Goal: Task Accomplishment & Management: Complete application form

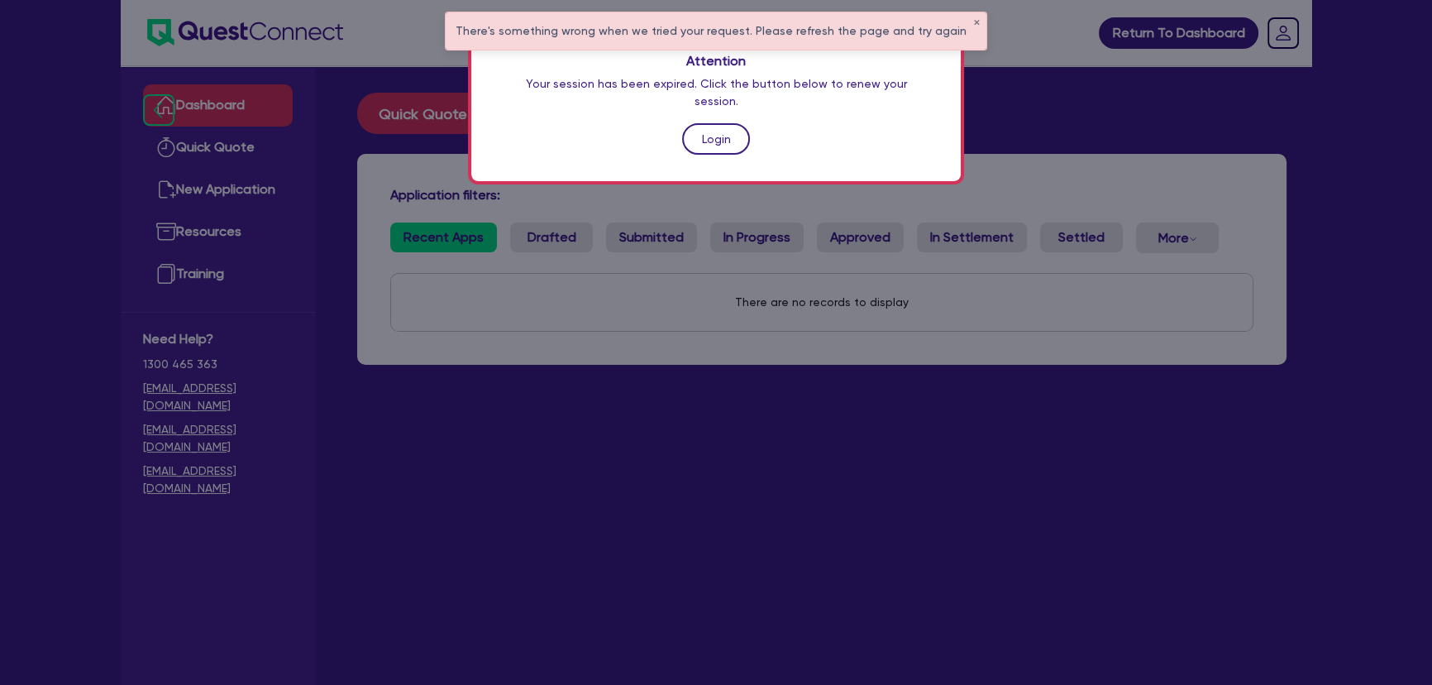
click at [700, 126] on link "Login" at bounding box center [716, 138] width 68 height 31
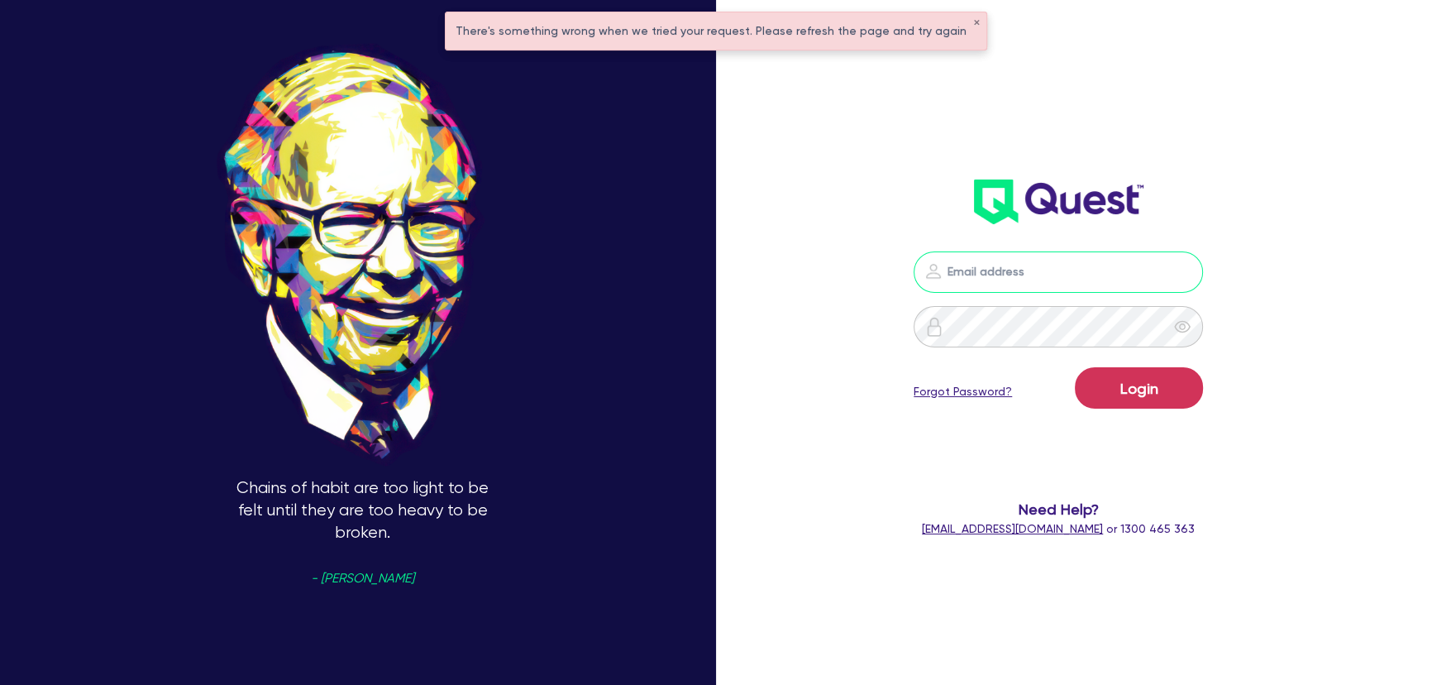
type input "joel.harding@quest.finance"
click at [1115, 402] on button "Login" at bounding box center [1139, 387] width 128 height 41
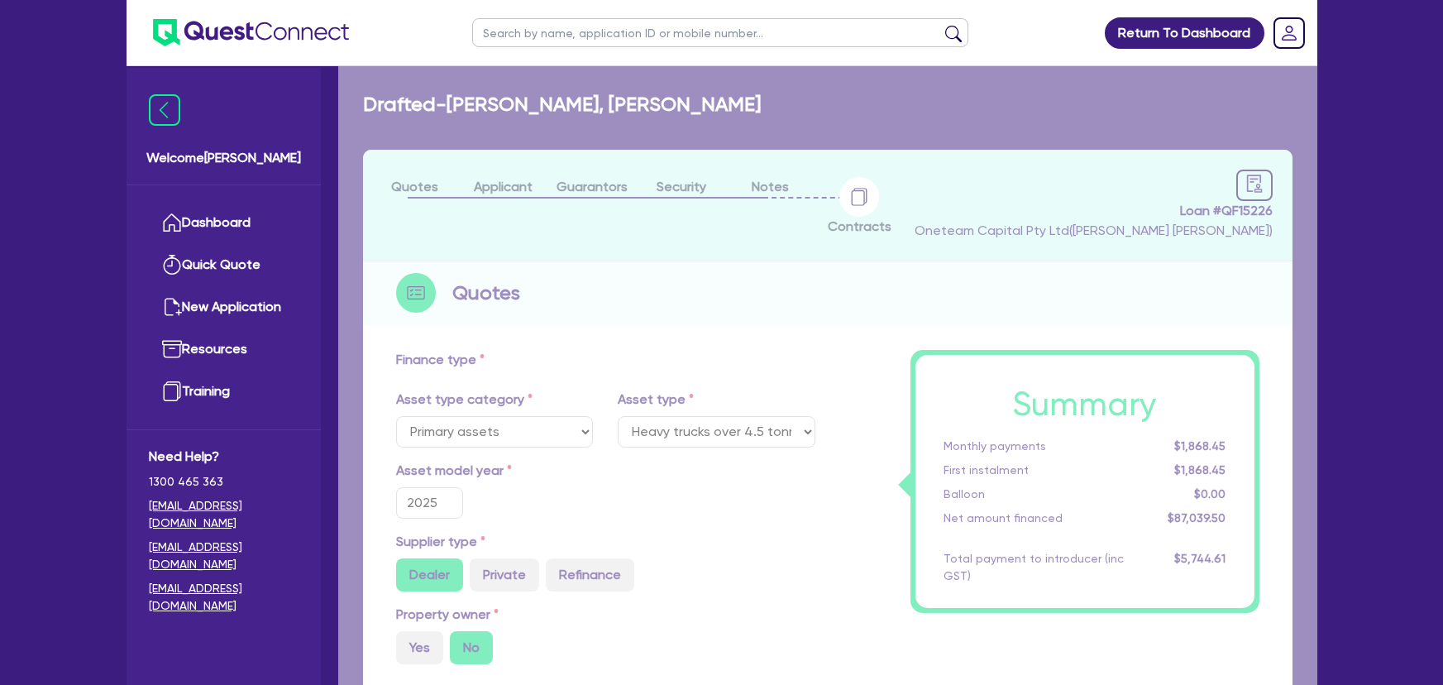
select select "PRIMARY_ASSETS"
select select "HEAVY_TRUCKS"
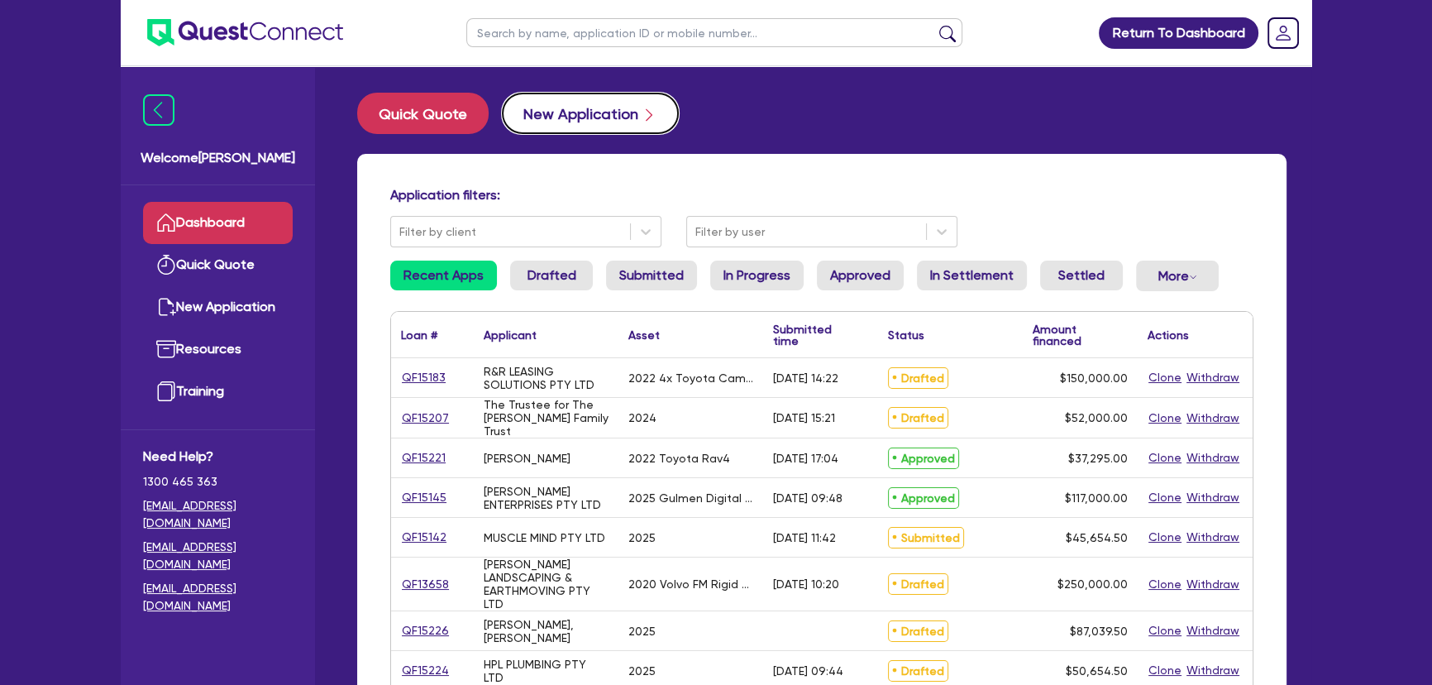
click at [551, 114] on button "New Application" at bounding box center [590, 113] width 177 height 41
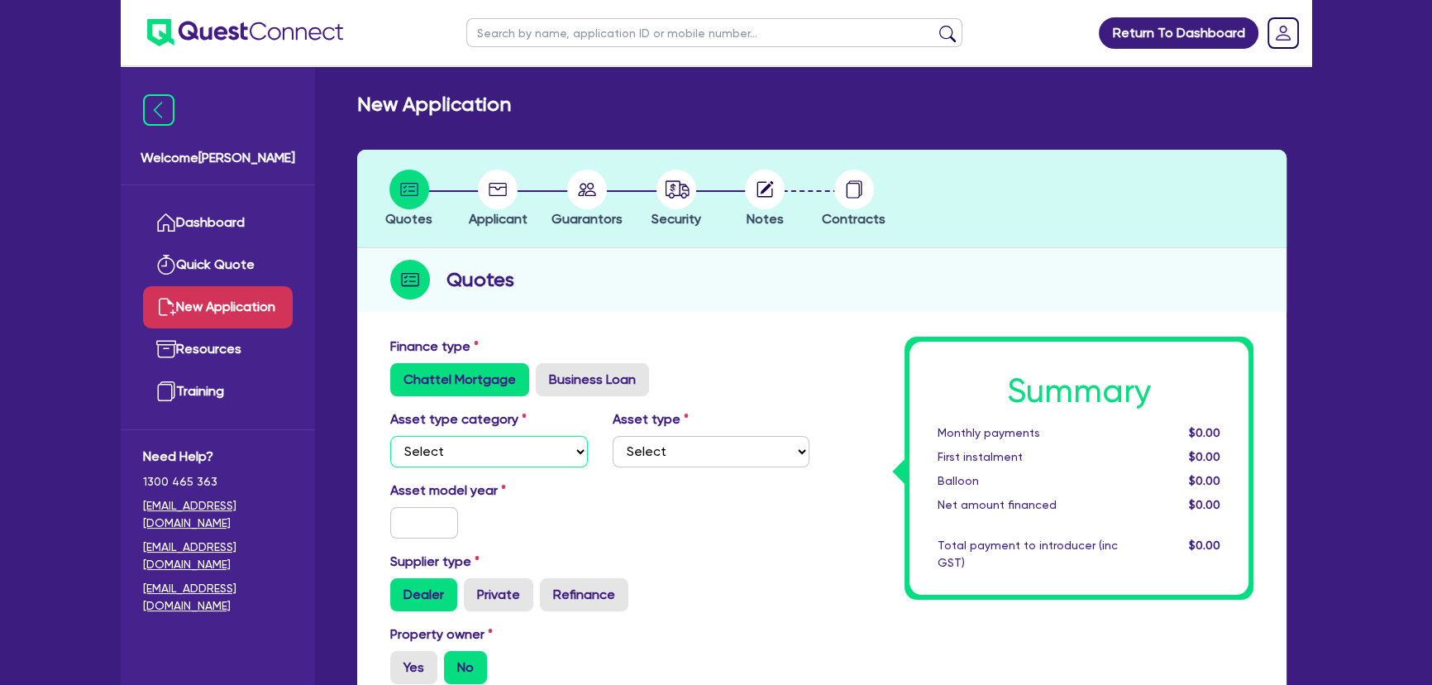
click at [480, 439] on select "Select Cars and light trucks Primary assets Secondary assets Tertiary assets" at bounding box center [489, 451] width 198 height 31
click at [578, 358] on div "Finance type Chattel Mortgage Business Loan" at bounding box center [600, 367] width 444 height 60
click at [574, 380] on label "Business Loan" at bounding box center [592, 379] width 113 height 33
click at [547, 374] on input "Business Loan" at bounding box center [541, 368] width 11 height 11
radio input "true"
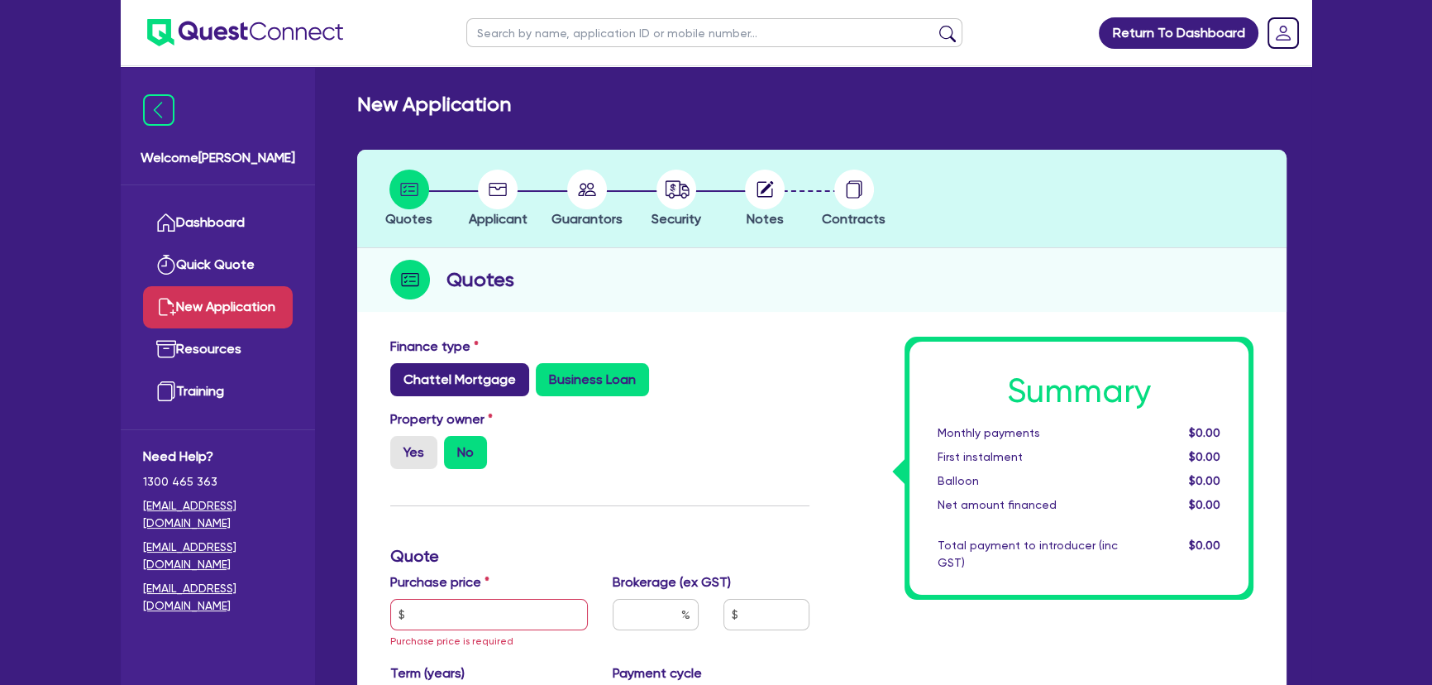
click at [463, 370] on label "Chattel Mortgage" at bounding box center [459, 379] width 139 height 33
click at [401, 370] on input "Chattel Mortgage" at bounding box center [395, 368] width 11 height 11
radio input "true"
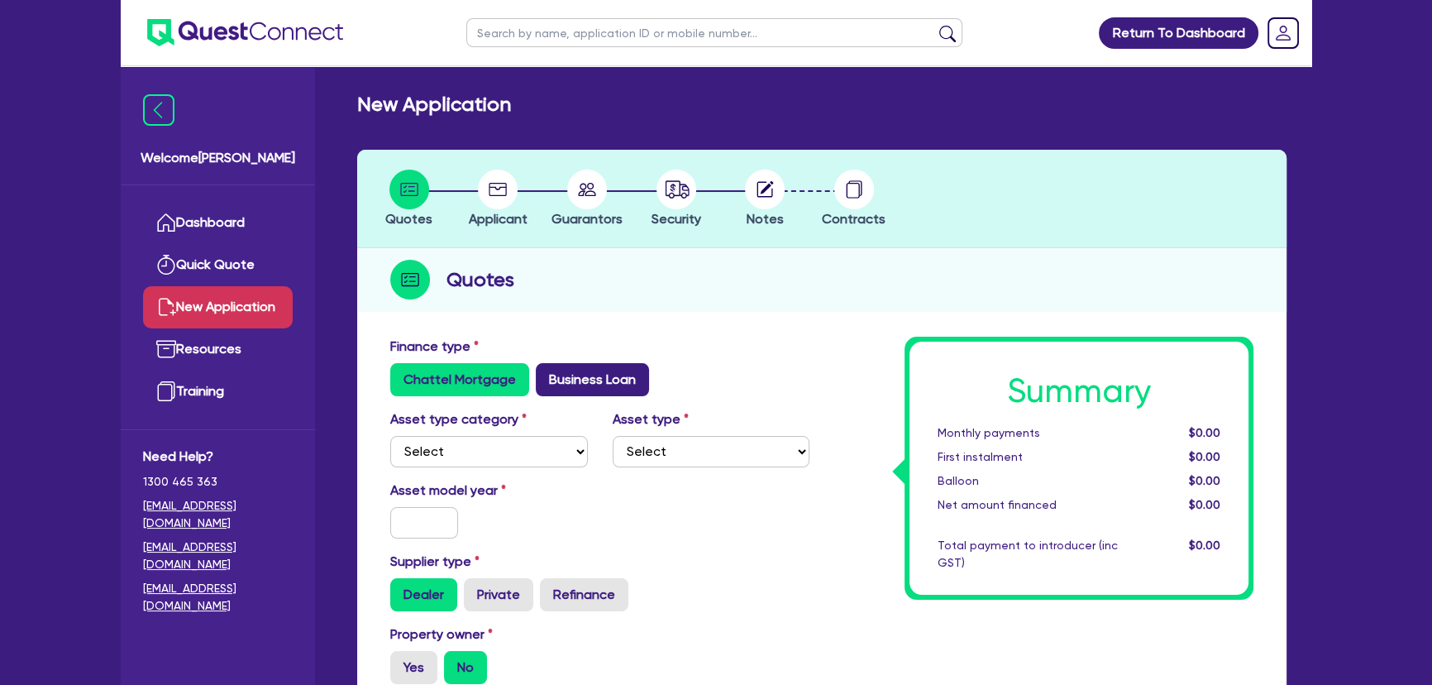
click at [556, 371] on label "Business Loan" at bounding box center [592, 379] width 113 height 33
click at [547, 371] on input "Business Loan" at bounding box center [541, 368] width 11 height 11
radio input "true"
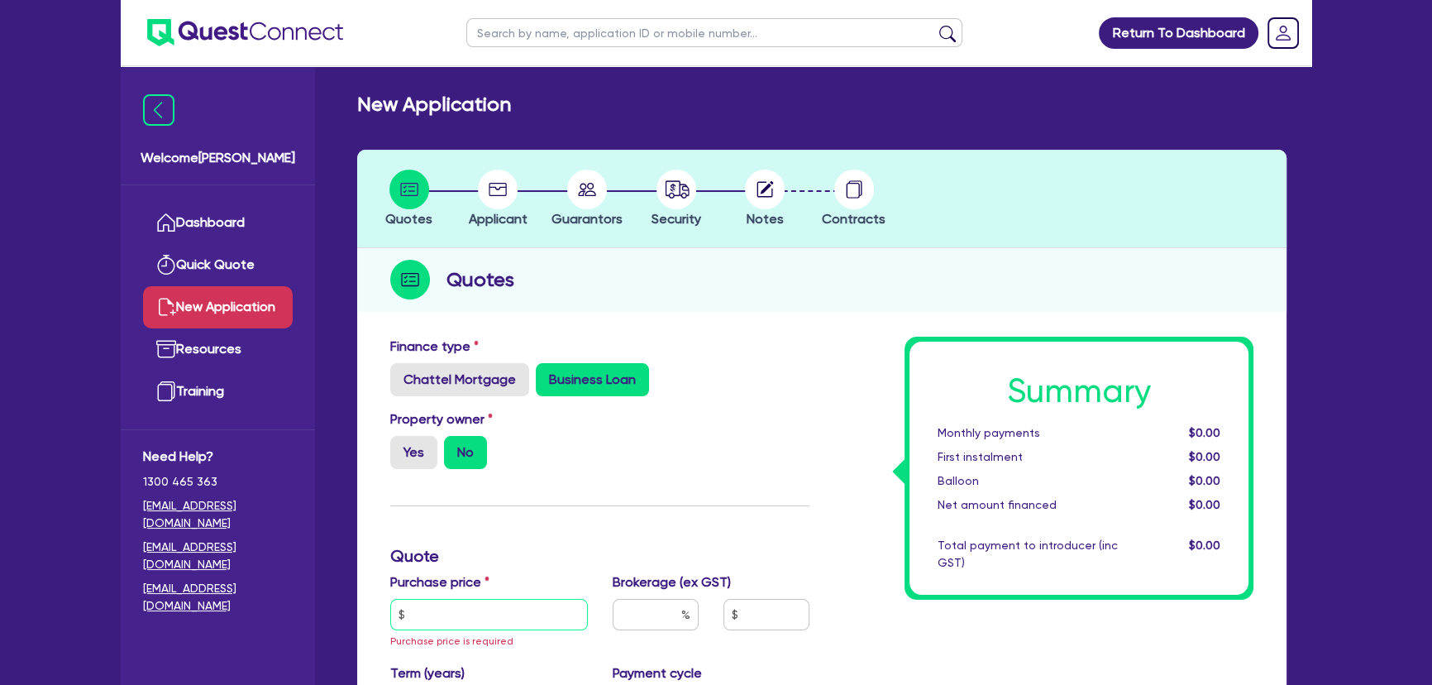
click at [435, 618] on input "text" at bounding box center [489, 614] width 198 height 31
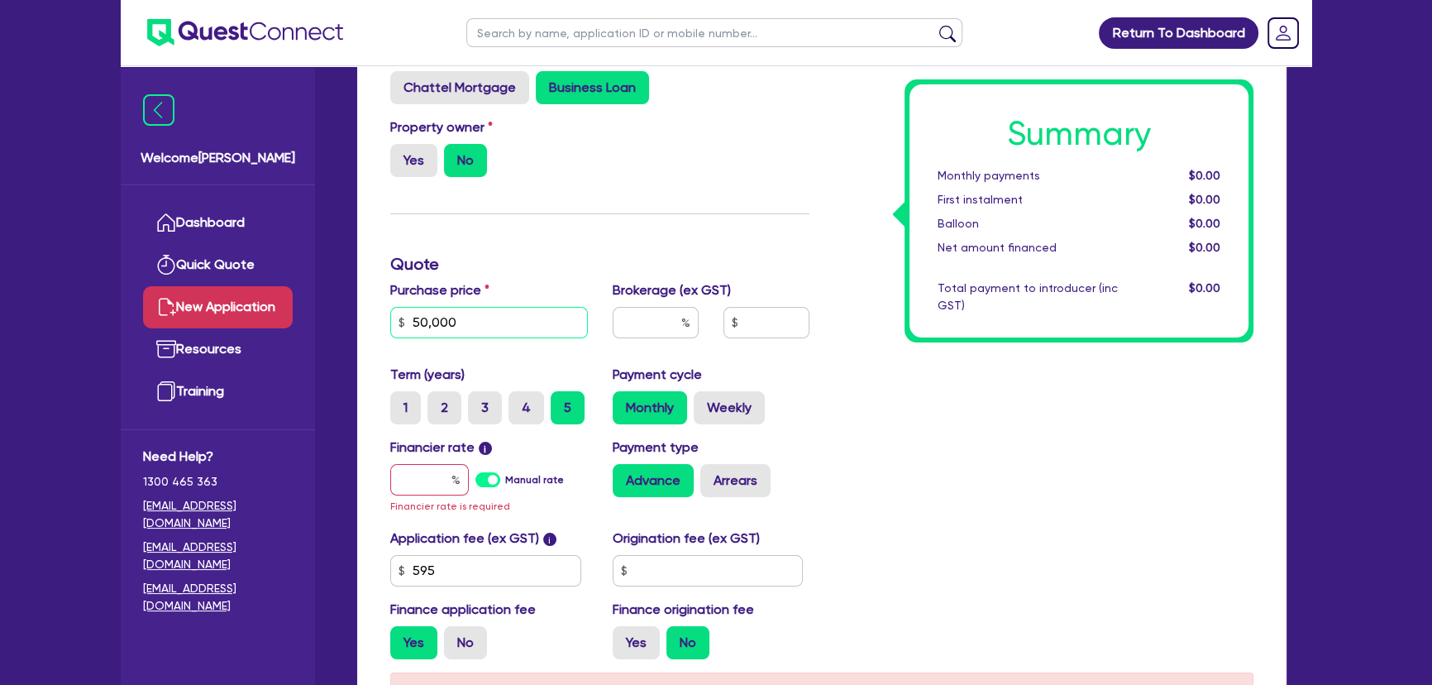
scroll to position [300, 0]
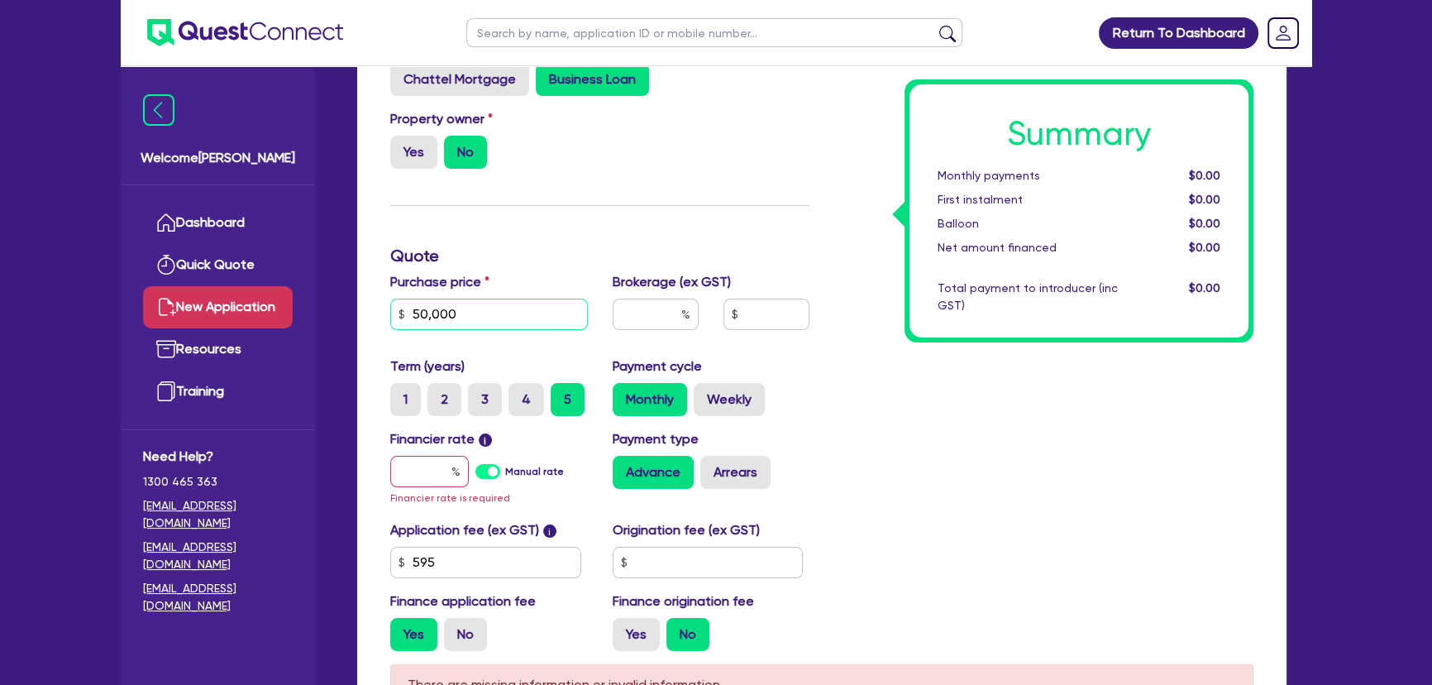
type input "50,000"
click at [645, 333] on div at bounding box center [655, 320] width 111 height 45
click at [436, 467] on input "text" at bounding box center [429, 471] width 79 height 31
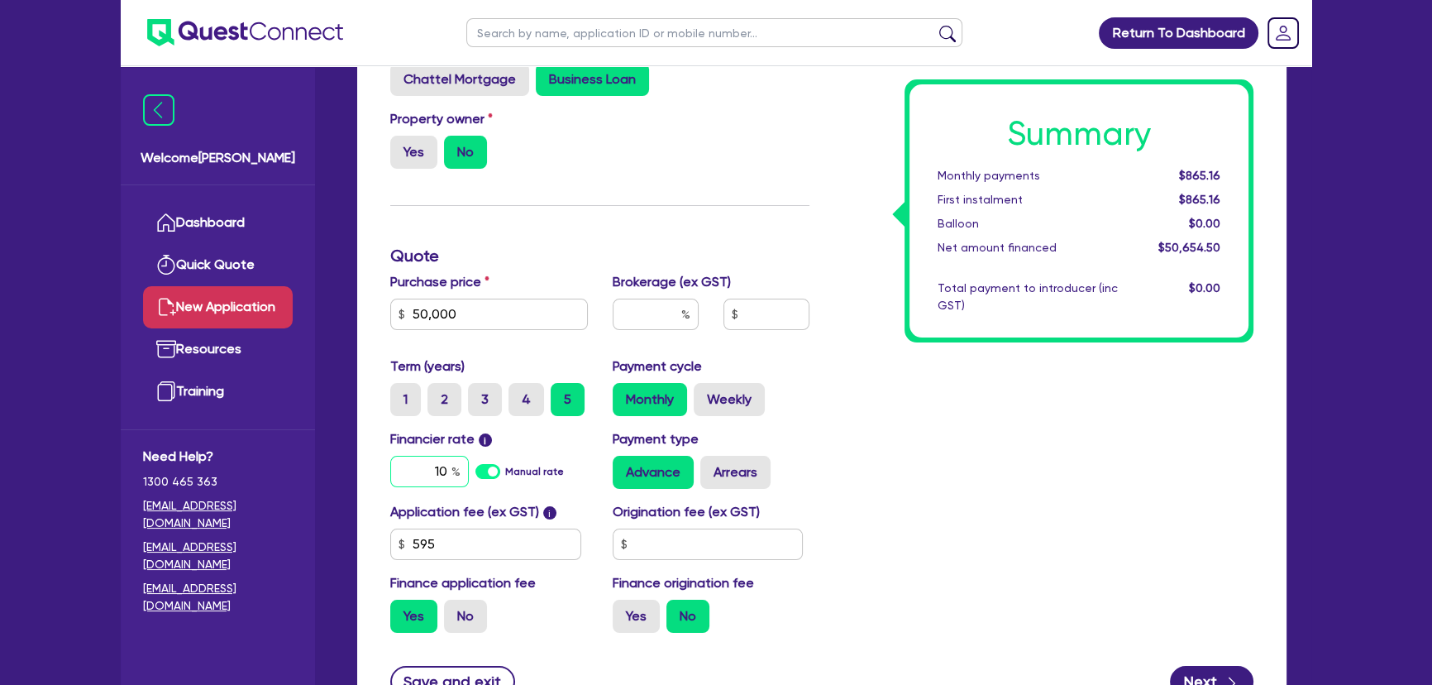
type input "10"
click at [684, 301] on input "text" at bounding box center [656, 313] width 86 height 31
type input "4"
click at [883, 458] on div "Summary Monthly payments $1,067.37 First instalment $1,067.37 Balloon $0.00 Net…" at bounding box center [1044, 340] width 444 height 609
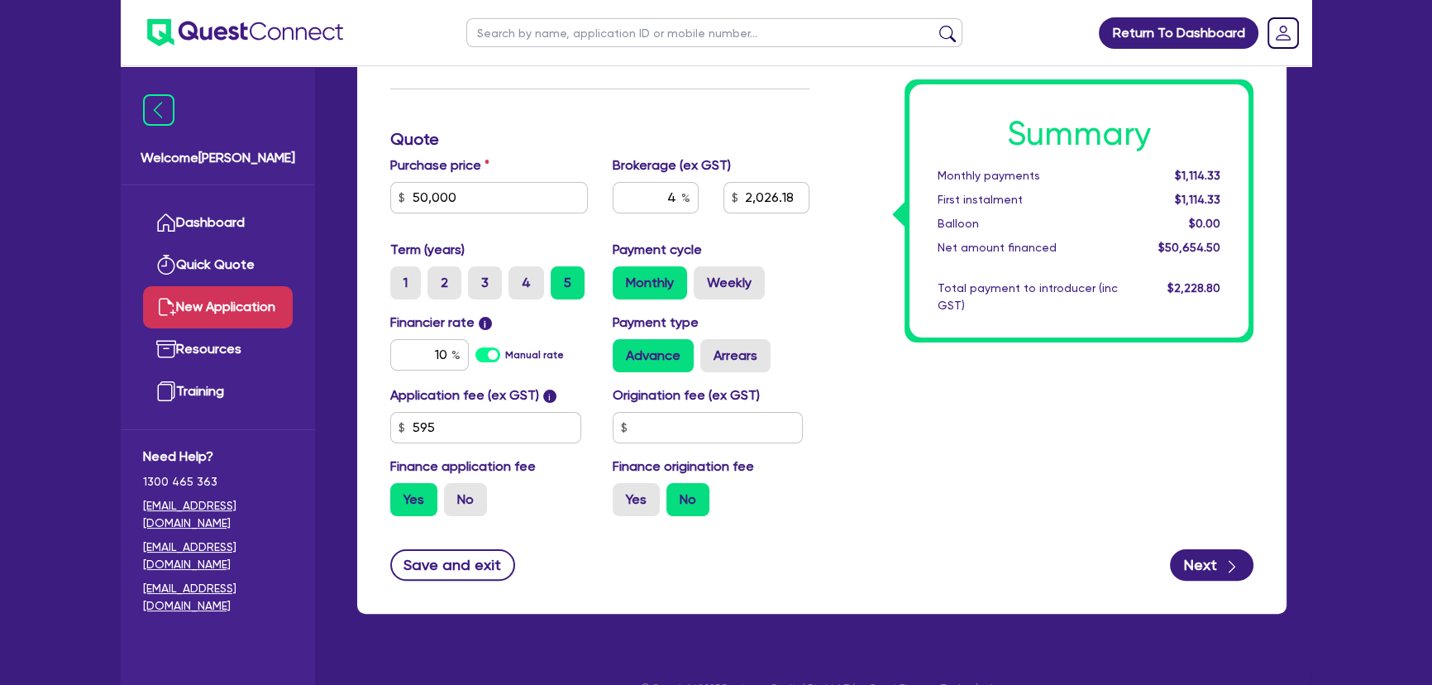
scroll to position [446, 0]
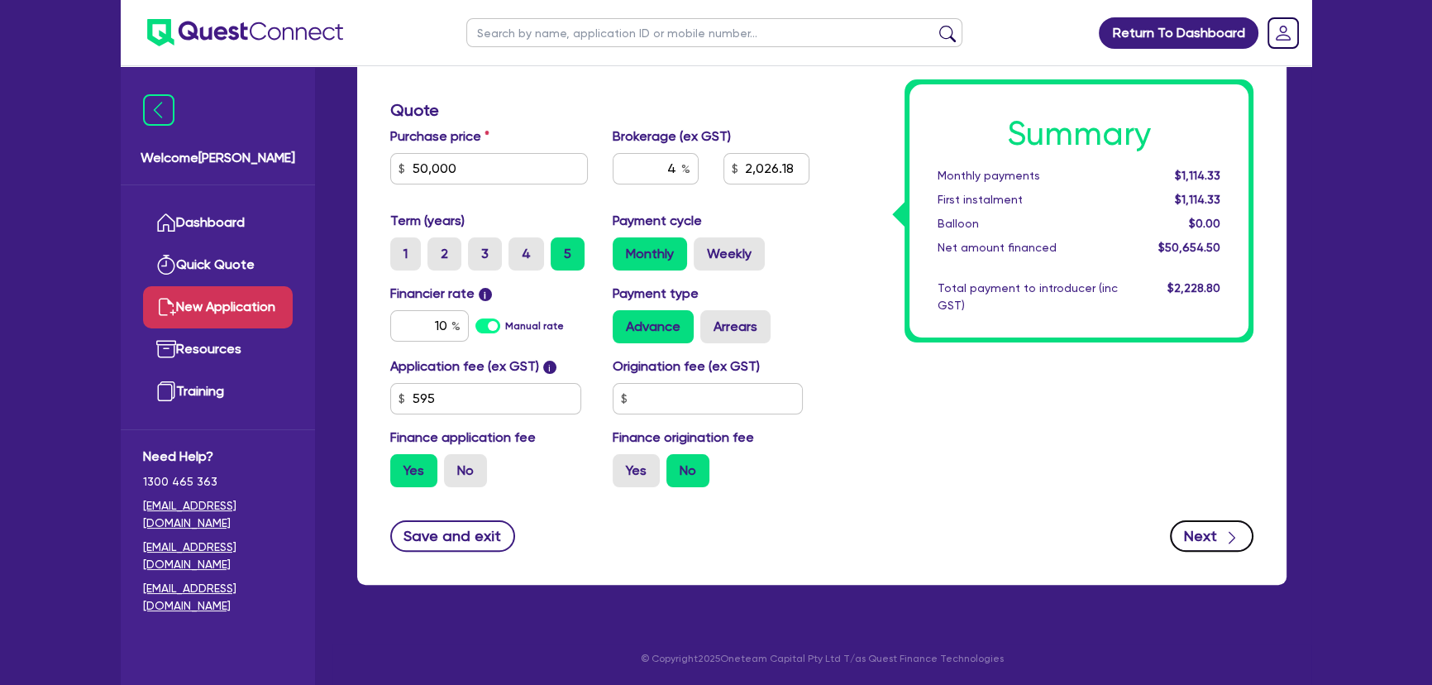
click at [1206, 549] on button "Next" at bounding box center [1212, 535] width 84 height 31
type input "2,026.18"
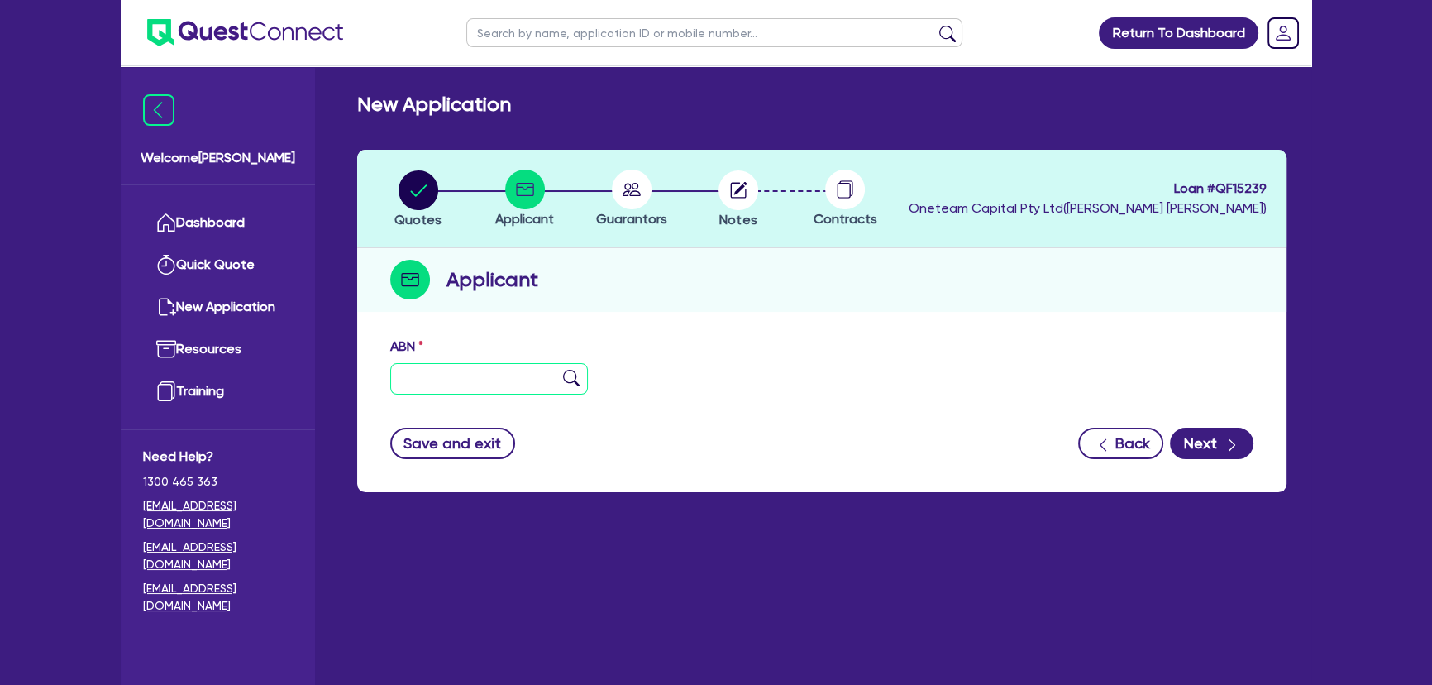
click at [479, 375] on input "text" at bounding box center [489, 378] width 198 height 31
type input "11 111 111 111"
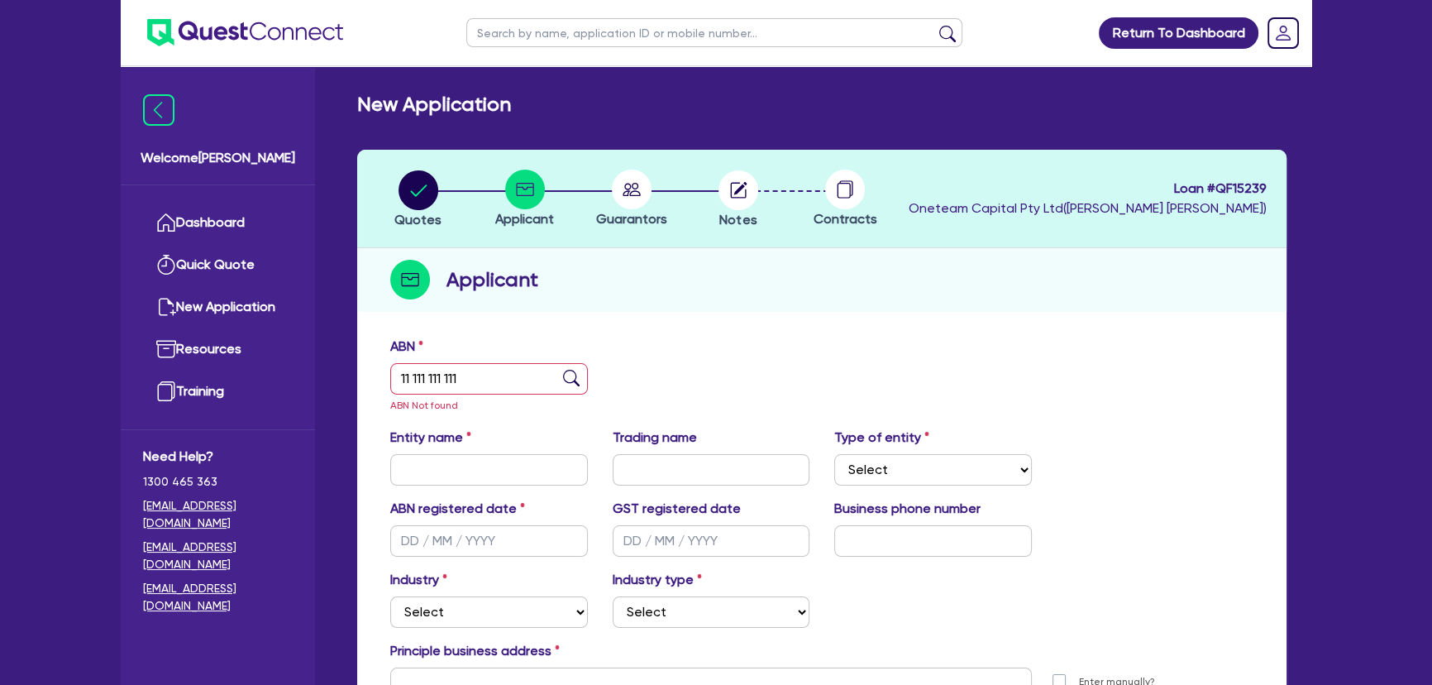
scroll to position [74, 0]
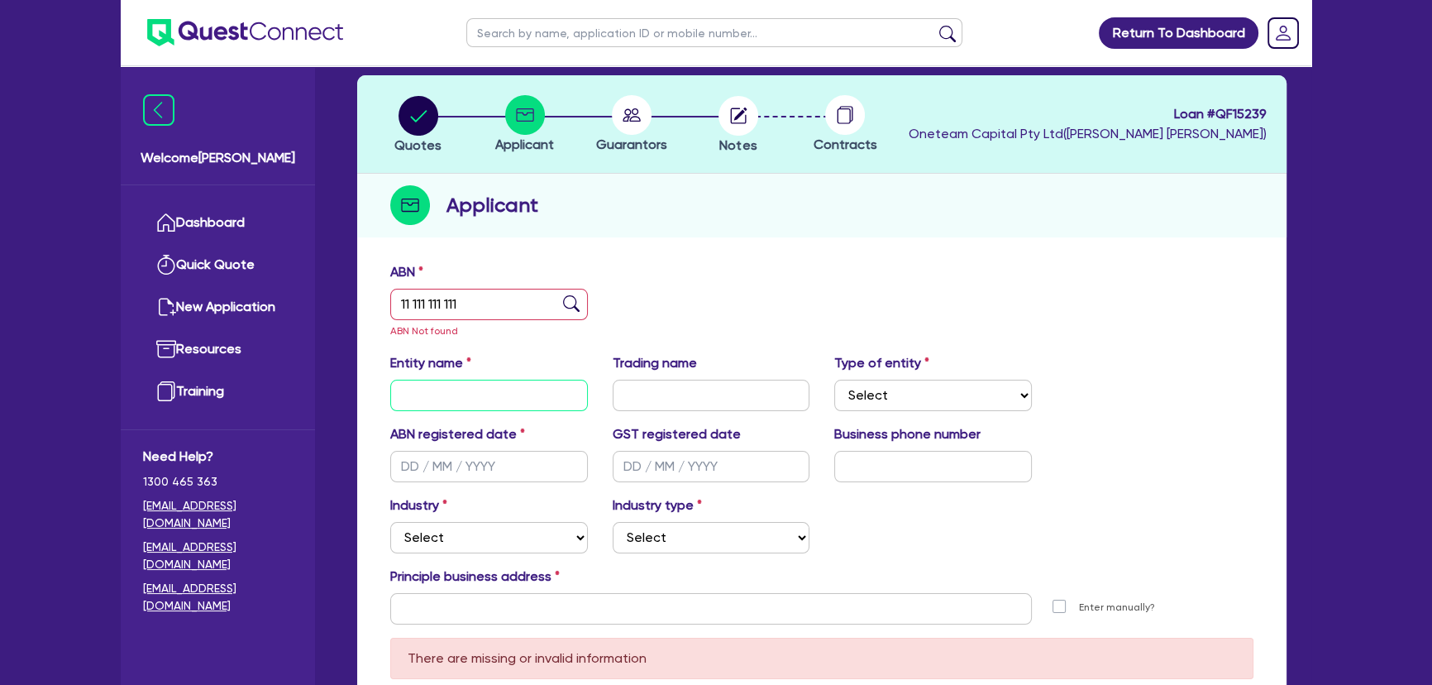
click at [459, 383] on input "text" at bounding box center [489, 395] width 198 height 31
click at [529, 405] on input "text" at bounding box center [489, 395] width 198 height 31
paste input "[PERSON_NAME]"
type input "[PERSON_NAME]"
click at [660, 400] on input "text" at bounding box center [712, 395] width 198 height 31
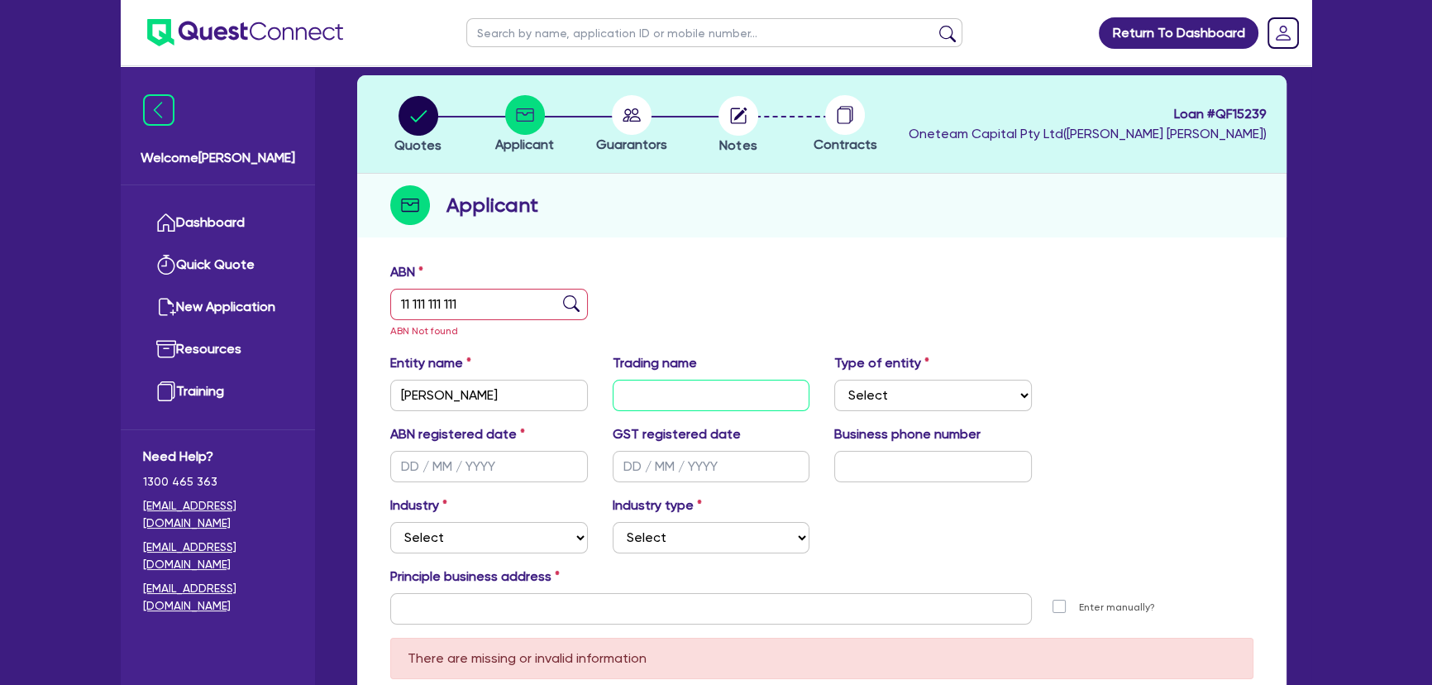
paste input "[PERSON_NAME]"
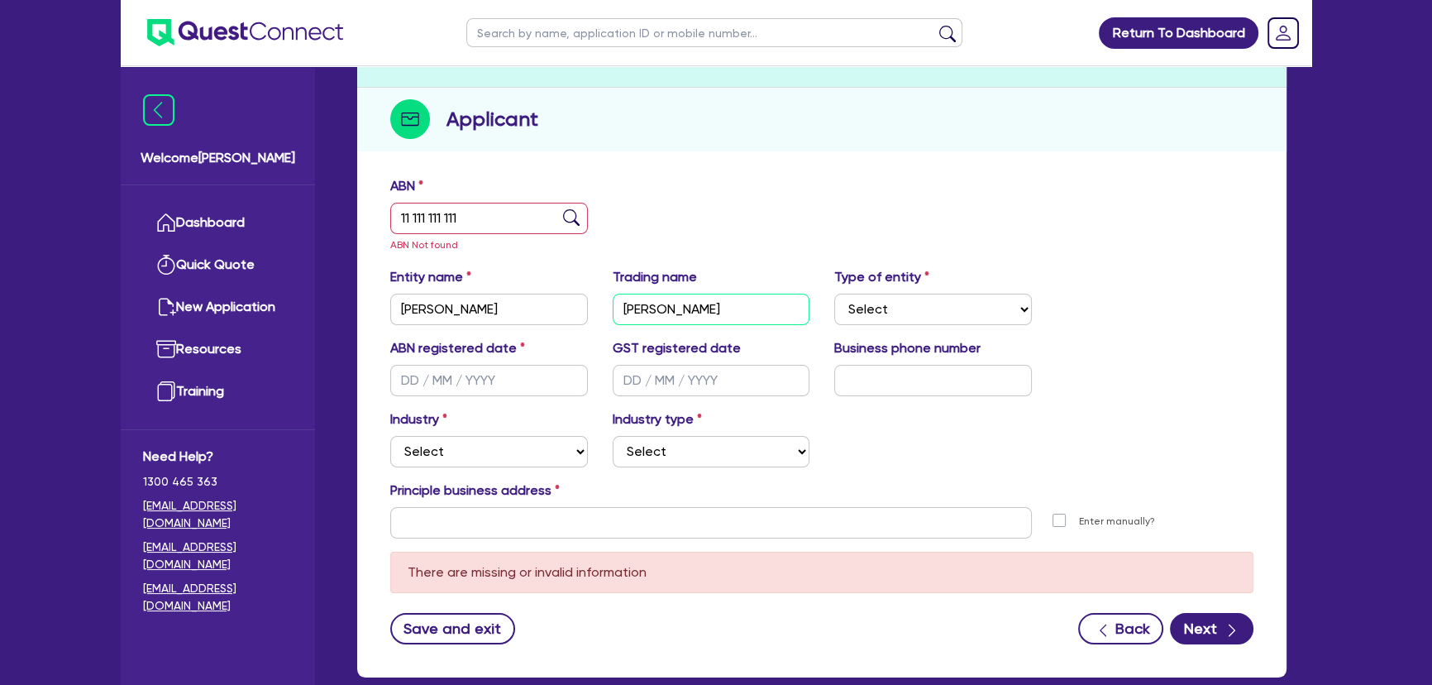
scroll to position [253, 0]
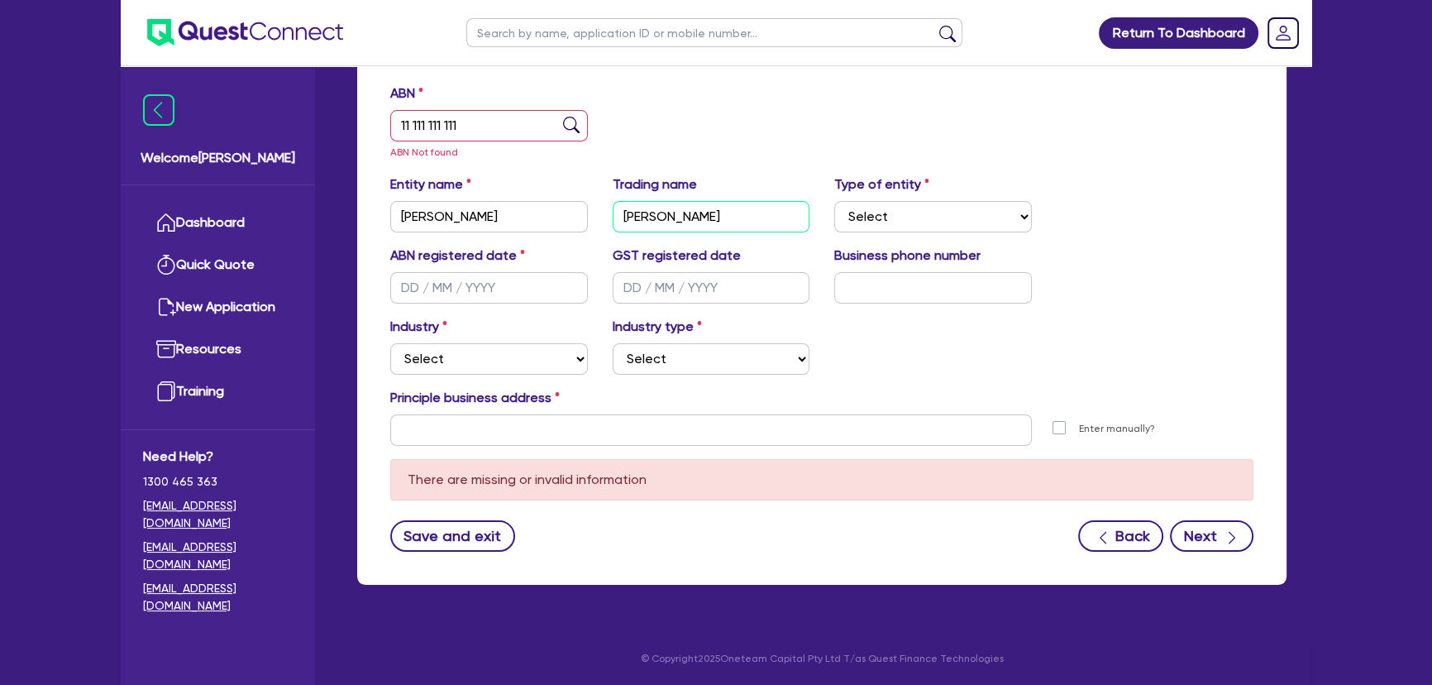
type input "[PERSON_NAME]"
click at [1218, 547] on button "Next" at bounding box center [1212, 535] width 84 height 31
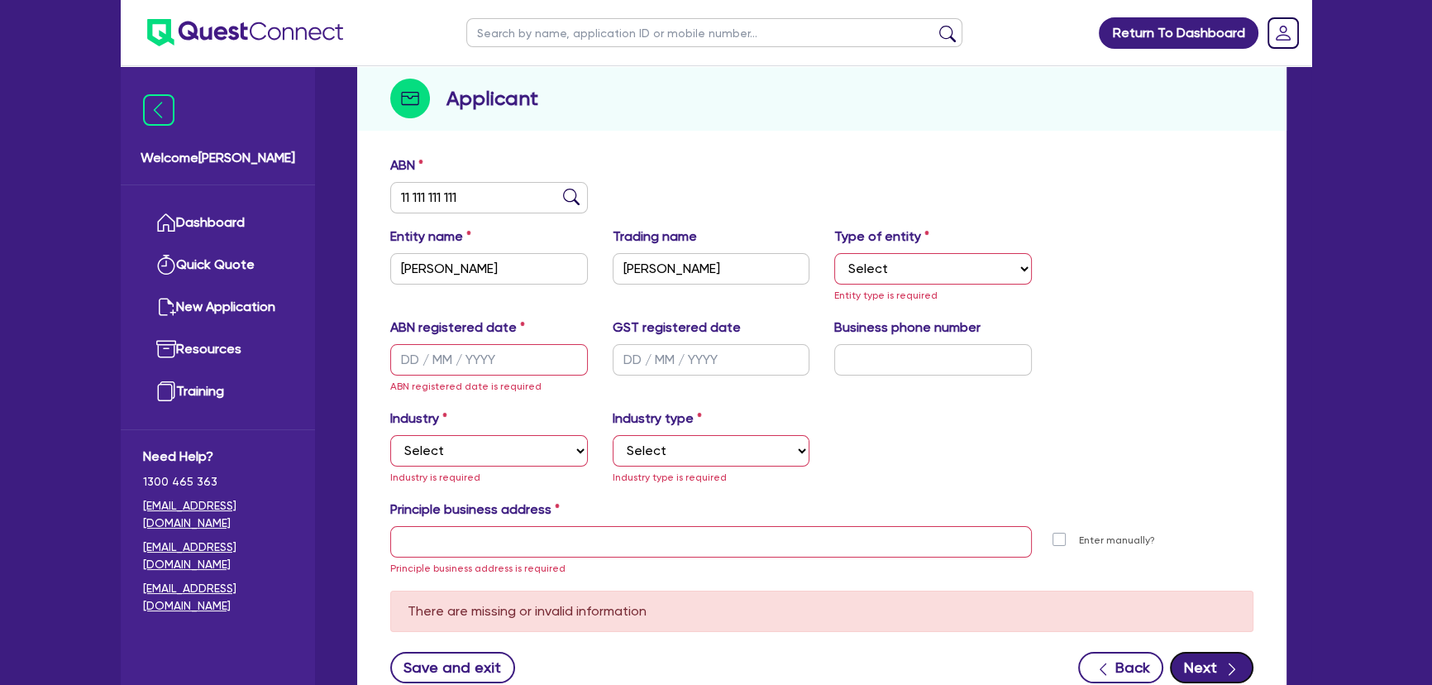
scroll to position [103, 0]
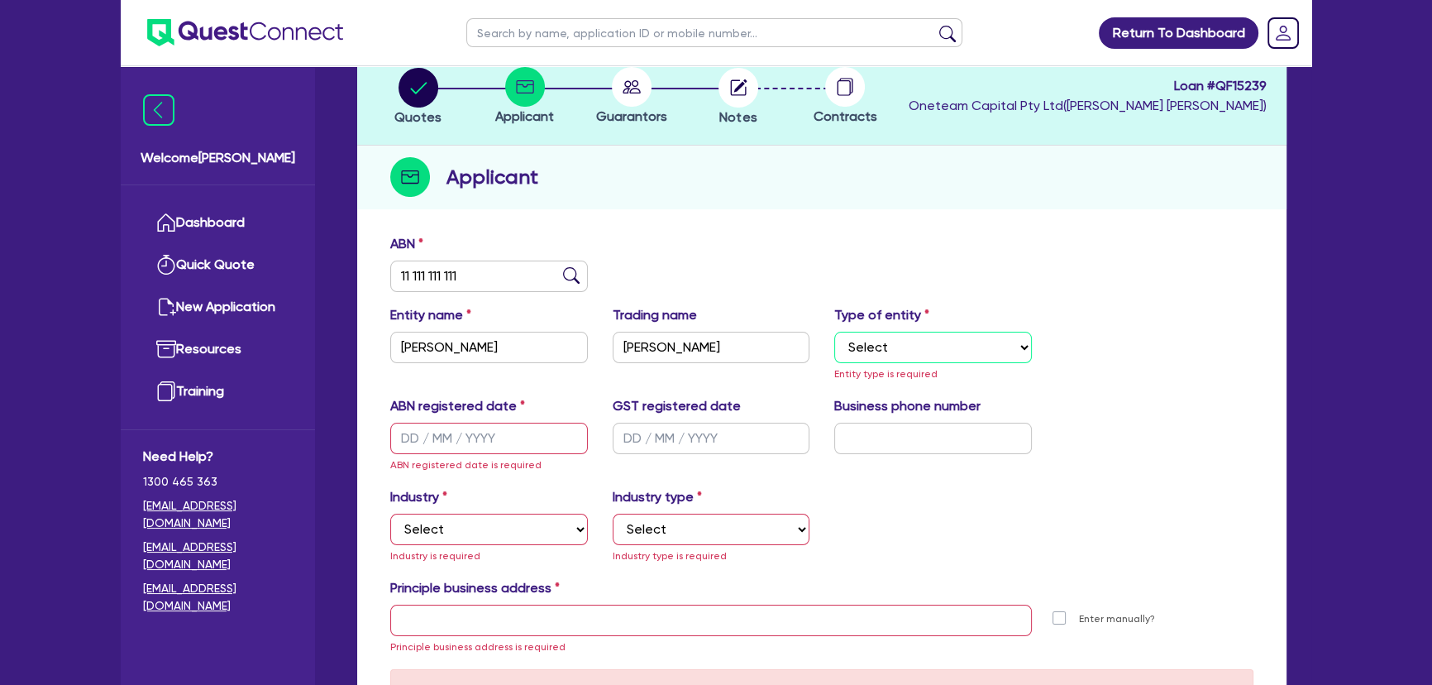
click at [886, 357] on select "Select Sole Trader Company Partnership Trust" at bounding box center [933, 347] width 198 height 31
click at [903, 346] on select "Select Sole Trader Company Partnership Trust" at bounding box center [933, 347] width 198 height 31
select select "SOLE_TRADER"
click at [834, 332] on select "Select Sole Trader Company Partnership Trust" at bounding box center [933, 347] width 198 height 31
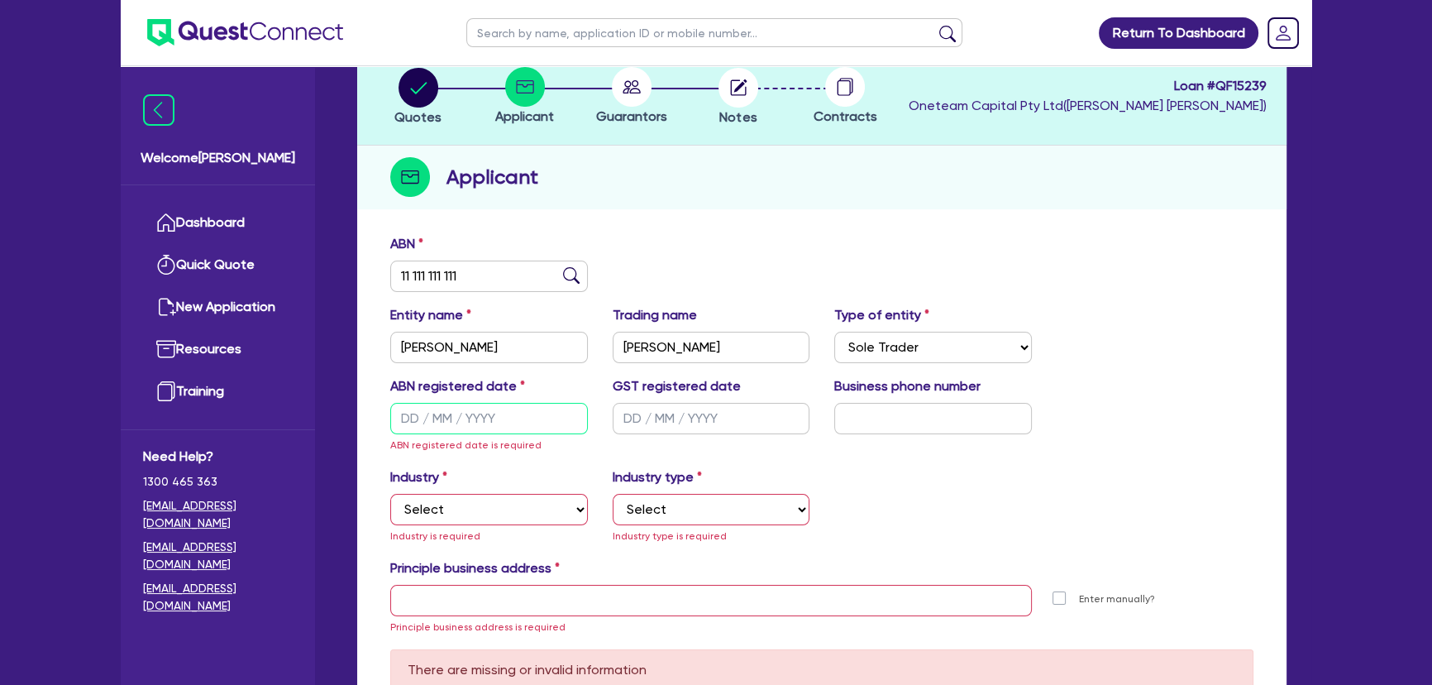
click at [475, 415] on input "text" at bounding box center [489, 418] width 198 height 31
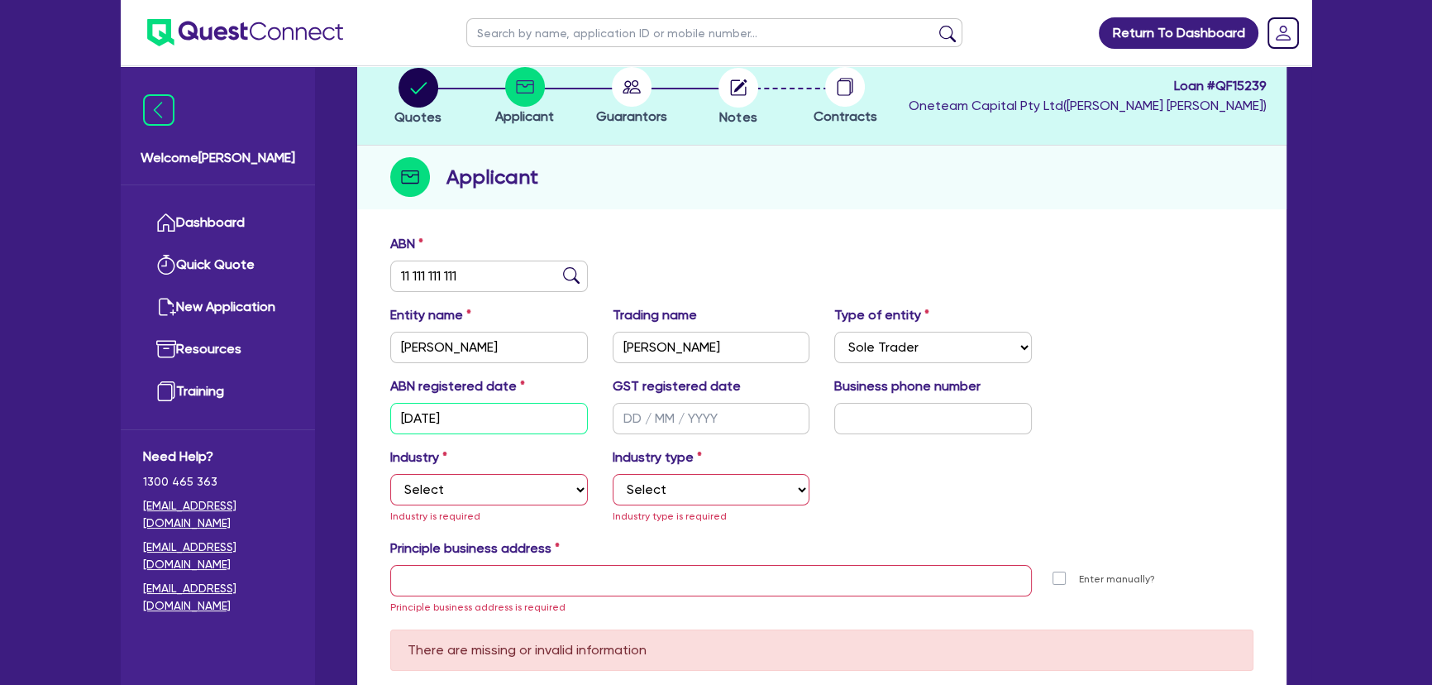
drag, startPoint x: 475, startPoint y: 415, endPoint x: 371, endPoint y: 419, distance: 103.4
click at [371, 419] on div "ABN 11 111 111 111 Entity name Matthew Comerford Trading name Matthew Comerford…" at bounding box center [821, 490] width 929 height 529
type input "10/09/2025"
click at [645, 414] on input "text" at bounding box center [712, 418] width 198 height 31
paste input "10/09/2025"
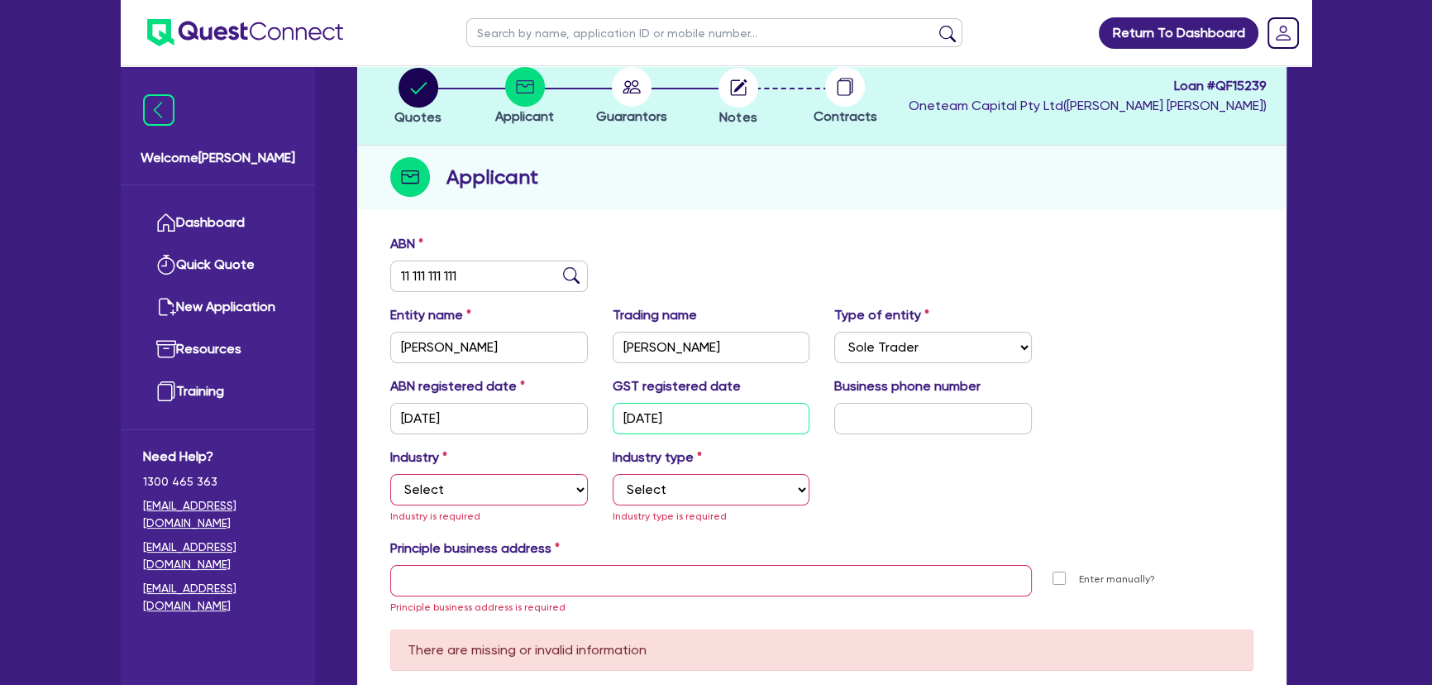
type input "10/09/2025"
click at [929, 416] on input "text" at bounding box center [933, 418] width 198 height 31
click at [897, 408] on input "text" at bounding box center [933, 418] width 198 height 31
paste input "43 2178 517"
click at [856, 424] on input "43 2178 517" at bounding box center [933, 418] width 198 height 31
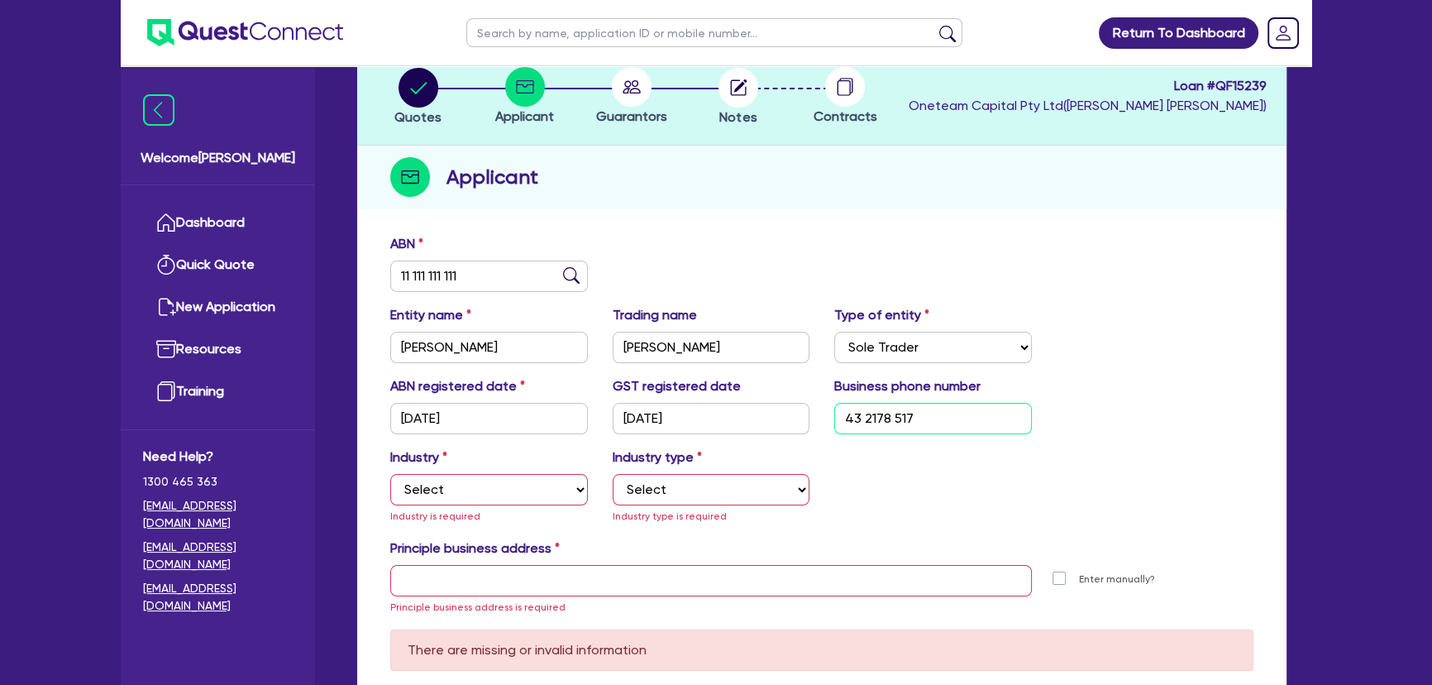
click at [844, 420] on input "43 2178 517" at bounding box center [933, 418] width 198 height 31
type input "04 3217 8517"
click at [487, 501] on select "Select Accomodation & Food Services Administrative & Support Services Agricultu…" at bounding box center [489, 489] width 198 height 31
select select "ARTS_RECREATION"
click at [390, 474] on select "Select Accomodation & Food Services Administrative & Support Services Agricultu…" at bounding box center [489, 489] width 198 height 31
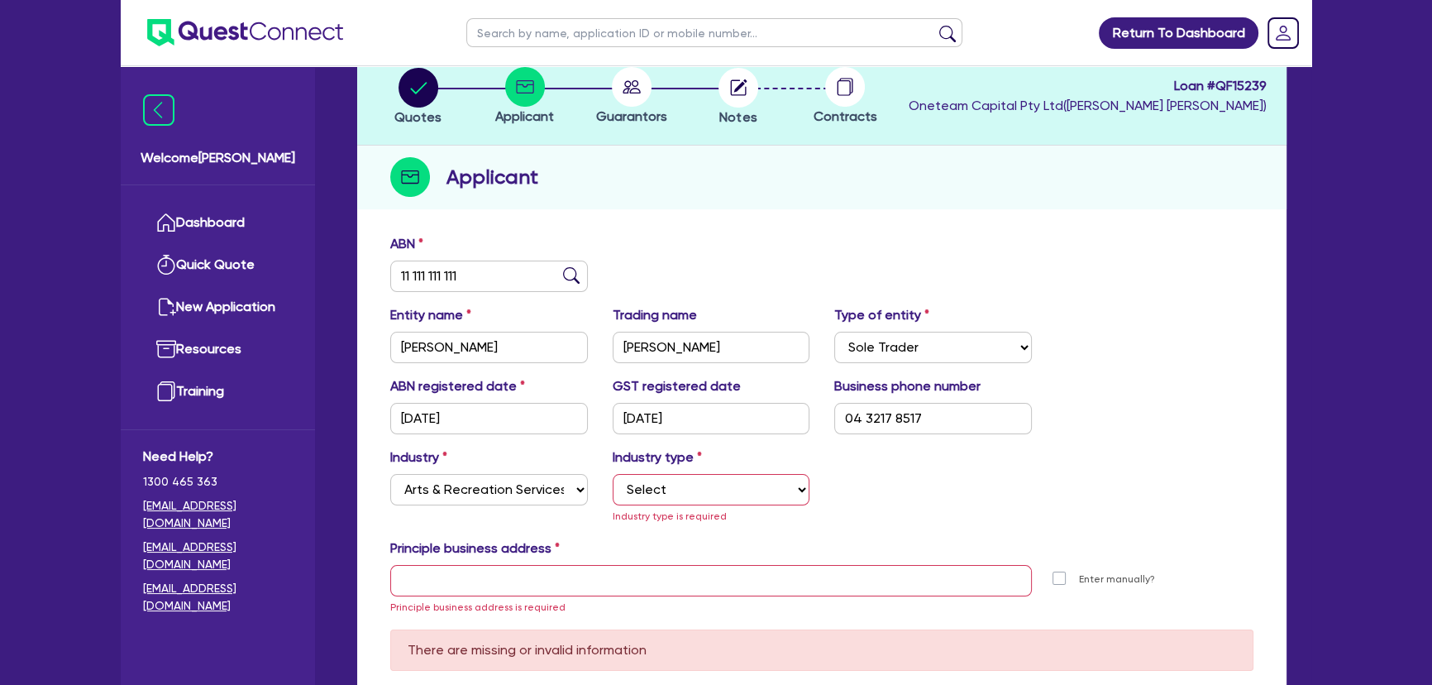
click at [647, 471] on div "Industry type Select Artists Musicians Writers Performers Venue Operators Sport…" at bounding box center [711, 486] width 222 height 78
click at [645, 487] on select "Select Artists Musicians Writers Performers Venue Operators Sports Venue Gyms S…" at bounding box center [712, 489] width 198 height 31
select select "ARTISTS"
click at [613, 474] on select "Select Artists Musicians Writers Performers Venue Operators Sports Venue Gyms S…" at bounding box center [712, 489] width 198 height 31
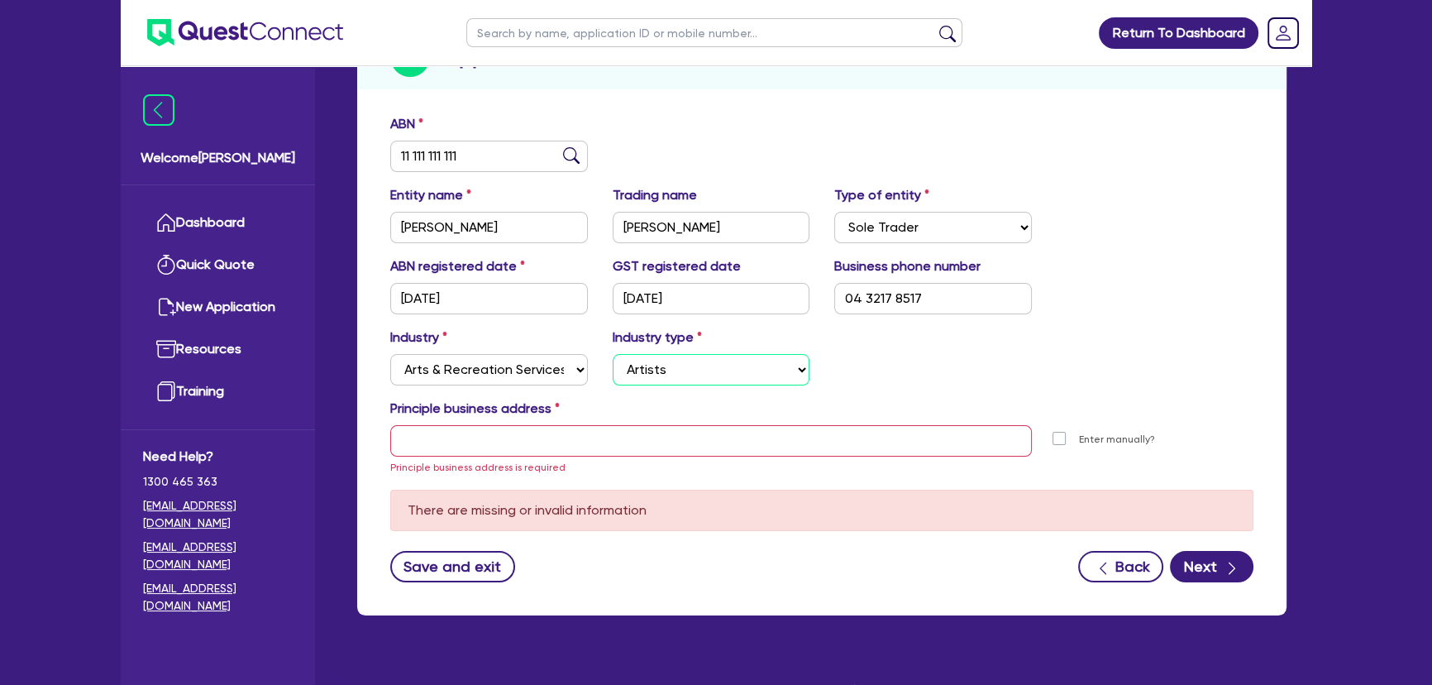
scroll to position [225, 0]
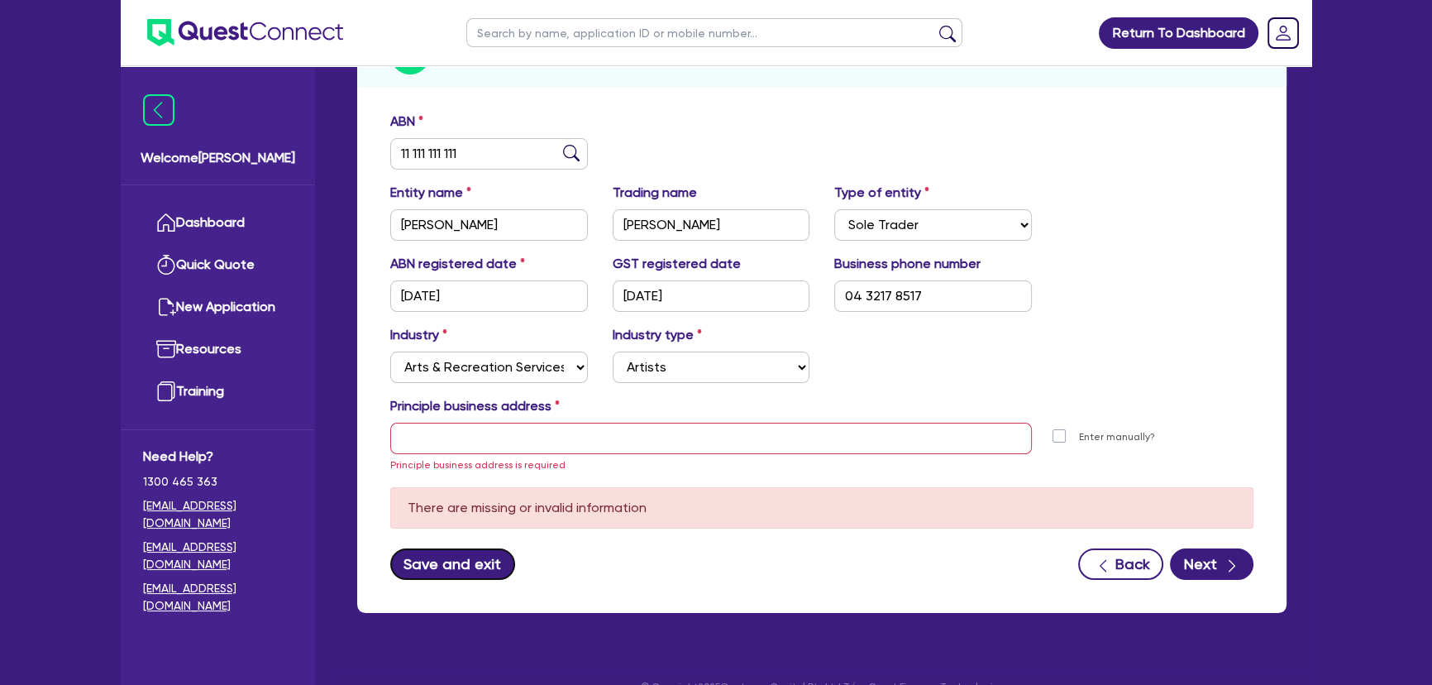
click at [442, 554] on button "Save and exit" at bounding box center [452, 563] width 125 height 31
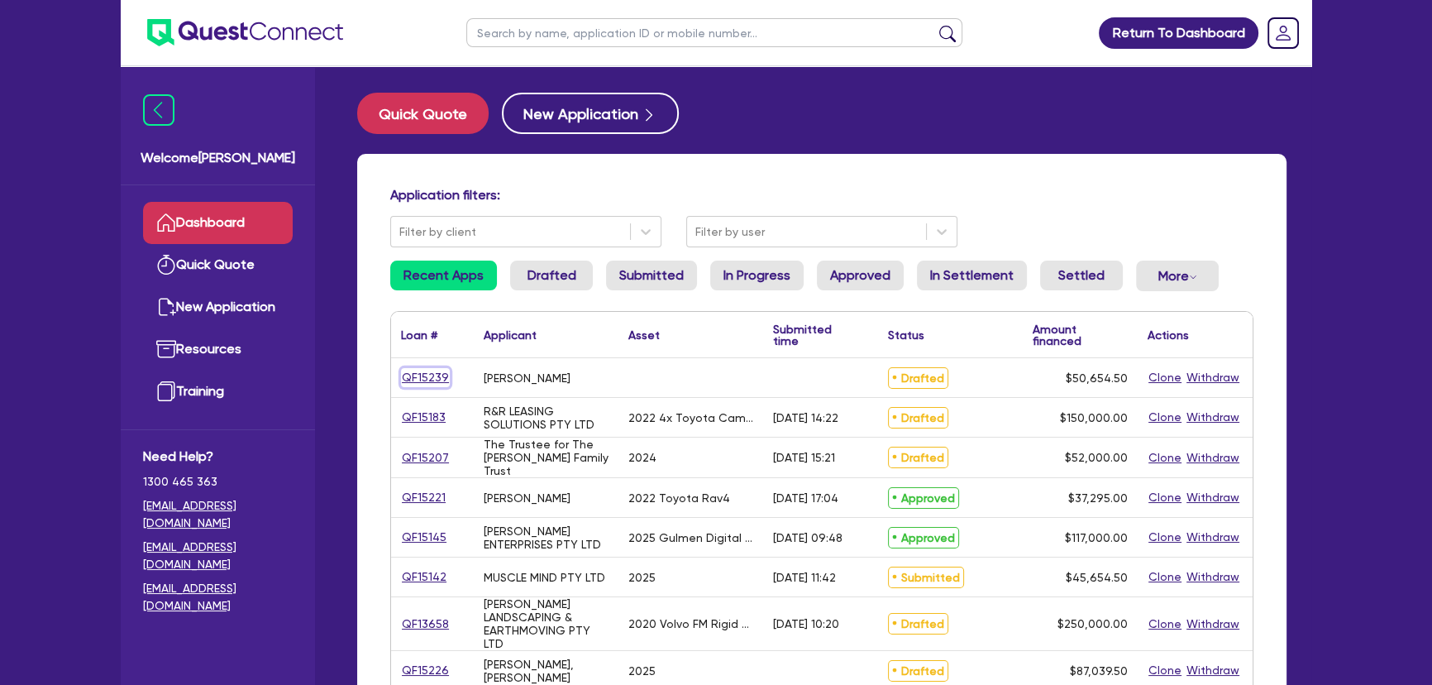
click at [418, 381] on link "QF15239" at bounding box center [425, 377] width 49 height 19
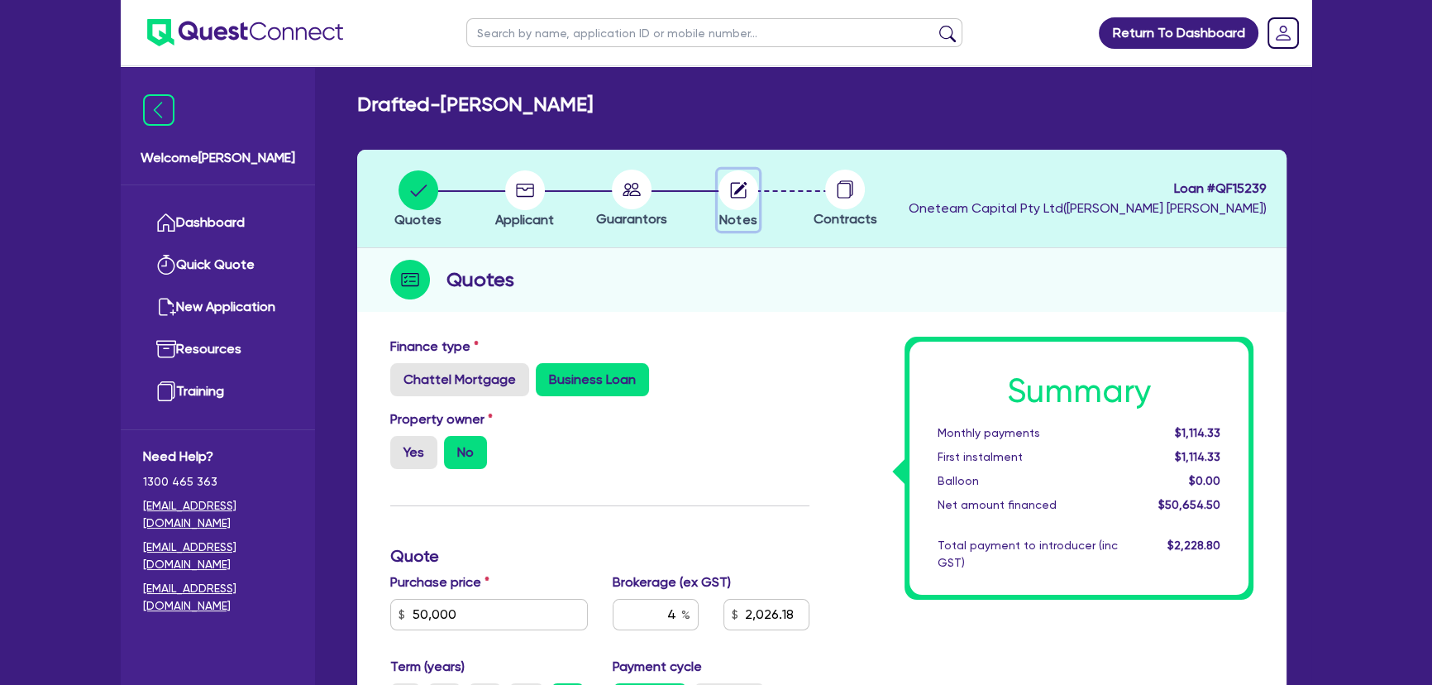
click at [741, 190] on circle "button" at bounding box center [739, 190] width 40 height 40
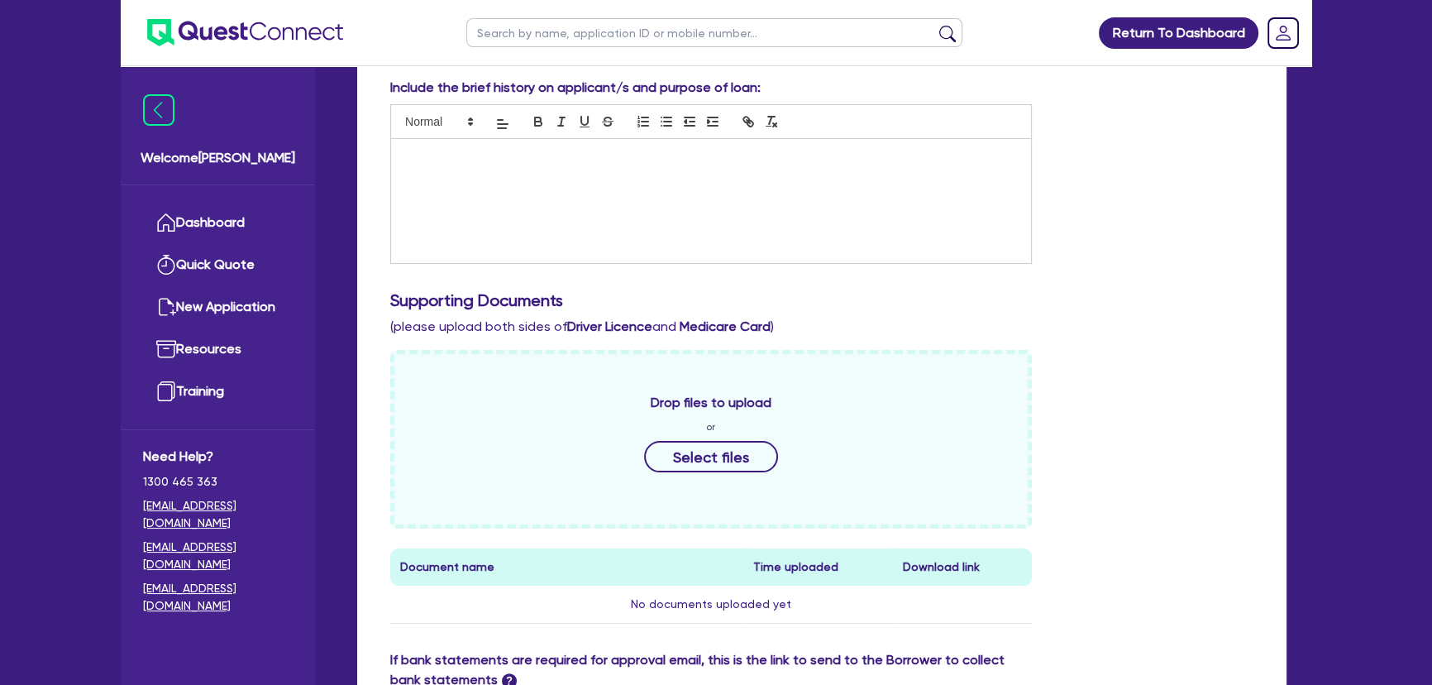
scroll to position [601, 0]
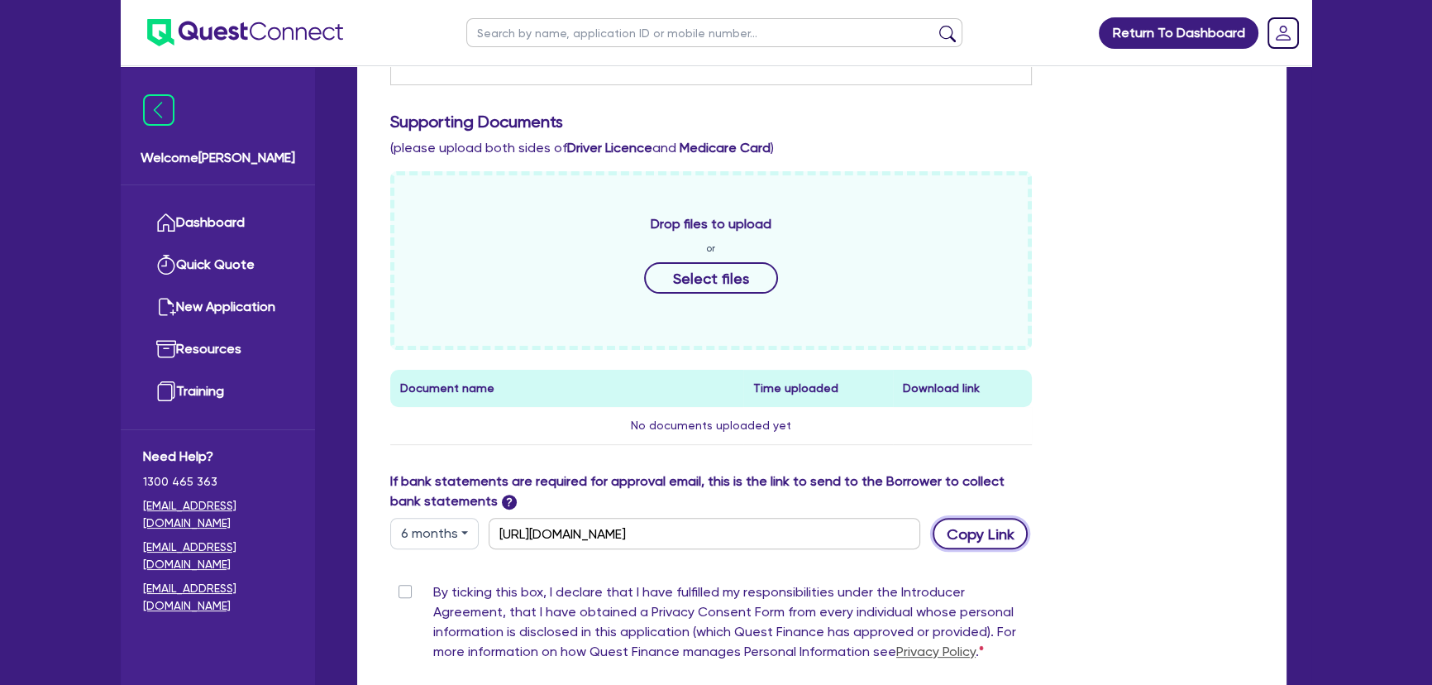
click at [978, 526] on button "Copy Link" at bounding box center [980, 533] width 95 height 31
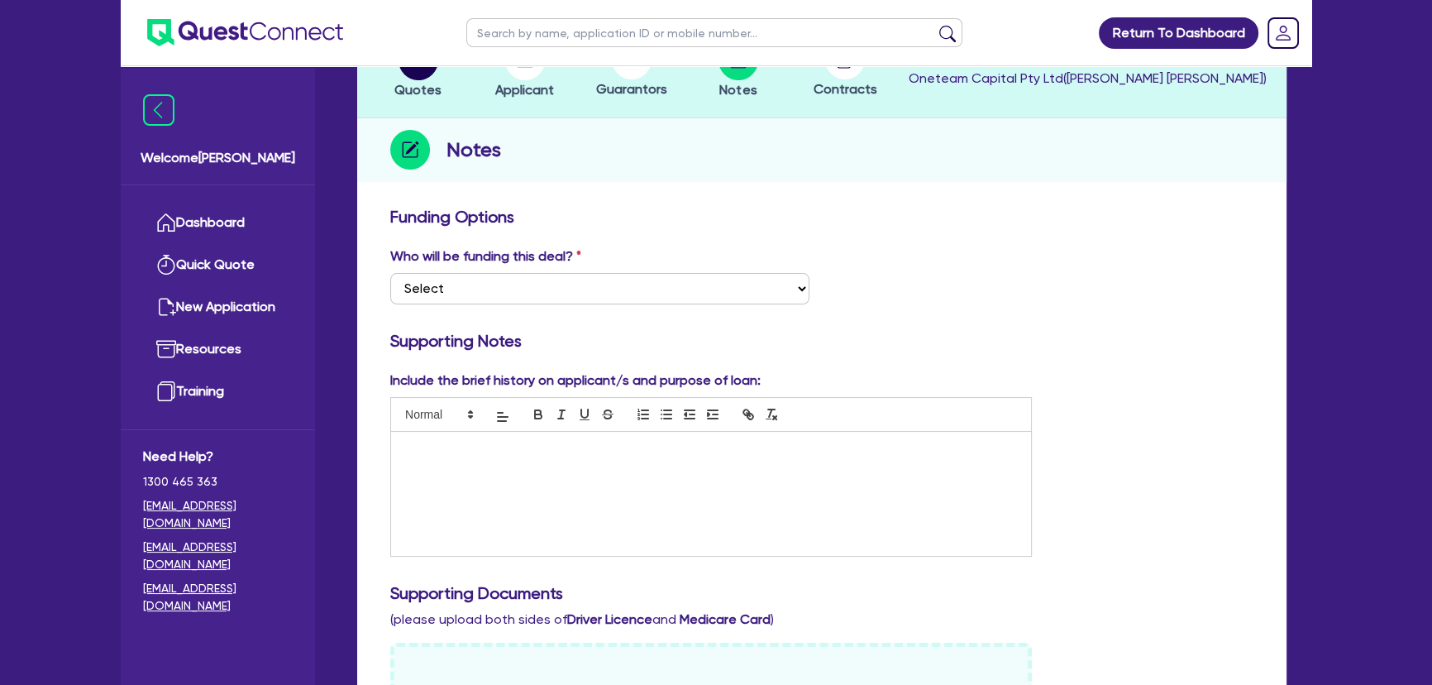
scroll to position [74, 0]
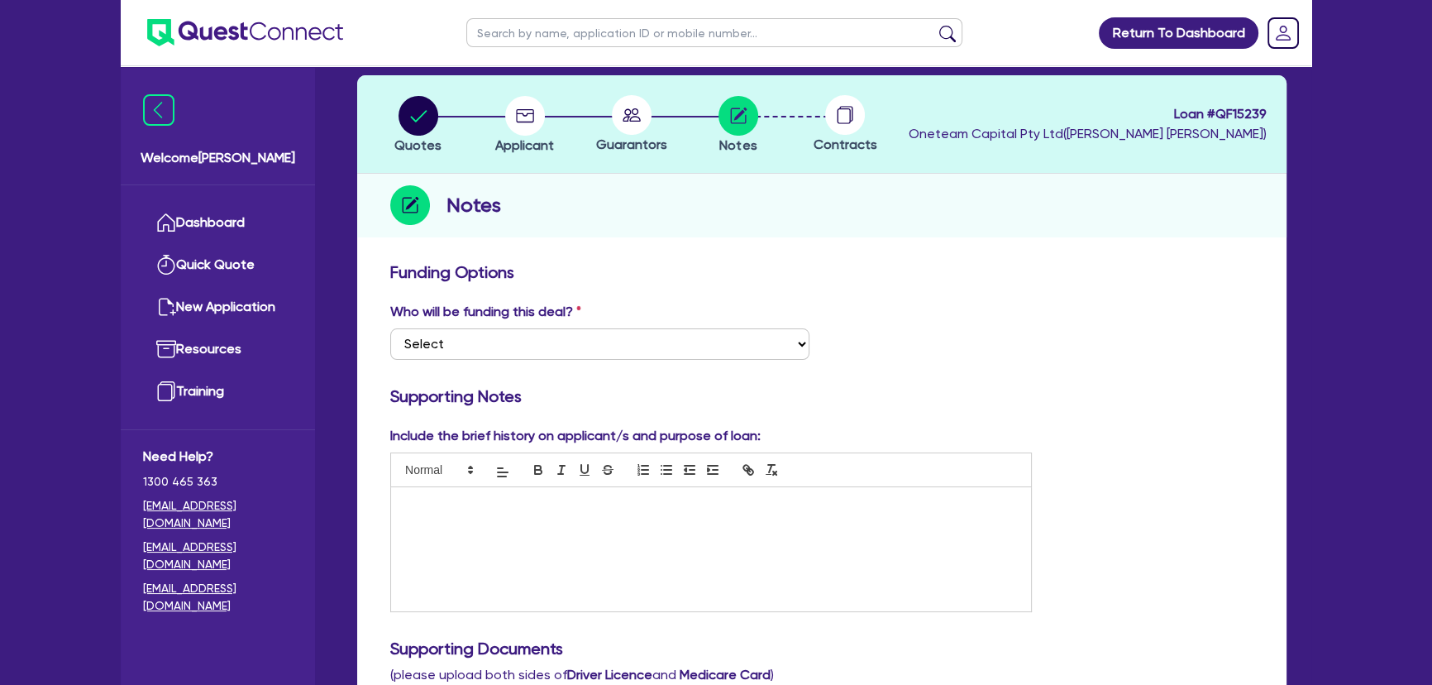
drag, startPoint x: 400, startPoint y: 1, endPoint x: 365, endPoint y: 12, distance: 36.6
click at [400, 1] on header "Return To Dashboard Edit Profile Logout" at bounding box center [716, 33] width 1191 height 66
click at [352, 16] on header "Return To Dashboard Edit Profile Logout" at bounding box center [716, 33] width 1191 height 66
click at [212, 37] on img at bounding box center [245, 32] width 196 height 27
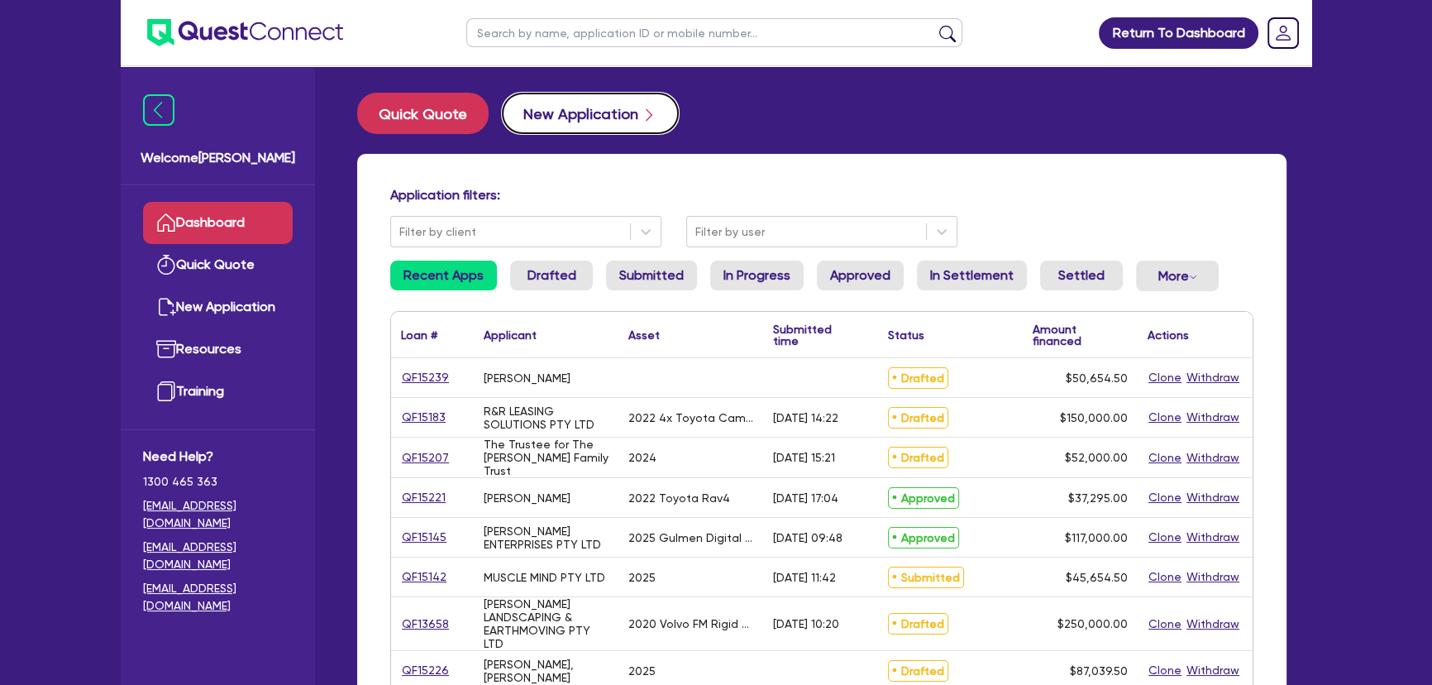
click at [595, 107] on button "New Application" at bounding box center [590, 113] width 177 height 41
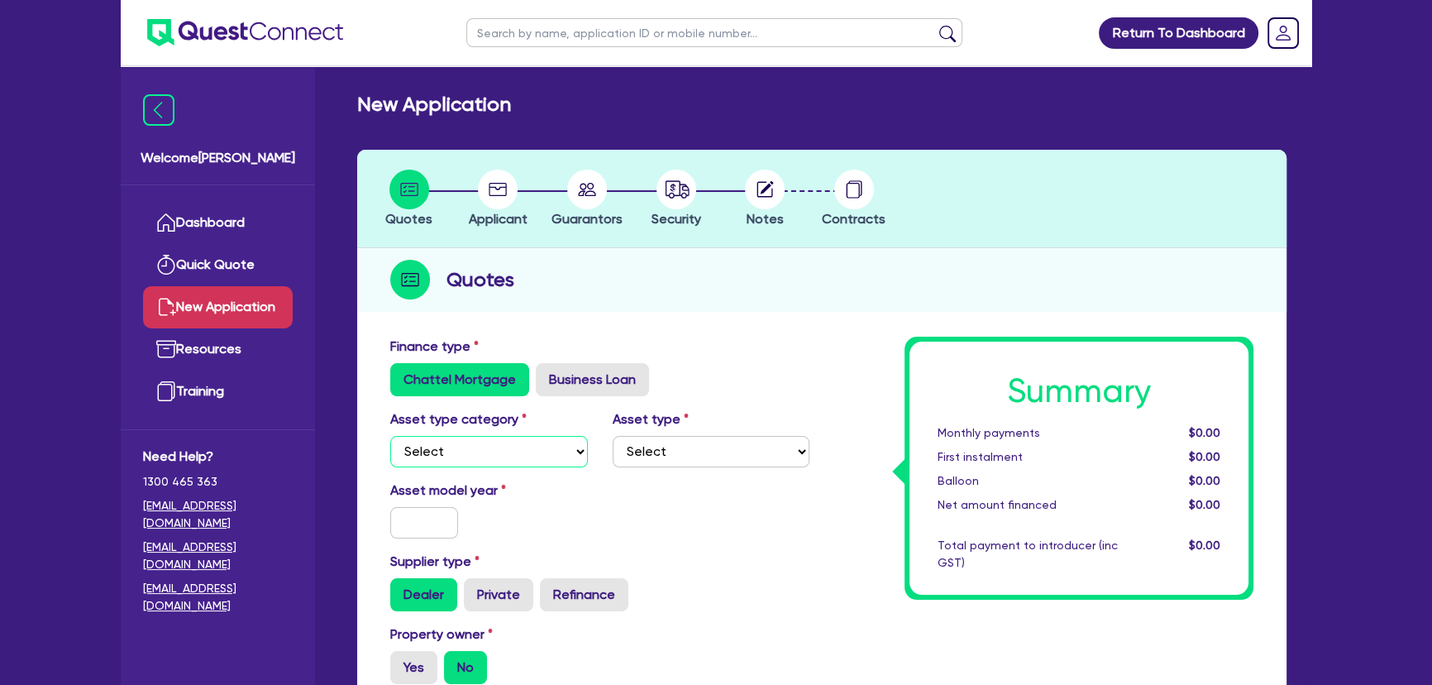
click at [441, 463] on select "Select Cars and light trucks Primary assets Secondary assets Tertiary assets" at bounding box center [489, 451] width 198 height 31
select select "CARS_AND_LIGHT_TRUCKS"
click at [390, 436] on select "Select Cars and light trucks Primary assets Secondary assets Tertiary assets" at bounding box center [489, 451] width 198 height 31
click at [717, 436] on select "Select Passenger vehicles Vans and utes Light trucks up to 4.5 tonne" at bounding box center [712, 451] width 198 height 31
select select "PASSENGER_VEHICLES"
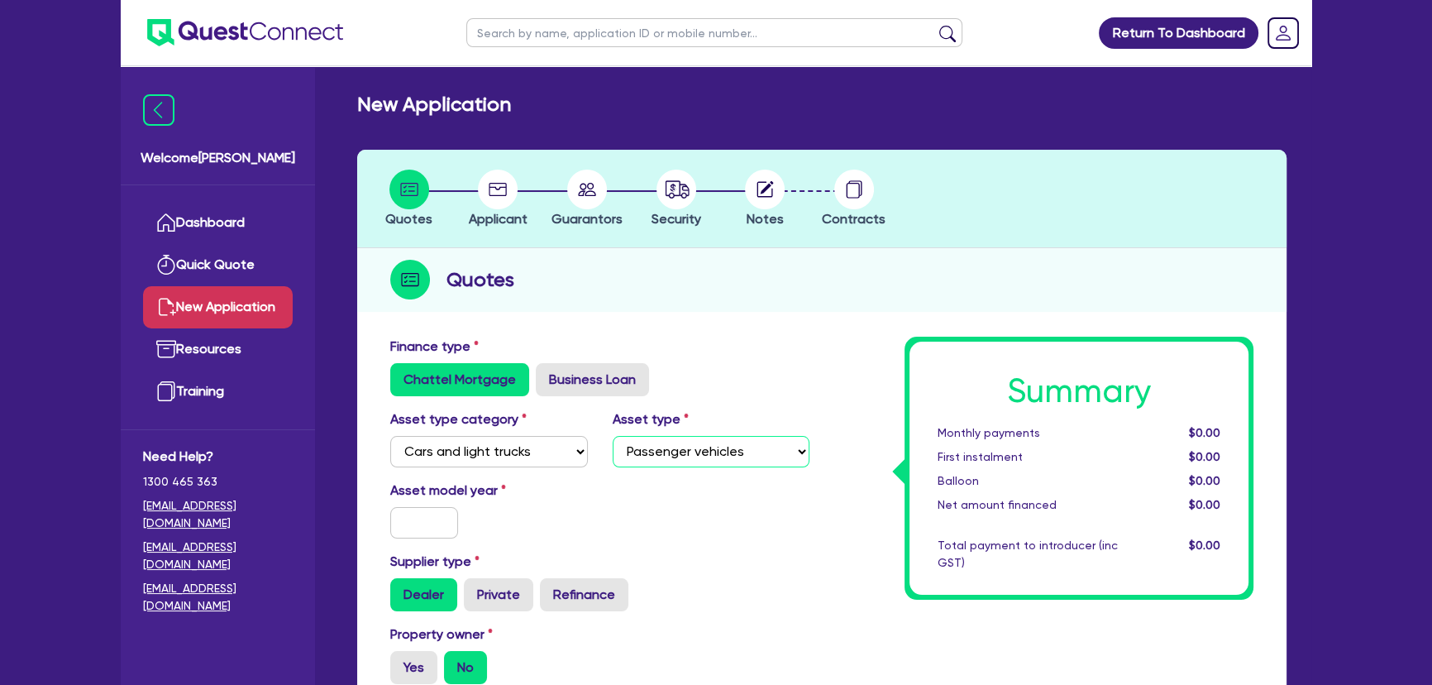
click at [613, 436] on select "Select Passenger vehicles Vans and utes Light trucks up to 4.5 tonne" at bounding box center [712, 451] width 198 height 31
click at [423, 537] on input "text" at bounding box center [424, 522] width 68 height 31
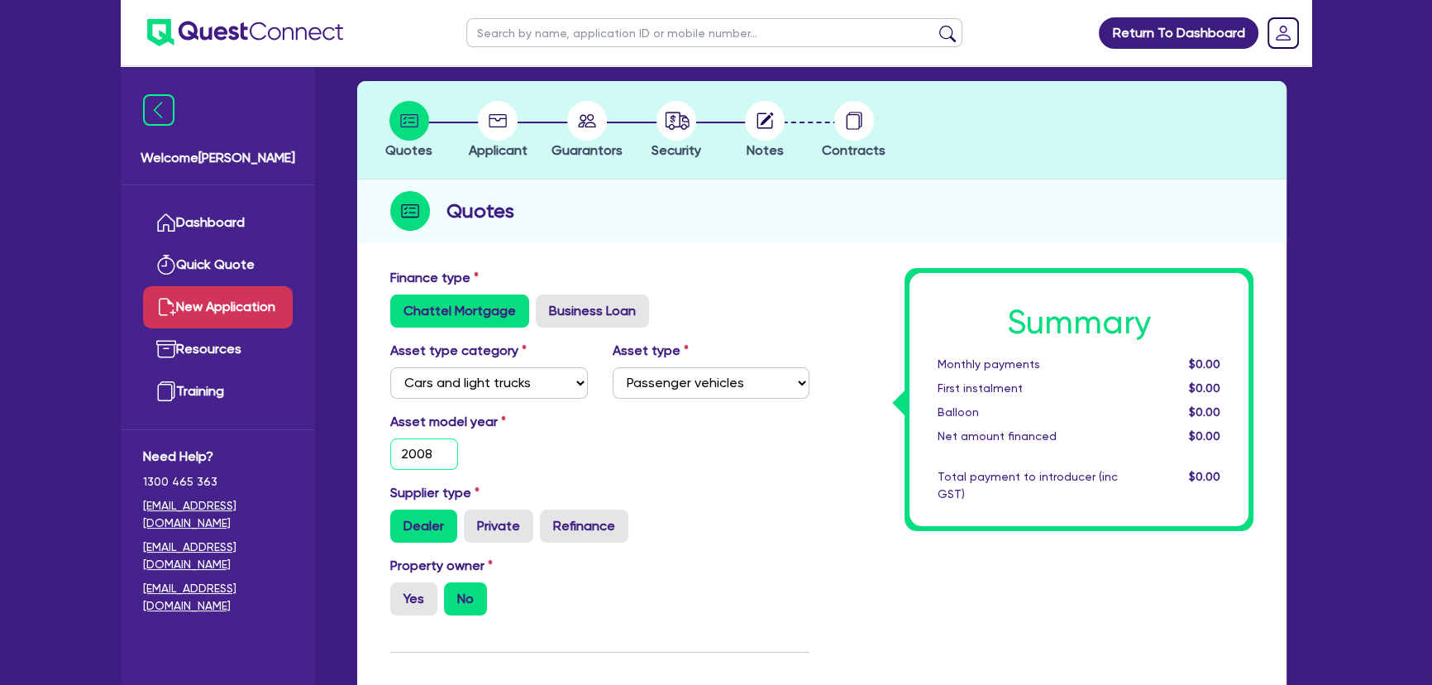
scroll to position [225, 0]
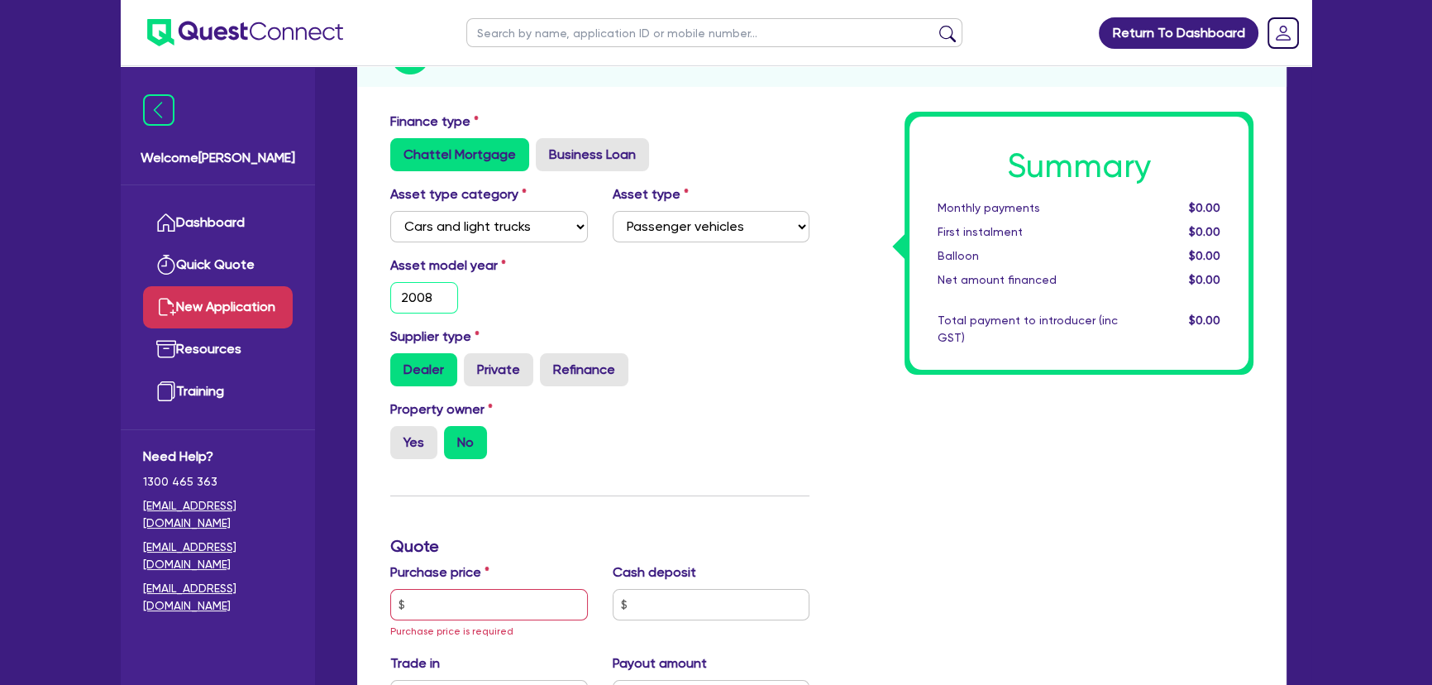
type input "2008"
click at [410, 462] on div "Property owner Yes No" at bounding box center [600, 435] width 444 height 73
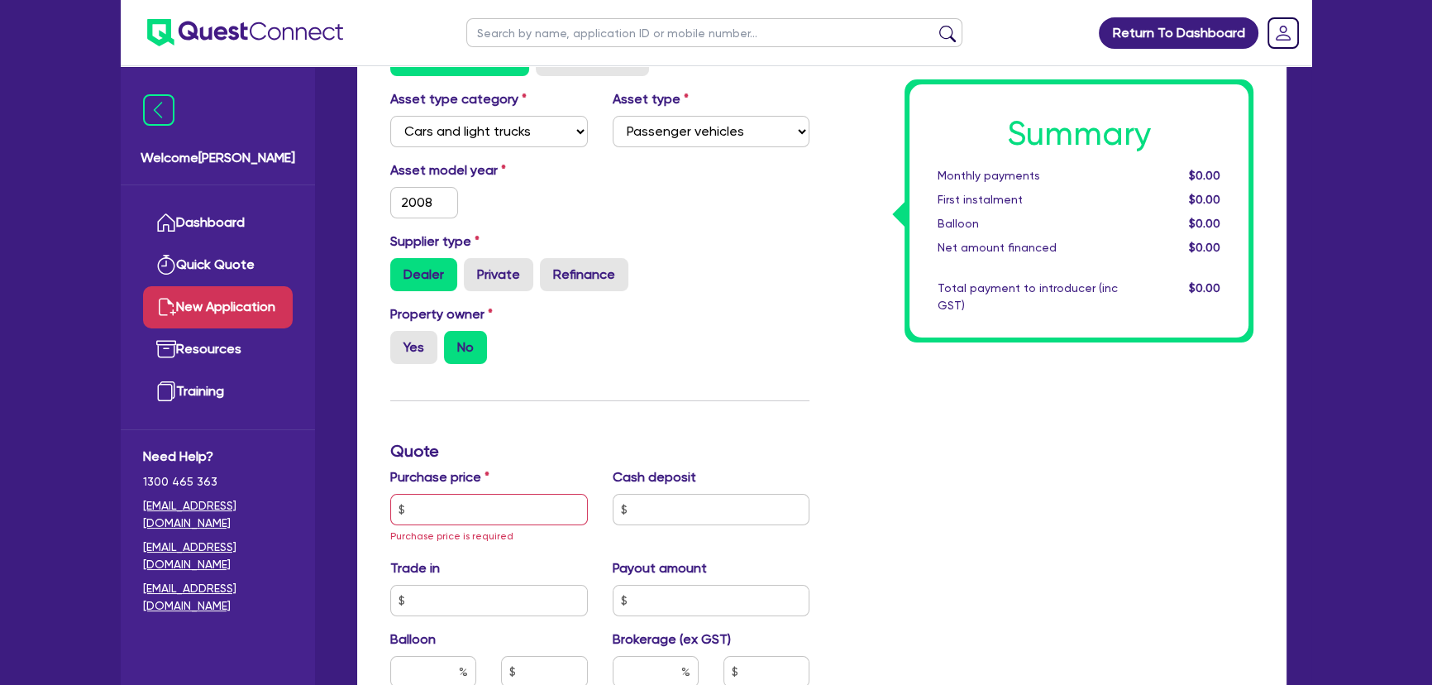
scroll to position [451, 0]
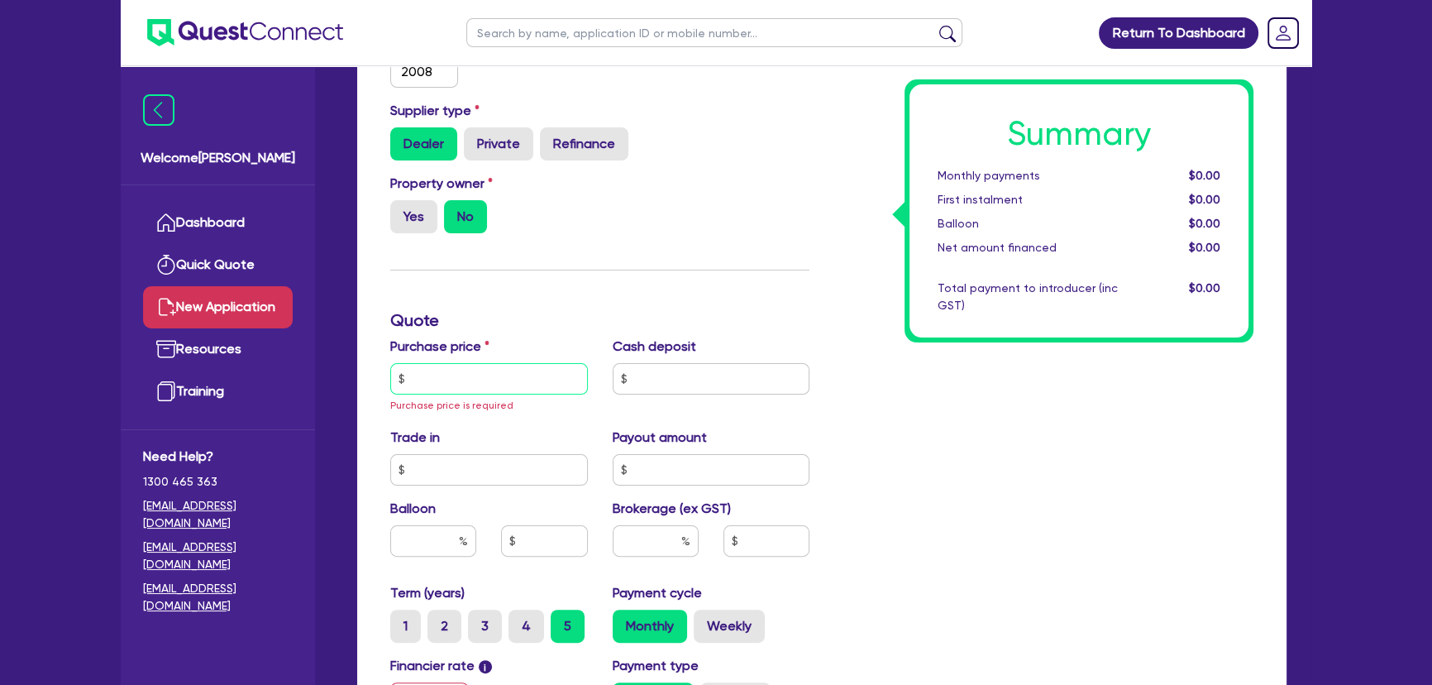
click at [488, 371] on input "text" at bounding box center [489, 378] width 198 height 31
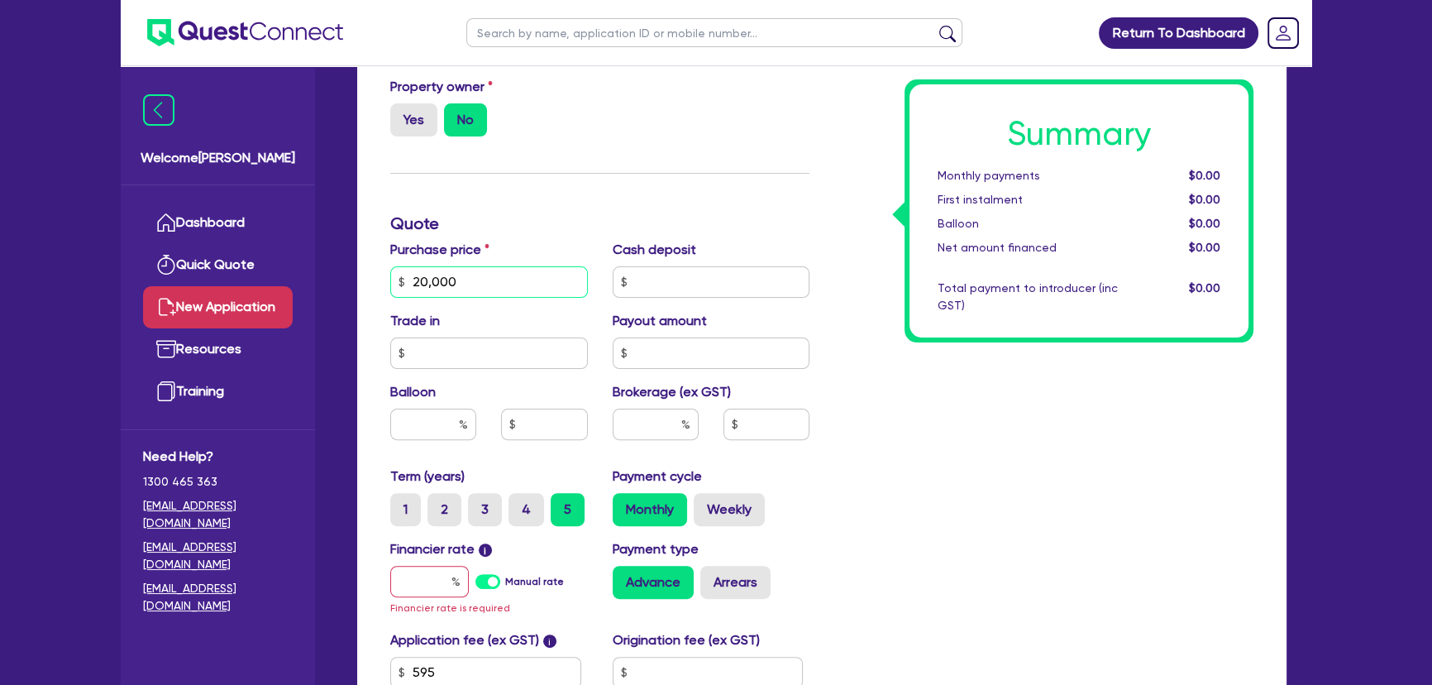
scroll to position [676, 0]
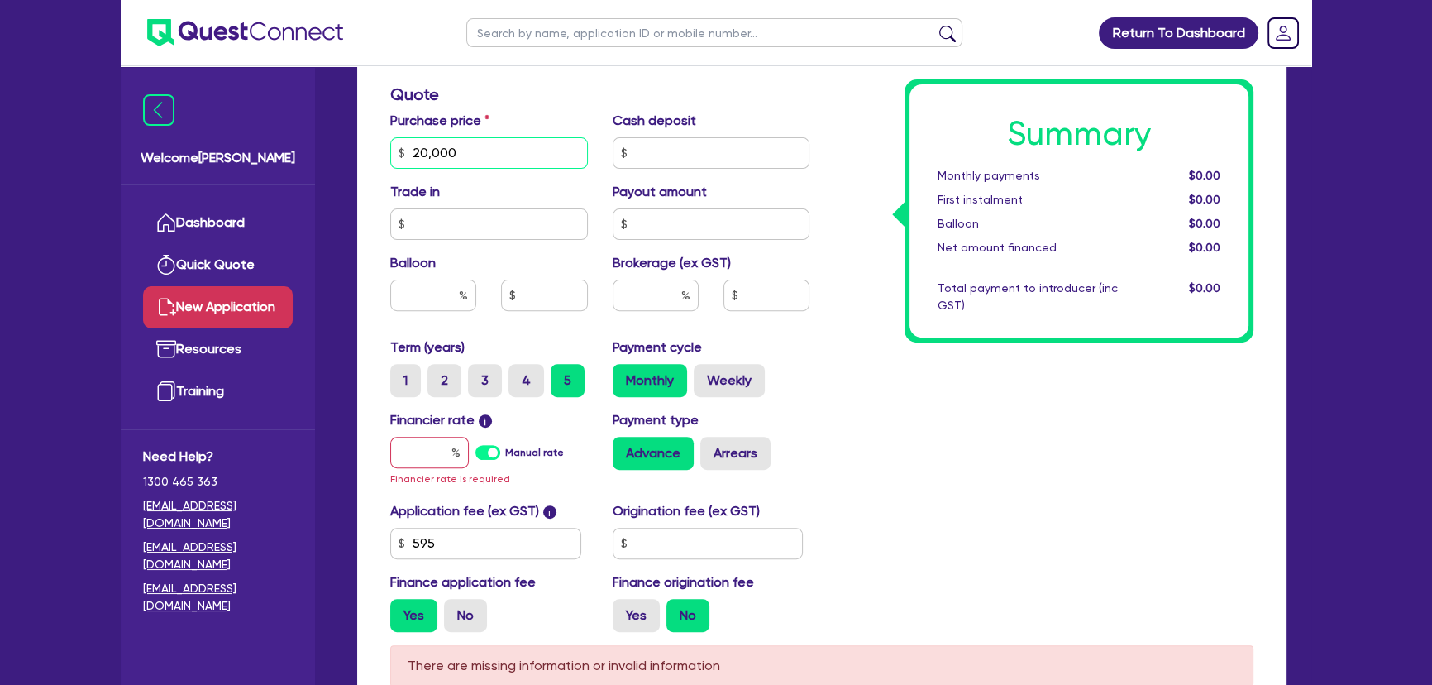
type input "20,000"
click at [423, 451] on input "text" at bounding box center [429, 452] width 79 height 31
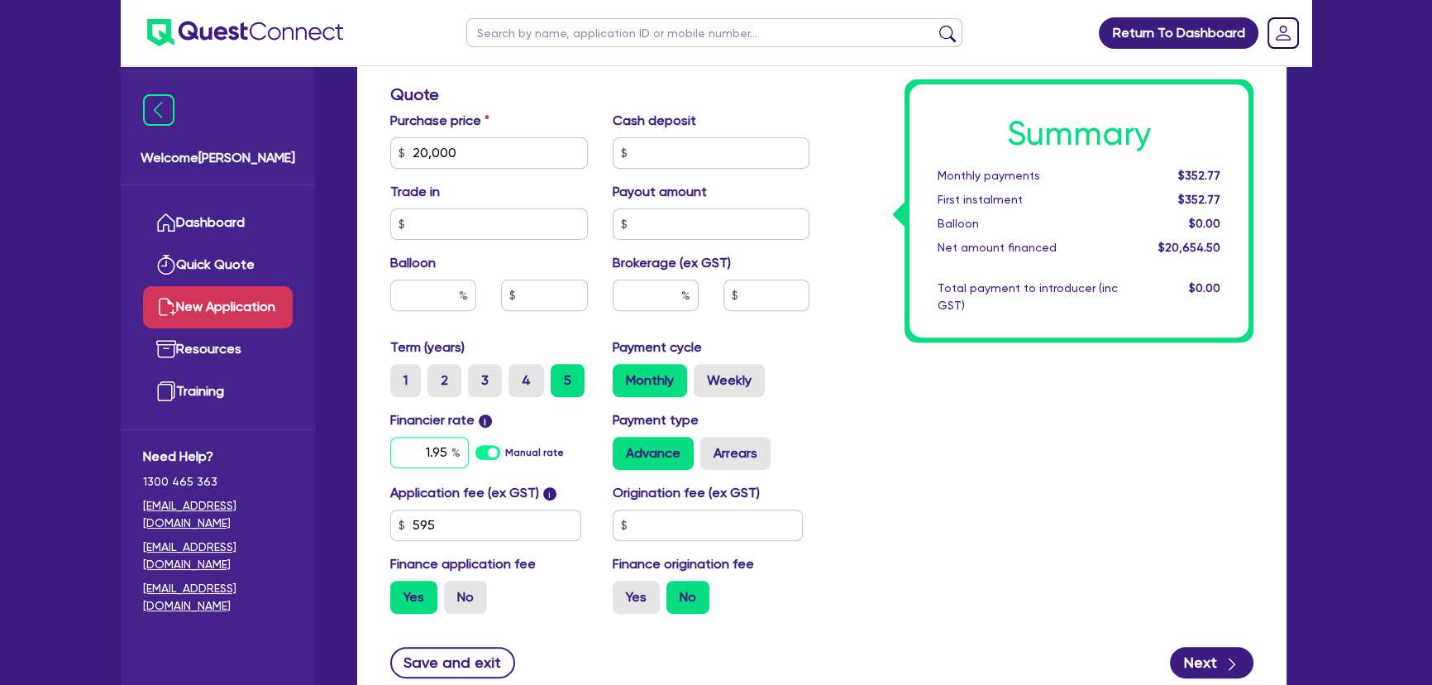
click at [422, 451] on input "1.95" at bounding box center [429, 452] width 79 height 31
type input "15"
click at [657, 281] on input "text" at bounding box center [656, 294] width 86 height 31
type input "6"
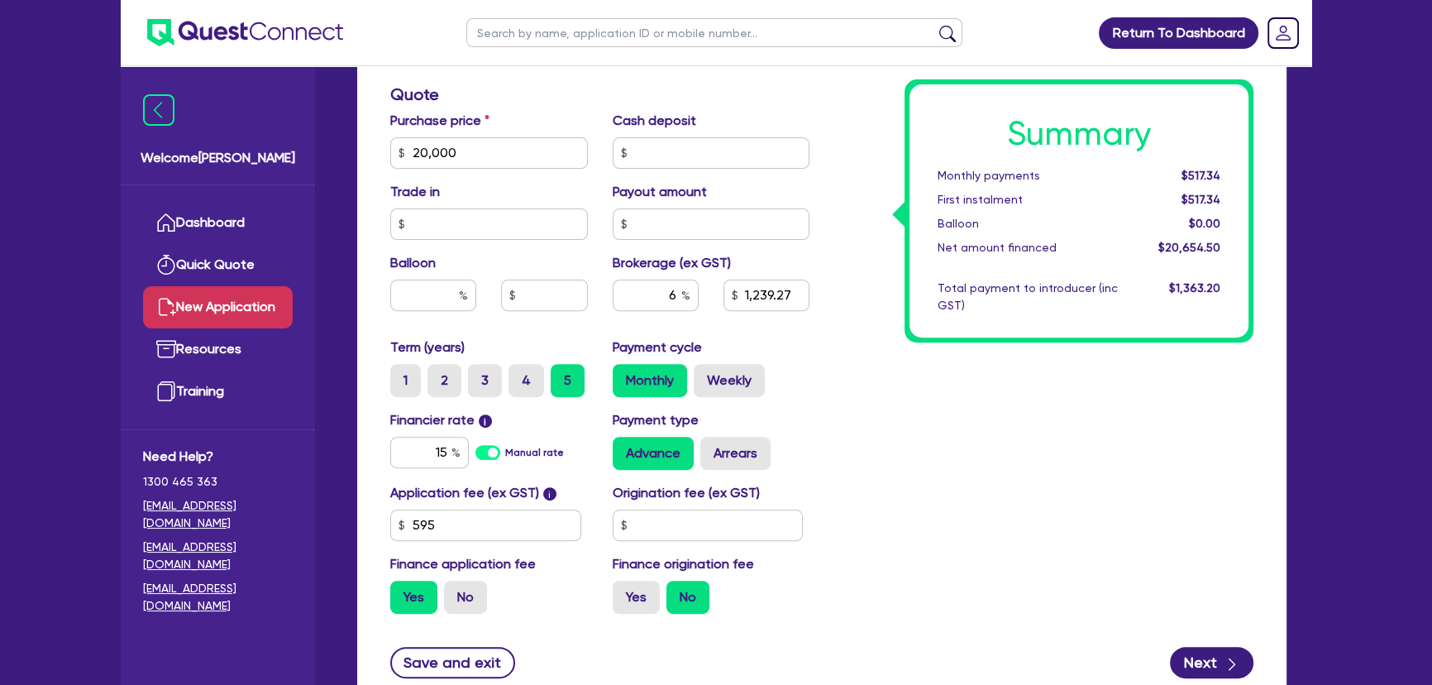
click at [923, 416] on div "Summary Monthly payments $517.34 First instalment $517.34 Balloon $0.00 Net amo…" at bounding box center [1044, 143] width 444 height 967
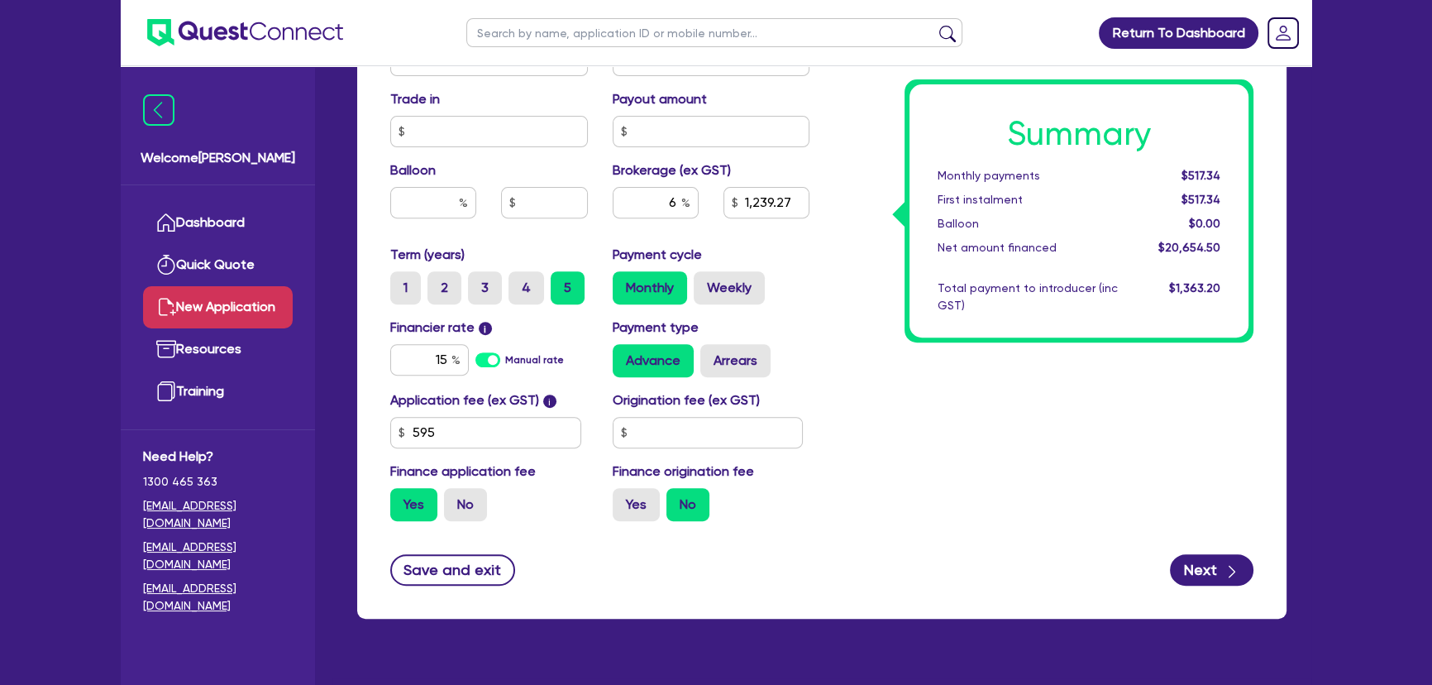
scroll to position [802, 0]
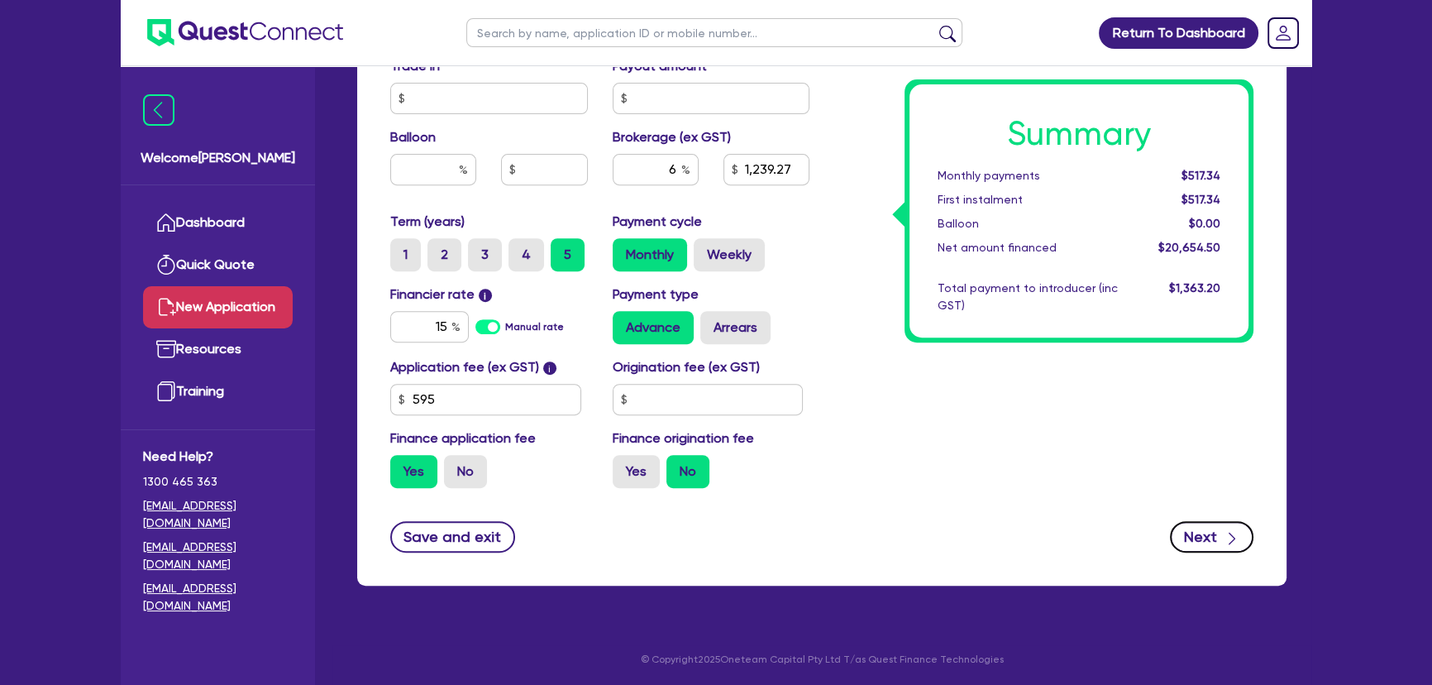
click at [1206, 540] on button "Next" at bounding box center [1212, 536] width 84 height 31
type input "1,239.27"
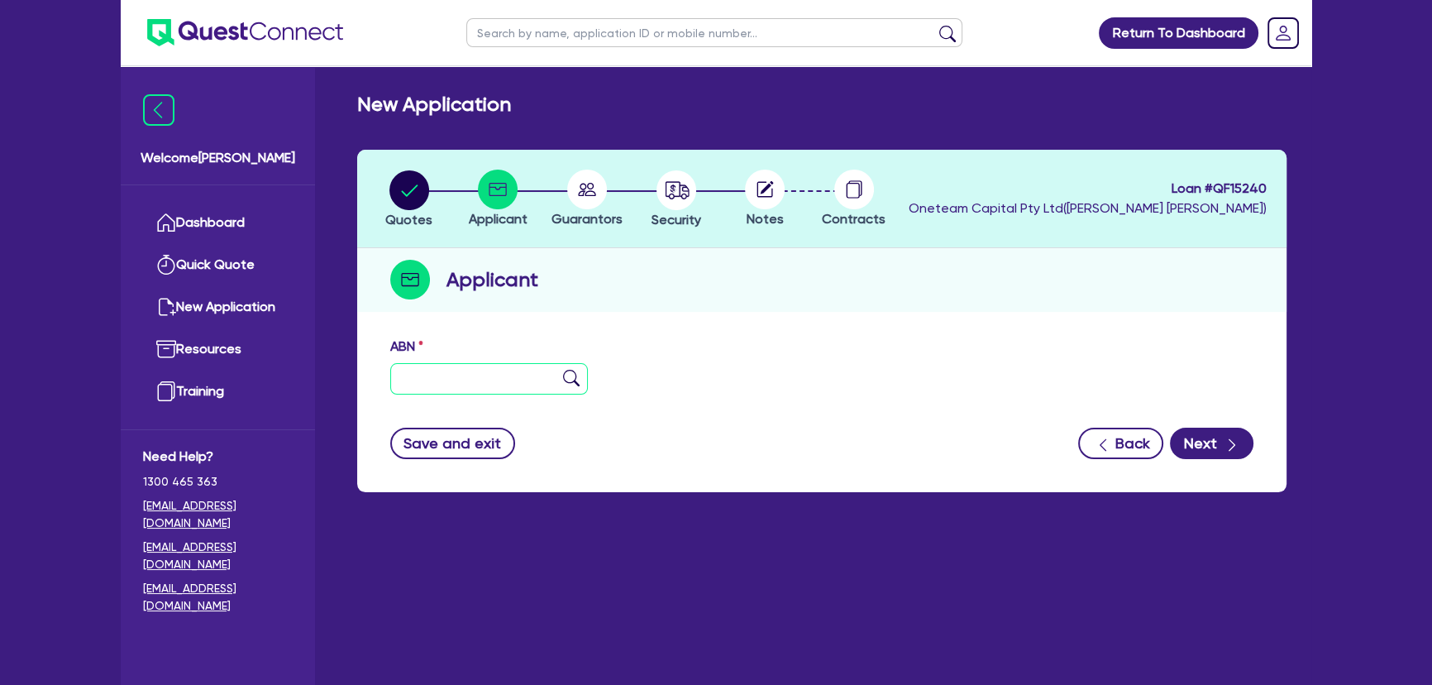
click at [499, 375] on input "text" at bounding box center [489, 378] width 198 height 31
click at [485, 383] on input "text" at bounding box center [489, 378] width 198 height 31
paste input "42 416 220 193"
type input "42 416 220 193"
click at [566, 381] on img at bounding box center [571, 378] width 17 height 17
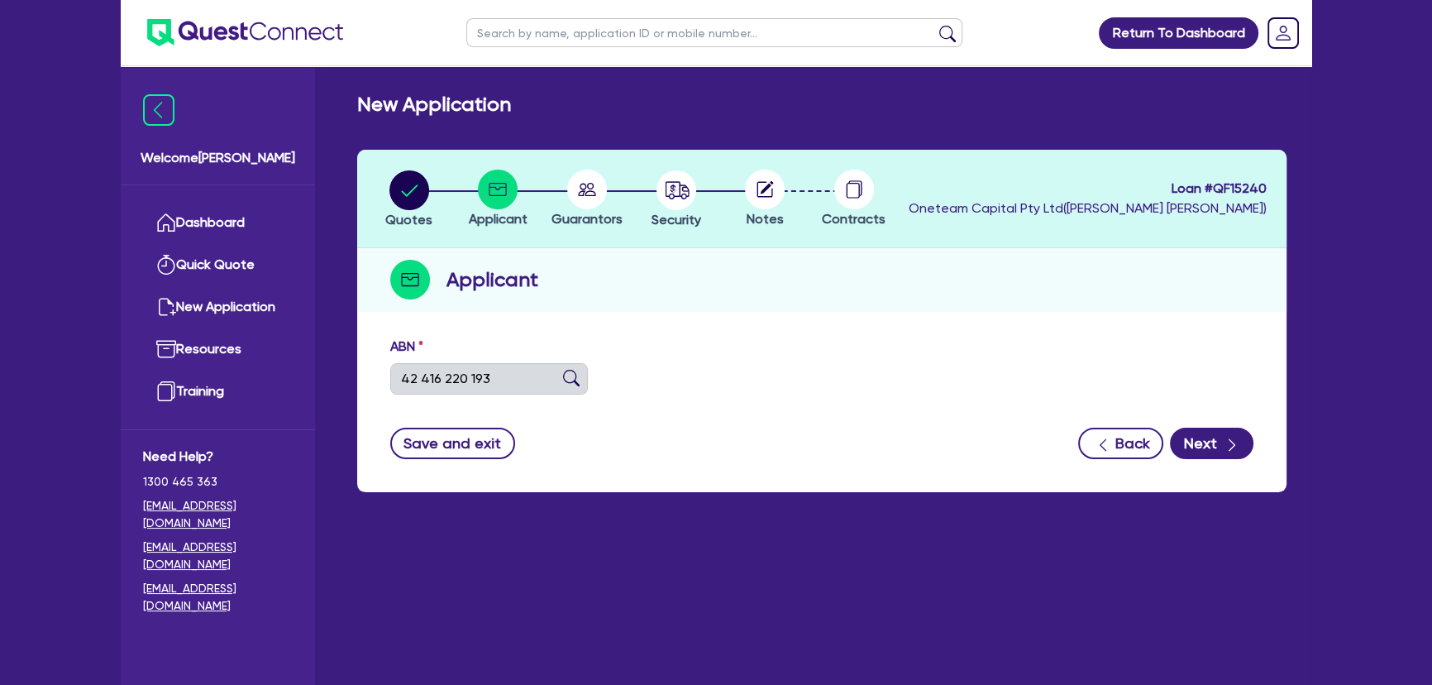
type input "[PERSON_NAME]"
type input "WOMBAT'S YARD CARE"
select select "SOLE_TRADER"
type input "15/09/2020"
type input "07/08/2024"
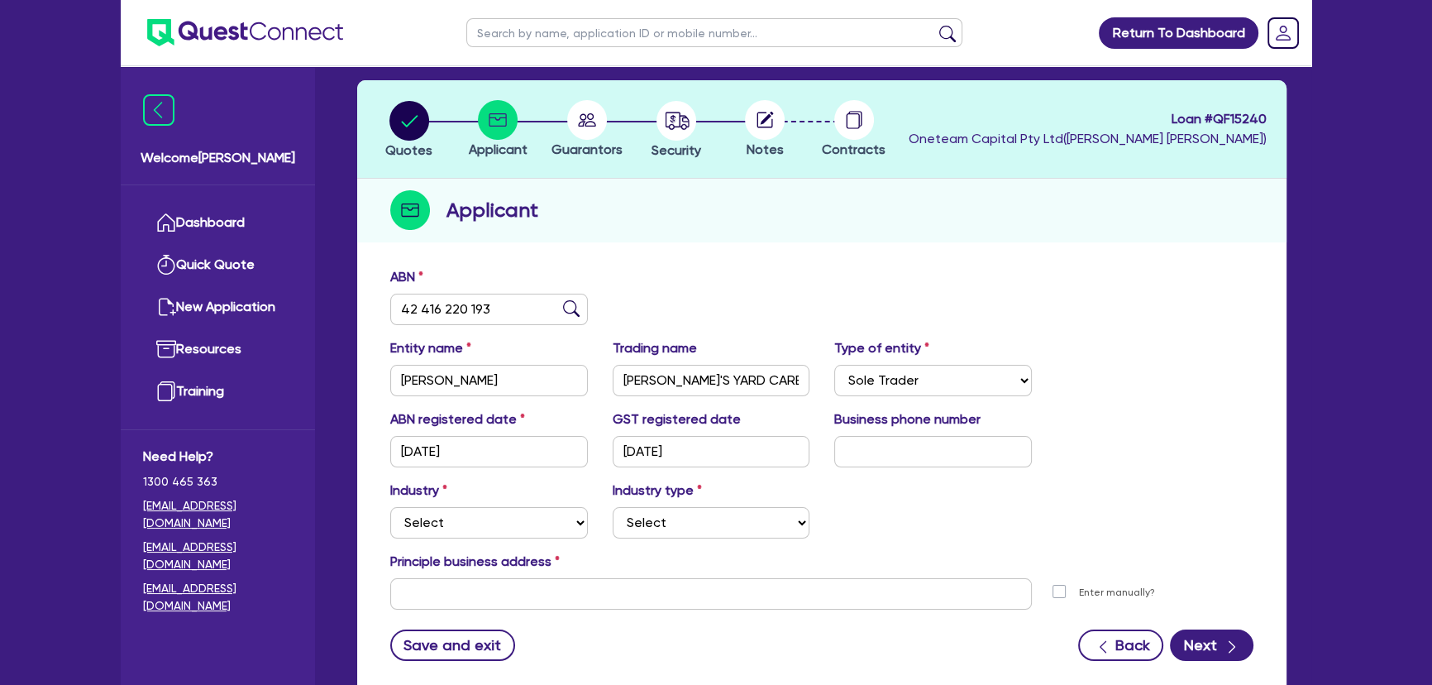
scroll to position [179, 0]
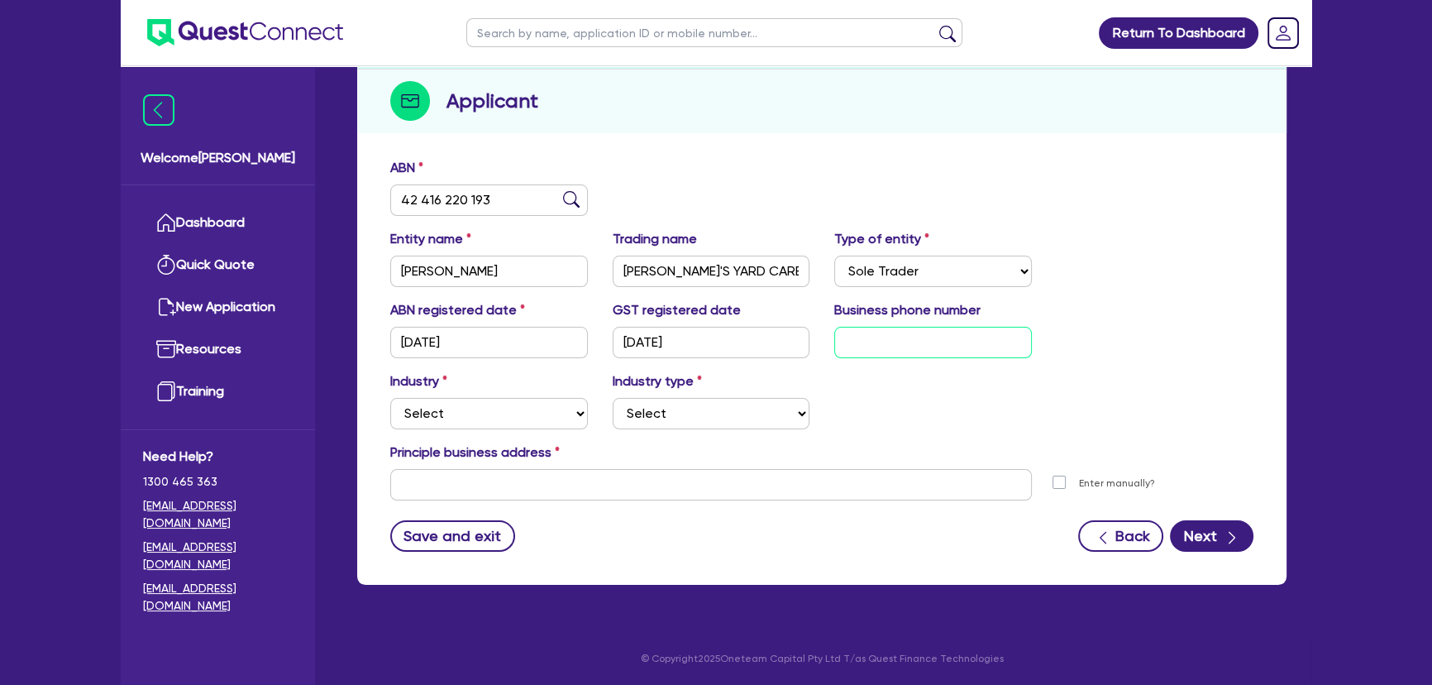
click at [914, 337] on input "text" at bounding box center [933, 342] width 198 height 31
drag, startPoint x: 916, startPoint y: 309, endPoint x: 900, endPoint y: 327, distance: 24.0
click at [914, 312] on label "Business phone number" at bounding box center [907, 310] width 146 height 20
click at [900, 327] on input "text" at bounding box center [933, 342] width 198 height 31
paste input "4 9935 3165"
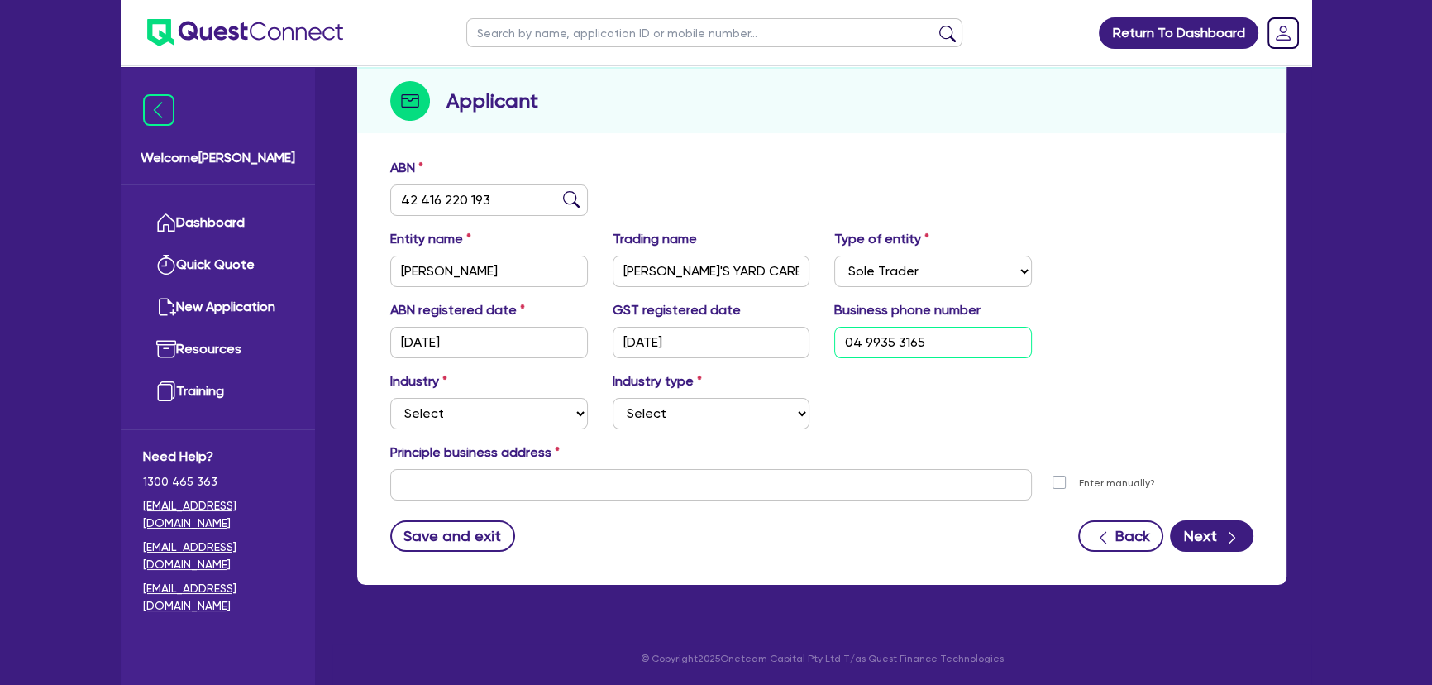
type input "04 9935 3165"
click at [417, 430] on div "Industry Select Accomodation & Food Services Administrative & Support Services …" at bounding box center [822, 406] width 888 height 71
click at [430, 412] on select "Select Accomodation & Food Services Administrative & Support Services Agricultu…" at bounding box center [489, 413] width 198 height 31
select select "BUILDING_CONSTRUCTION"
click at [390, 398] on select "Select Accomodation & Food Services Administrative & Support Services Agricultu…" at bounding box center [489, 413] width 198 height 31
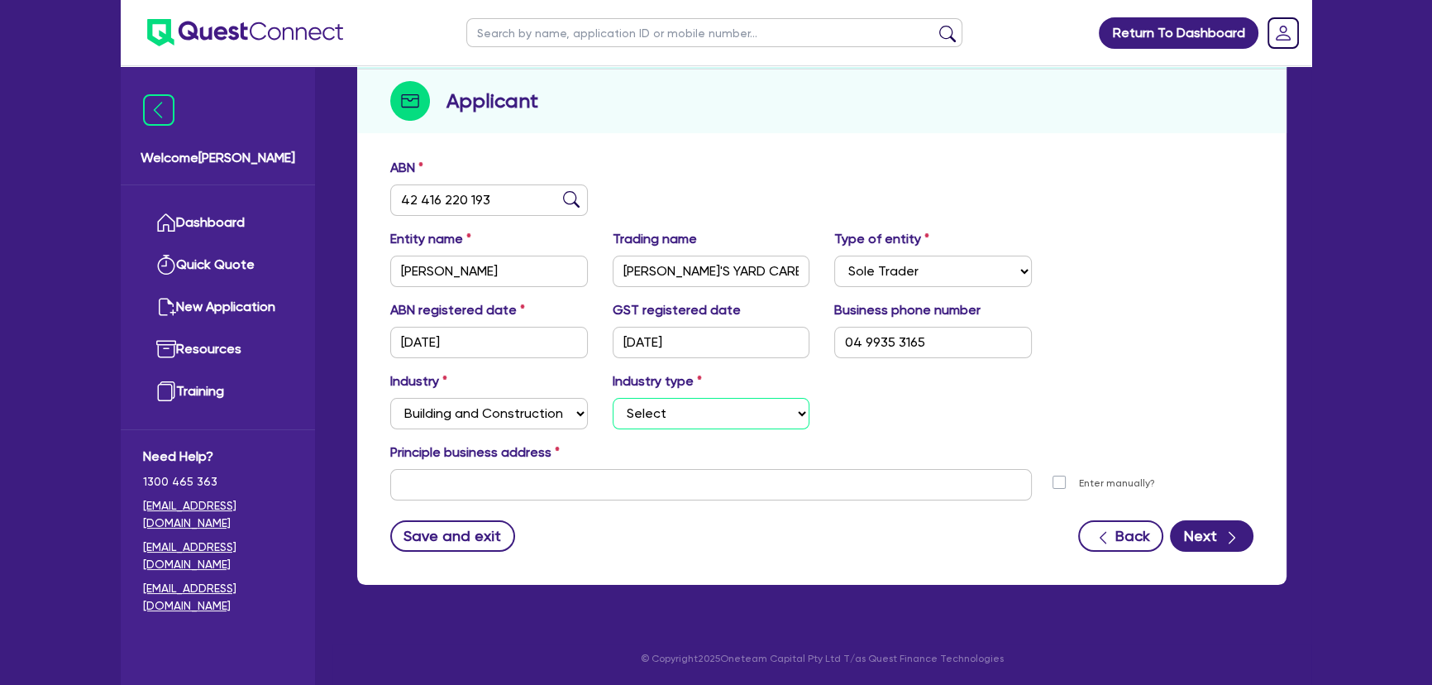
click at [707, 418] on select "Select Trades People Providing Services Direct to Consumers Trades People Provi…" at bounding box center [712, 413] width 198 height 31
select select "TRADES_SERVICES_CONSUMERS"
click at [613, 398] on select "Select Trades People Providing Services Direct to Consumers Trades People Provi…" at bounding box center [712, 413] width 198 height 31
click at [477, 543] on button "Save and exit" at bounding box center [452, 535] width 125 height 31
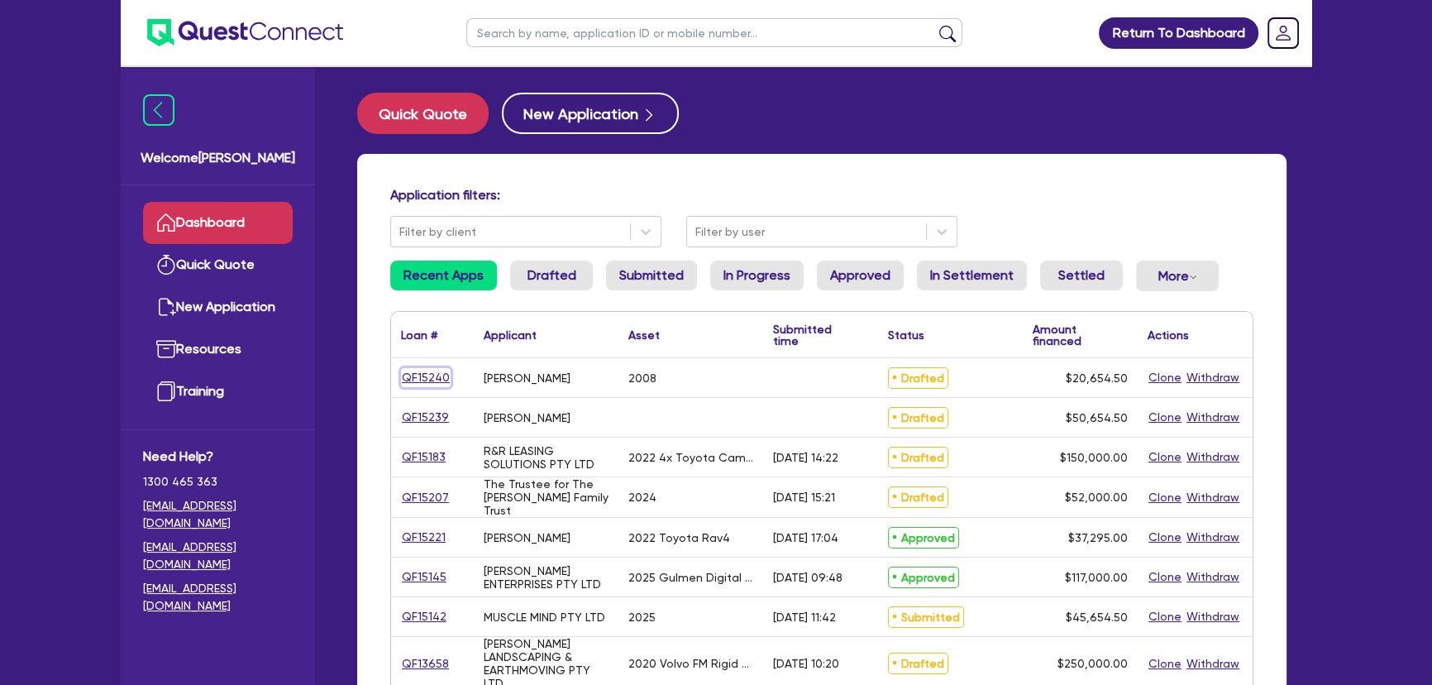
click at [424, 373] on link "QF15240" at bounding box center [426, 377] width 50 height 19
select select "CARS_AND_LIGHT_TRUCKS"
select select "PASSENGER_VEHICLES"
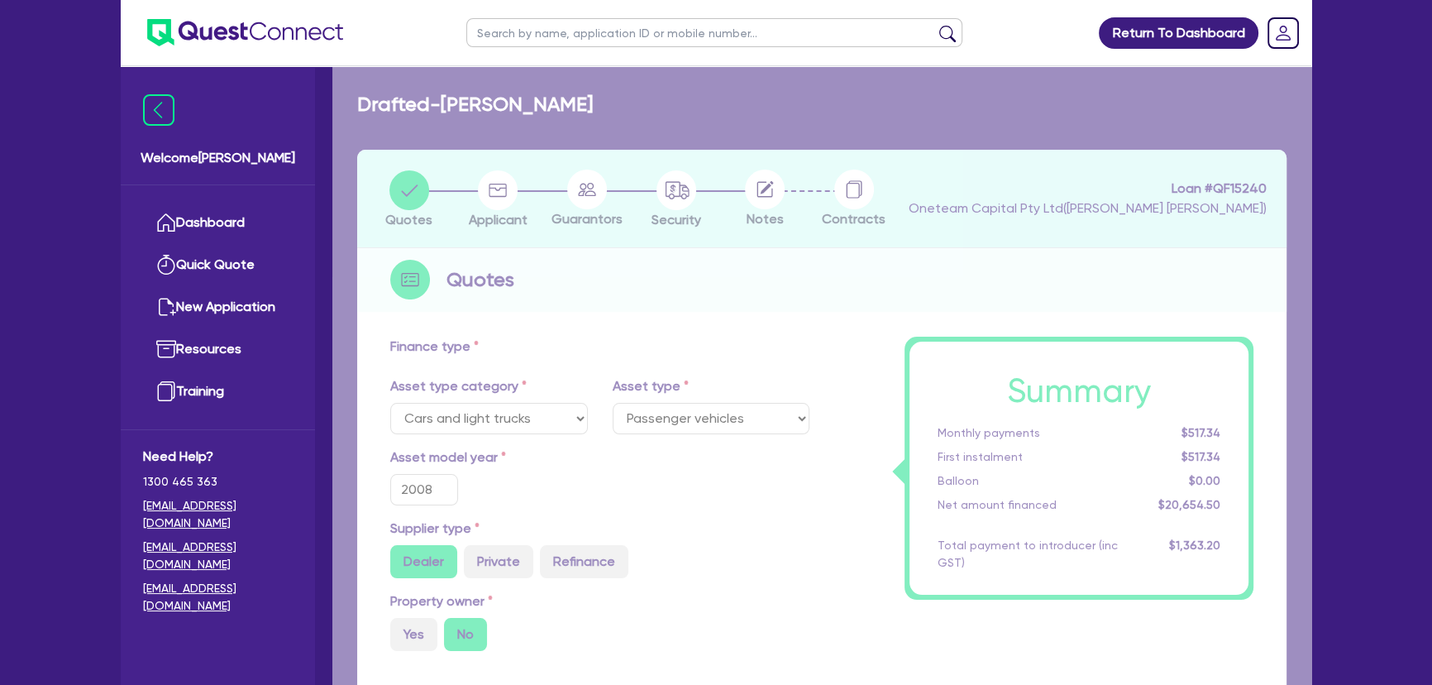
type input "20,000"
type input "1,239.27"
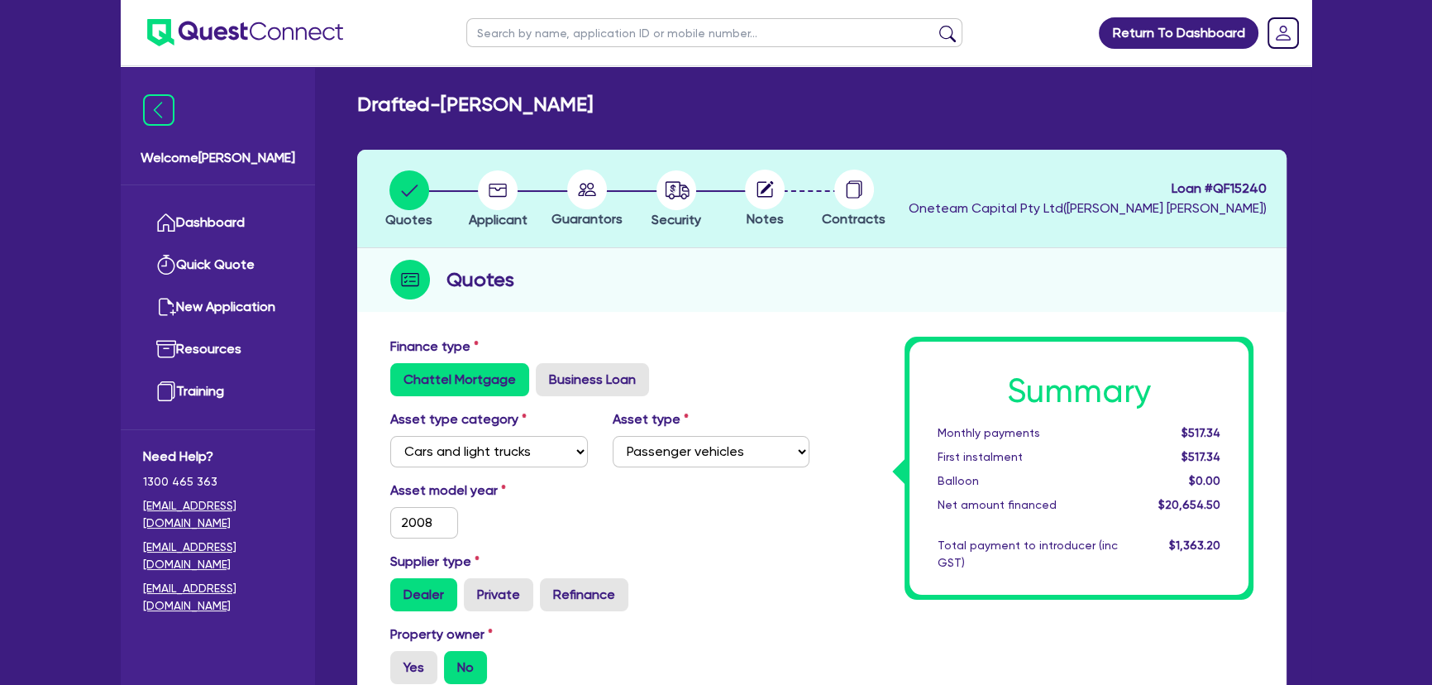
drag, startPoint x: 574, startPoint y: 210, endPoint x: 661, endPoint y: 188, distance: 90.4
click at [584, 208] on div "Guarantors" at bounding box center [586, 199] width 89 height 60
click at [748, 188] on circle at bounding box center [765, 189] width 40 height 40
click at [760, 191] on circle at bounding box center [765, 189] width 40 height 40
drag, startPoint x: 763, startPoint y: 201, endPoint x: 589, endPoint y: 208, distance: 174.6
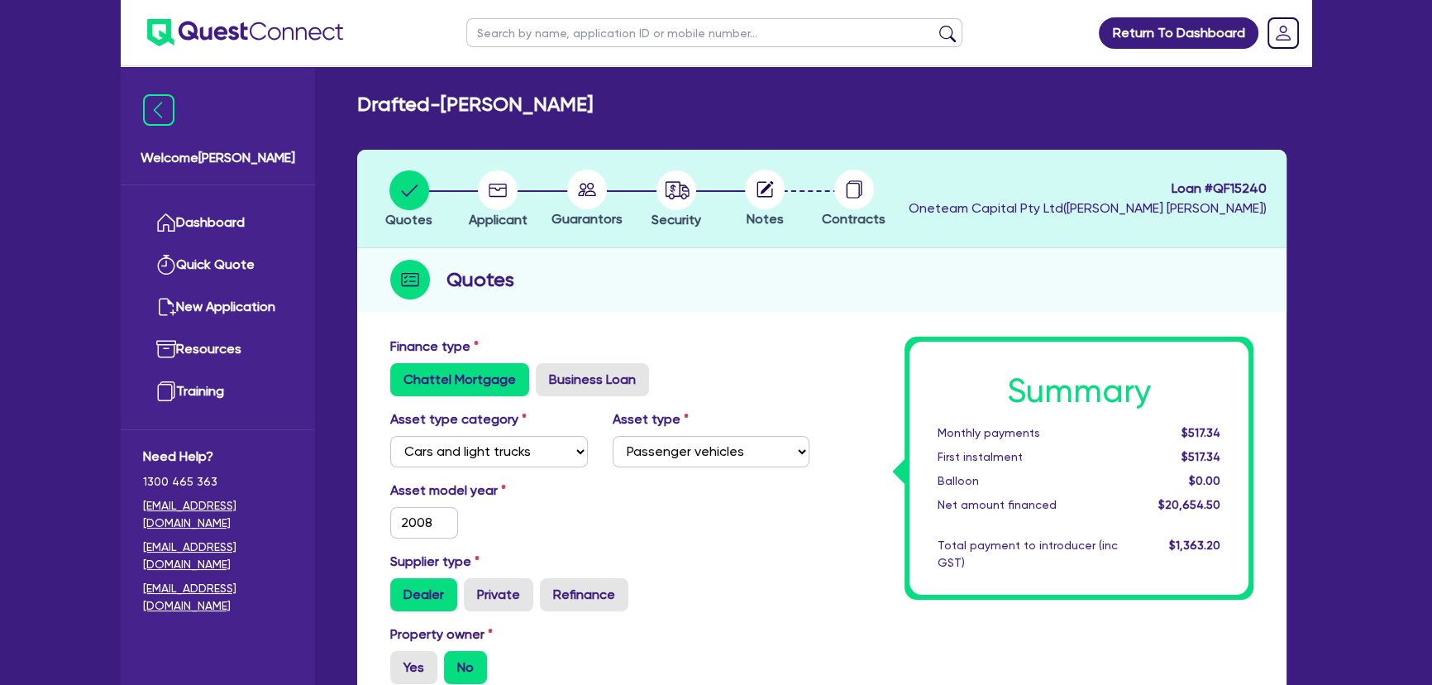
click at [757, 205] on circle at bounding box center [765, 189] width 40 height 40
drag, startPoint x: 589, startPoint y: 208, endPoint x: 604, endPoint y: 208, distance: 14.9
click at [595, 208] on icon at bounding box center [587, 189] width 40 height 40
click at [712, 203] on li "Security" at bounding box center [676, 198] width 89 height 58
click at [684, 204] on circle "button" at bounding box center [676, 190] width 40 height 40
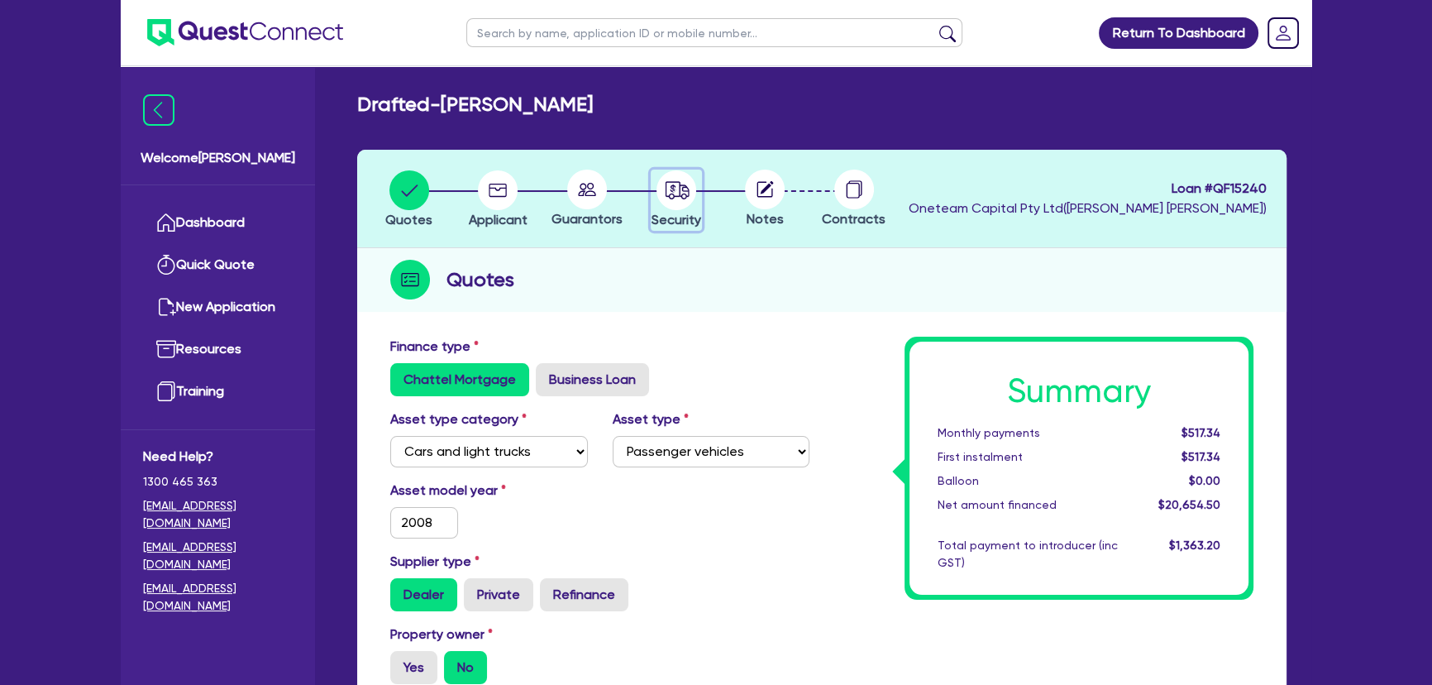
select select "CARS_AND_LIGHT_TRUCKS"
select select "PASSENGER_VEHICLES"
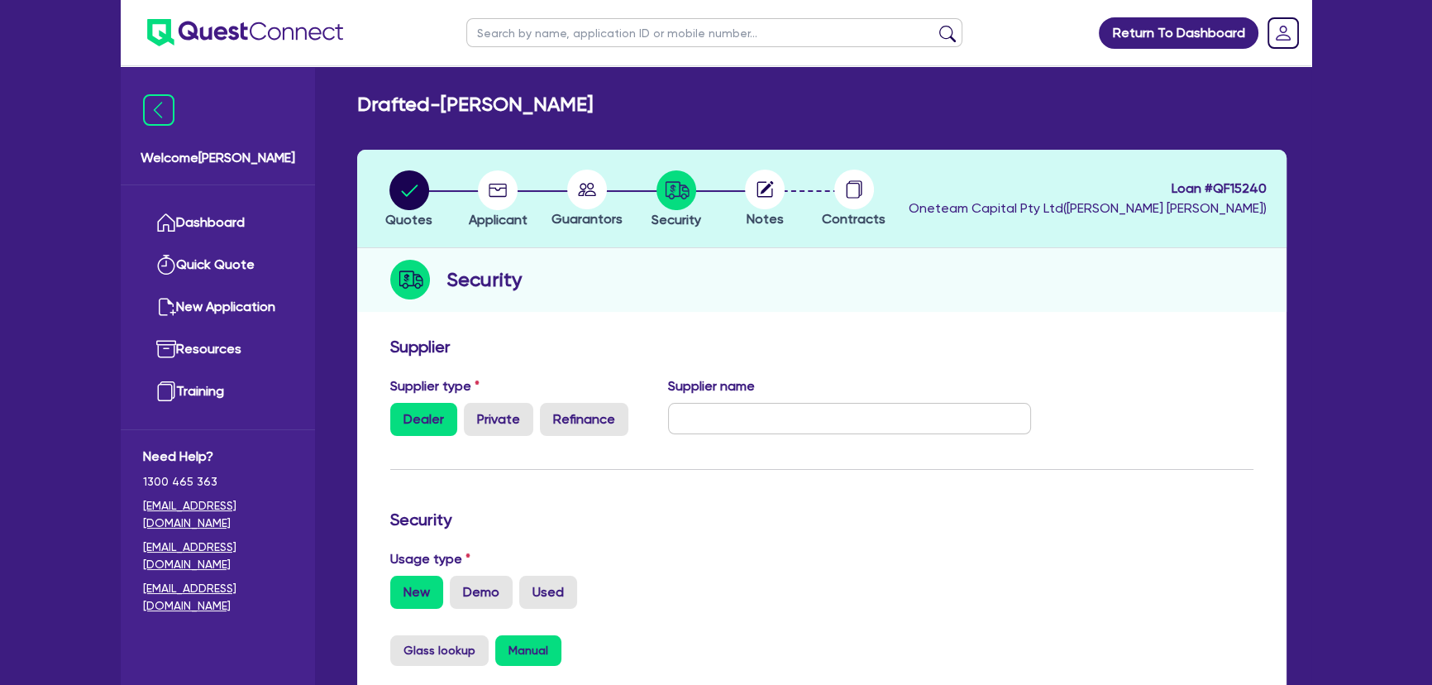
drag, startPoint x: 757, startPoint y: 204, endPoint x: 781, endPoint y: 203, distance: 24.8
click at [757, 204] on icon at bounding box center [765, 189] width 40 height 40
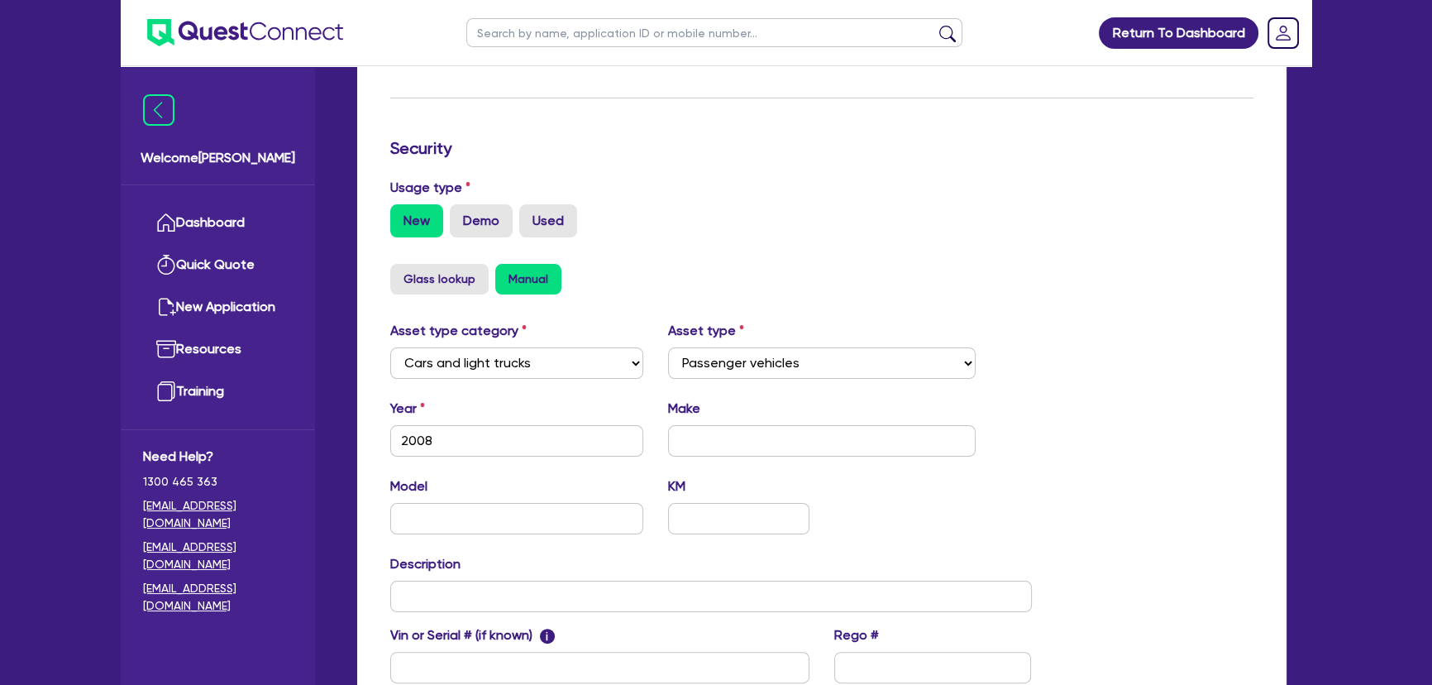
scroll to position [573, 0]
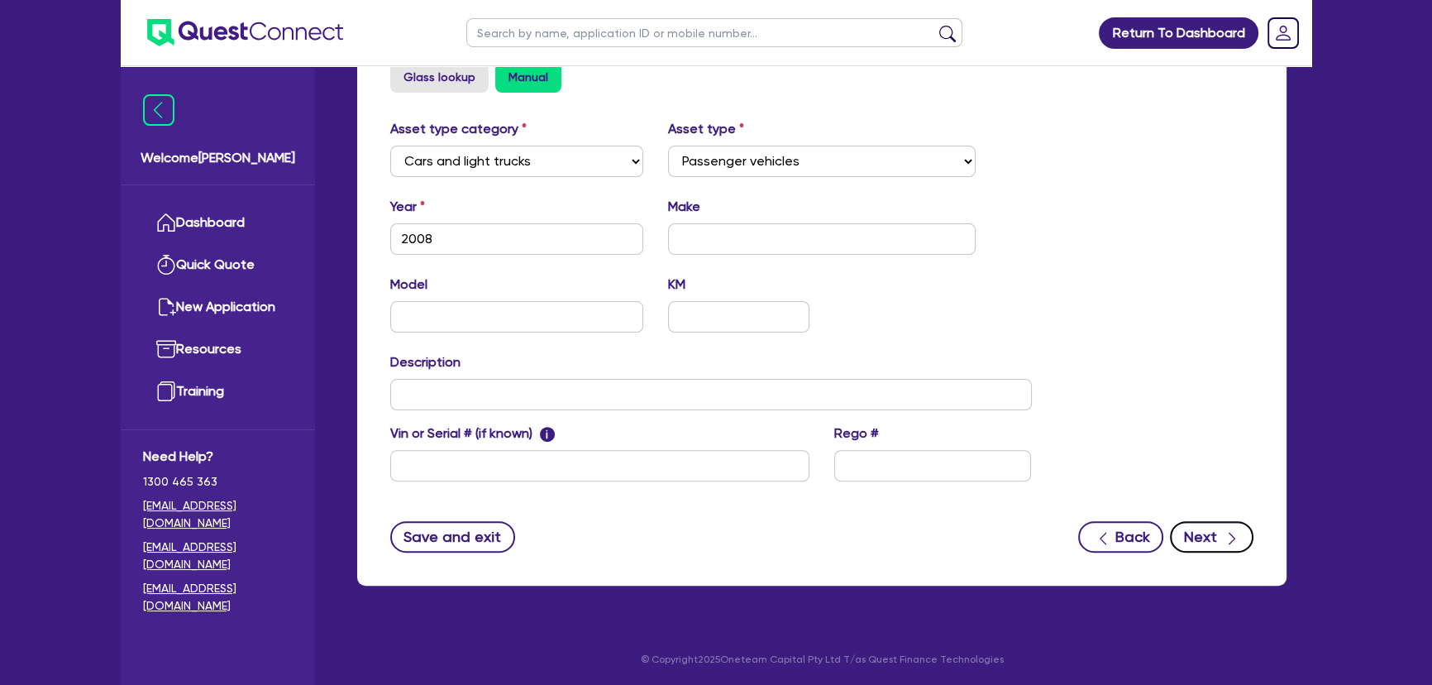
click at [1207, 528] on button "Next" at bounding box center [1212, 536] width 84 height 31
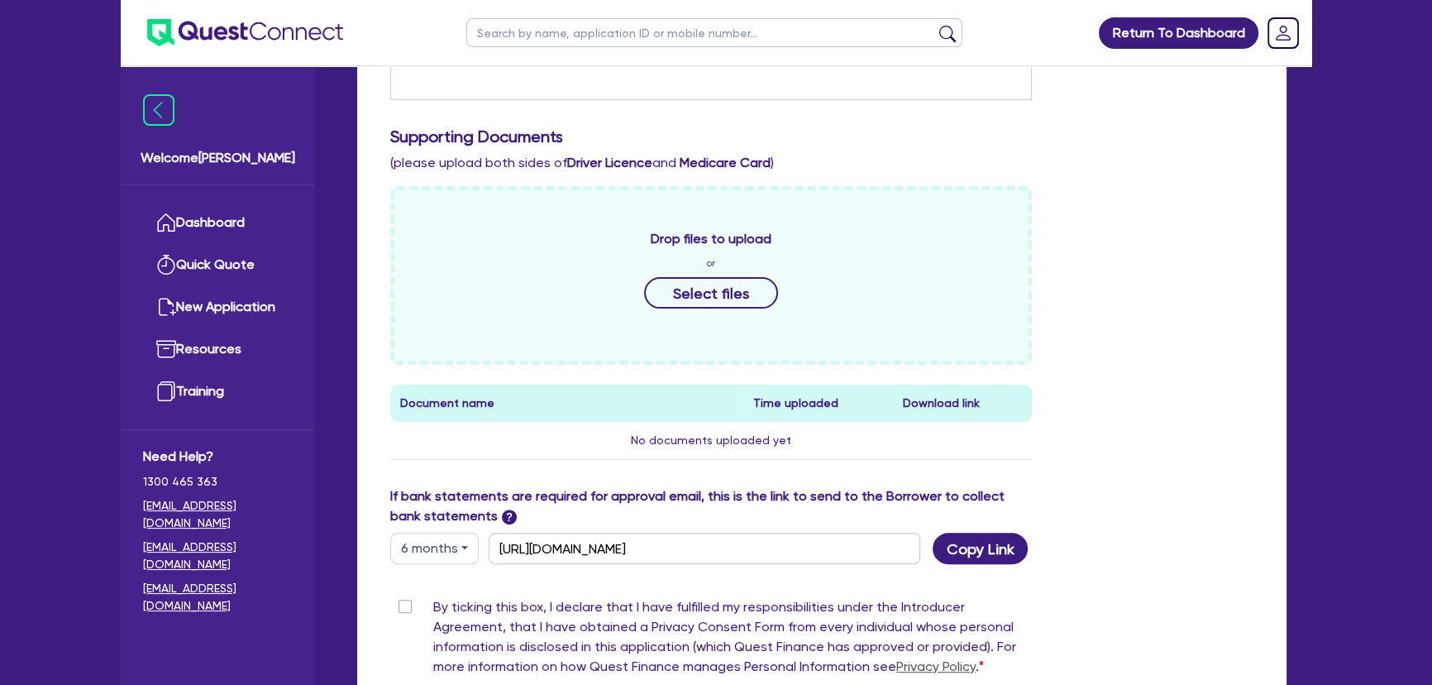
scroll to position [752, 0]
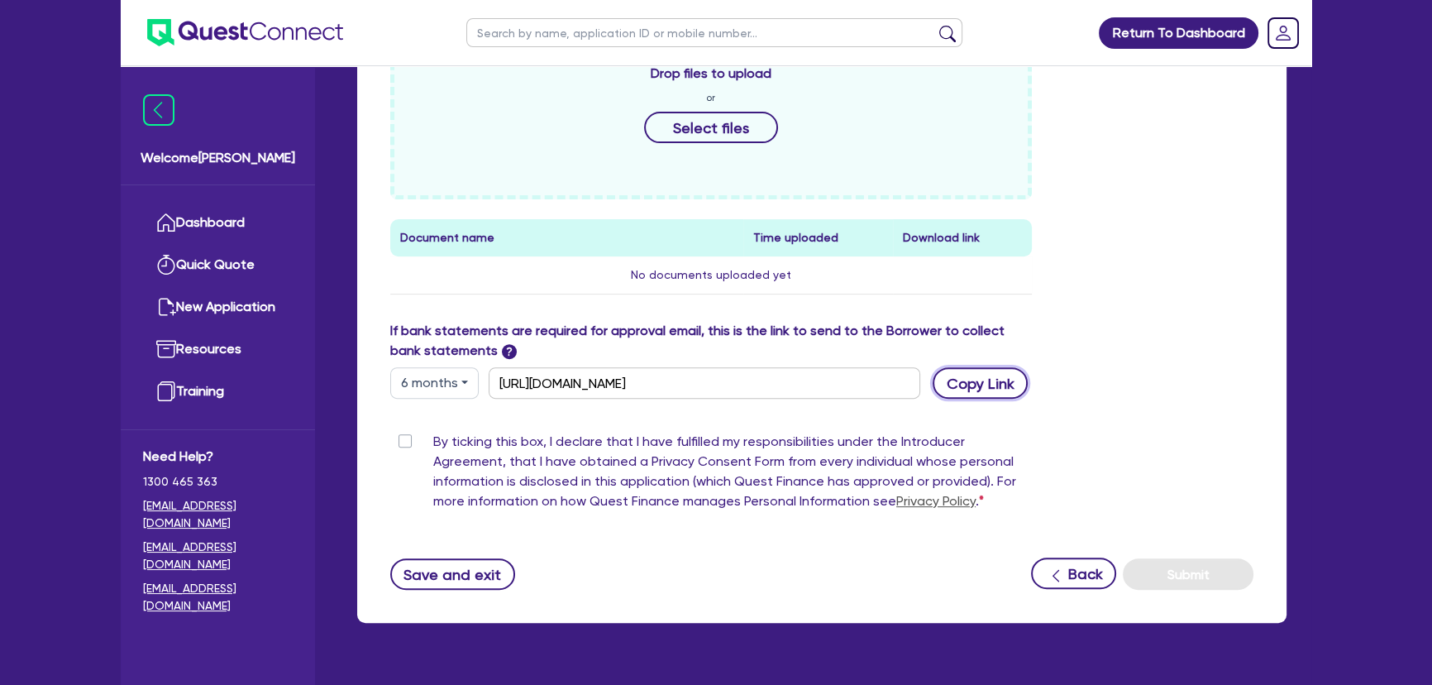
click at [983, 374] on button "Copy Link" at bounding box center [980, 382] width 95 height 31
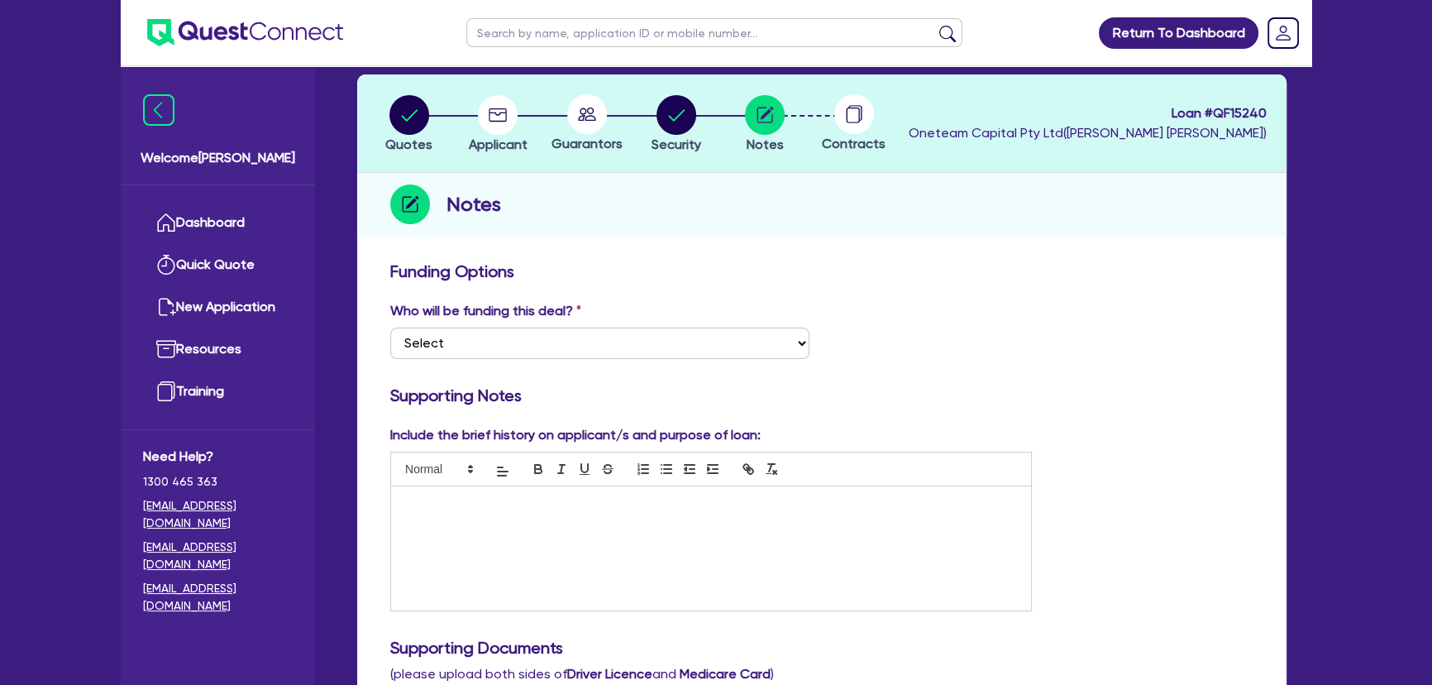
scroll to position [0, 0]
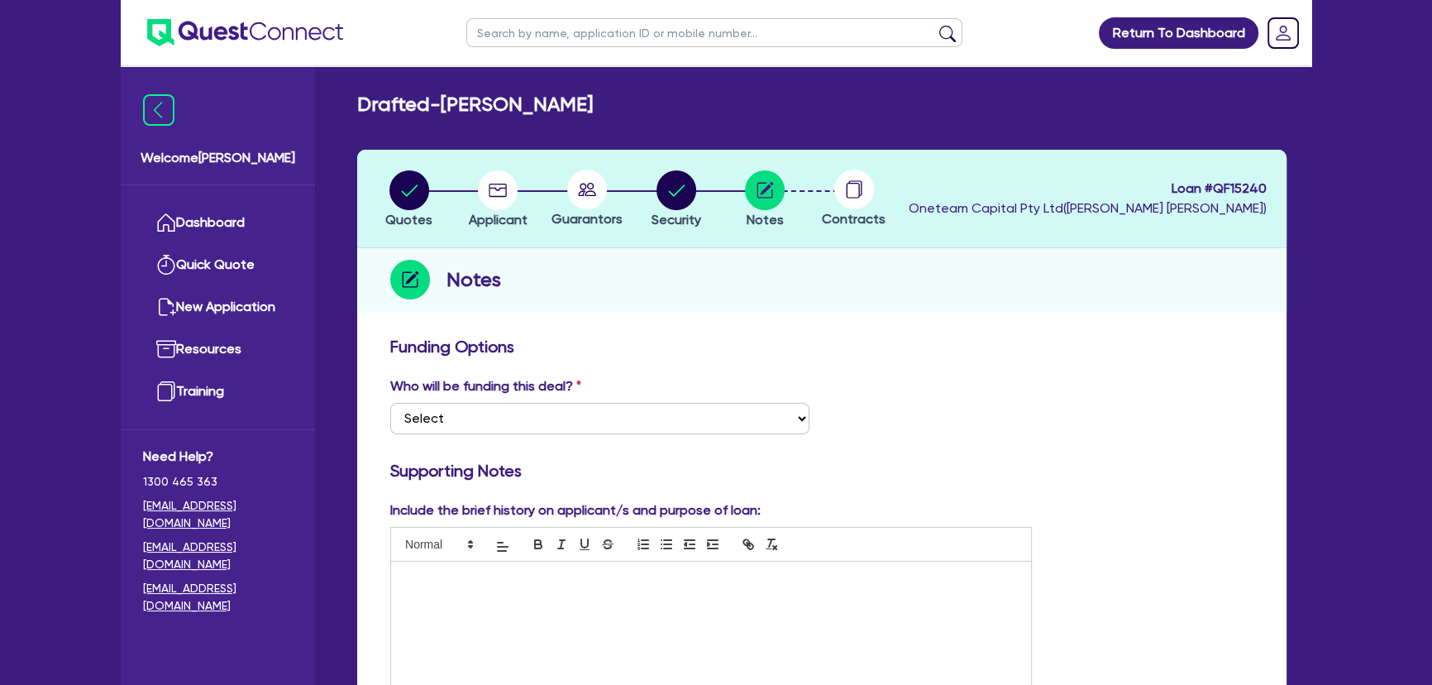
click at [232, 36] on img at bounding box center [245, 32] width 196 height 27
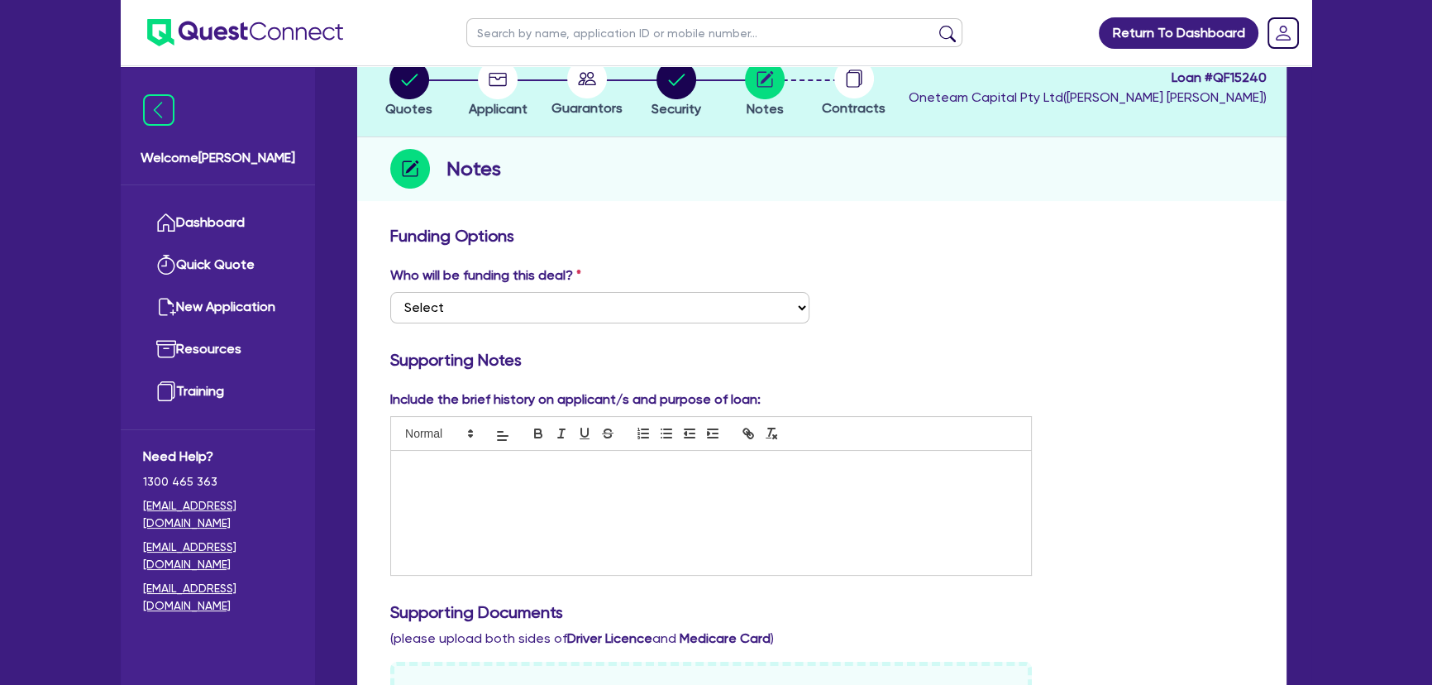
scroll to position [300, 0]
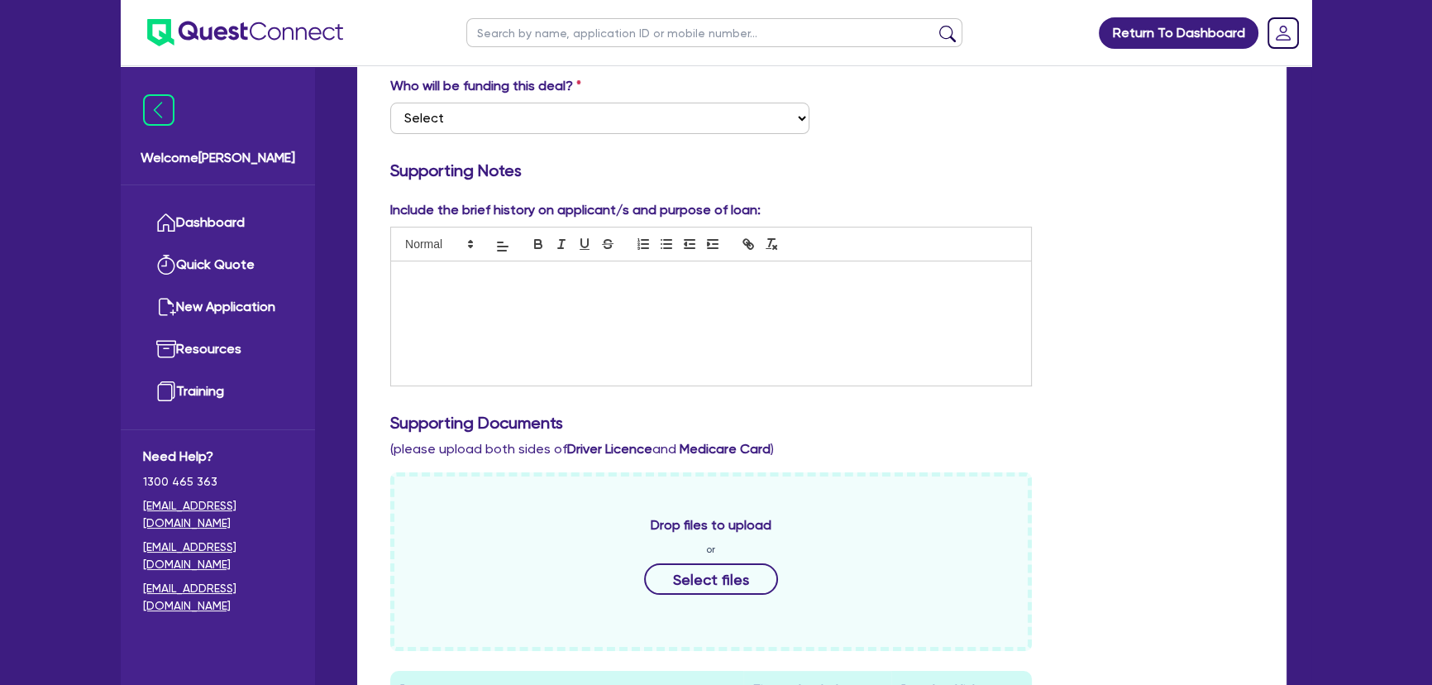
click at [1113, 135] on div "Who will be funding this deal? Select I want Quest to fund 100% I will fund 100…" at bounding box center [822, 111] width 888 height 71
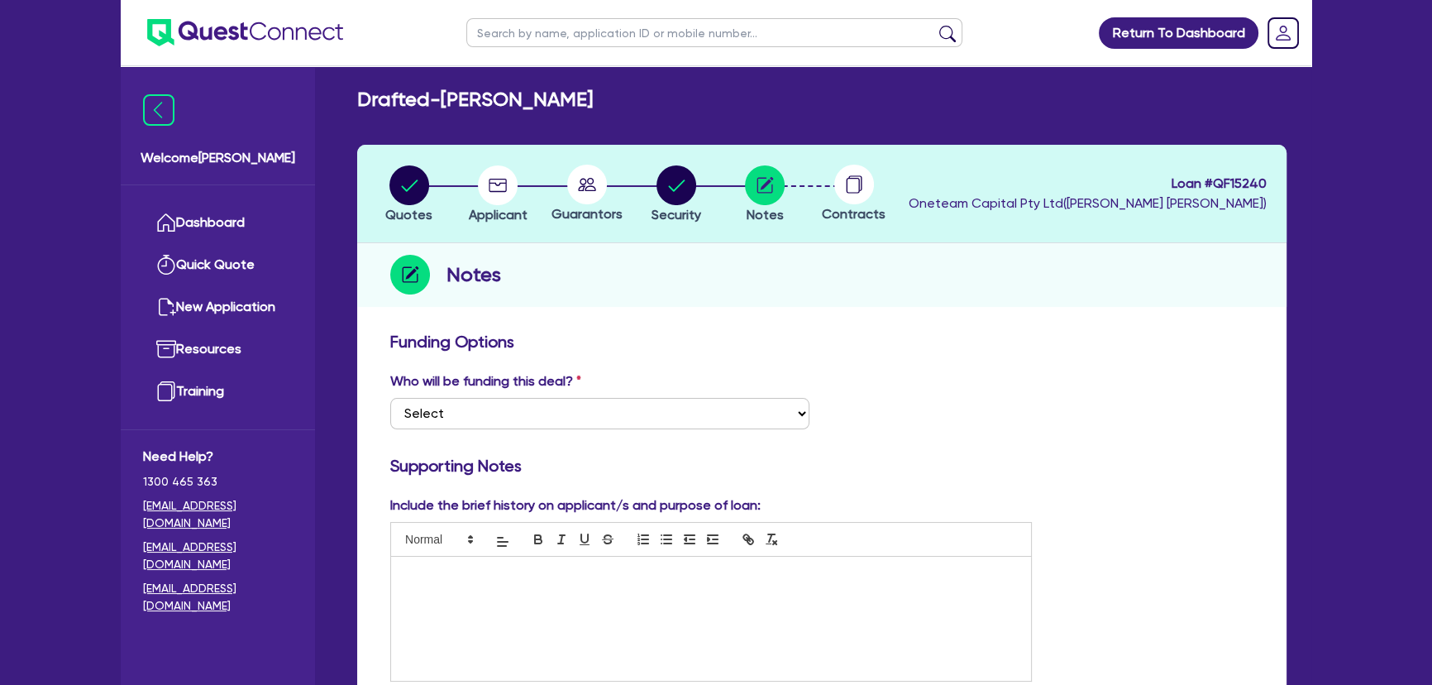
scroll to position [0, 0]
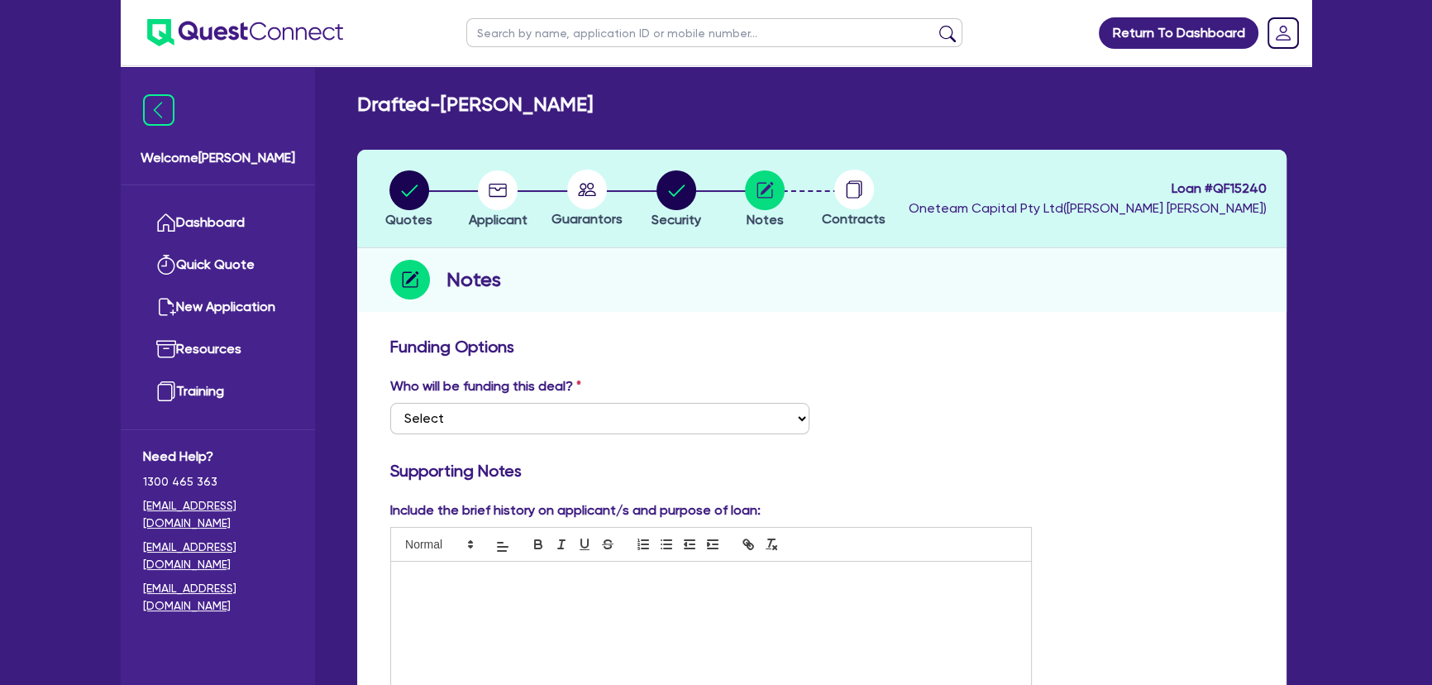
click at [287, 30] on img at bounding box center [245, 32] width 196 height 27
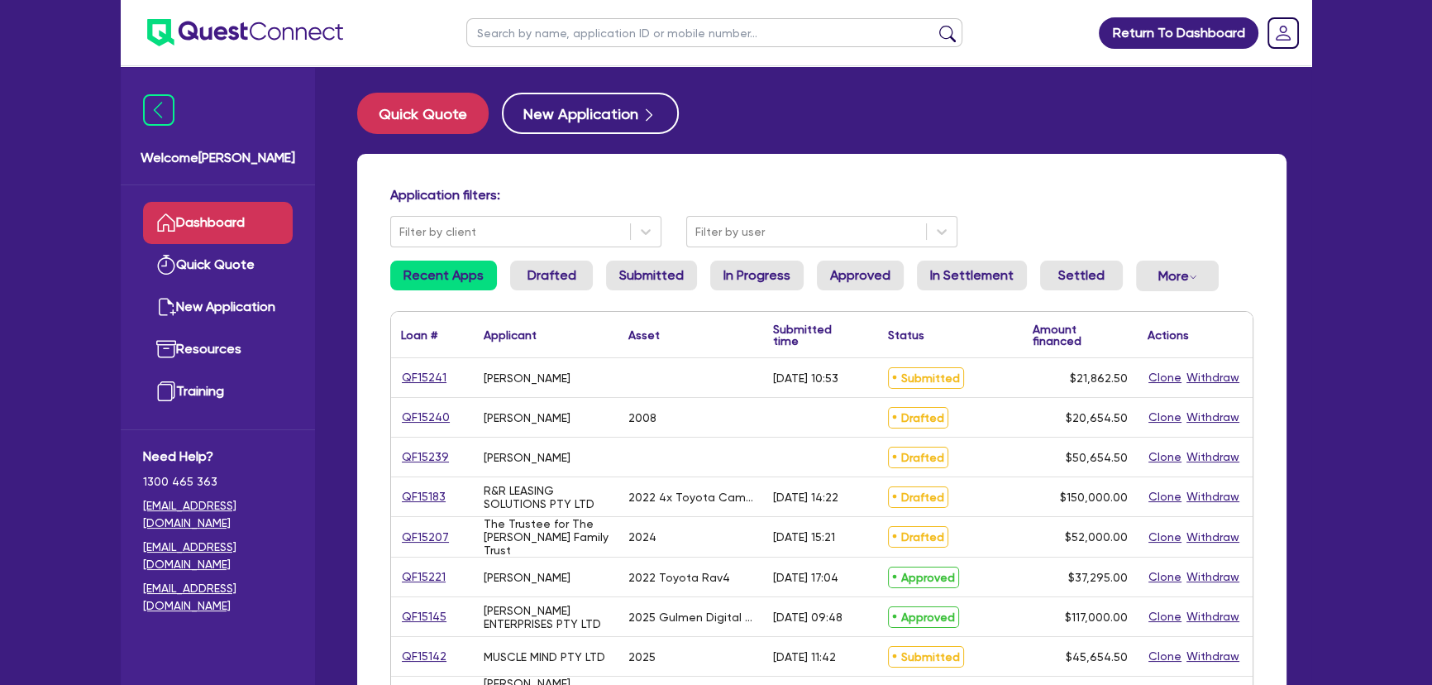
click at [646, 29] on input "text" at bounding box center [714, 32] width 496 height 29
type input "jordon"
click at [934, 25] on button "submit" at bounding box center [947, 36] width 26 height 23
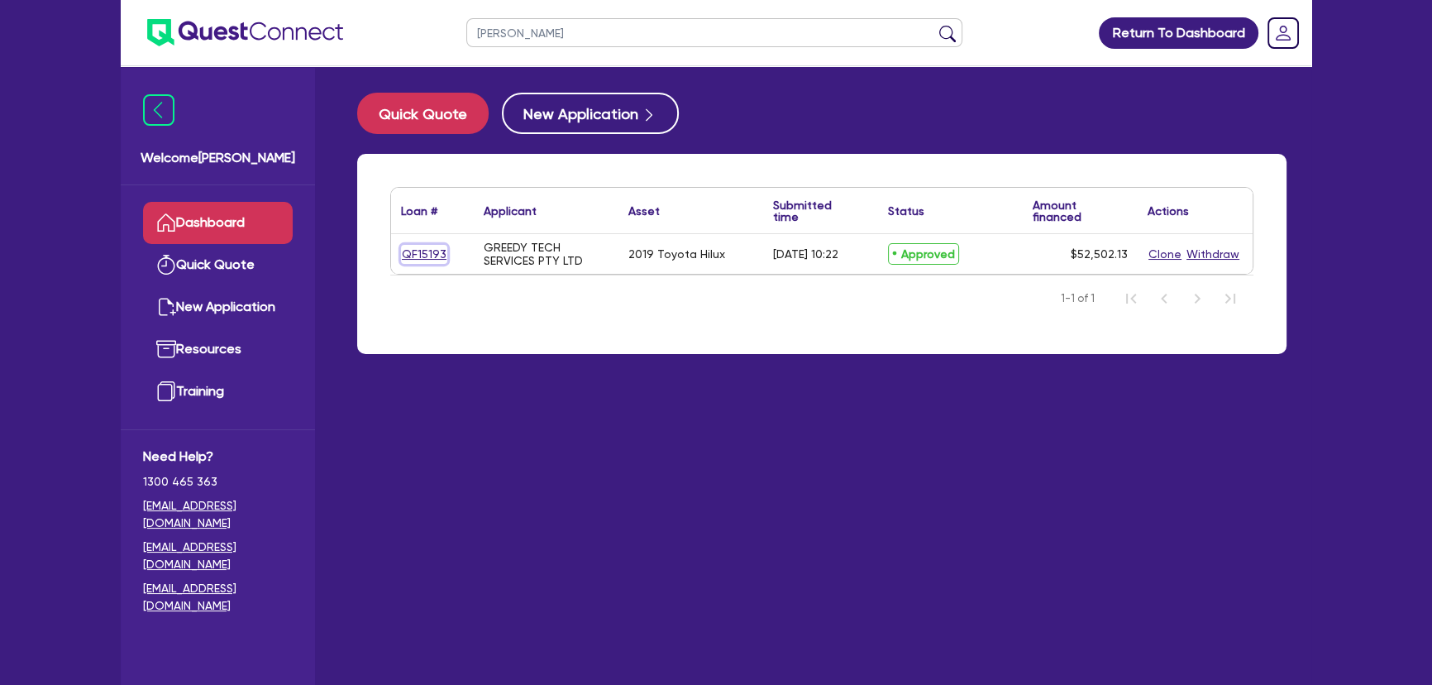
click at [431, 250] on link "QF15193" at bounding box center [424, 254] width 46 height 19
select select "CARS_AND_LIGHT_TRUCKS"
select select "PASSENGER_VEHICLES"
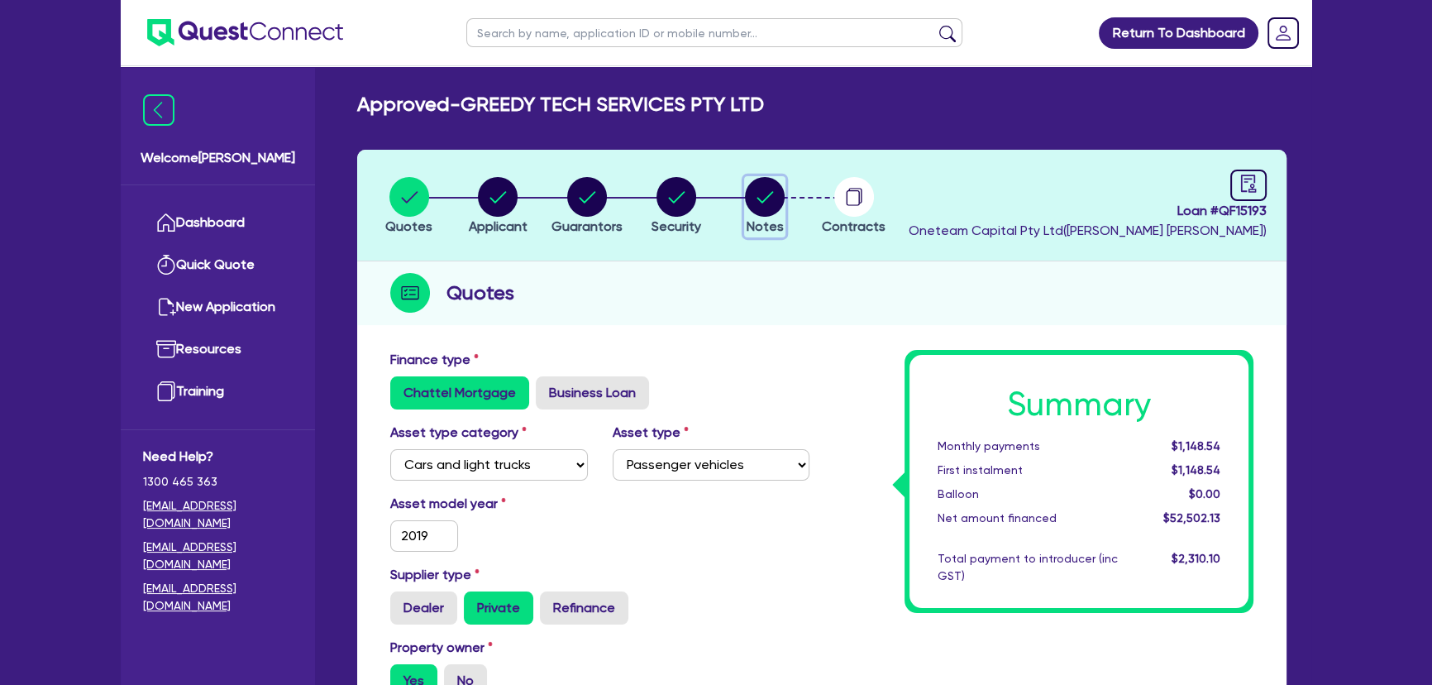
click at [747, 177] on icon "button" at bounding box center [765, 197] width 40 height 40
select select "Other"
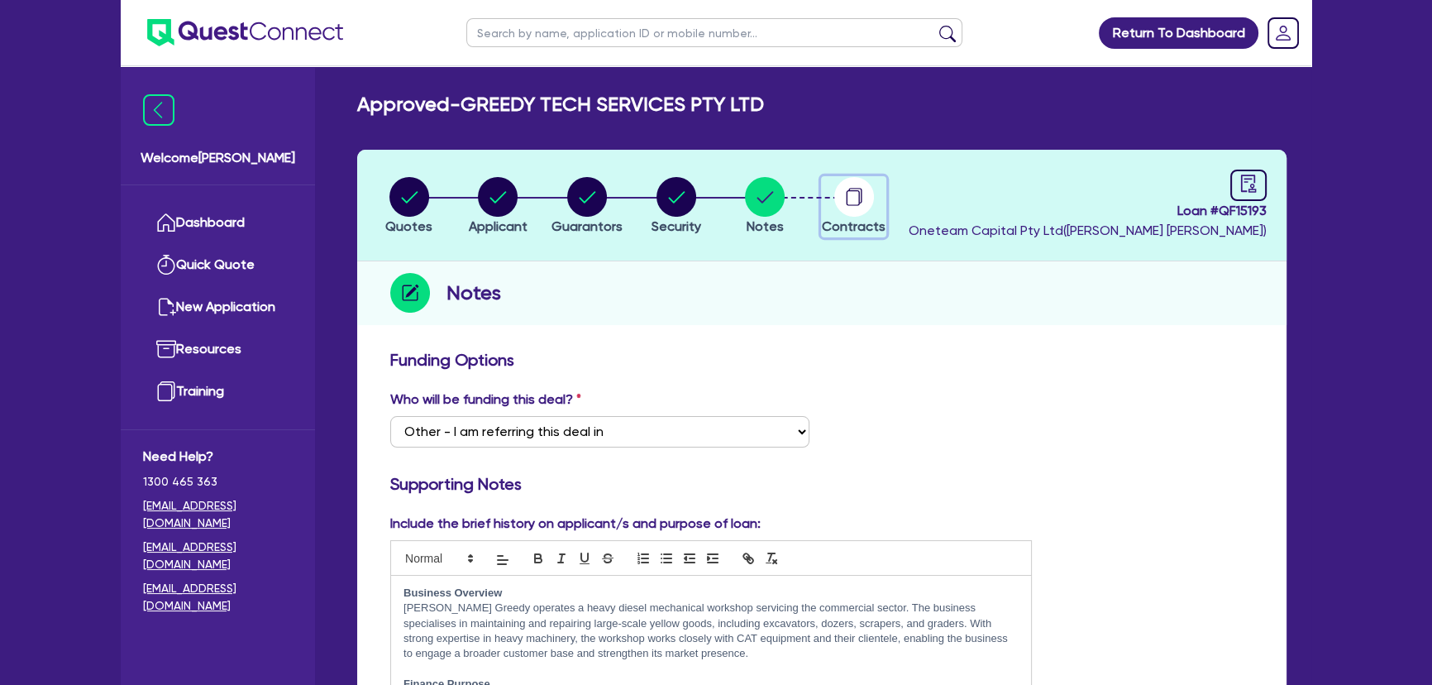
click at [843, 202] on circle "button" at bounding box center [854, 197] width 40 height 40
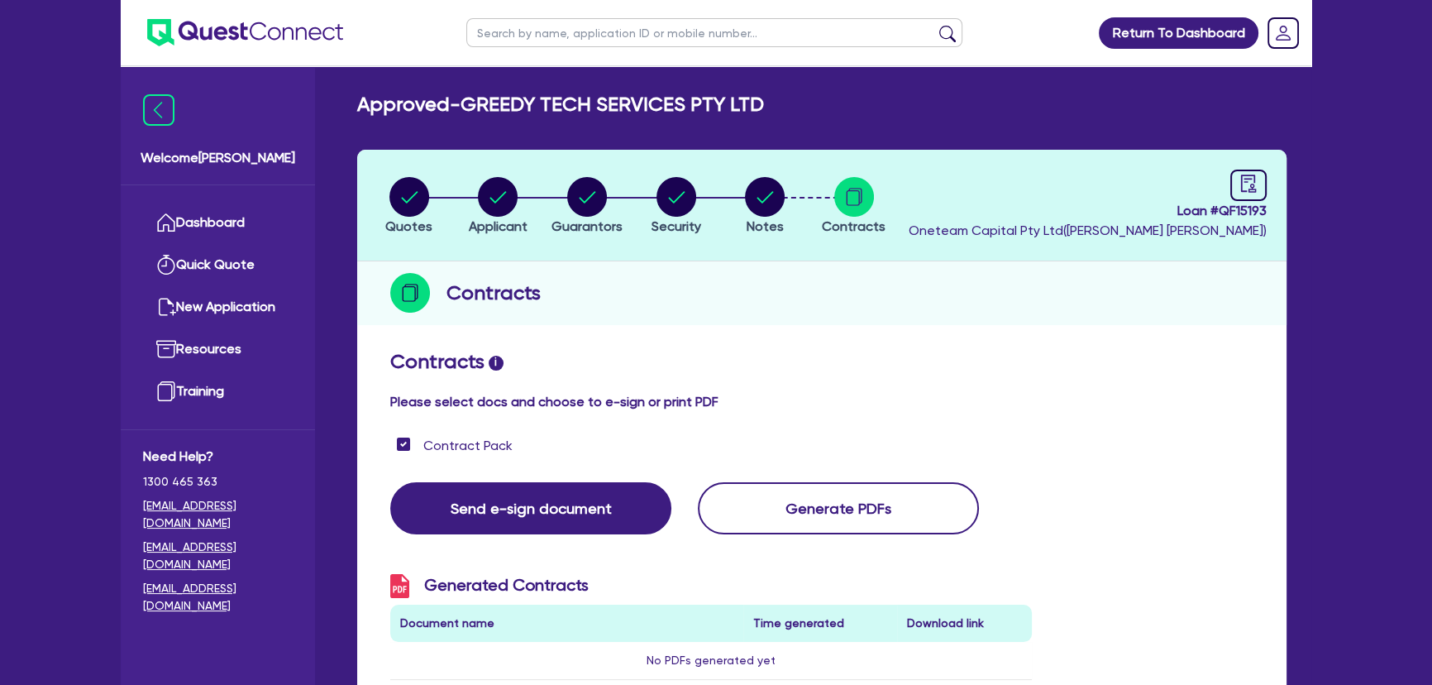
drag, startPoint x: 792, startPoint y: 191, endPoint x: 716, endPoint y: 203, distance: 76.9
click at [789, 191] on li "Notes" at bounding box center [764, 205] width 89 height 58
click at [722, 203] on li "Notes" at bounding box center [764, 205] width 89 height 58
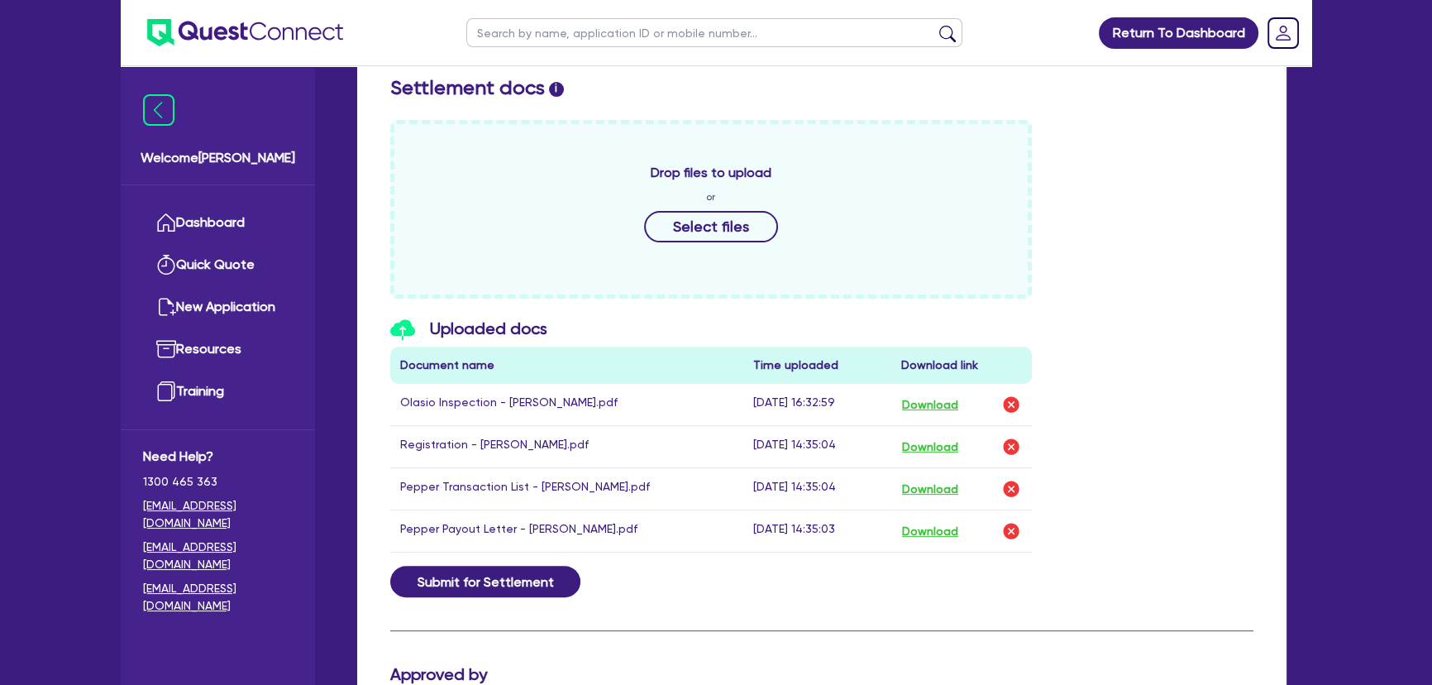
scroll to position [827, 0]
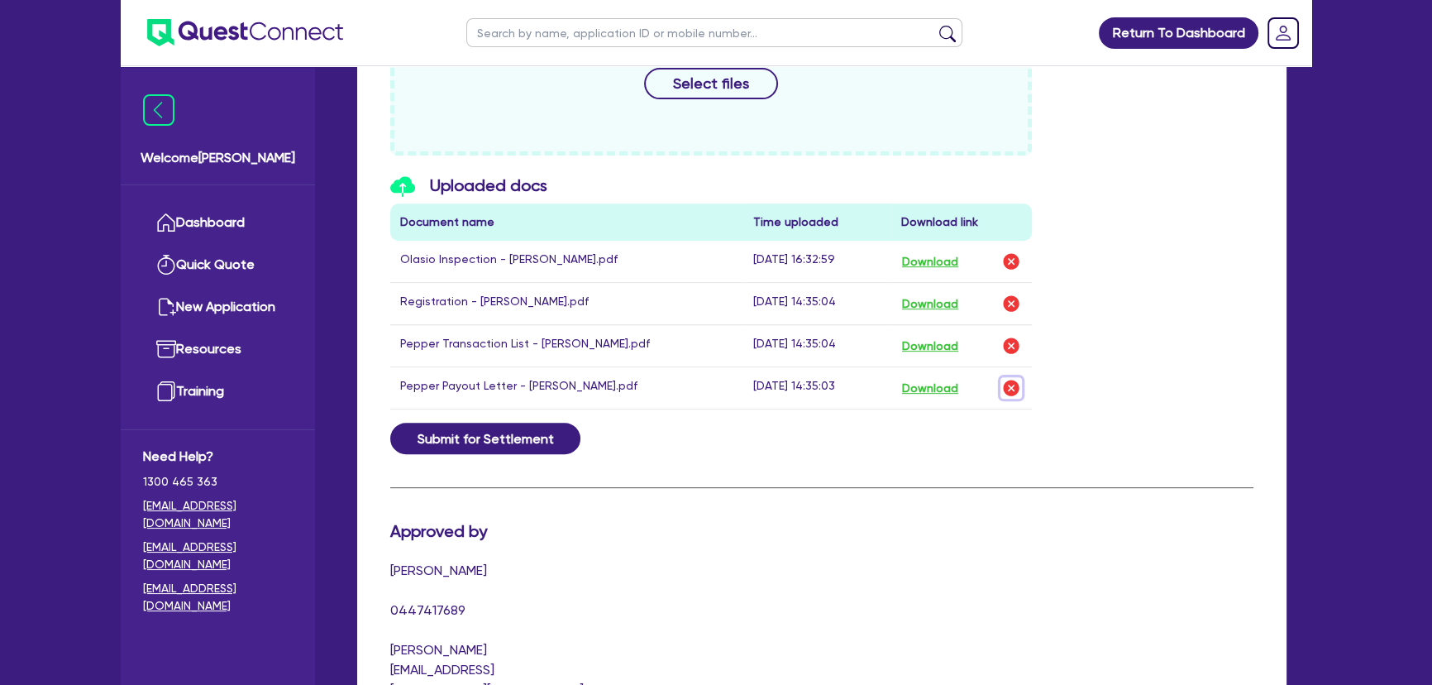
click at [1010, 384] on img "button" at bounding box center [1011, 388] width 20 height 20
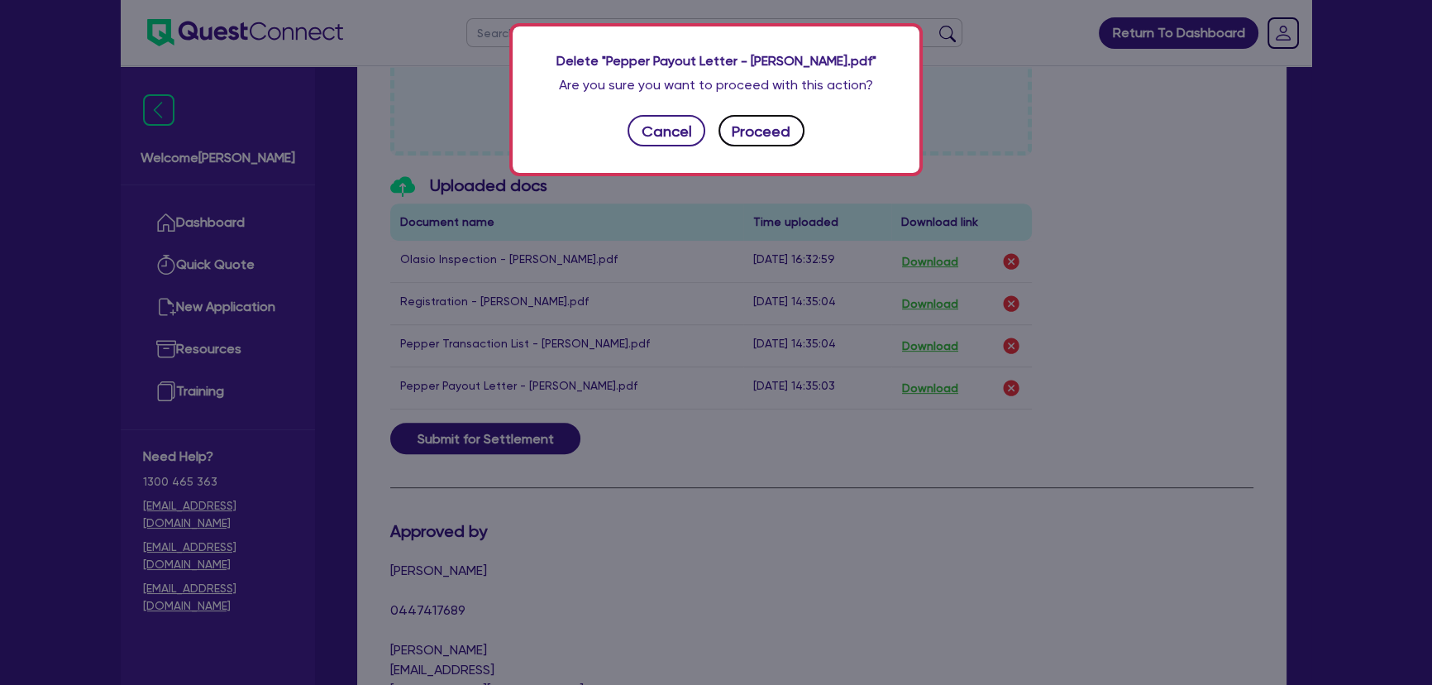
click at [735, 136] on button "Proceed" at bounding box center [762, 130] width 86 height 31
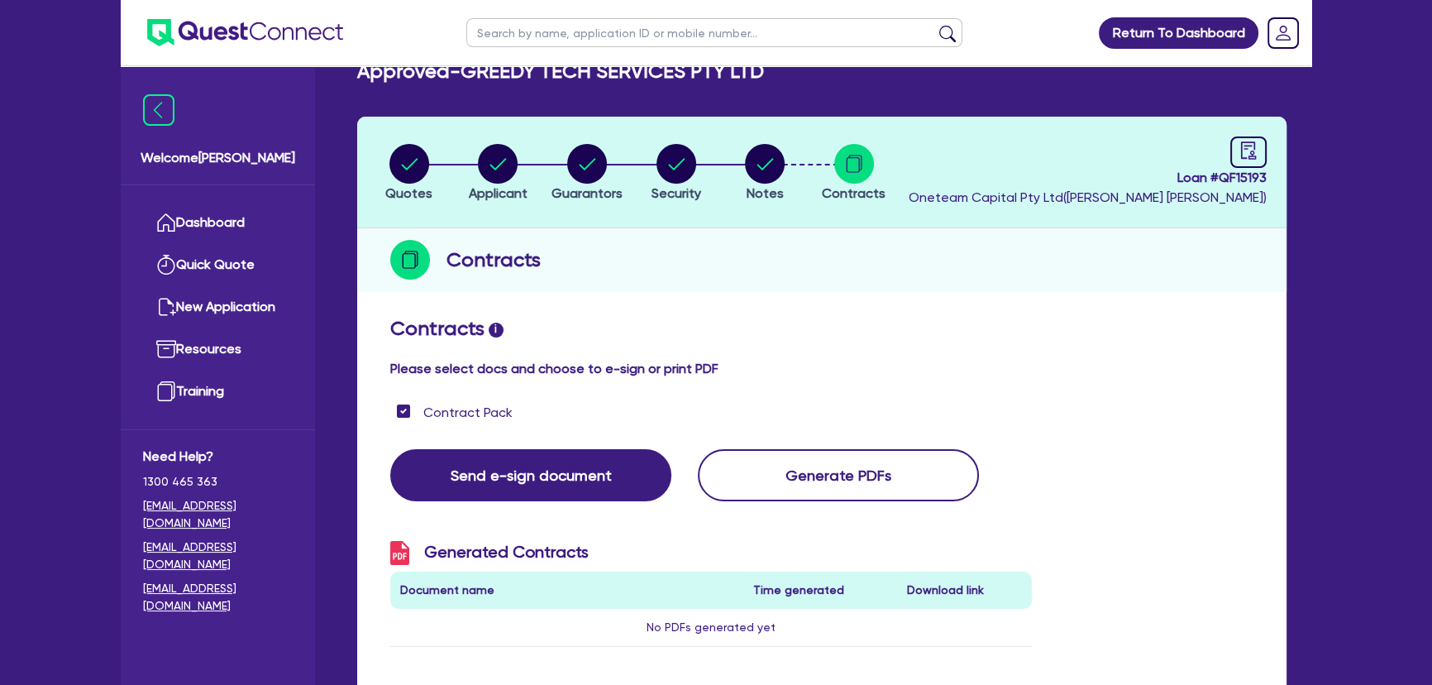
scroll to position [0, 0]
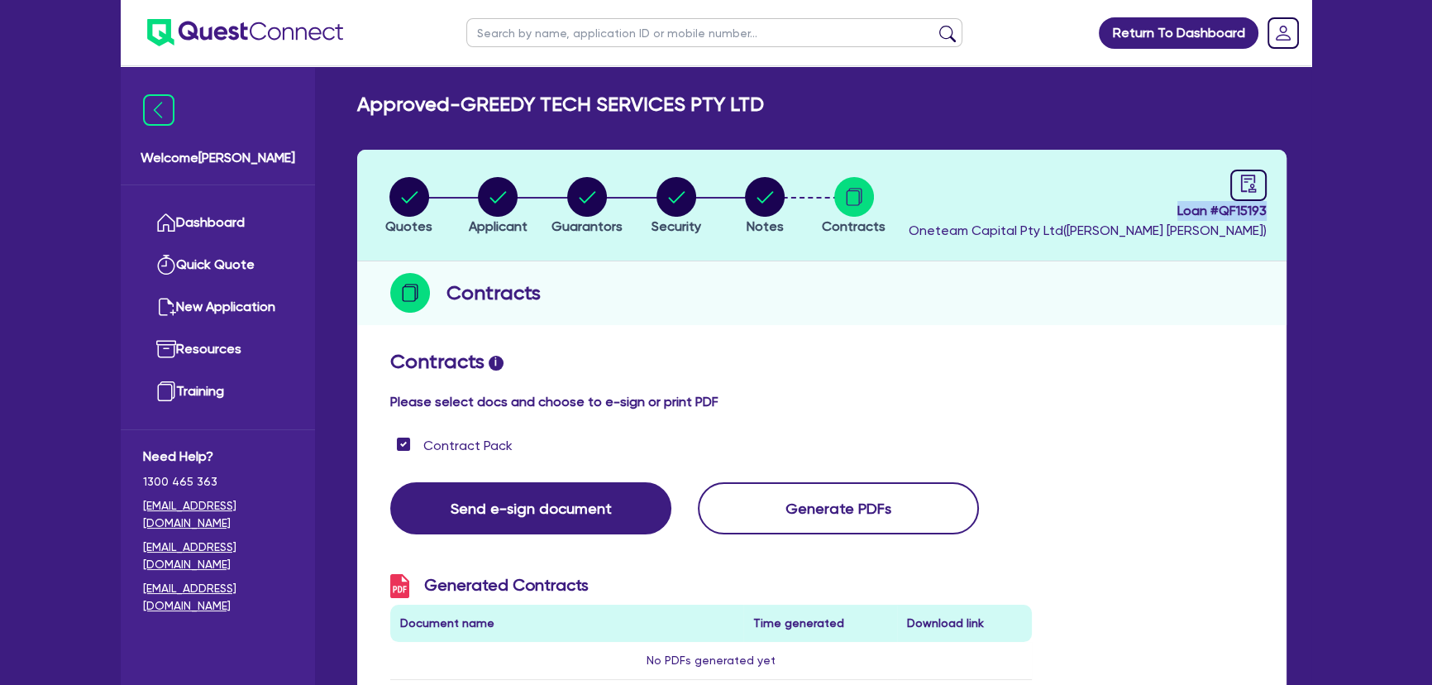
drag, startPoint x: 1172, startPoint y: 214, endPoint x: 1298, endPoint y: 210, distance: 126.6
copy span "Loan # QF15193"
click at [1158, 203] on span "Loan # QF15193" at bounding box center [1088, 211] width 358 height 20
drag, startPoint x: 1159, startPoint y: 203, endPoint x: 1302, endPoint y: 205, distance: 143.0
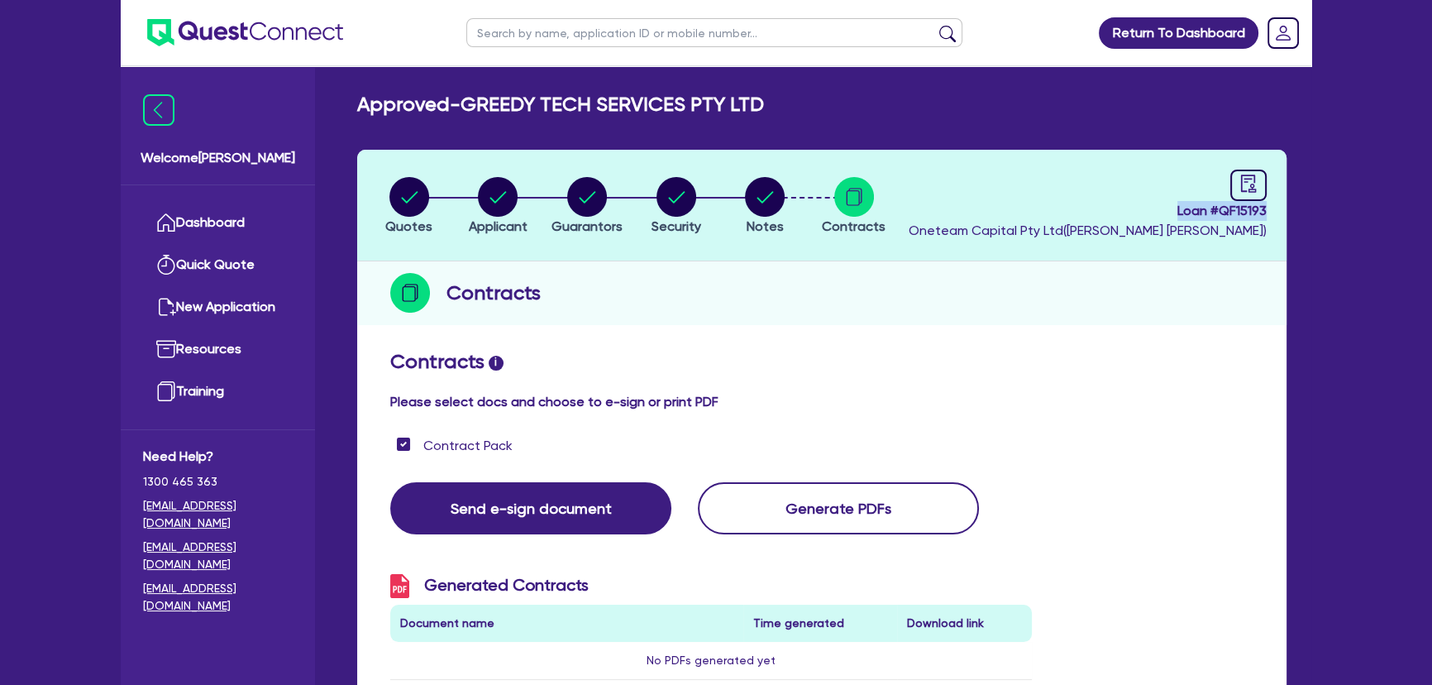
copy span "Loan # QF15193"
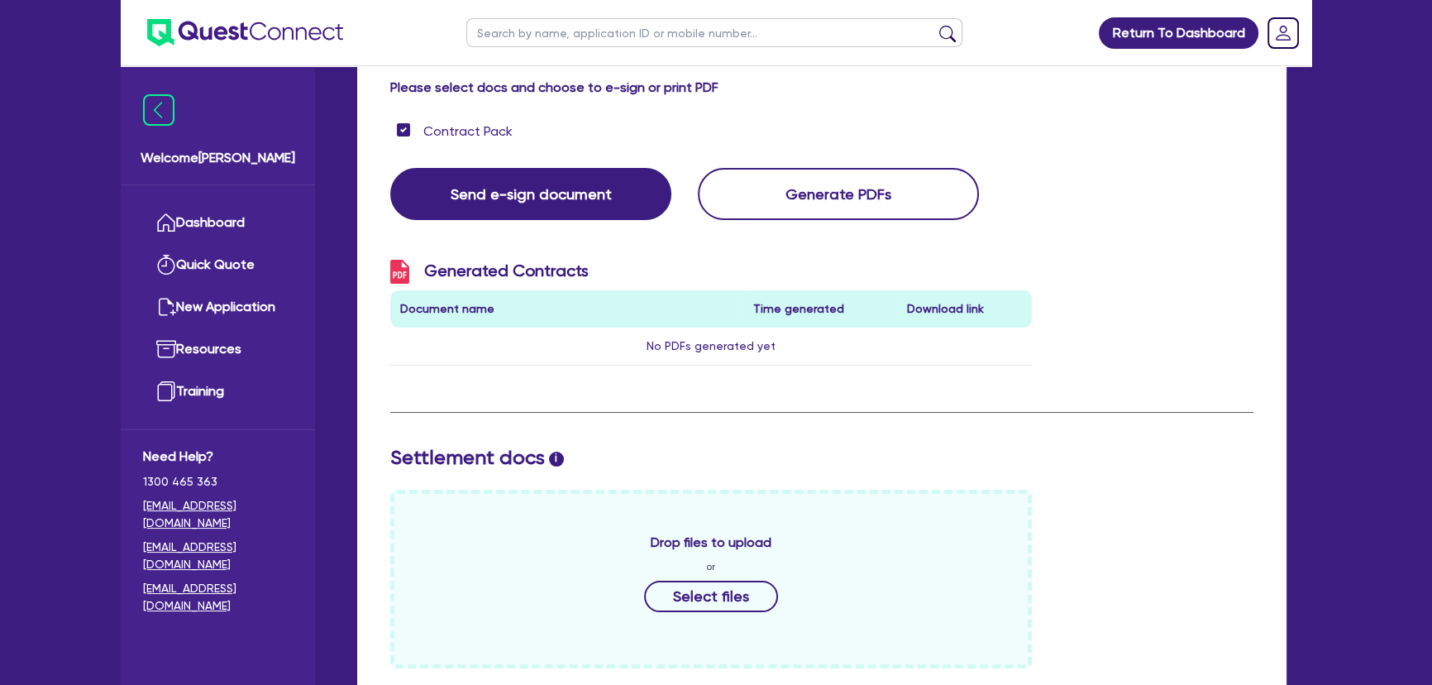
scroll to position [182, 0]
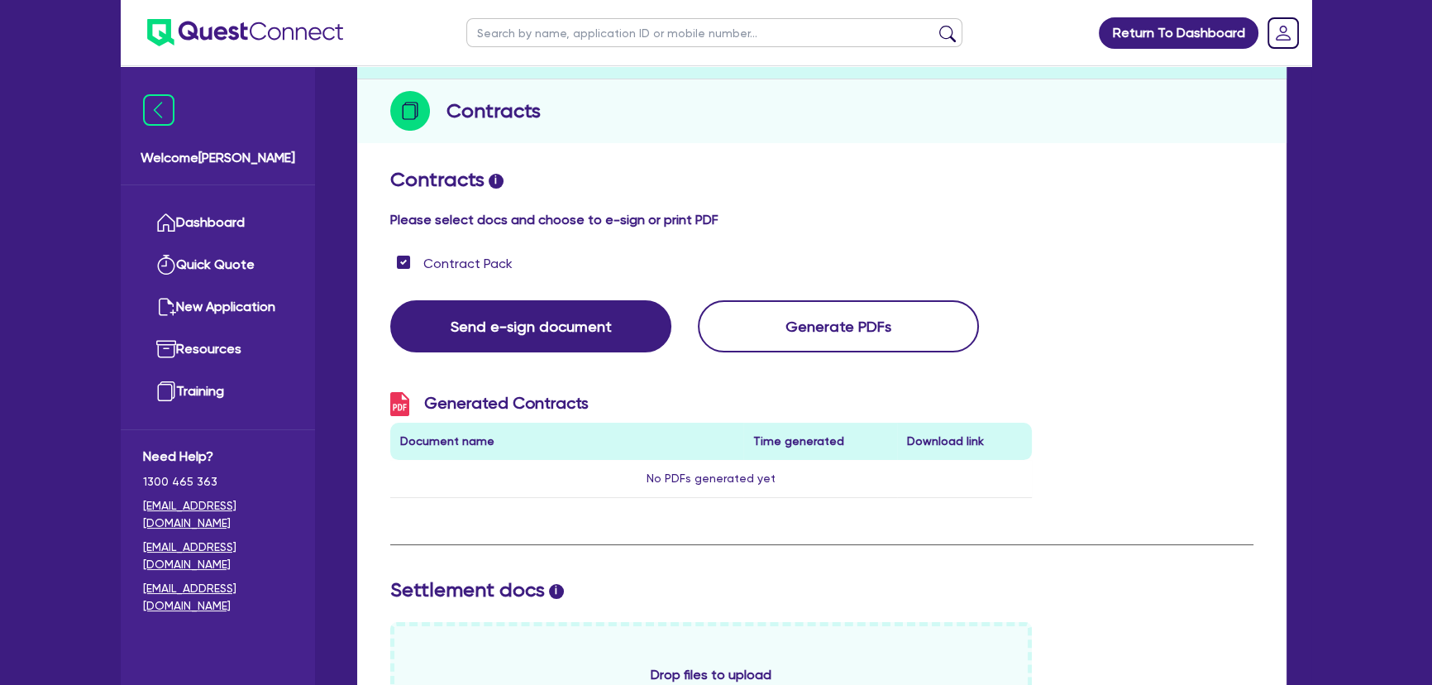
click at [282, 25] on img at bounding box center [245, 32] width 196 height 27
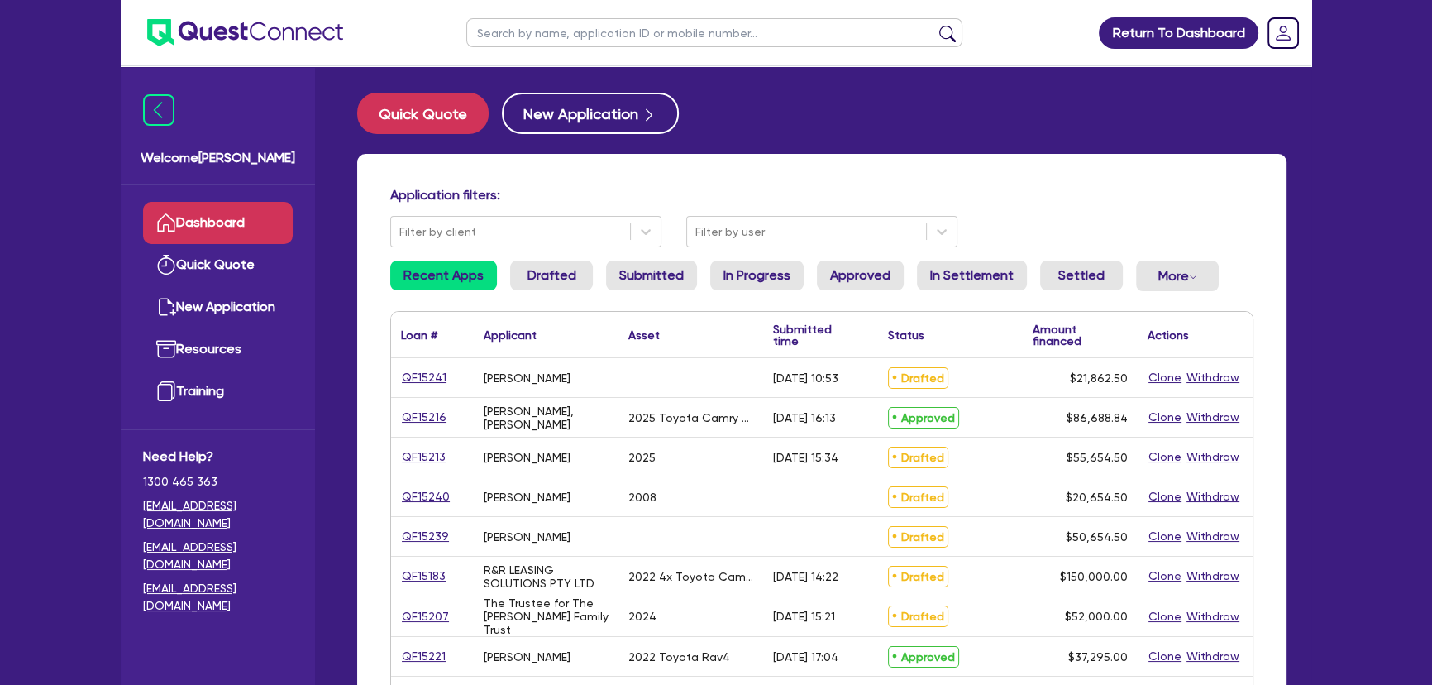
click at [444, 415] on div "QF15216" at bounding box center [432, 417] width 62 height 19
click at [442, 411] on link "QF15216" at bounding box center [424, 417] width 46 height 19
select select "CARS_AND_LIGHT_TRUCKS"
select select "PASSENGER_VEHICLES"
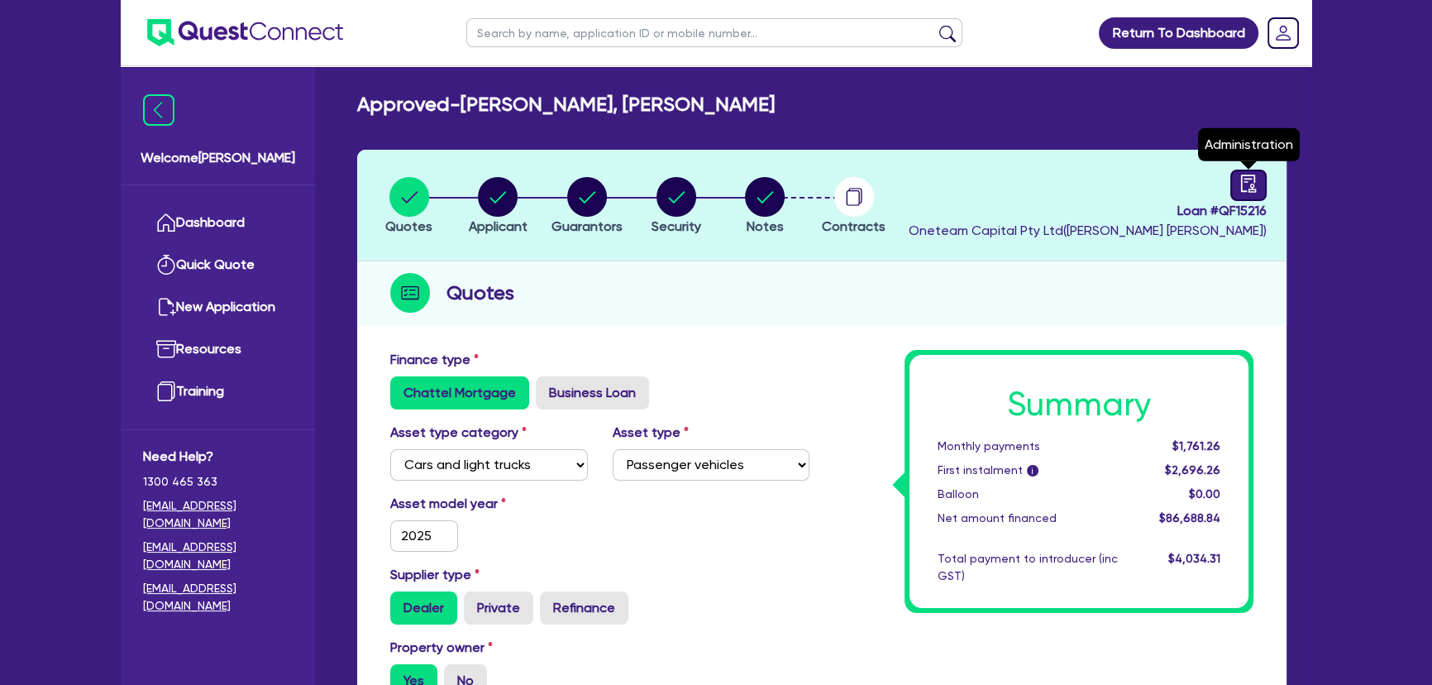
click at [1253, 173] on link at bounding box center [1248, 184] width 36 height 31
select select "APPROVED_WAITING_FOR_MORE_INFO"
select select "Metro Finance"
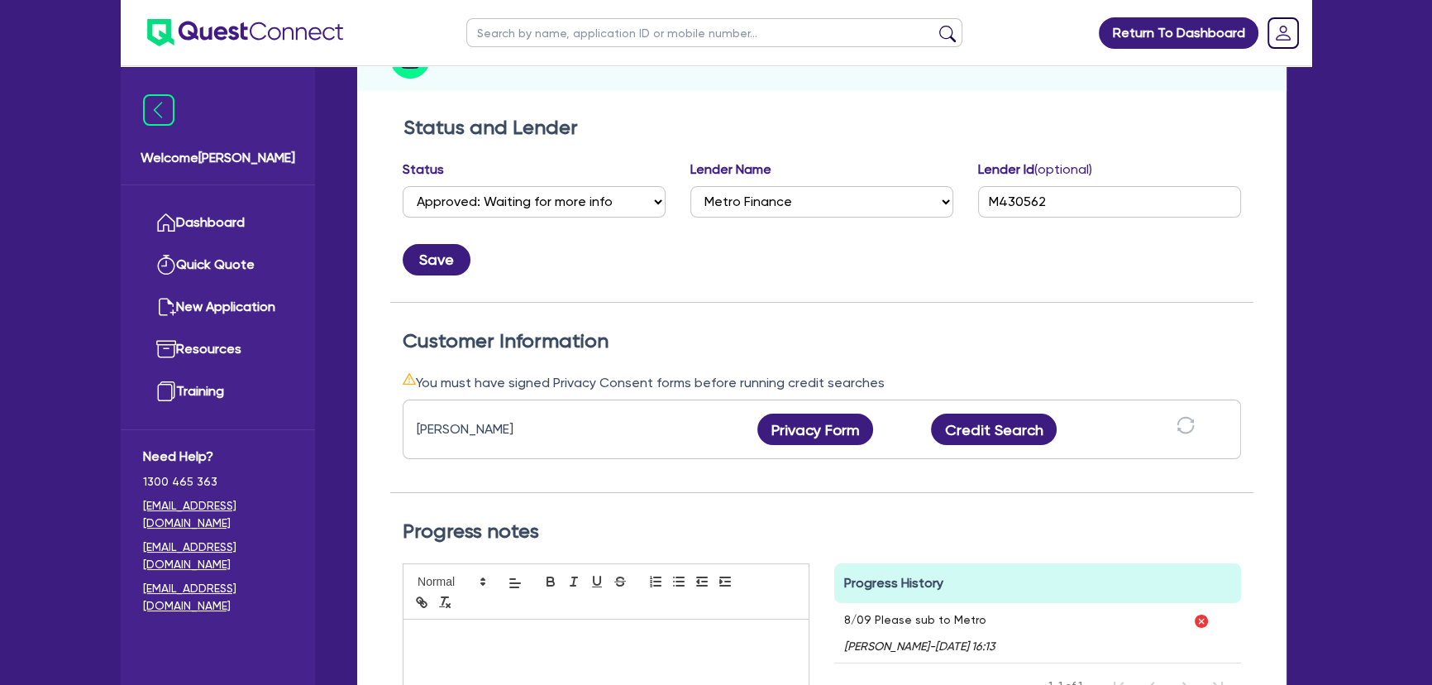
scroll to position [74, 0]
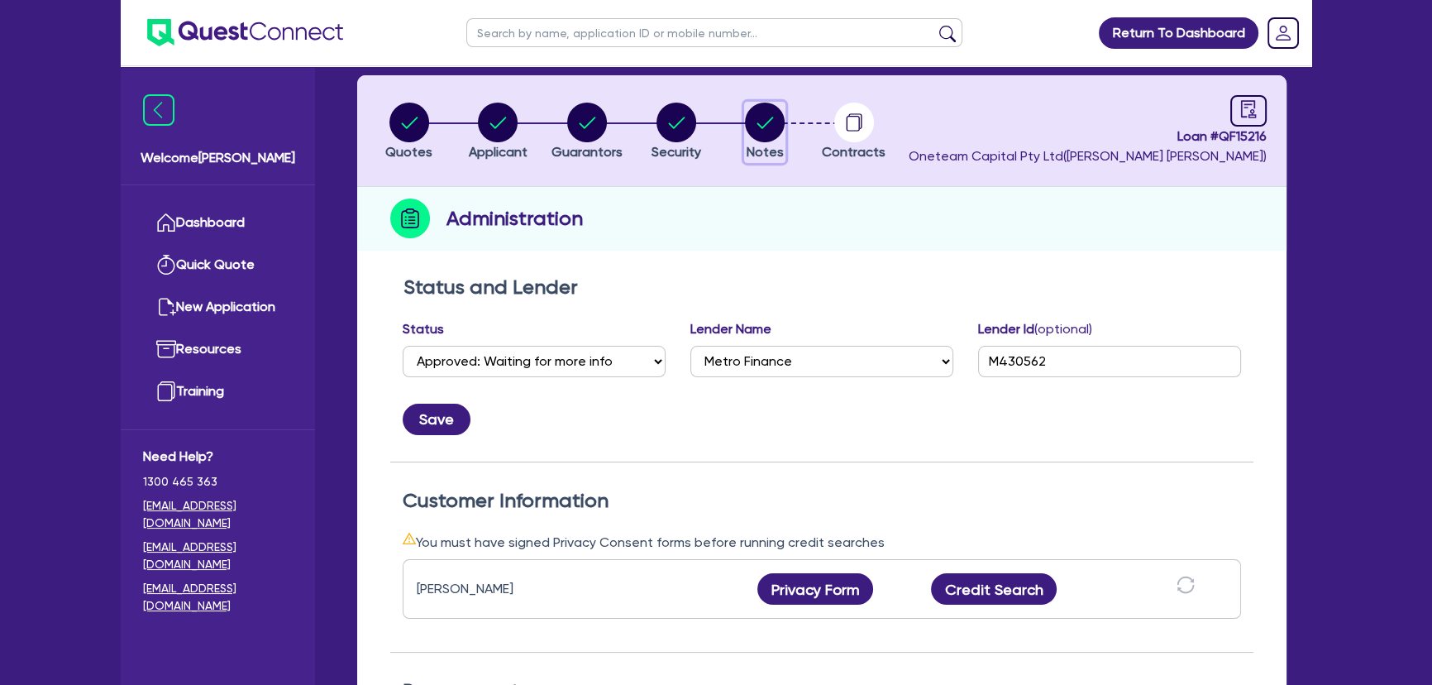
click at [762, 130] on circle "button" at bounding box center [765, 123] width 40 height 40
select select "Other"
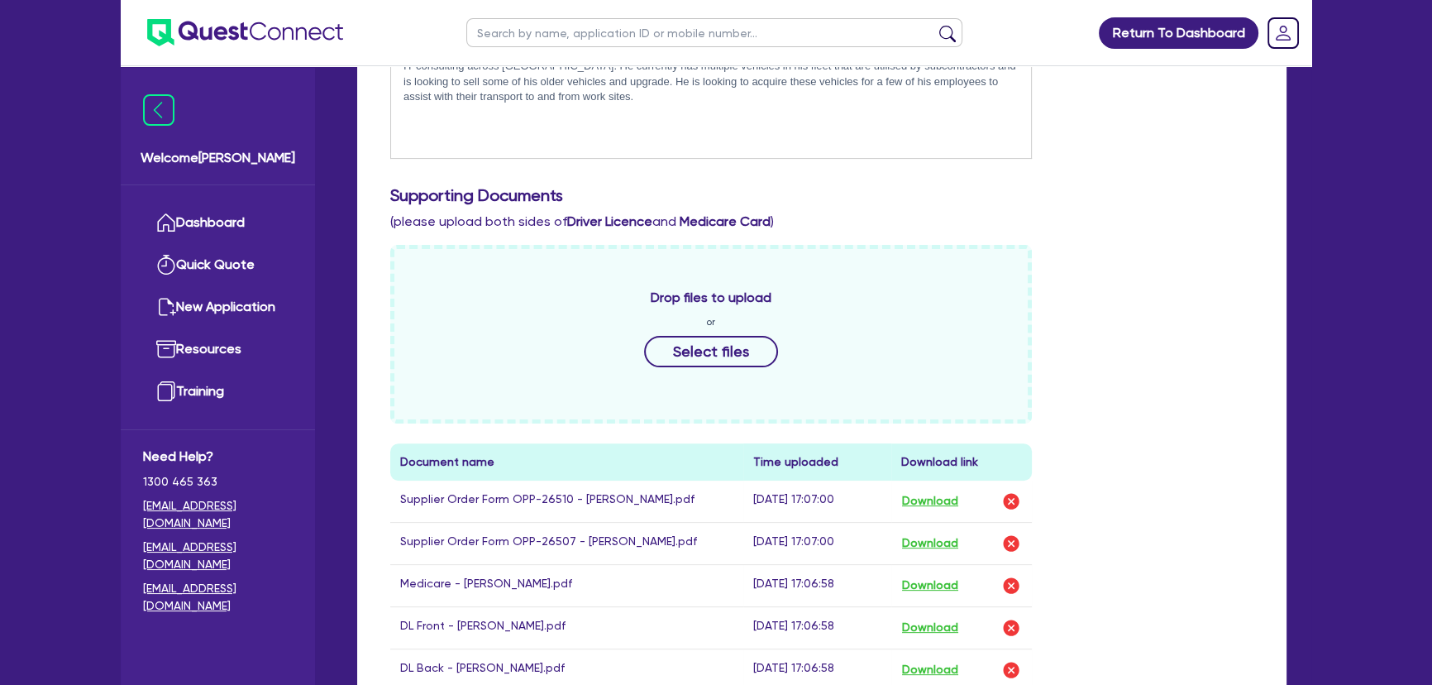
scroll to position [676, 0]
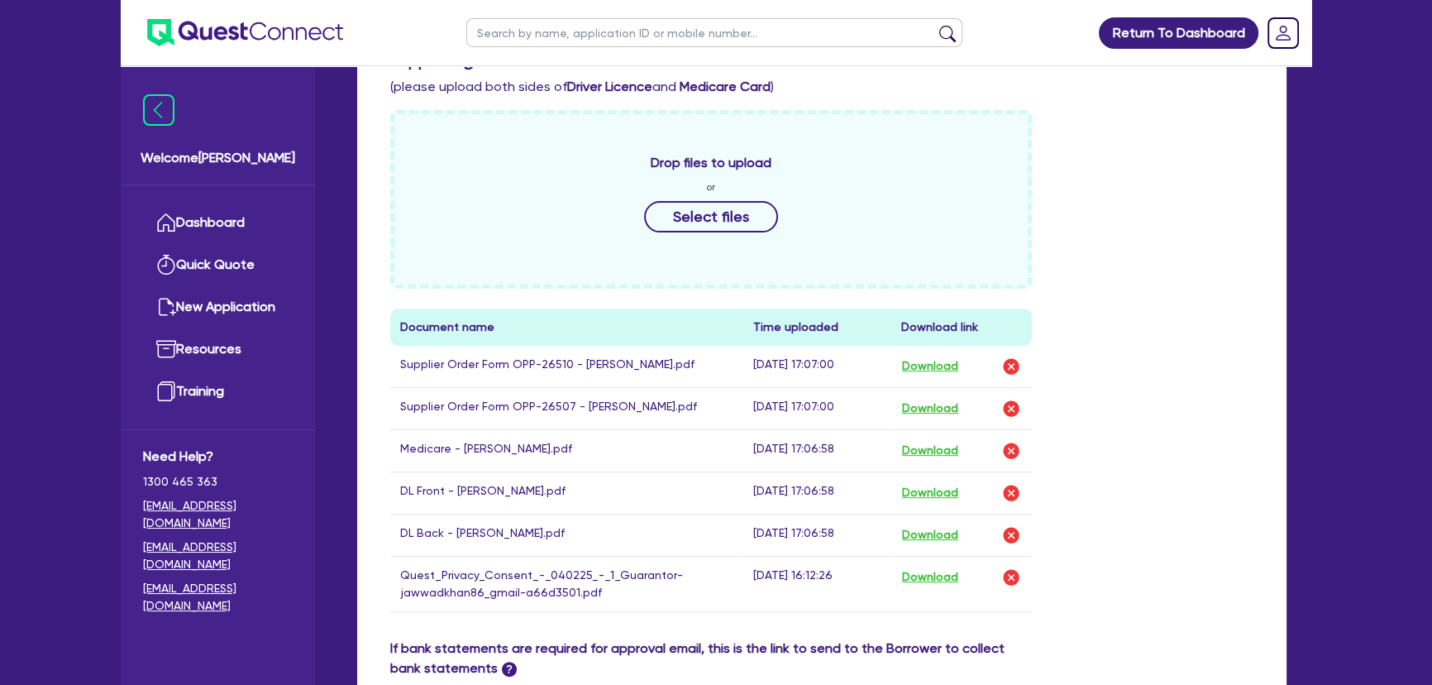
click at [665, 249] on div "Drop files to upload or Select files" at bounding box center [711, 199] width 642 height 179
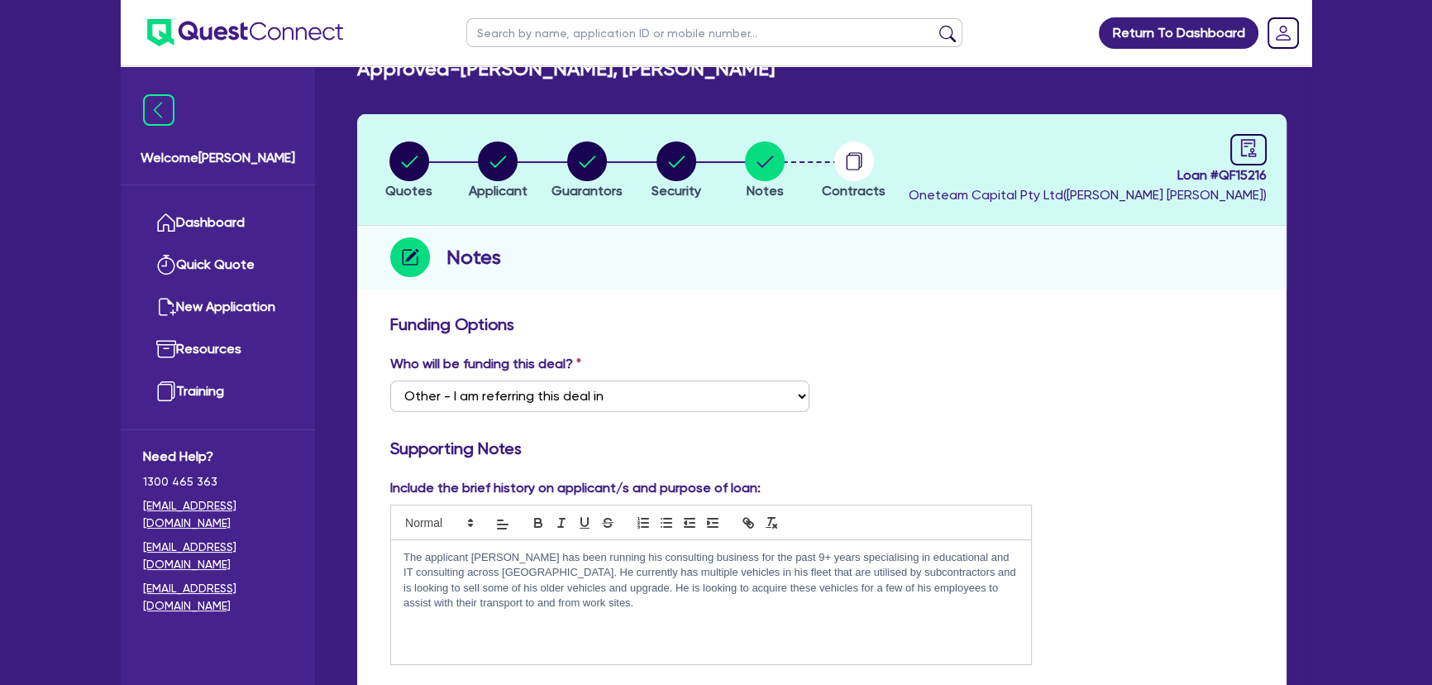
scroll to position [0, 0]
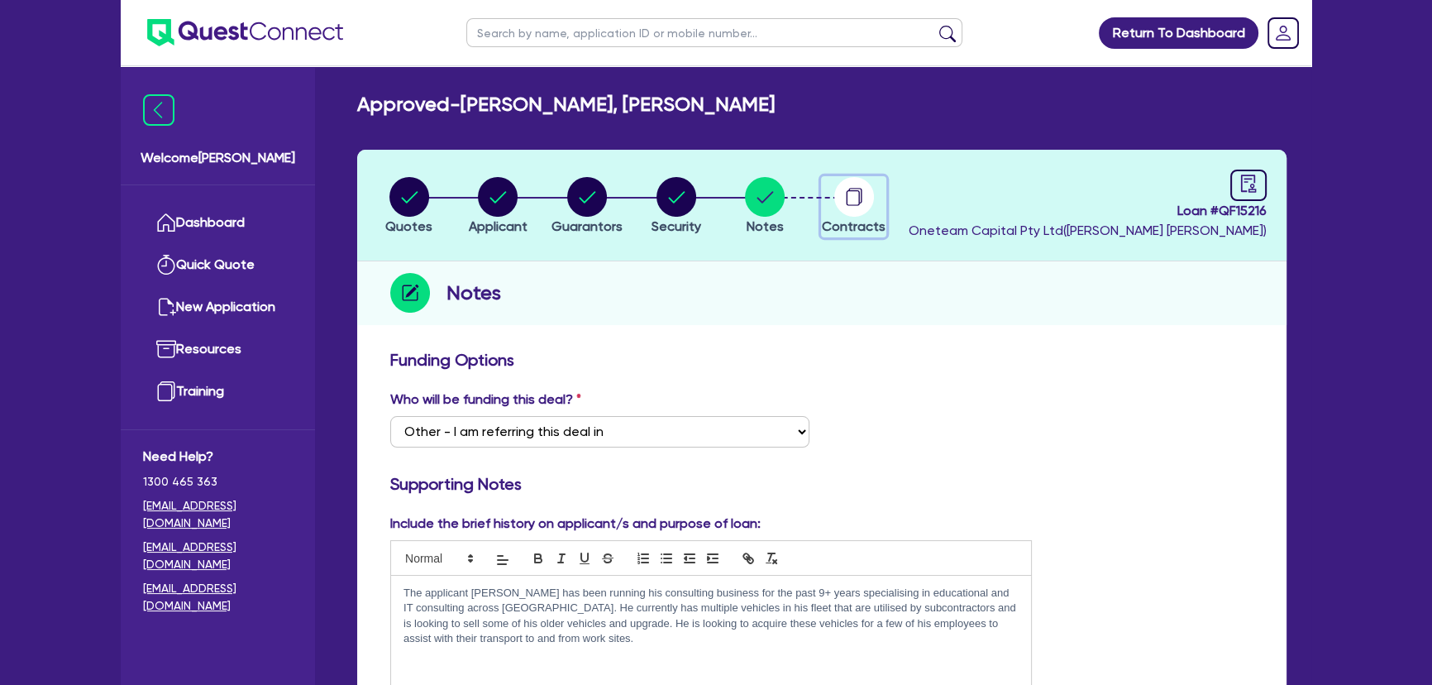
click at [861, 189] on icon "button" at bounding box center [854, 196] width 13 height 16
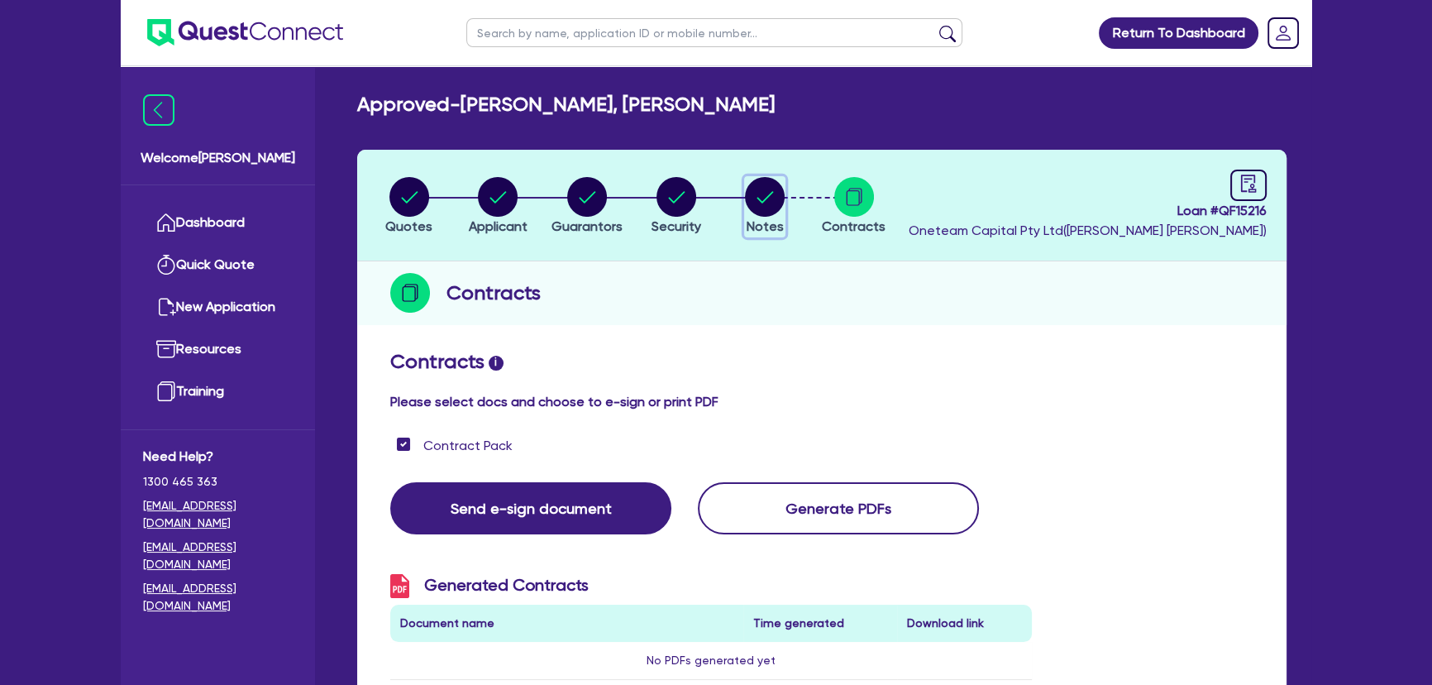
click at [781, 208] on icon "button" at bounding box center [765, 197] width 40 height 40
select select "Other"
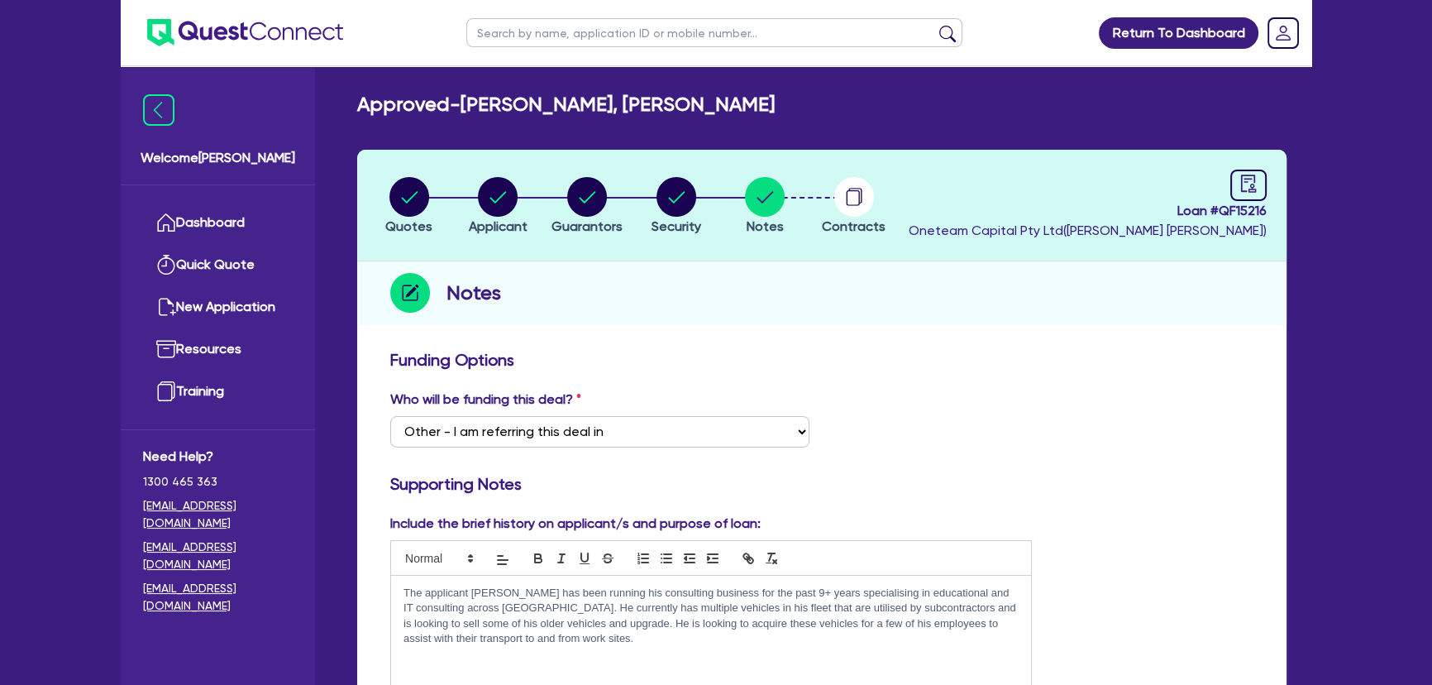
click at [628, 206] on li "Guarantors" at bounding box center [586, 205] width 89 height 58
drag, startPoint x: 497, startPoint y: 204, endPoint x: 392, endPoint y: 193, distance: 105.6
click at [492, 204] on circle "button" at bounding box center [498, 197] width 40 height 40
select select "SOLE_TRADER"
select select "PROFESSIONAL"
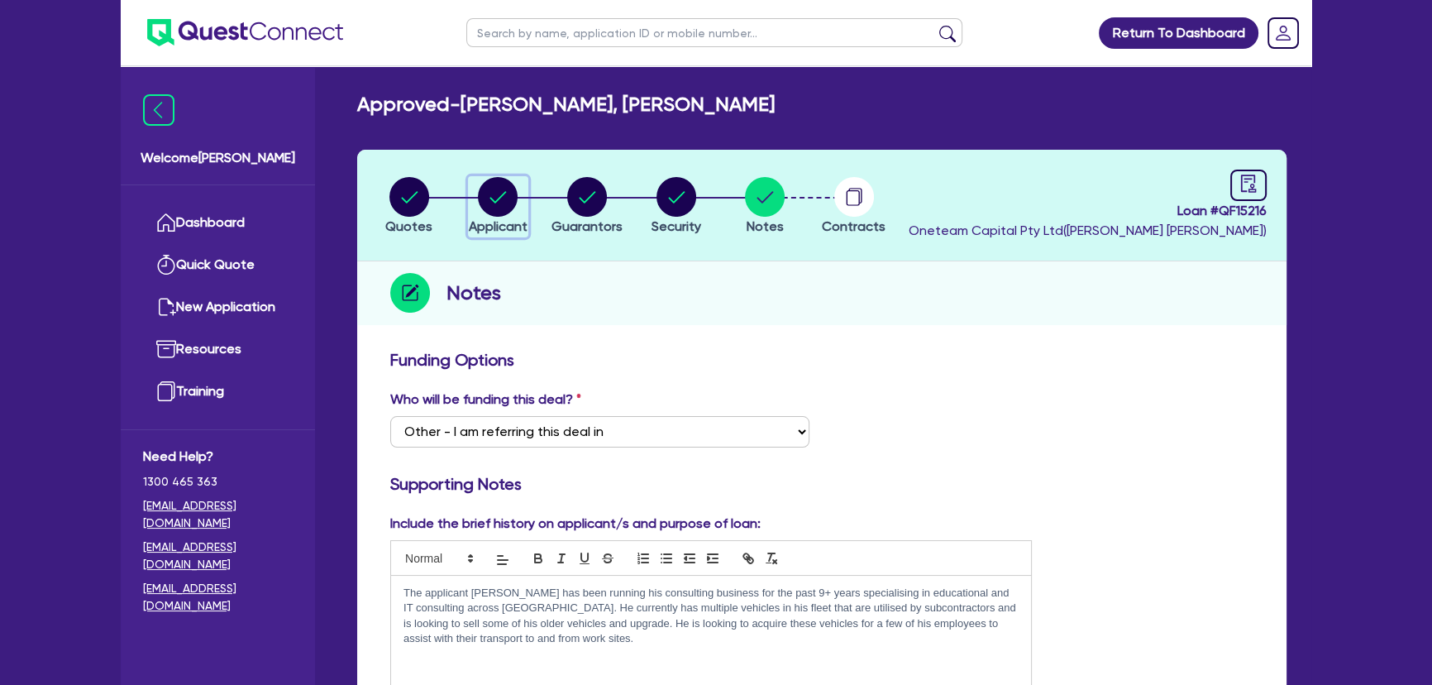
select select "ACCOUNTANTS"
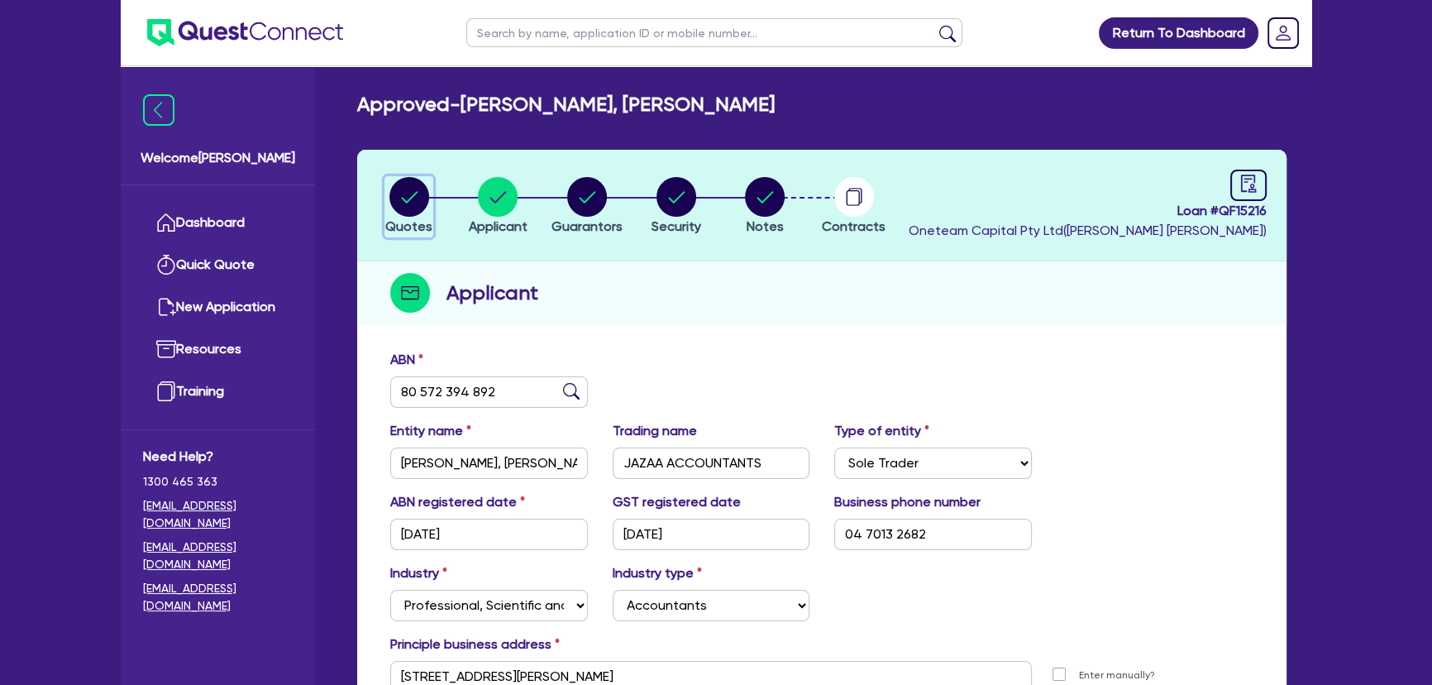
click at [393, 193] on circle "button" at bounding box center [409, 197] width 40 height 40
select select "CARS_AND_LIGHT_TRUCKS"
select select "PASSENGER_VEHICLES"
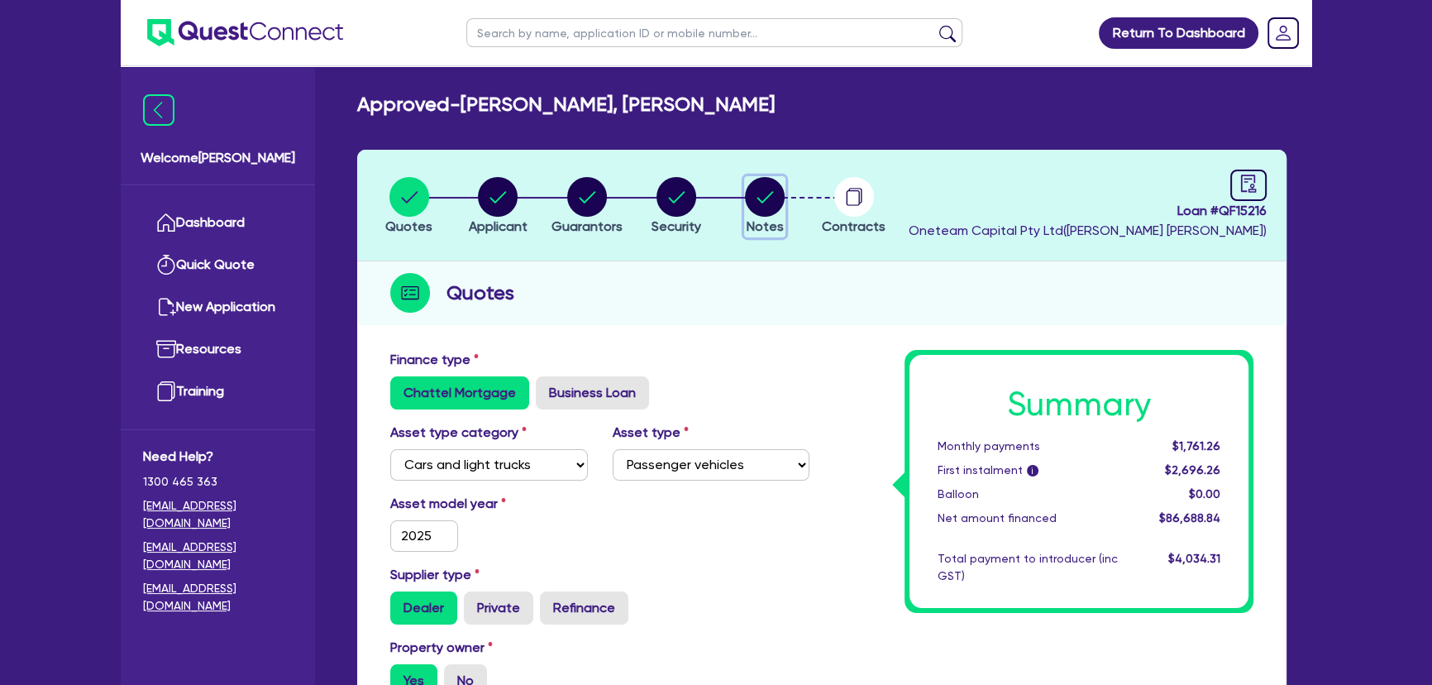
click at [766, 194] on circle "button" at bounding box center [765, 197] width 40 height 40
select select "Other"
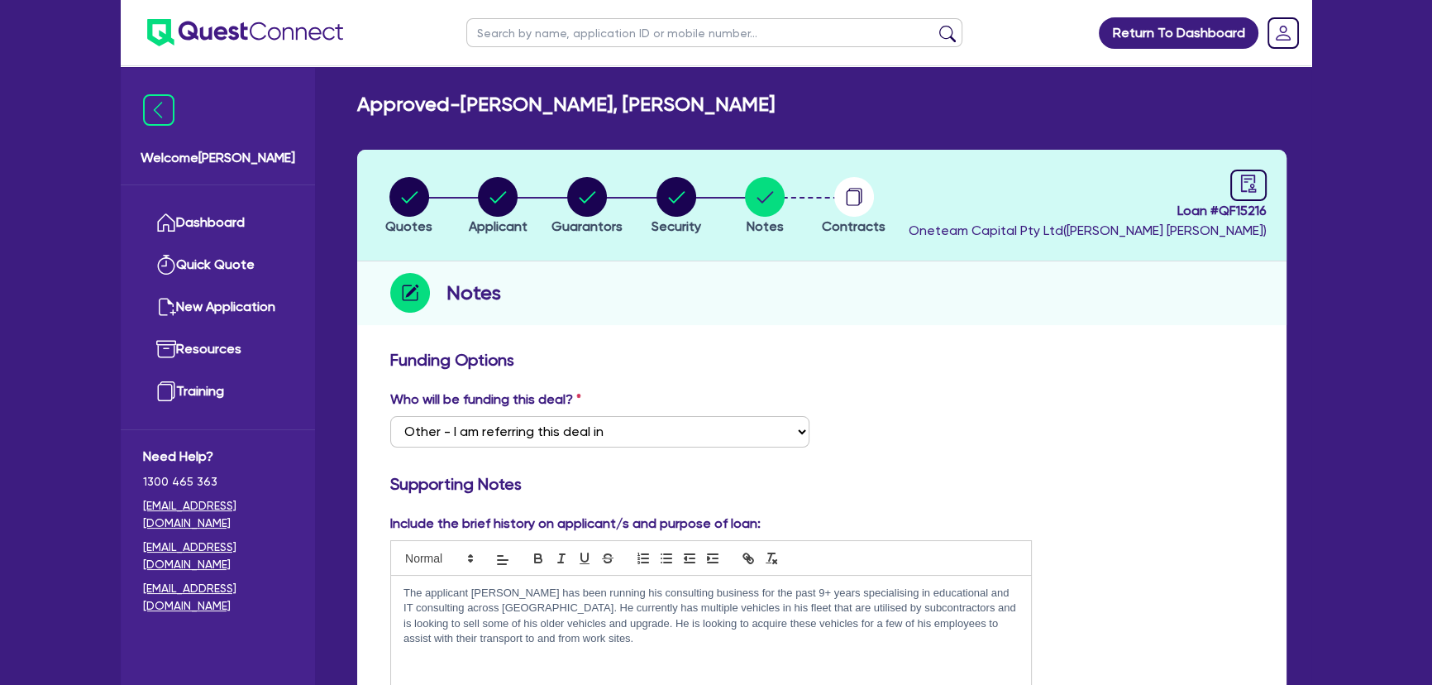
click at [264, 22] on img at bounding box center [245, 32] width 196 height 27
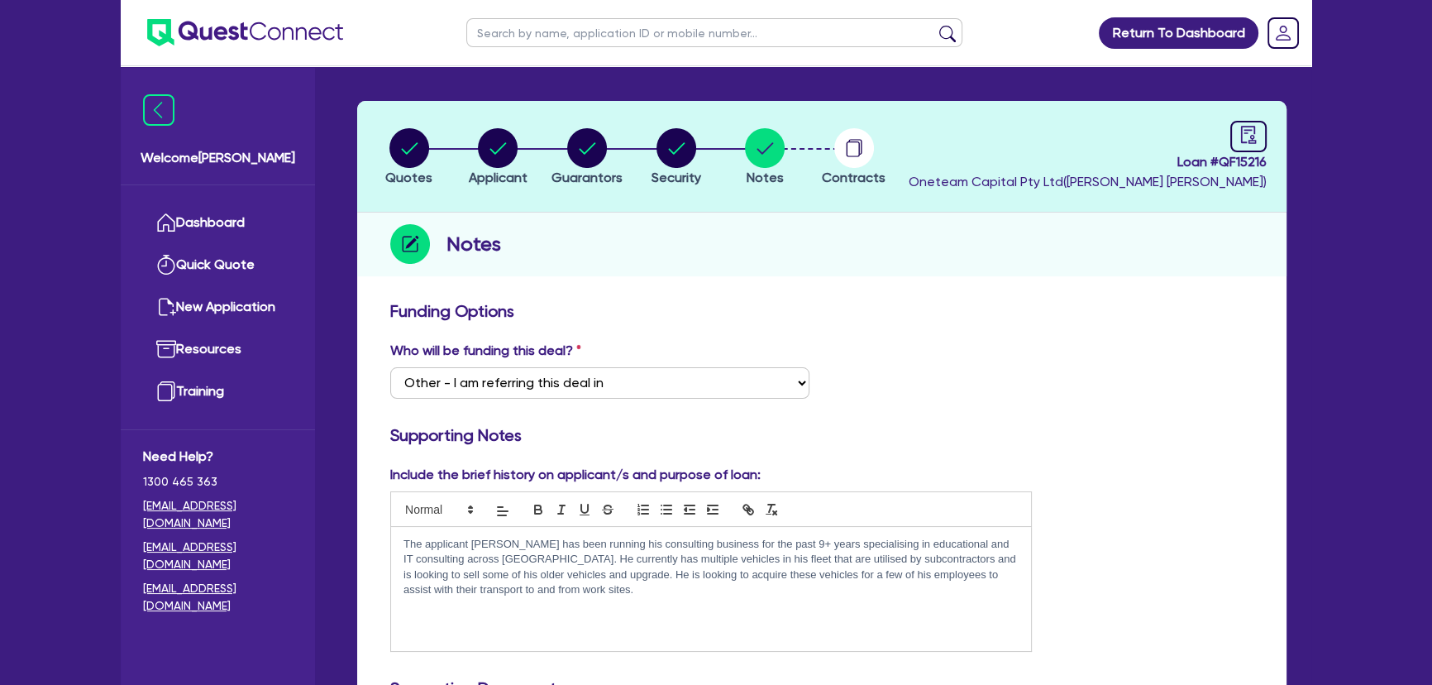
scroll to position [74, 0]
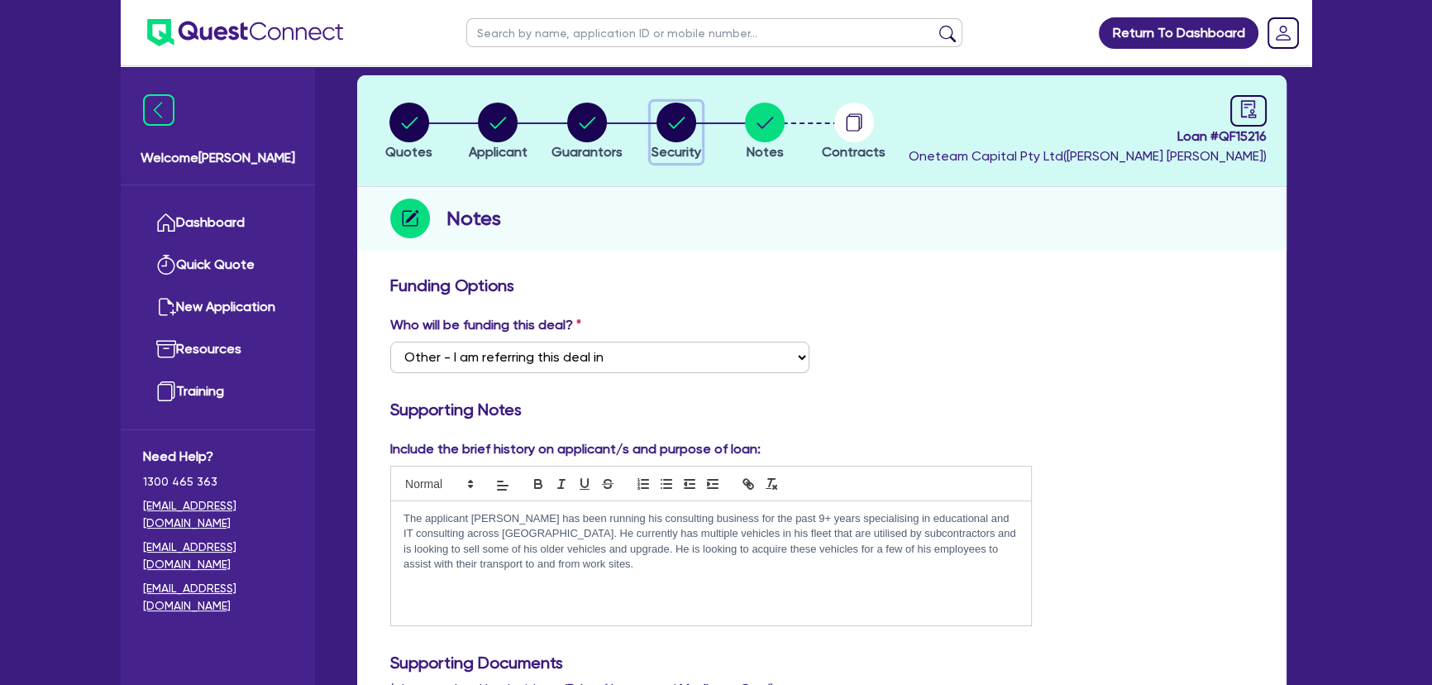
click at [672, 141] on button "Security" at bounding box center [676, 132] width 51 height 61
select select "CARS_AND_LIGHT_TRUCKS"
select select "PASSENGER_VEHICLES"
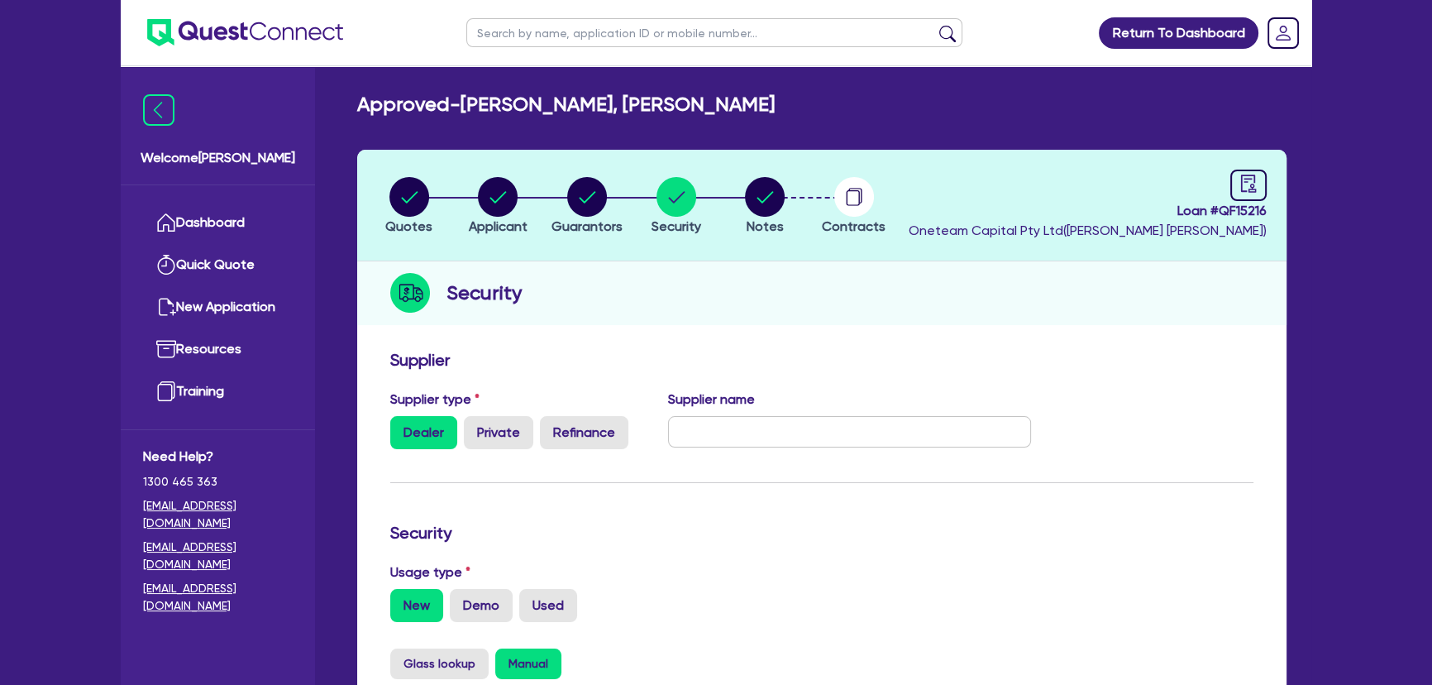
drag, startPoint x: 910, startPoint y: 447, endPoint x: 900, endPoint y: 441, distance: 11.9
click at [905, 446] on div "Supplier name" at bounding box center [850, 419] width 389 height 60
click at [894, 436] on input "text" at bounding box center [850, 431] width 364 height 31
paste input "Carconnect - [PERSON_NAME] [EMAIL_ADDRESS][PERSON_NAME][DOMAIN_NAME]"
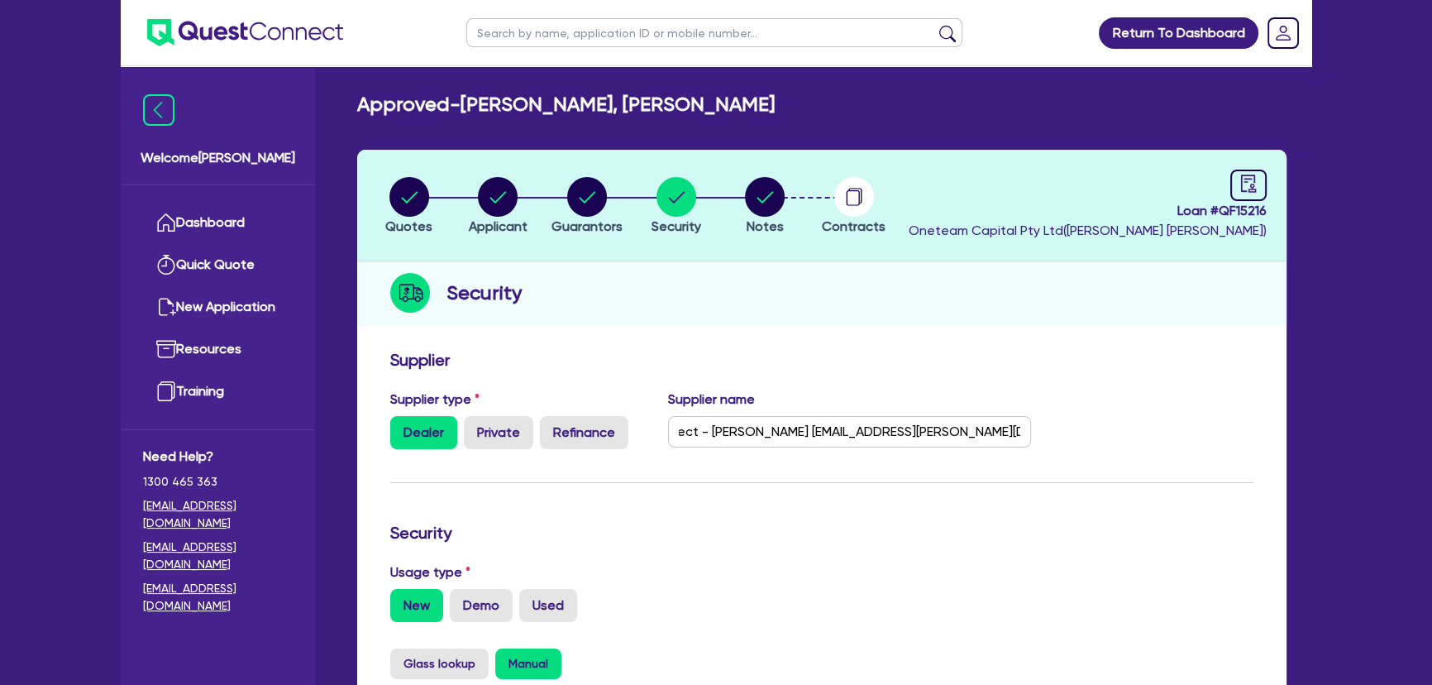
click at [1043, 428] on div "Supplier name Carconnect - Dom Darmody -dom.darmody@carconnect.com.au" at bounding box center [850, 419] width 389 height 60
click at [860, 434] on input "Carconnect - [PERSON_NAME] [EMAIL_ADDRESS][PERSON_NAME][DOMAIN_NAME]" at bounding box center [850, 431] width 364 height 31
click at [765, 432] on input "Carconnect - [PERSON_NAME] [EMAIL_ADDRESS][PERSON_NAME][DOMAIN_NAME]" at bounding box center [850, 431] width 364 height 31
click at [861, 432] on input "Carconnect - [PERSON_NAME] [EMAIL_ADDRESS][PERSON_NAME][DOMAIN_NAME]" at bounding box center [850, 431] width 364 height 31
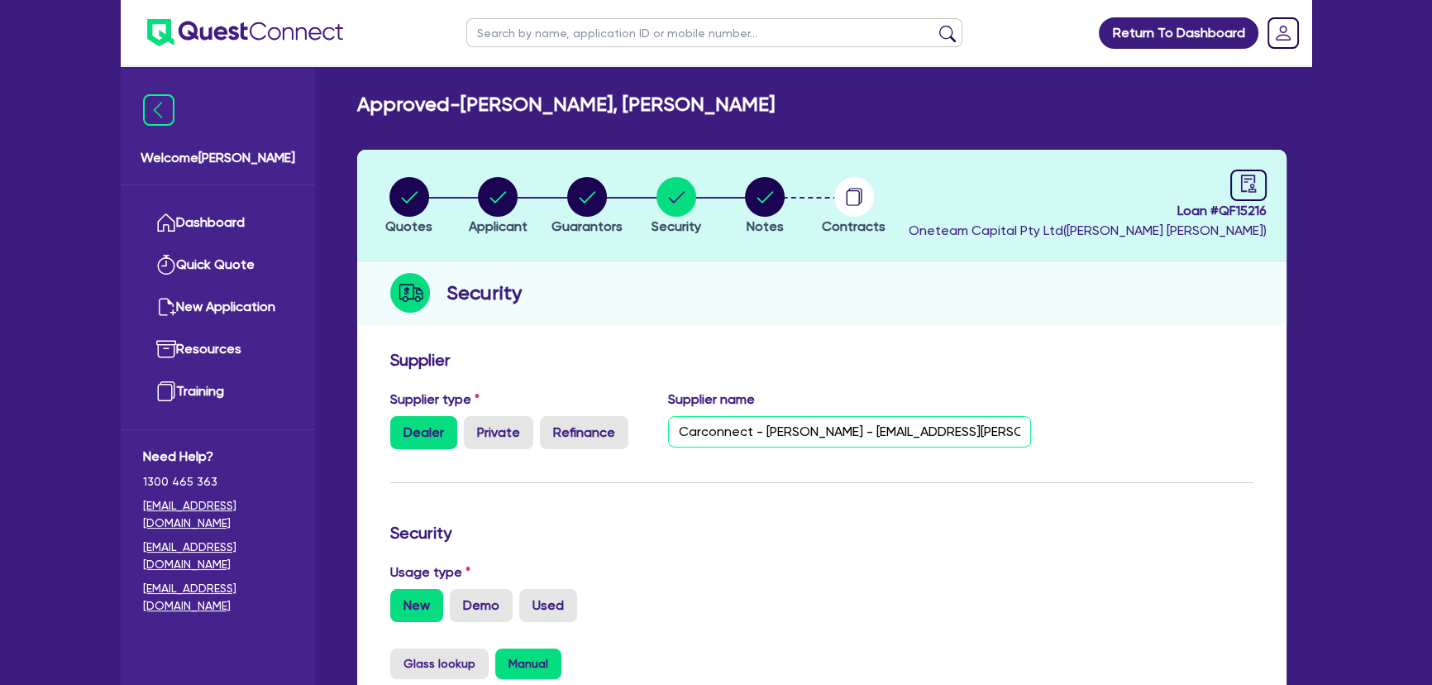
paste input "Kurt.Sims@carconnect.com.au"
click at [931, 354] on h3 "Supplier" at bounding box center [821, 360] width 863 height 20
click at [852, 586] on div "Usage type New Demo Used" at bounding box center [822, 592] width 888 height 60
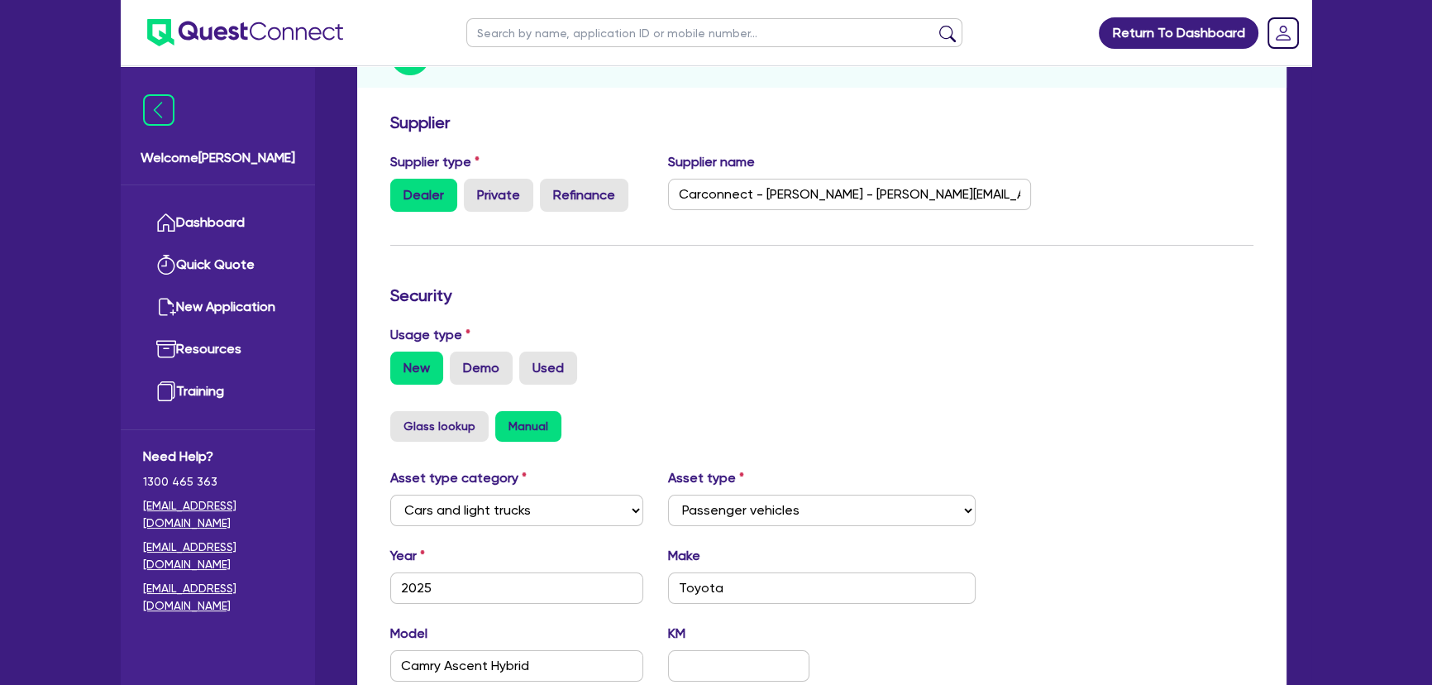
scroll to position [225, 0]
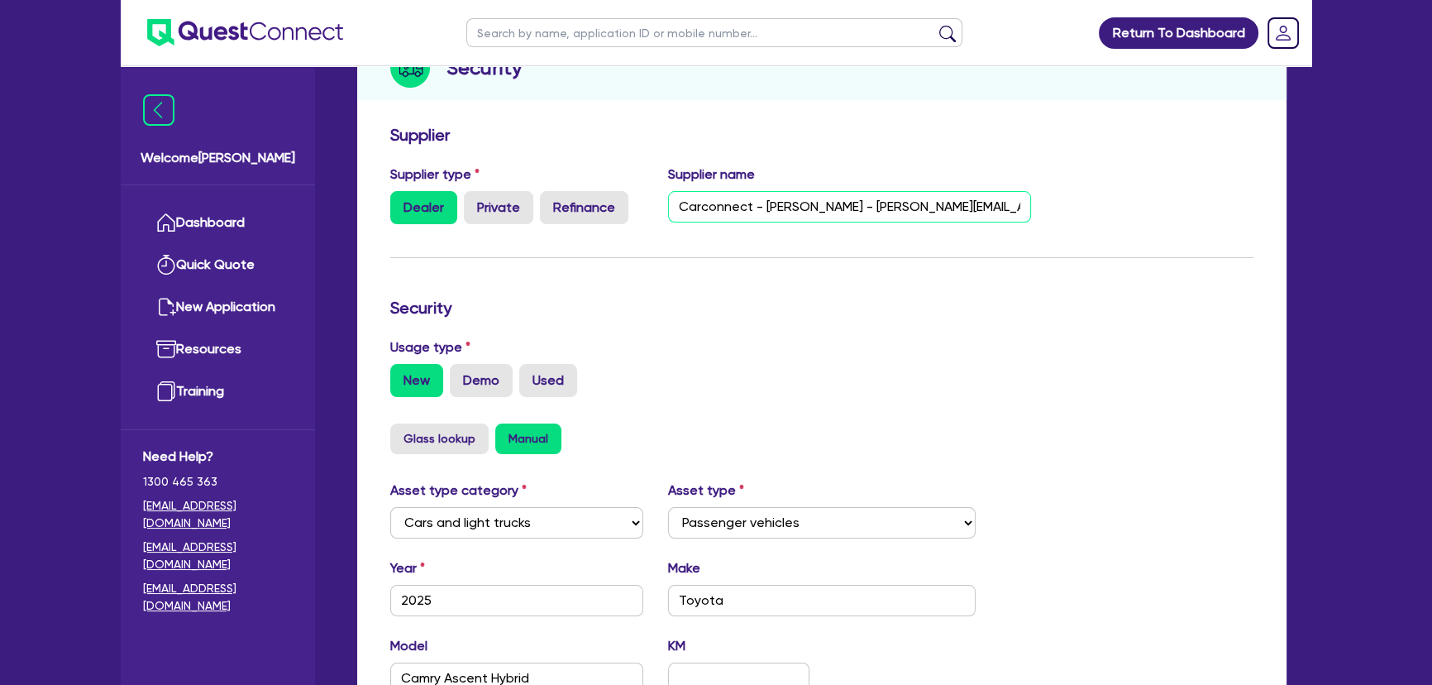
drag, startPoint x: 854, startPoint y: 203, endPoint x: 762, endPoint y: 203, distance: 91.8
click at [762, 203] on input "Carconnect - Dom Darmody - Kurt.Sims@carconnect.com.au - dom.darmody@carconnect…" at bounding box center [850, 206] width 364 height 31
drag, startPoint x: 677, startPoint y: 206, endPoint x: 1143, endPoint y: 195, distance: 465.6
click at [1143, 195] on div "Supplier type Dealer Private Refinance Supplier name Carconnect - Kurt Sims - K…" at bounding box center [822, 201] width 888 height 73
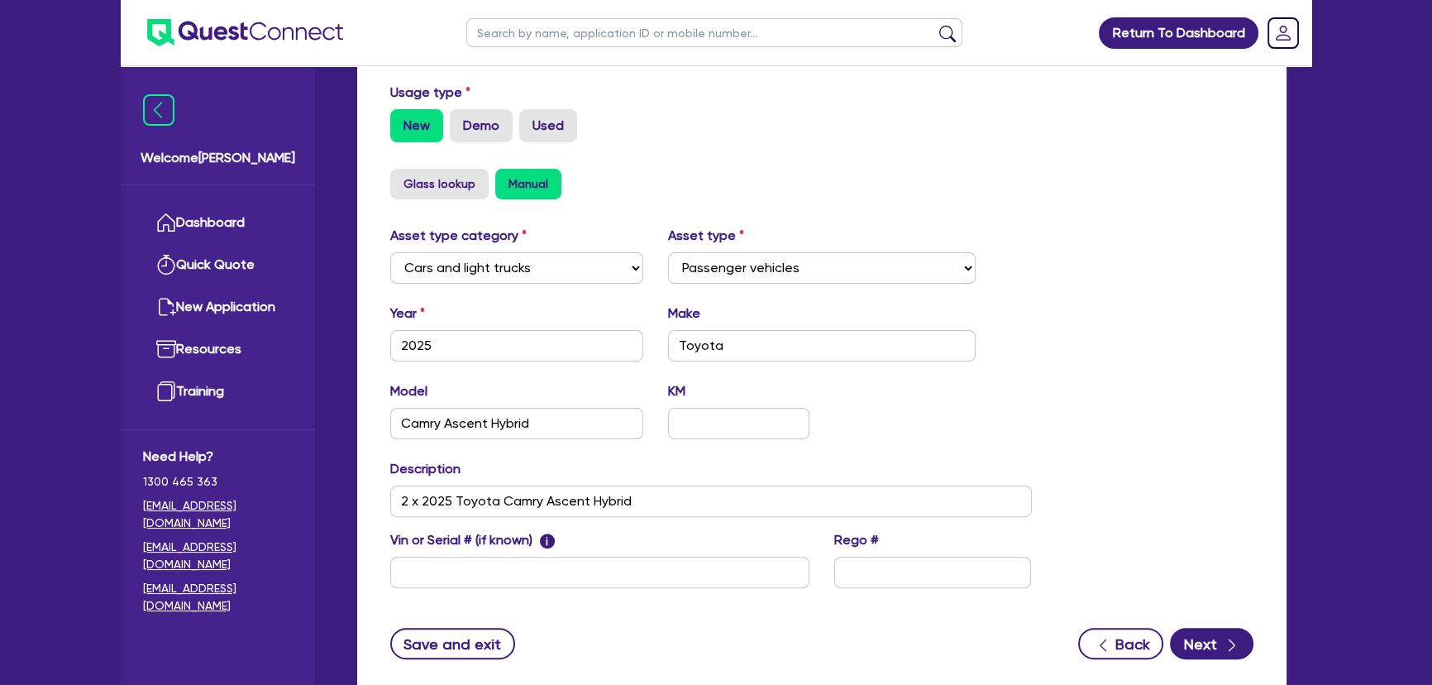
scroll to position [586, 0]
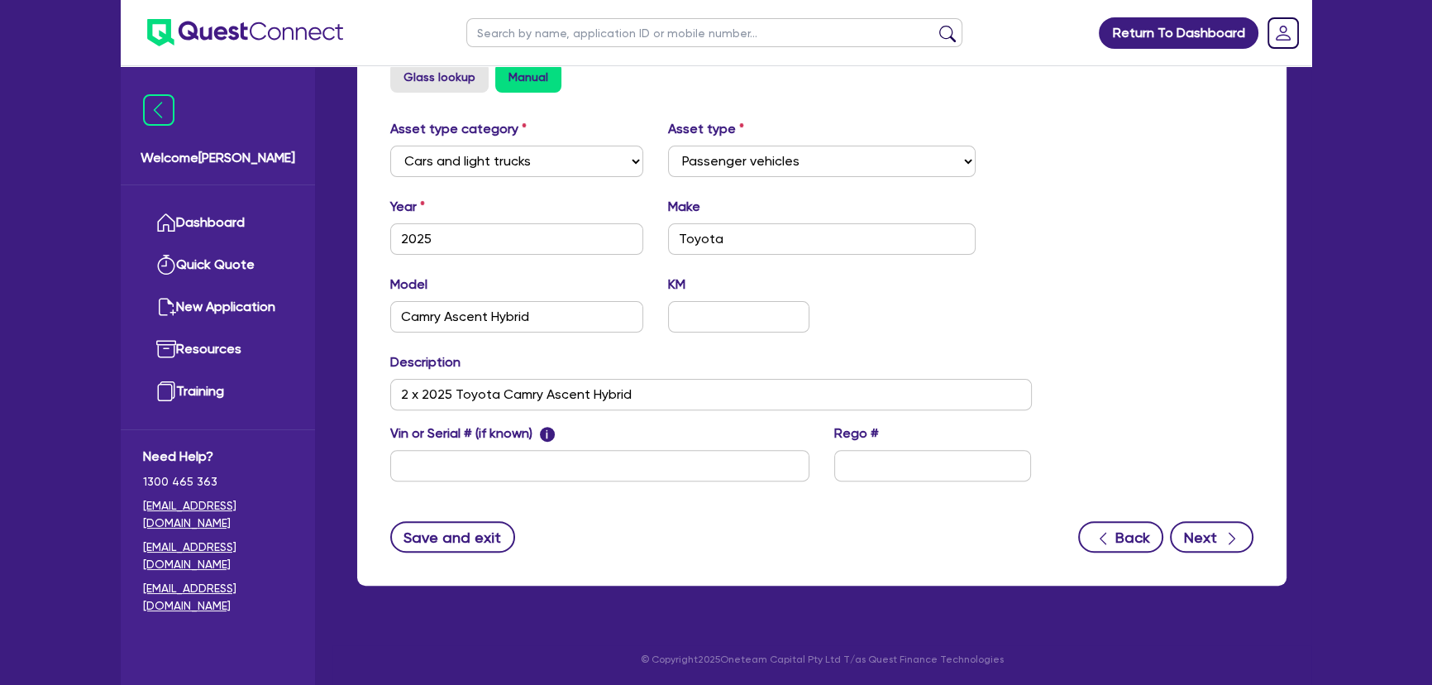
type input "Carconnect - Kurt Sims - Kurt.Sims@carconnect.com.au - dom.darmody@carconnect.c…"
click at [1234, 539] on icon "button" at bounding box center [1232, 538] width 17 height 17
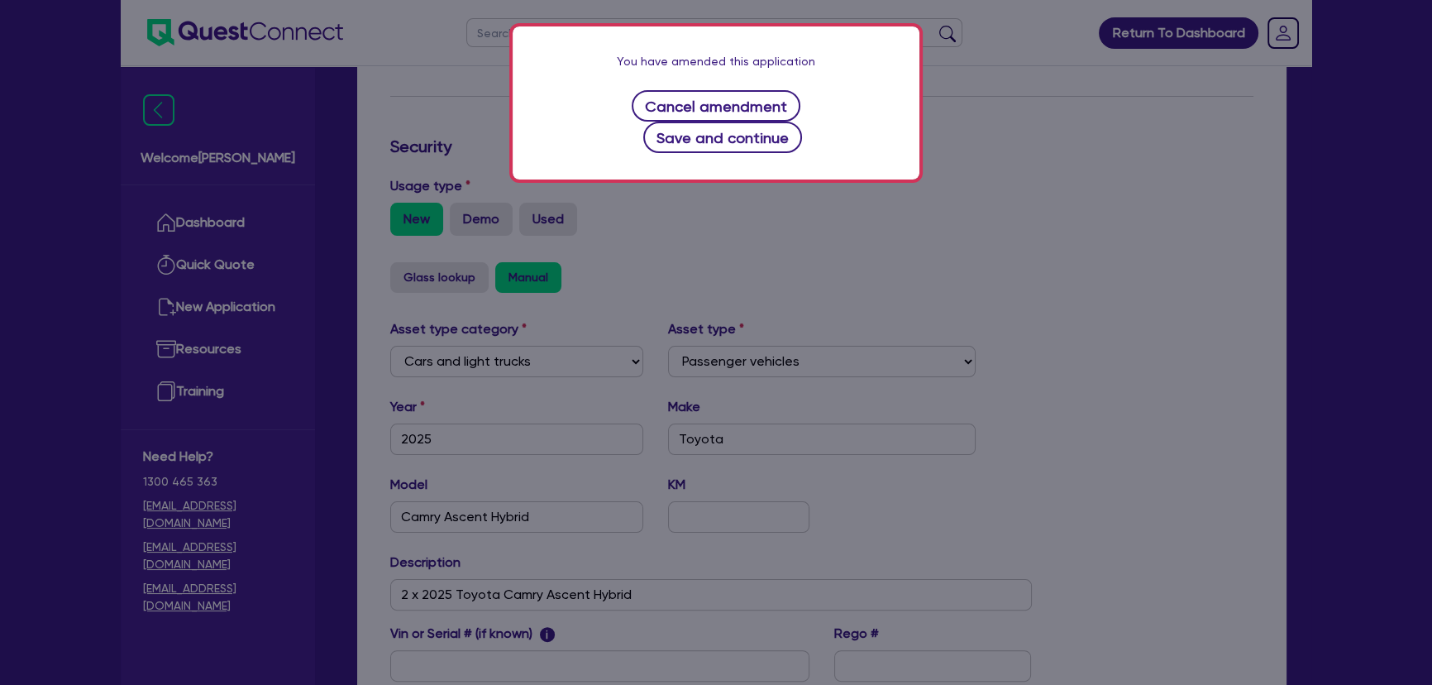
scroll to position [360, 0]
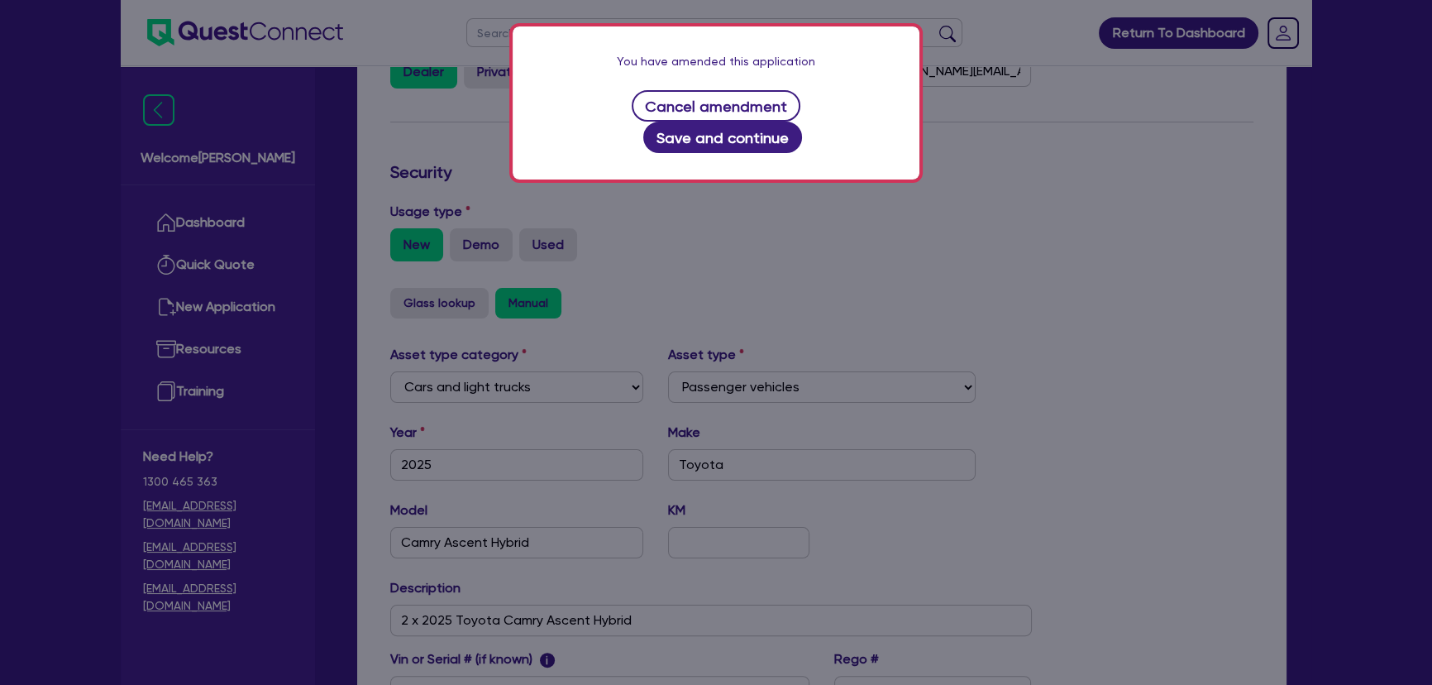
click at [809, 70] on div "You have amended this application Cancel amendment Save and continue" at bounding box center [716, 102] width 407 height 153
click at [803, 122] on button "Save and continue" at bounding box center [723, 137] width 160 height 31
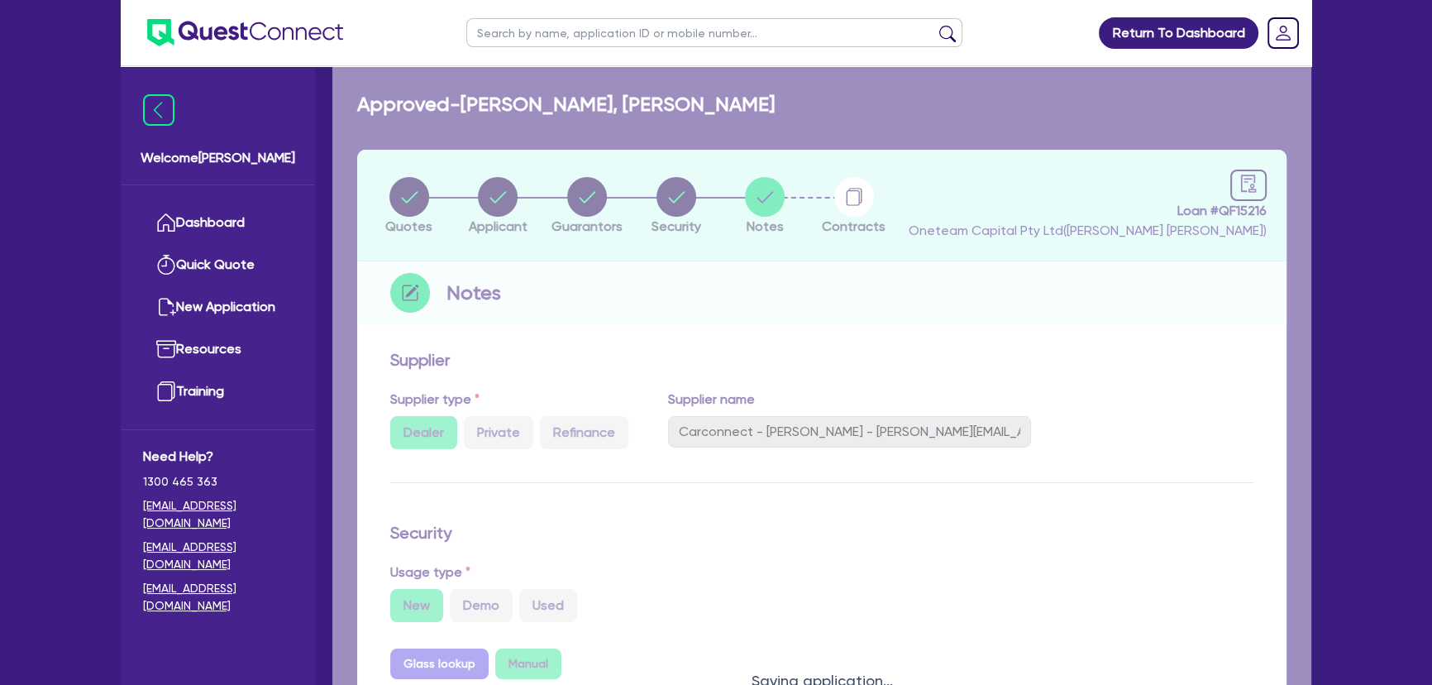
select select "Other"
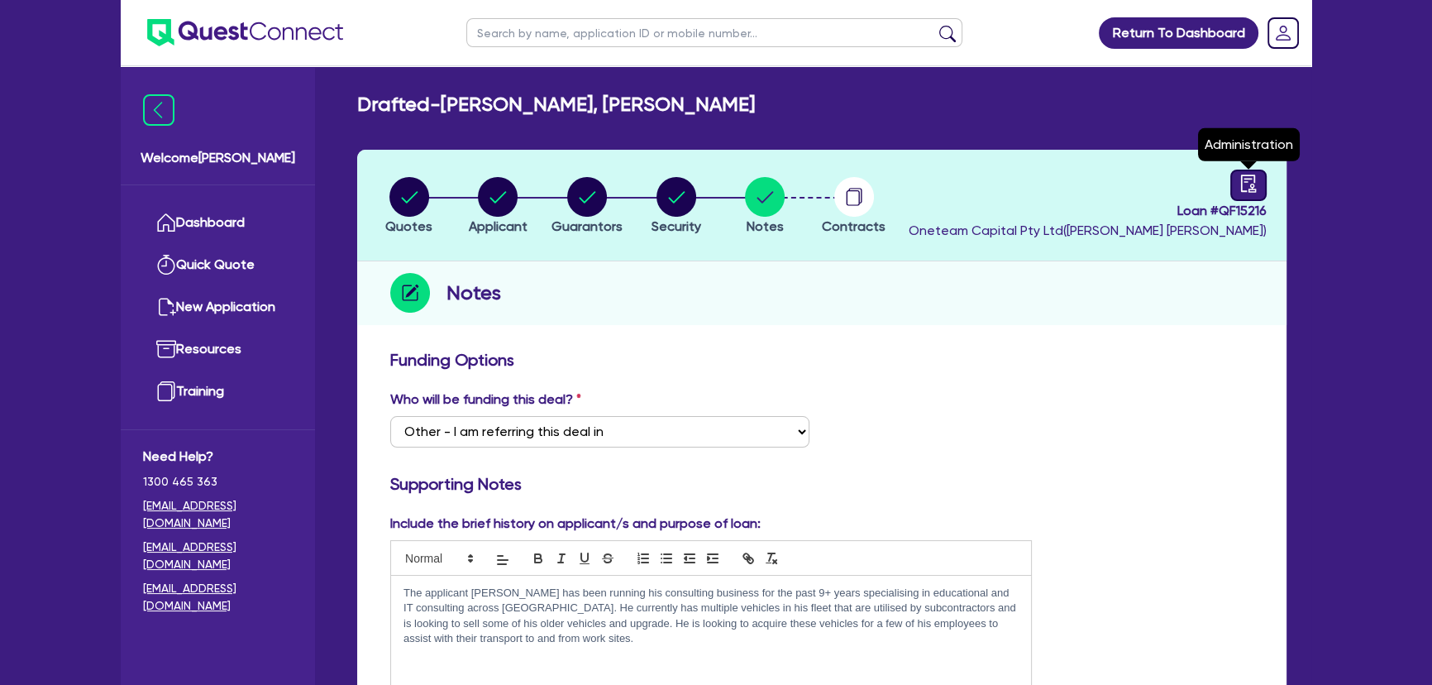
click at [1240, 189] on icon "audit" at bounding box center [1248, 183] width 18 height 18
select select "DRAFTED_AMENDED"
select select "Metro Finance"
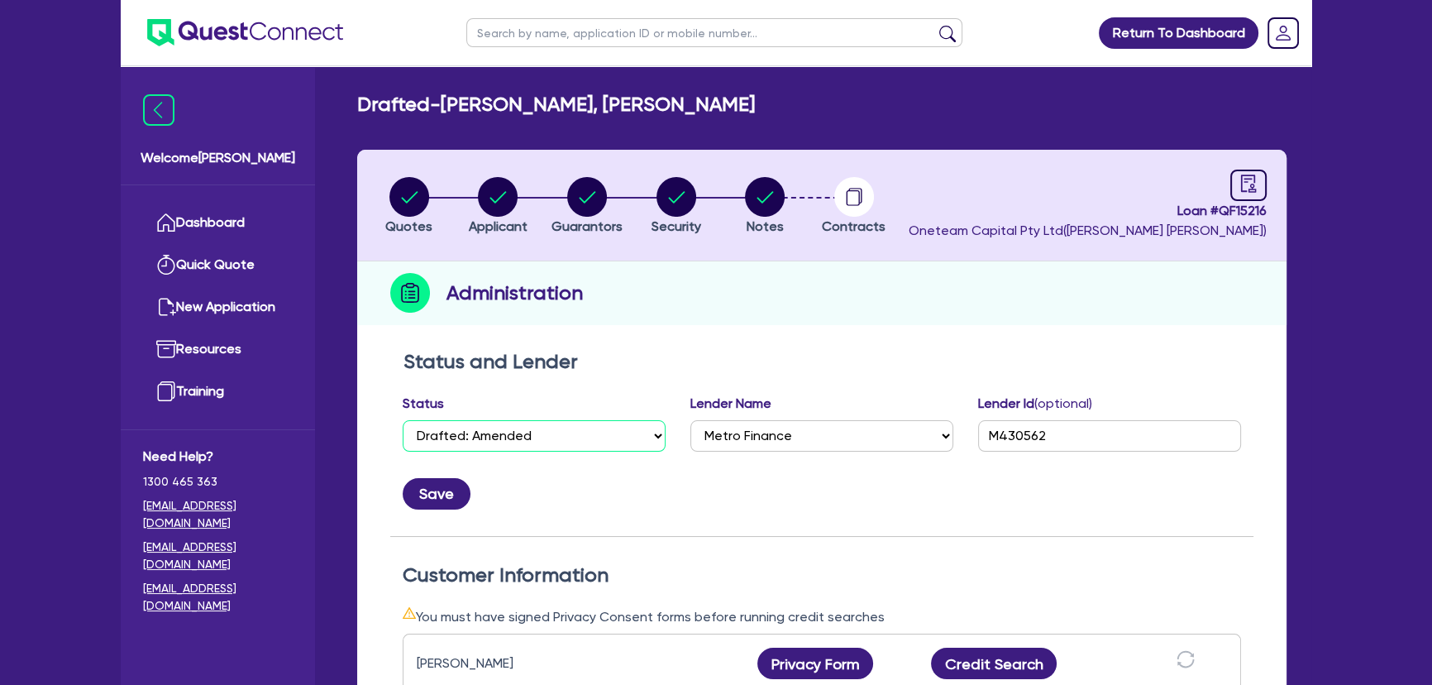
click at [526, 446] on select "Select Quoted Drafted: New Drafted: Amended Submitted: New Submitted: Amended I…" at bounding box center [534, 435] width 263 height 31
select select "APPROVED_WAITING_FOR_MORE_INFO"
click at [403, 420] on select "Select Quoted Drafted: New Drafted: Amended Submitted: New Submitted: Amended I…" at bounding box center [534, 435] width 263 height 31
drag, startPoint x: 438, startPoint y: 497, endPoint x: 438, endPoint y: 346, distance: 151.3
click at [437, 498] on button "Save" at bounding box center [437, 493] width 68 height 31
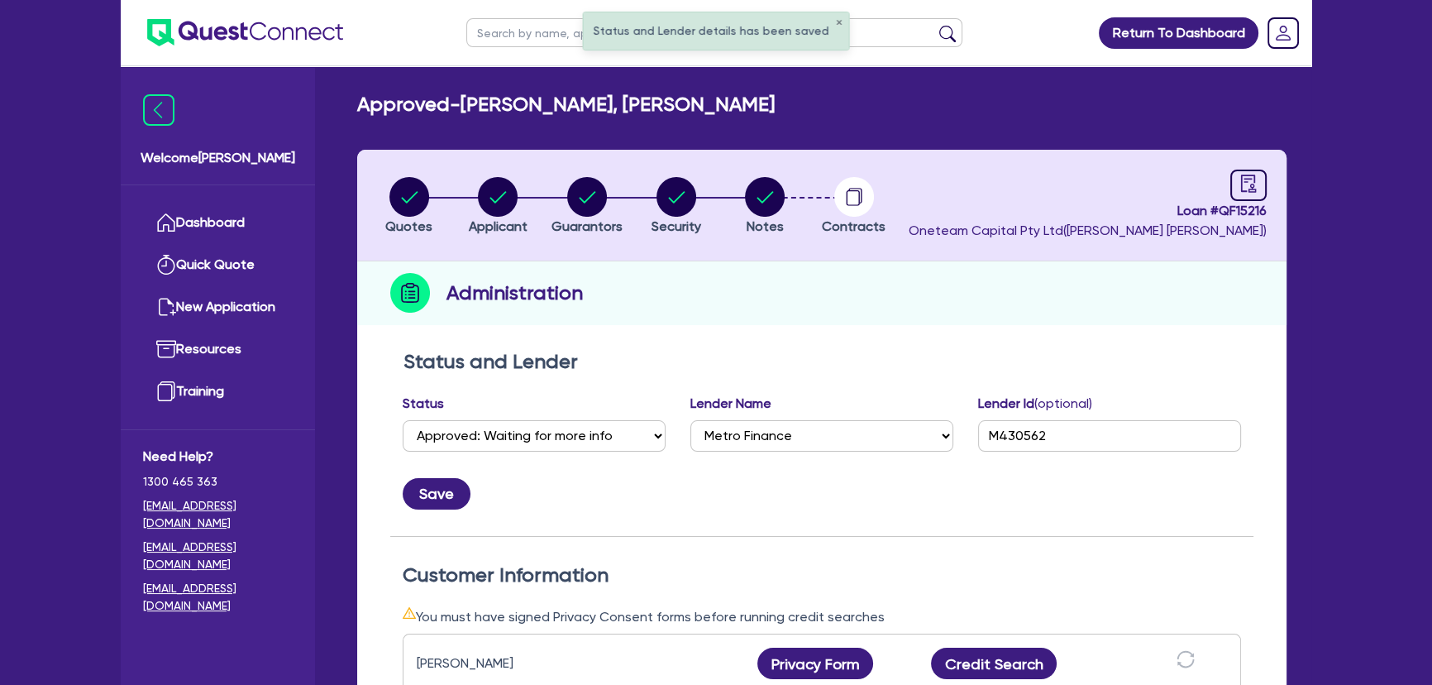
click at [270, 23] on img at bounding box center [245, 32] width 196 height 27
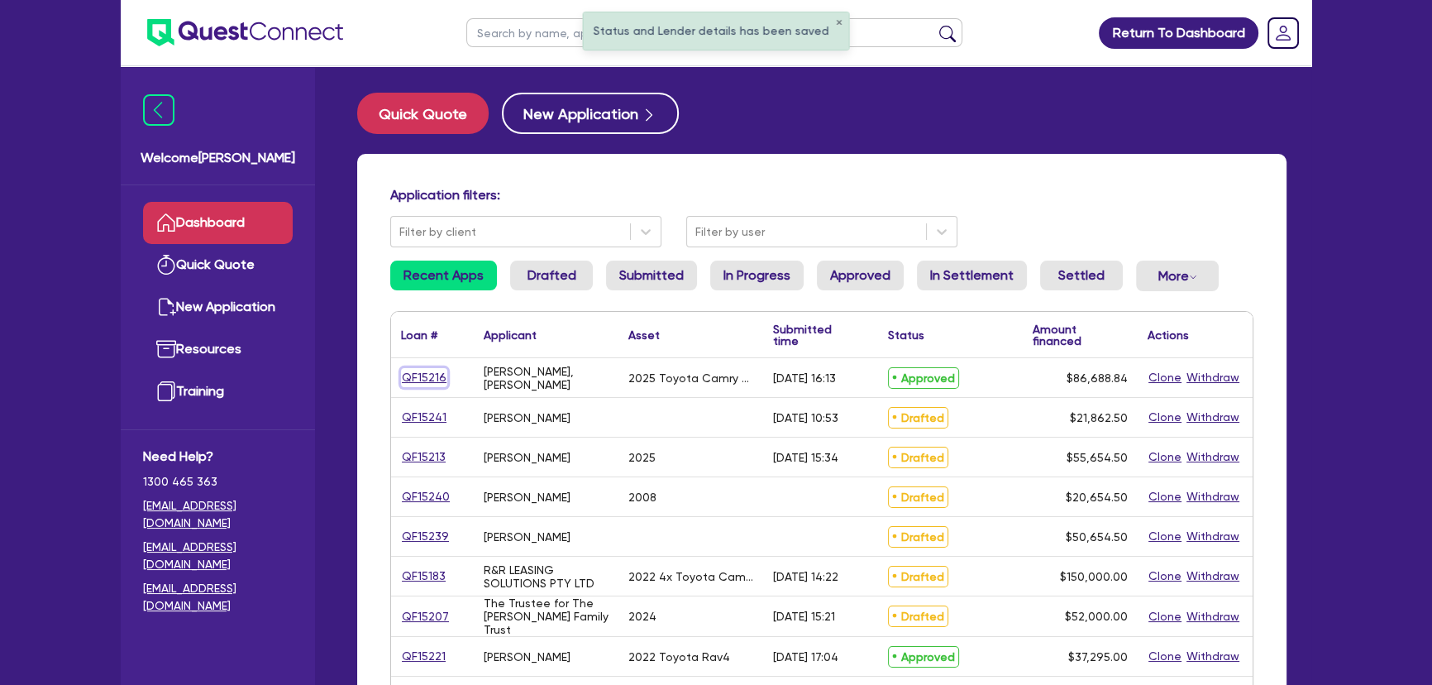
click at [417, 369] on link "QF15216" at bounding box center [424, 377] width 46 height 19
select select "CARS_AND_LIGHT_TRUCKS"
select select "PASSENGER_VEHICLES"
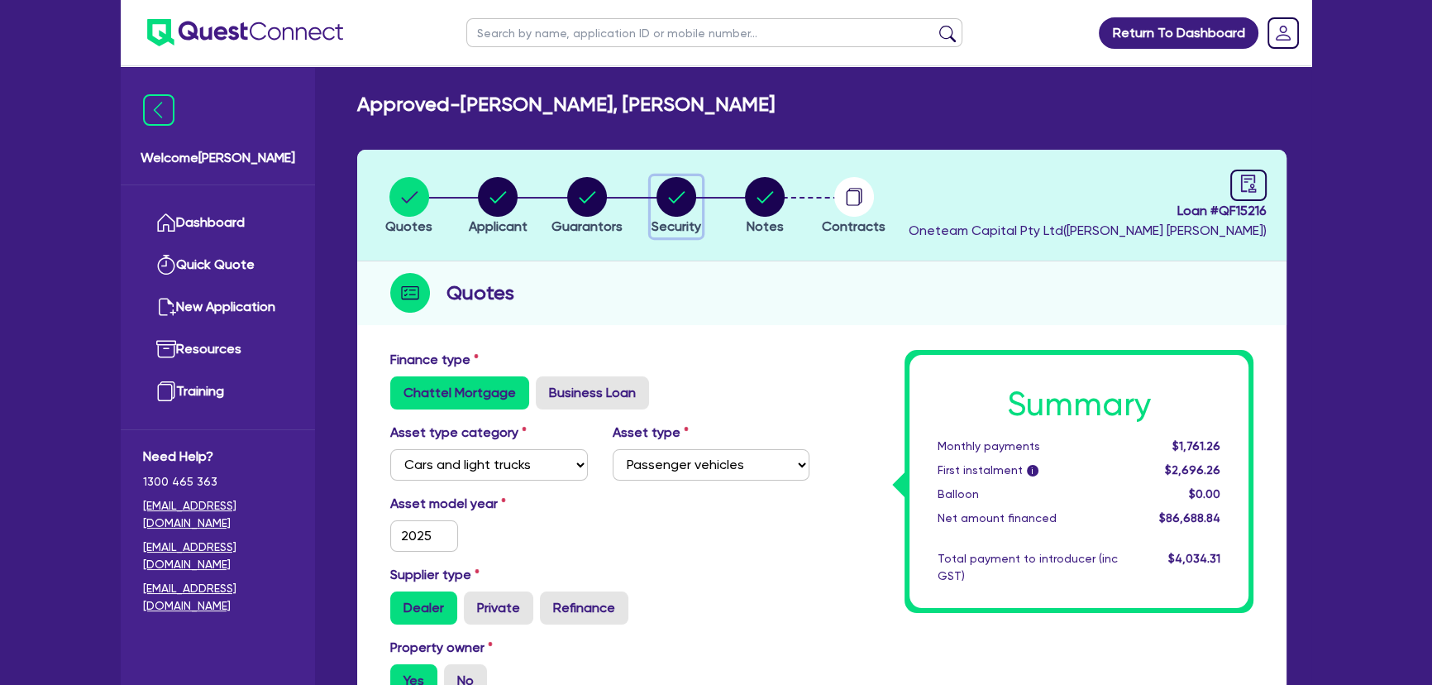
click at [695, 206] on icon "button" at bounding box center [676, 197] width 40 height 40
select select "CARS_AND_LIGHT_TRUCKS"
select select "PASSENGER_VEHICLES"
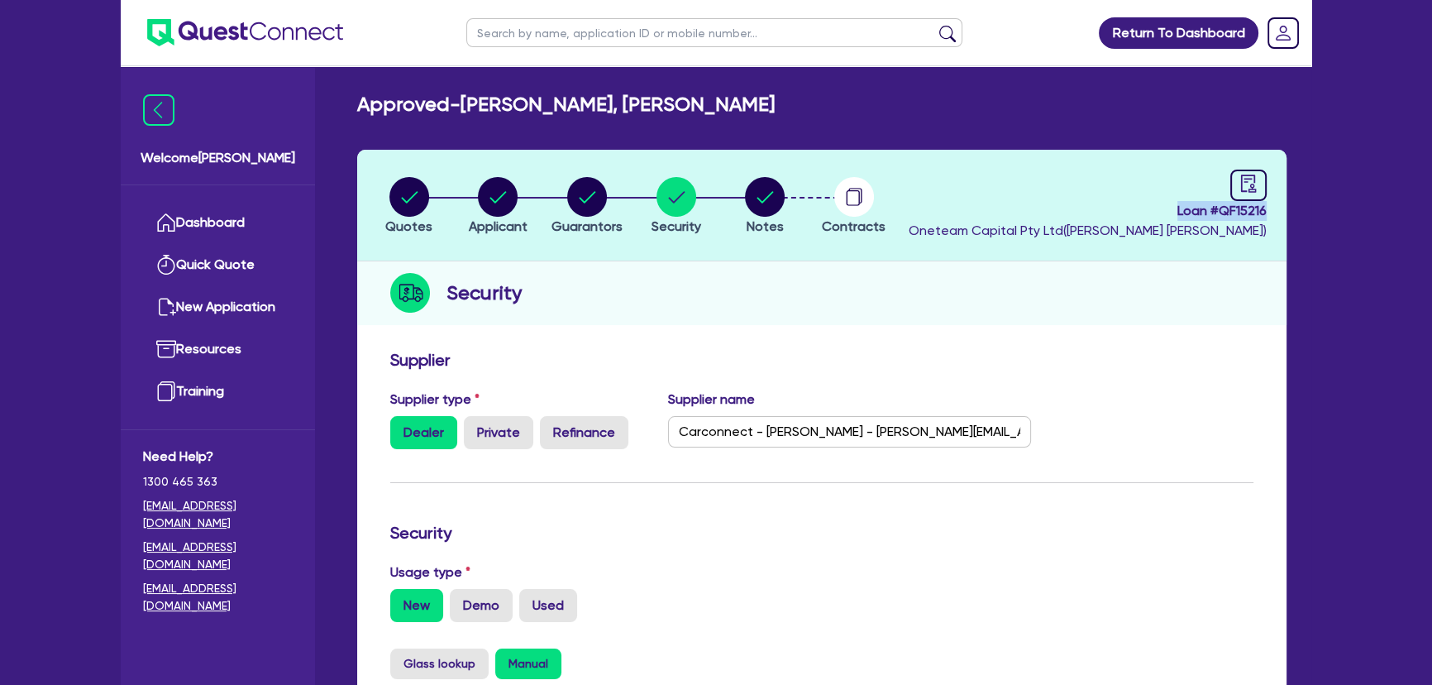
drag, startPoint x: 1166, startPoint y: 215, endPoint x: 1298, endPoint y: 214, distance: 132.3
click at [1298, 214] on div "Quotes Applicant Guarantors Security Notes Contracts Loan # QF15216 Oneteam Cap…" at bounding box center [822, 671] width 954 height 1042
copy span "Loan # QF15216"
click at [800, 434] on input "Carconnect - Kurt Sims - Kurt.Sims@carconnect.com.au - dom.darmody@carconnect.c…" at bounding box center [850, 431] width 364 height 31
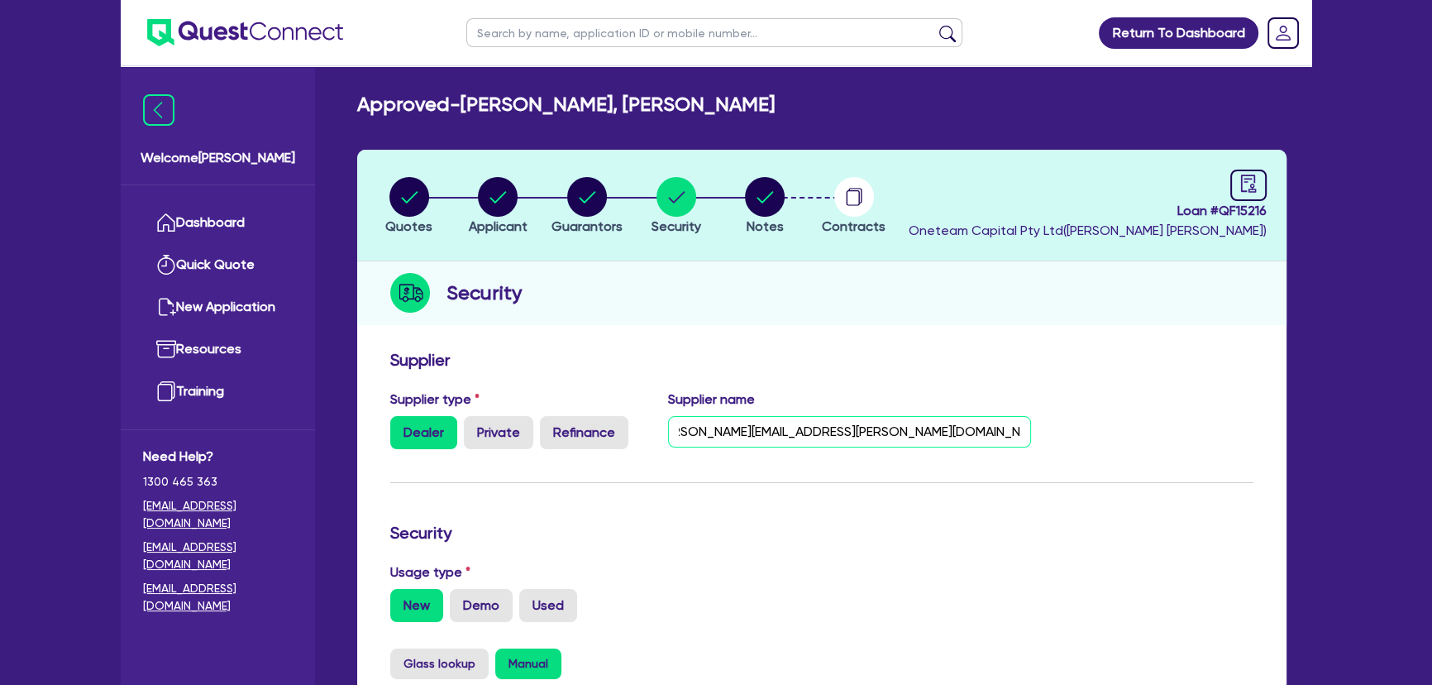
drag, startPoint x: 673, startPoint y: 438, endPoint x: 1272, endPoint y: 474, distance: 599.7
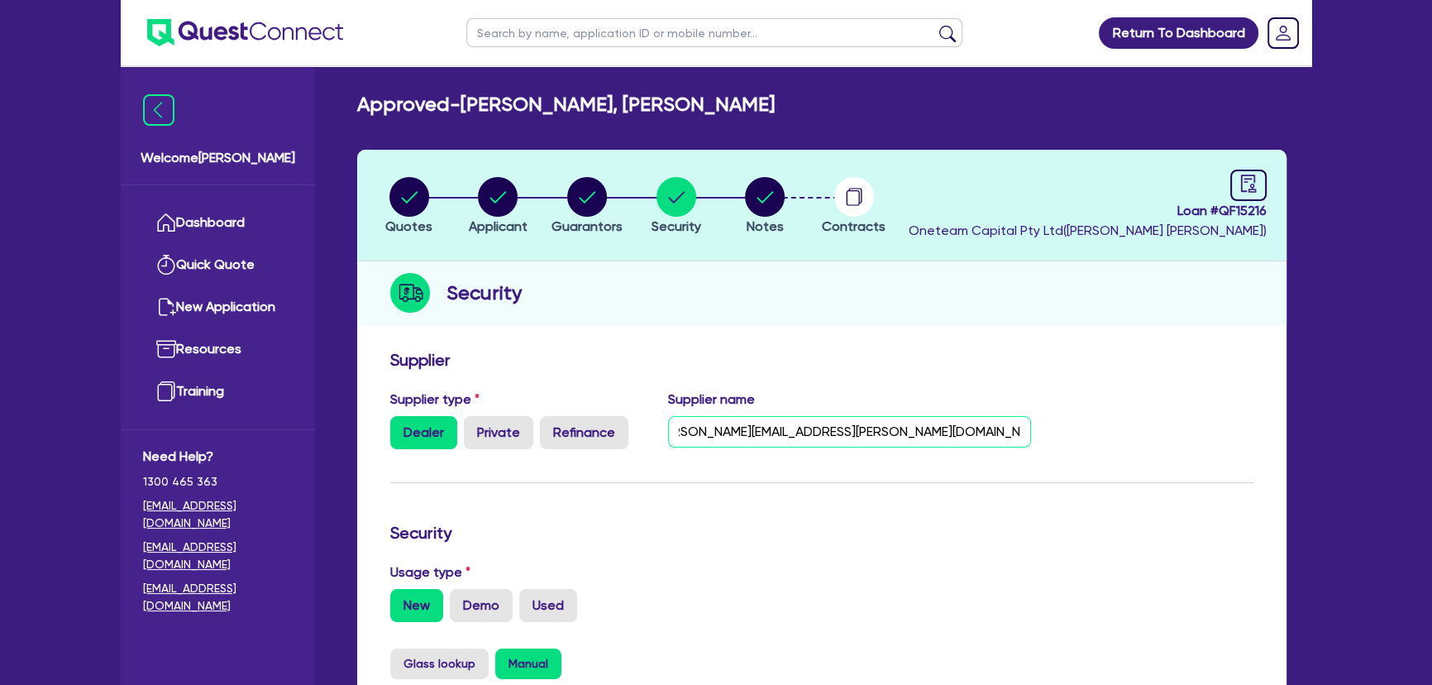
drag, startPoint x: 681, startPoint y: 437, endPoint x: 1238, endPoint y: 439, distance: 556.5
click at [1238, 439] on div "Supplier type Dealer Private Refinance Supplier name Carconnect - Kurt Sims - K…" at bounding box center [822, 425] width 888 height 73
click at [239, 35] on img at bounding box center [245, 32] width 196 height 27
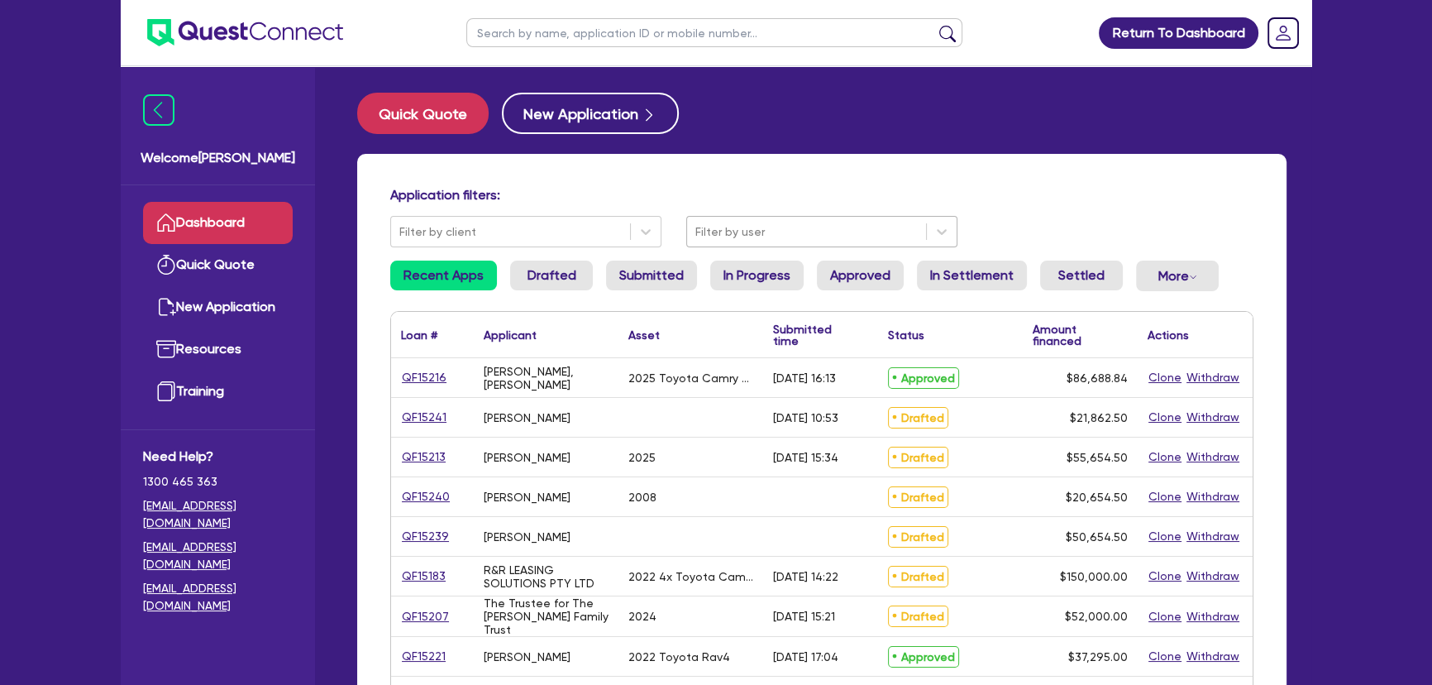
click at [760, 237] on div at bounding box center [806, 232] width 222 height 21
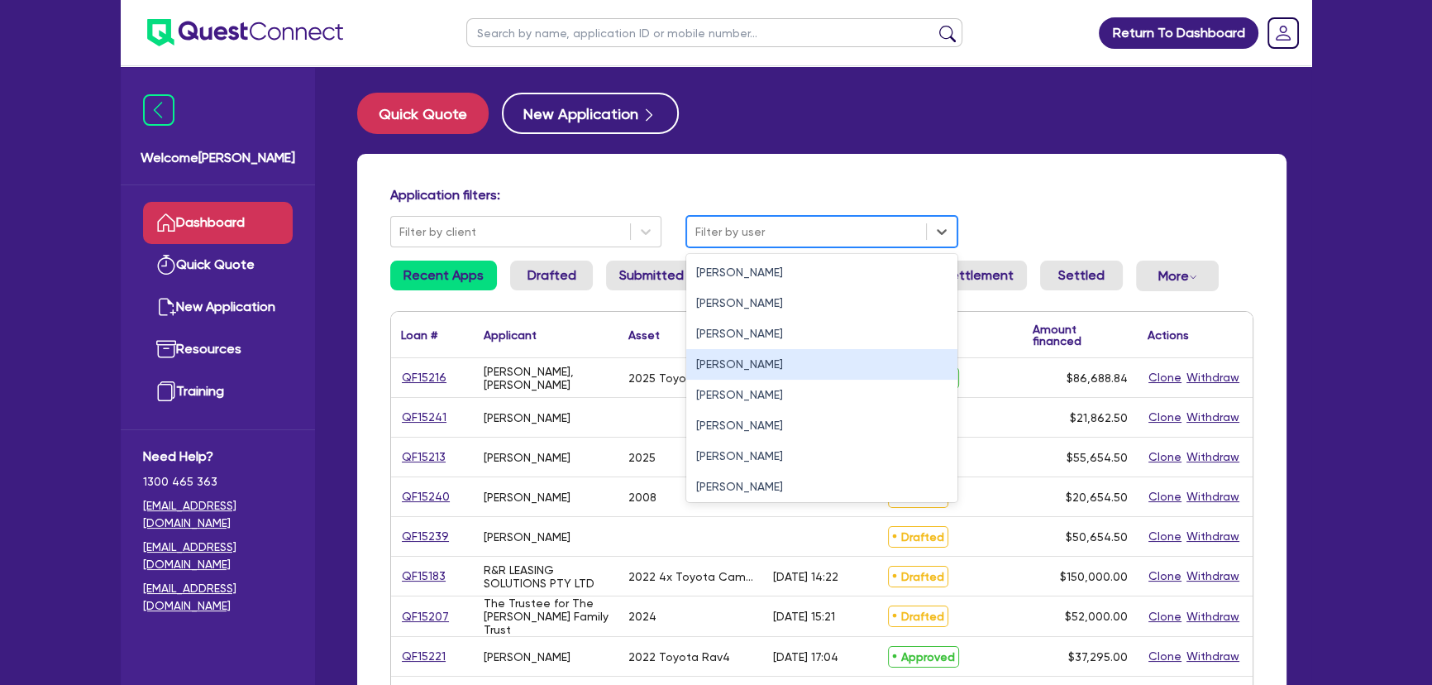
click at [744, 371] on div "Joel Harding" at bounding box center [821, 364] width 271 height 31
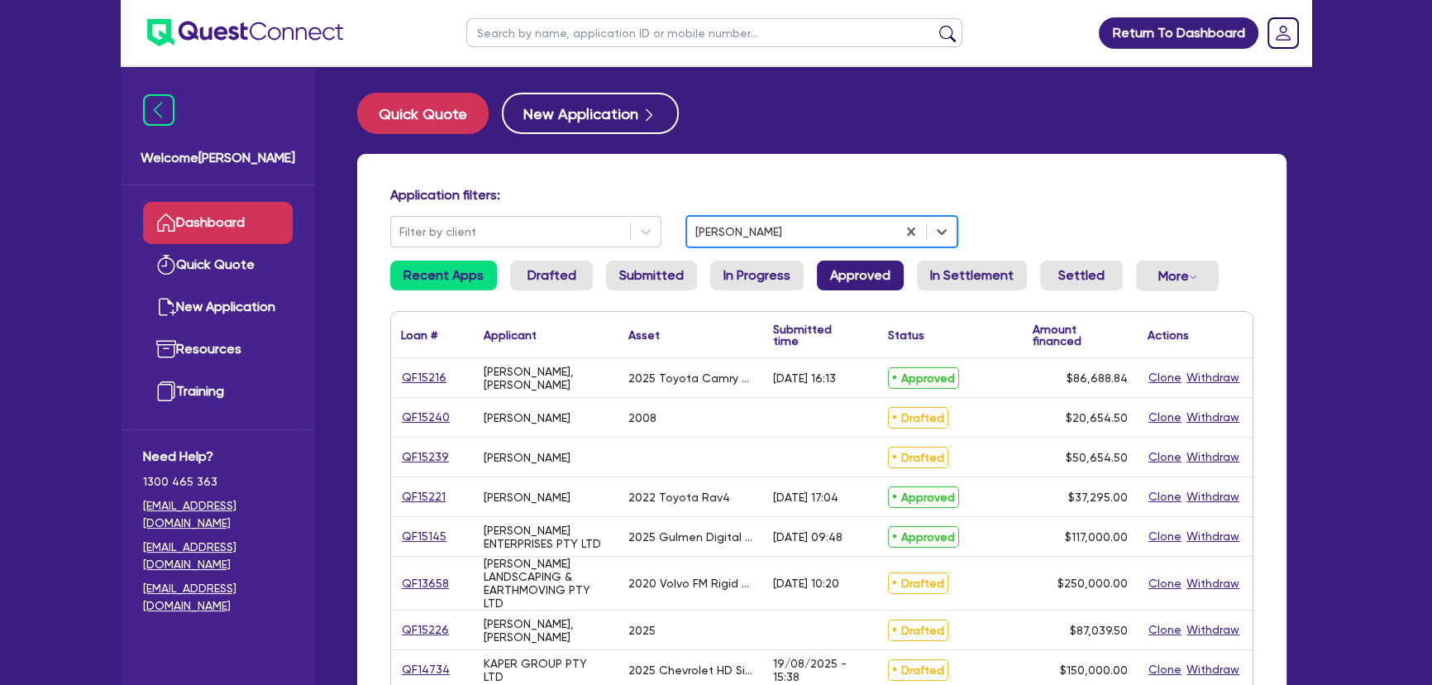
click at [863, 284] on link "Approved" at bounding box center [860, 275] width 87 height 30
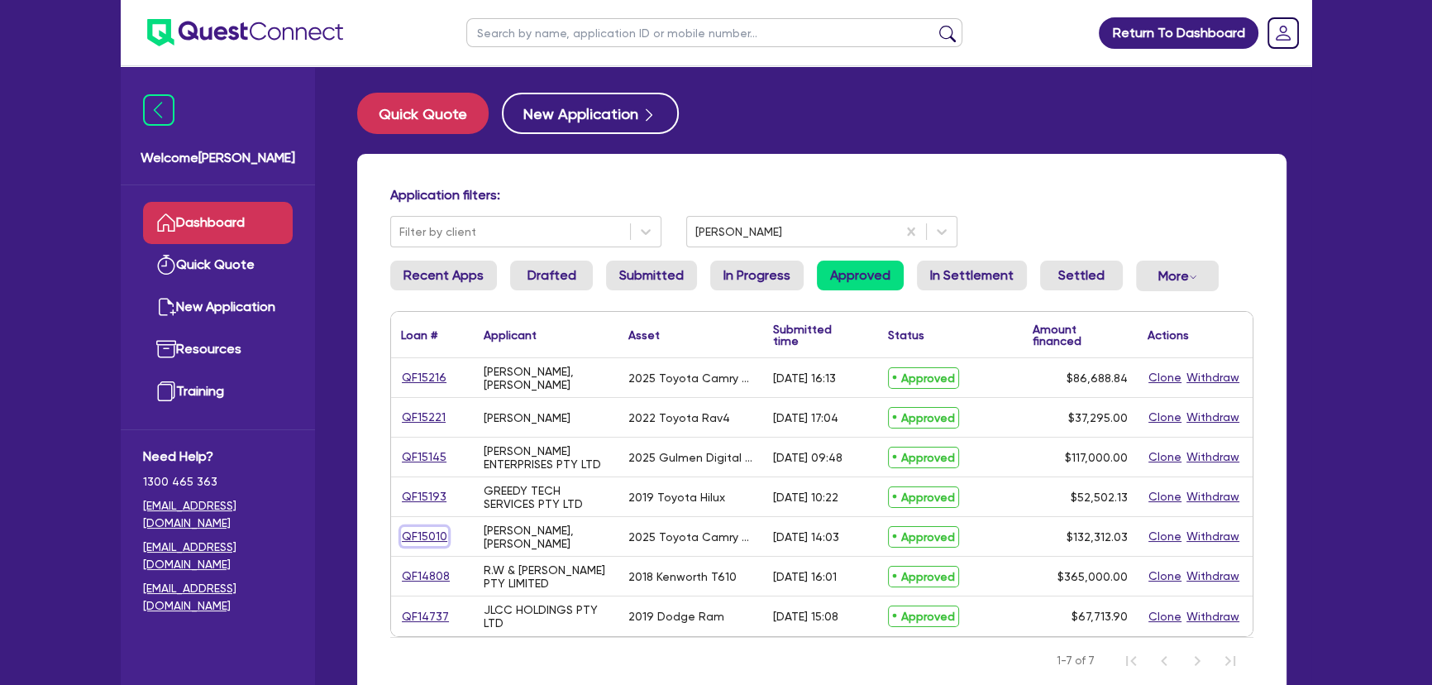
click at [421, 531] on link "QF15010" at bounding box center [424, 536] width 47 height 19
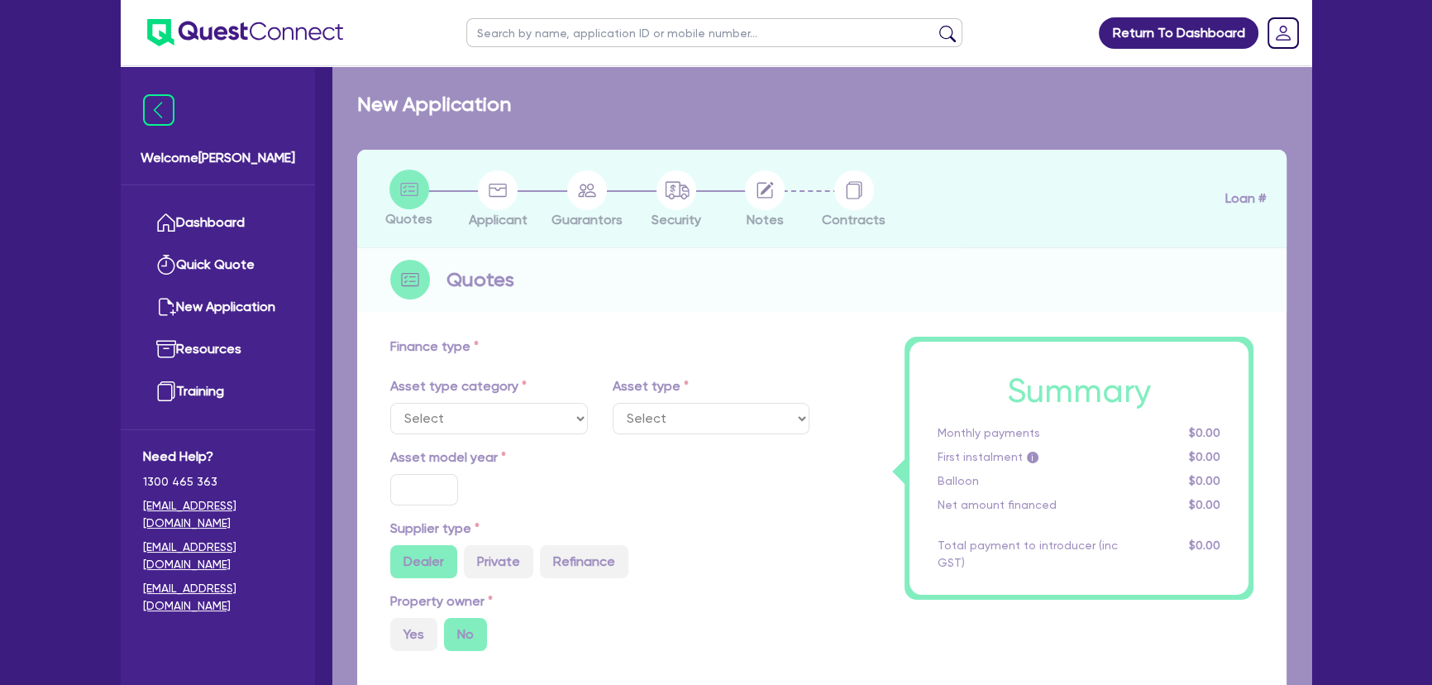
select select "CARS_AND_LIGHT_TRUCKS"
type input "2025"
type input "131,817.03"
type input "3"
type input "3,969.36"
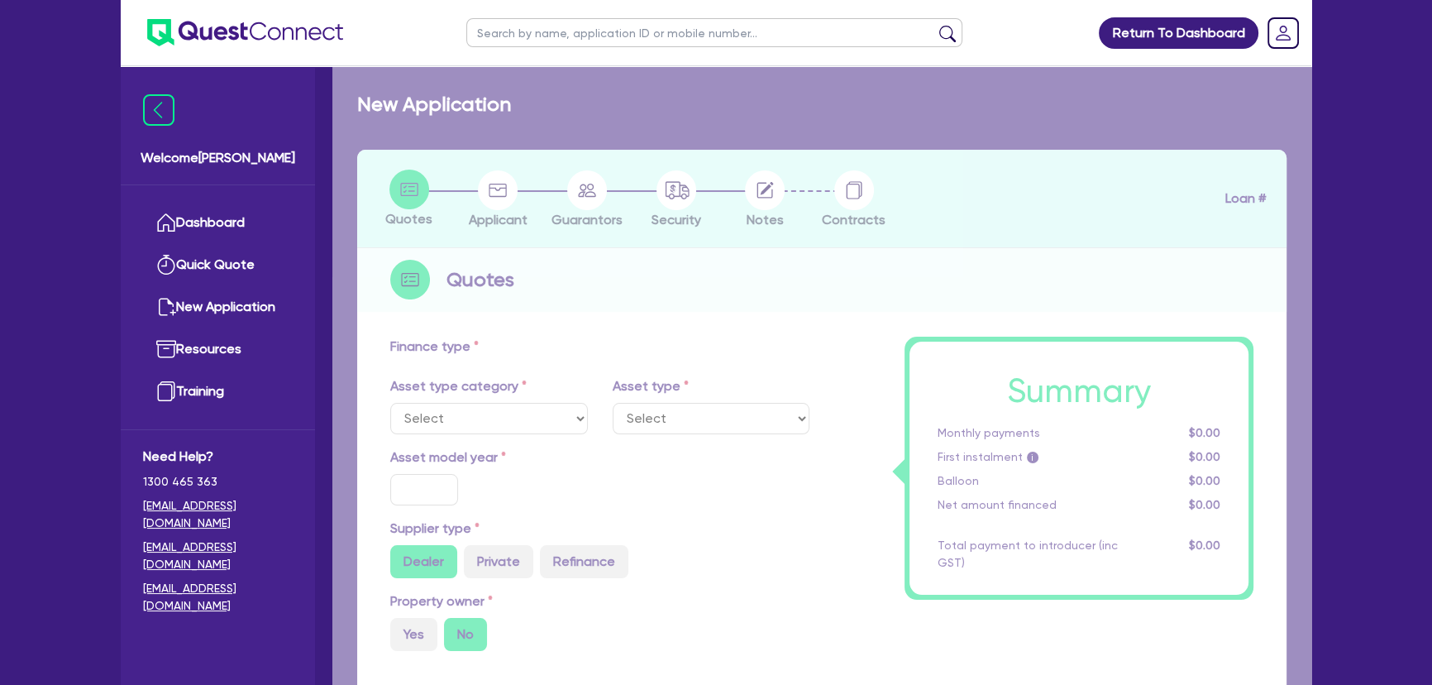
type input "6.7"
type input "450"
type input "318.18"
select select "PASSENGER_VEHICLES"
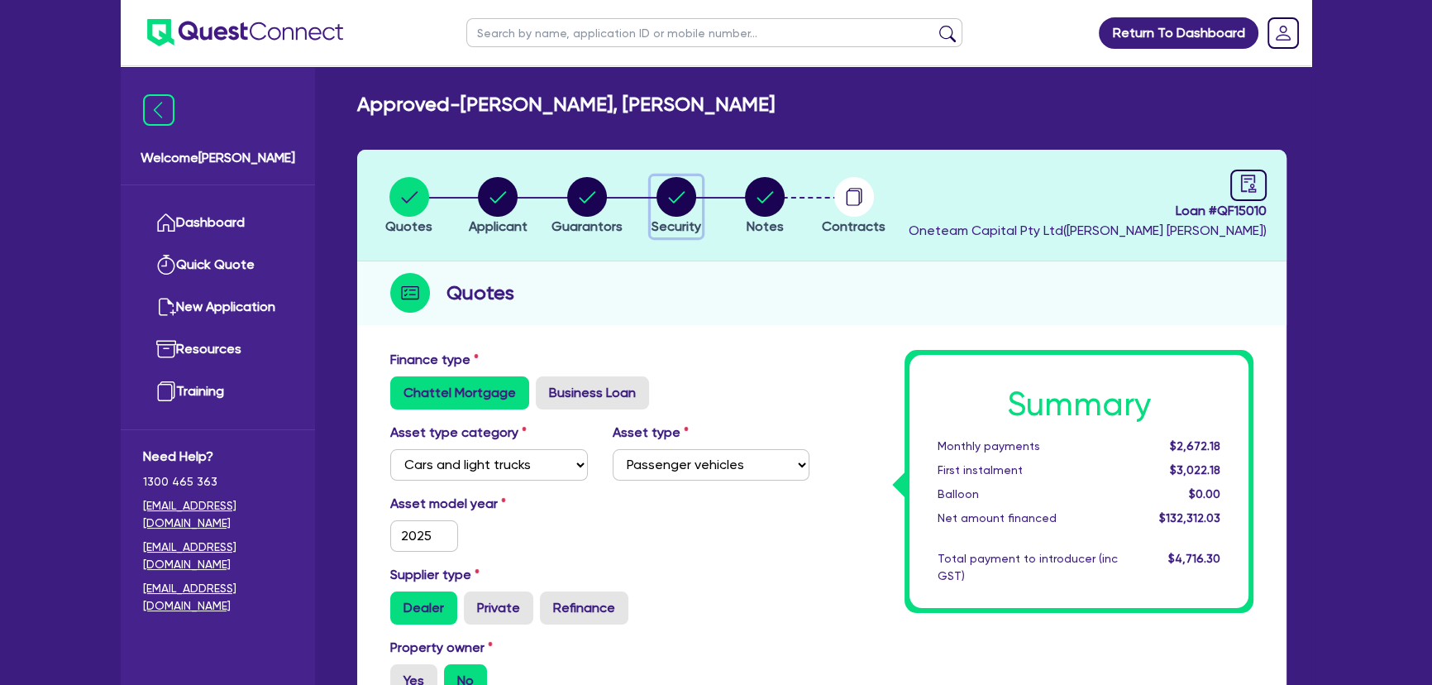
click at [665, 210] on circle "button" at bounding box center [676, 197] width 40 height 40
select select "CARS_AND_LIGHT_TRUCKS"
select select "PASSENGER_VEHICLES"
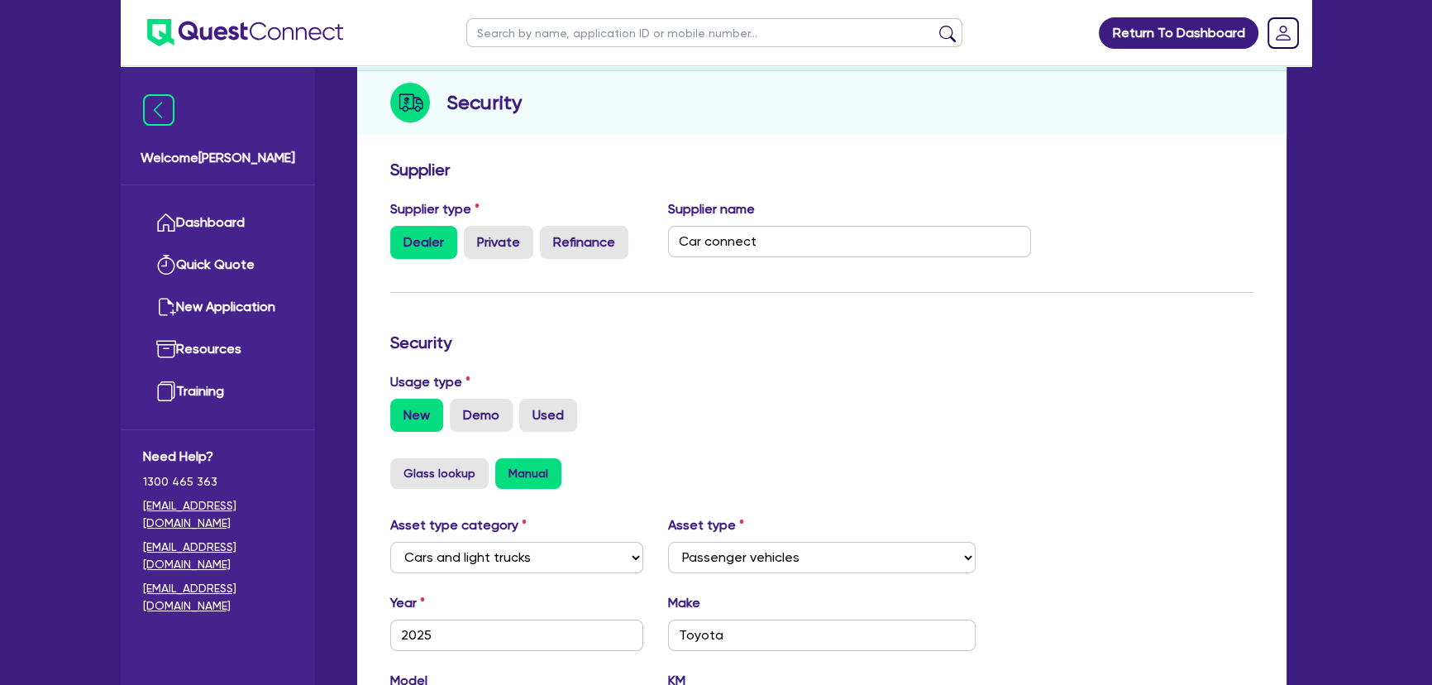
scroll to position [300, 0]
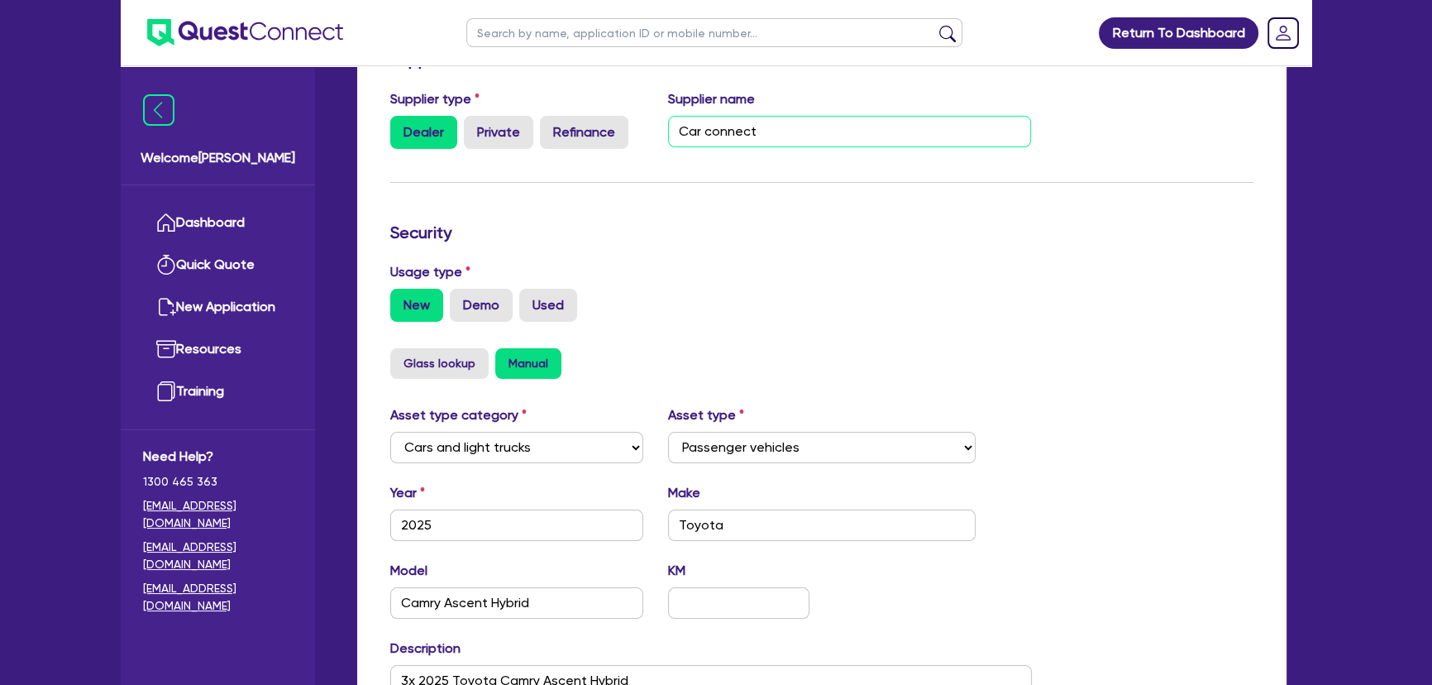
click at [769, 131] on input "Car connect" at bounding box center [850, 131] width 364 height 31
paste input "connect - Kurt Sims - Kurt.Sims@carconnect.com.au - dom.darmody@carconnect.com.…"
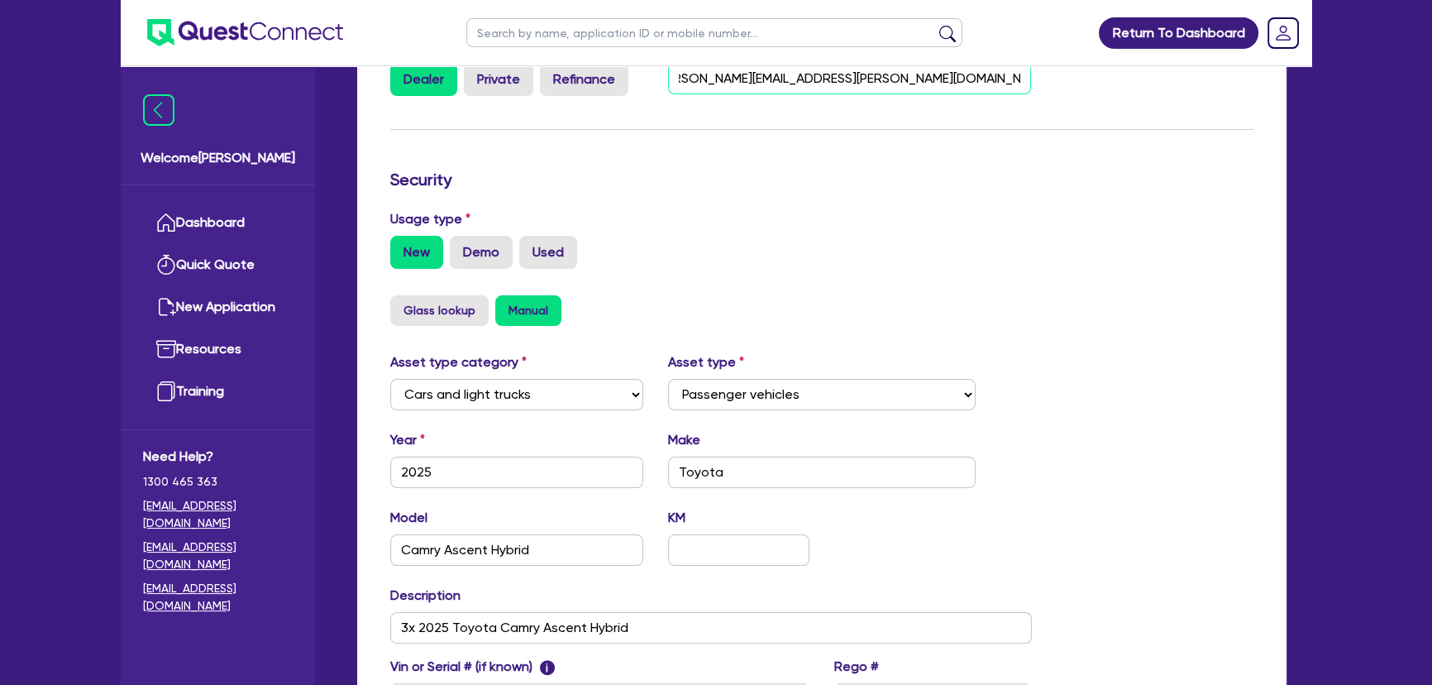
scroll to position [375, 0]
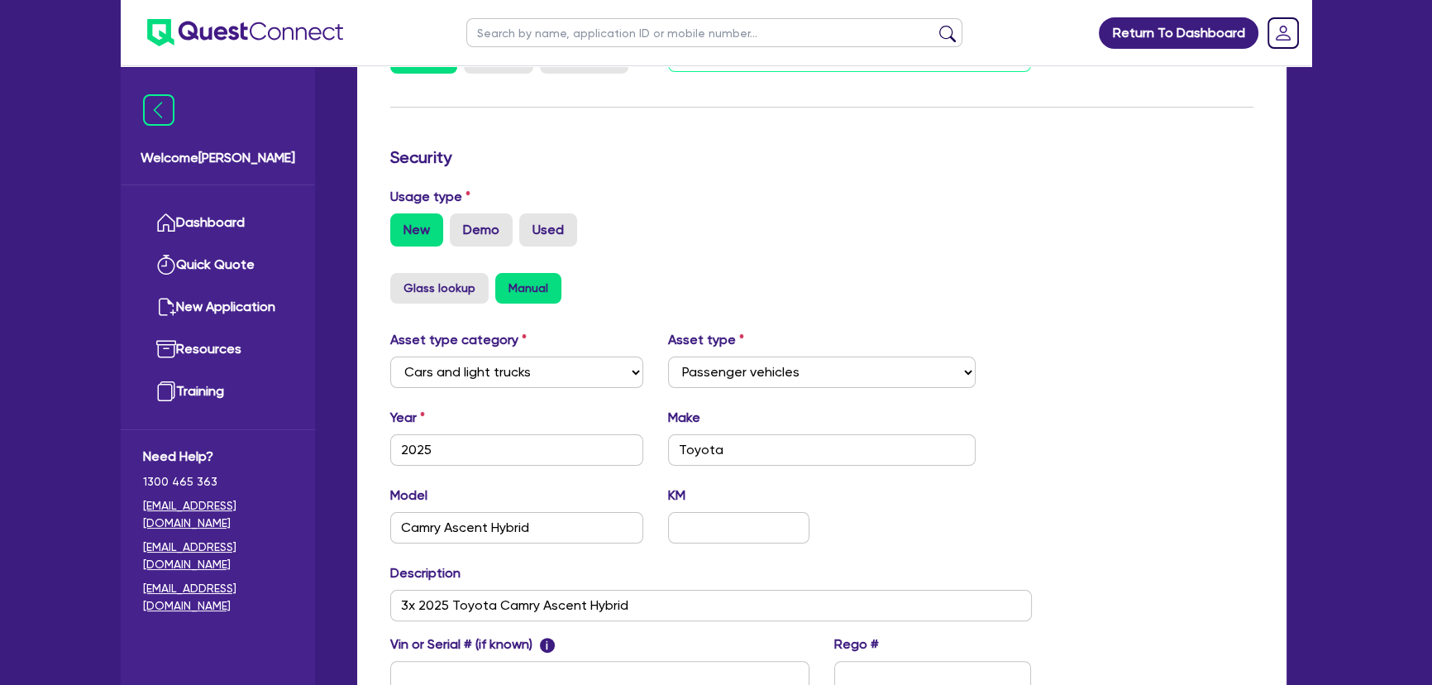
type input "Carconnect - Kurt Sims - Kurt.Sims@carconnect.com.au - dom.darmody@carconnect.c…"
click at [1078, 279] on div "Glass lookup Manual" at bounding box center [821, 288] width 863 height 31
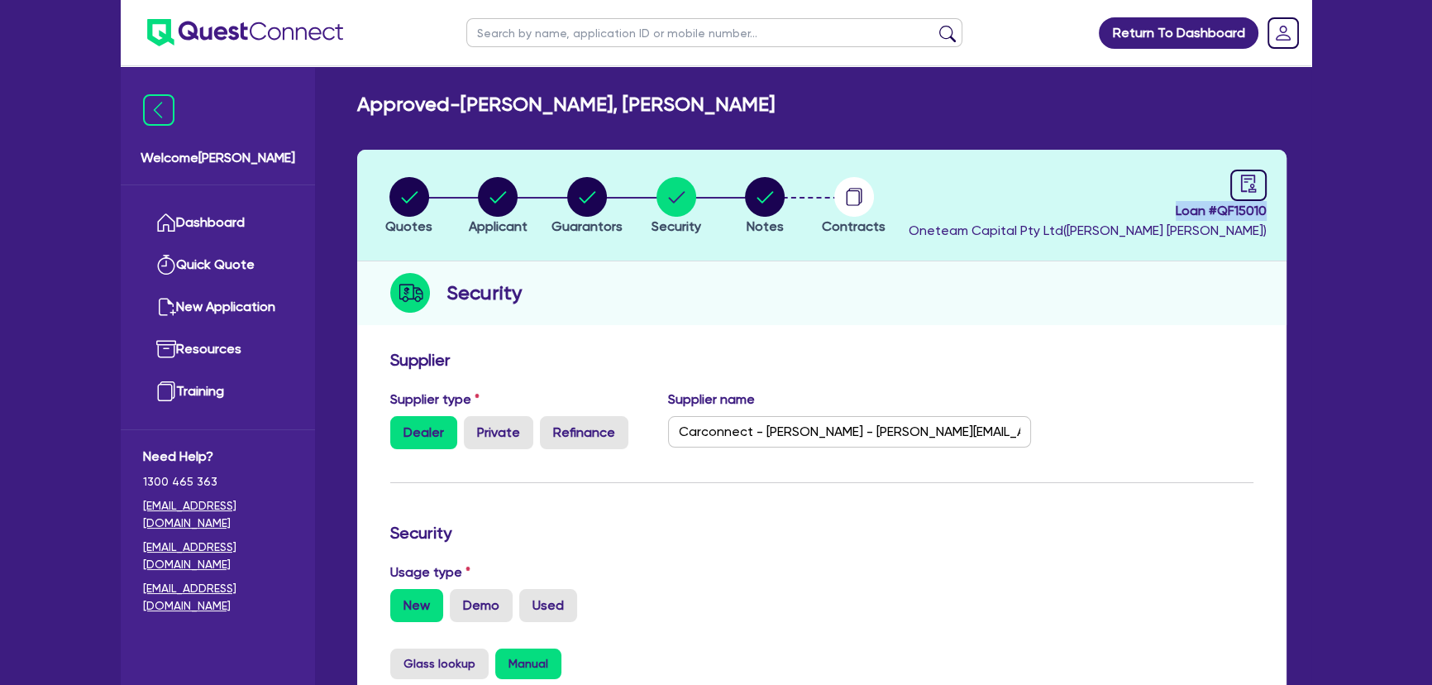
drag, startPoint x: 1179, startPoint y: 215, endPoint x: 1278, endPoint y: 215, distance: 99.2
click at [1278, 215] on header "Quotes Applicant Guarantors Security Notes Contracts Loan # QF15010 Oneteam Cap…" at bounding box center [821, 206] width 929 height 112
copy span "Loan # QF15010"
drag, startPoint x: 653, startPoint y: 511, endPoint x: 661, endPoint y: 495, distance: 17.4
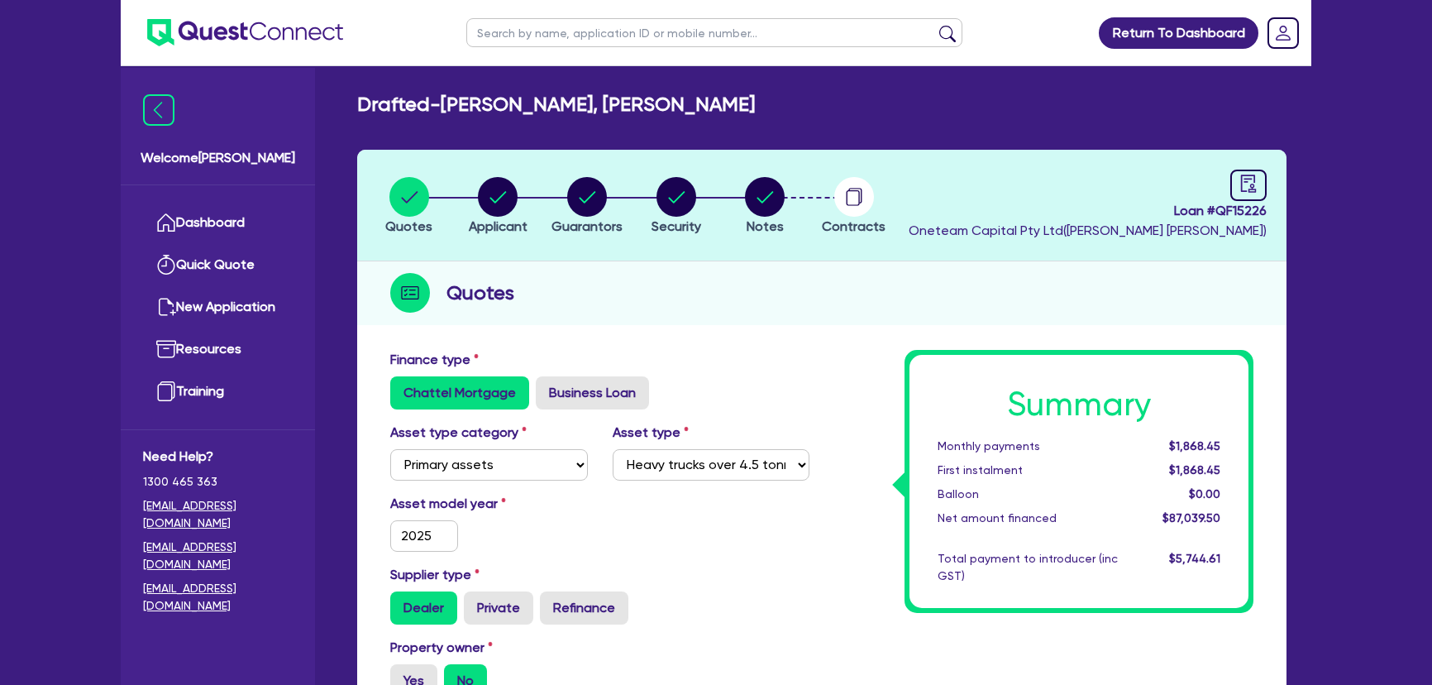
select select "PRIMARY_ASSETS"
select select "HEAVY_TRUCKS"
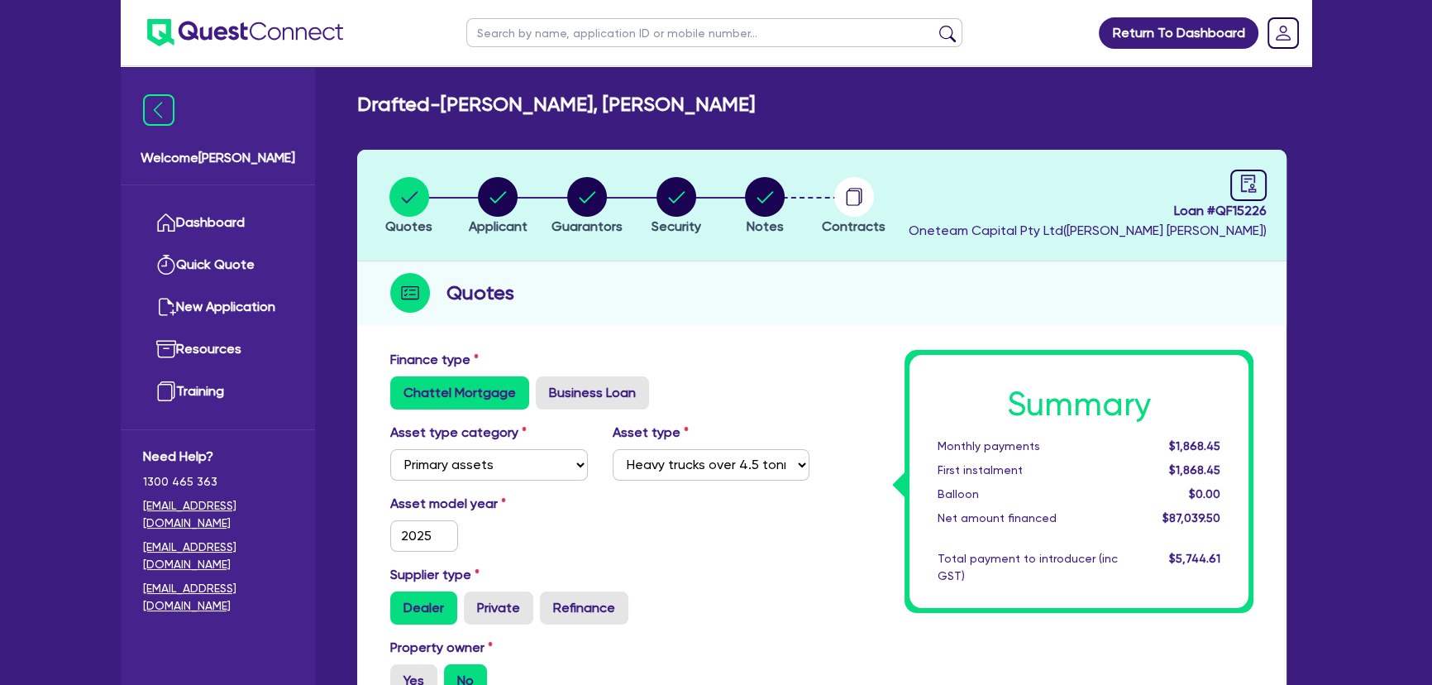
click at [273, 35] on img at bounding box center [245, 32] width 196 height 27
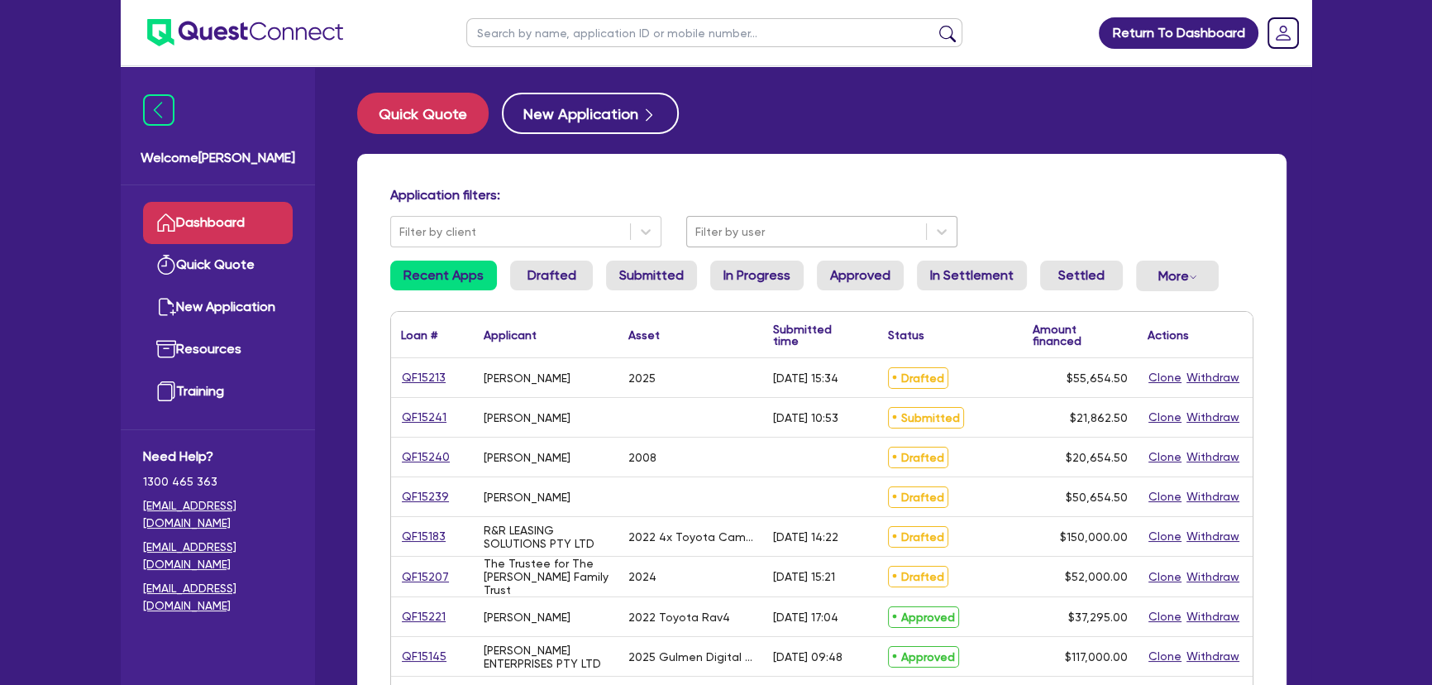
click at [813, 230] on div at bounding box center [806, 232] width 222 height 21
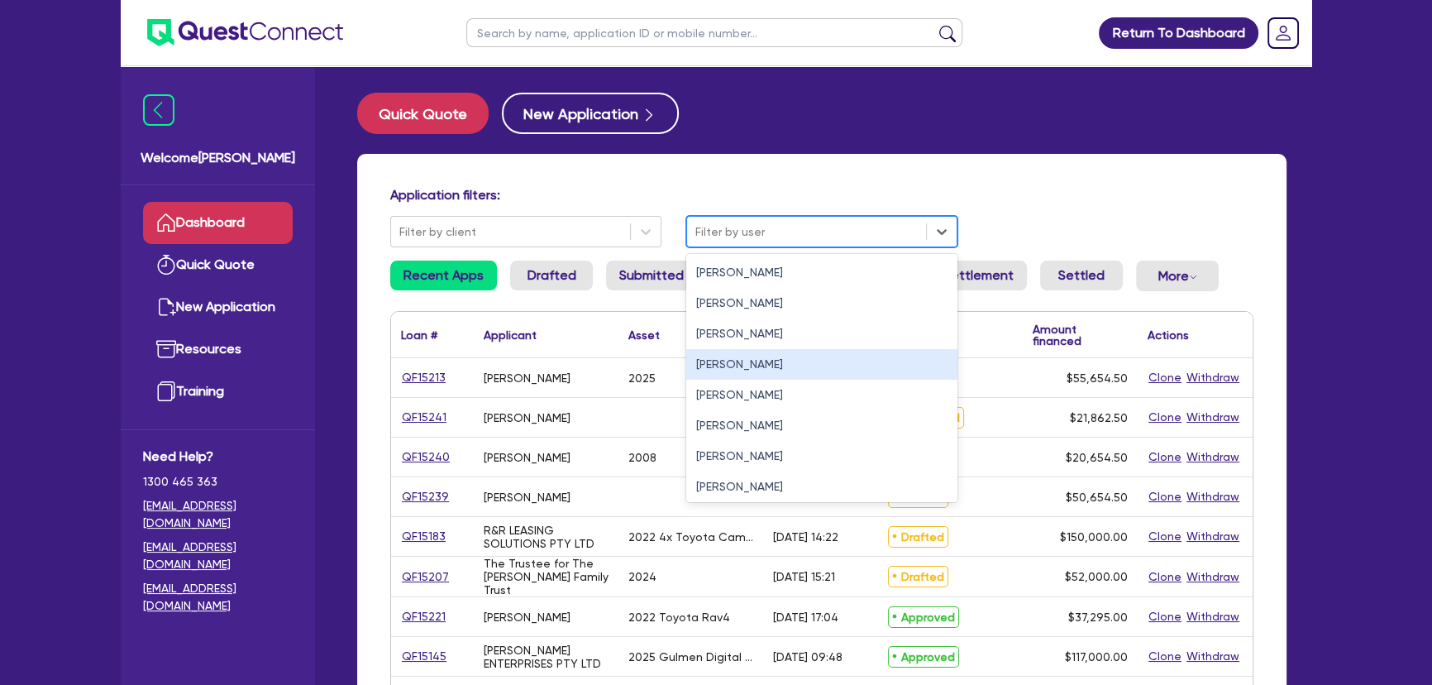
click at [749, 370] on div "Joel Harding" at bounding box center [821, 364] width 271 height 31
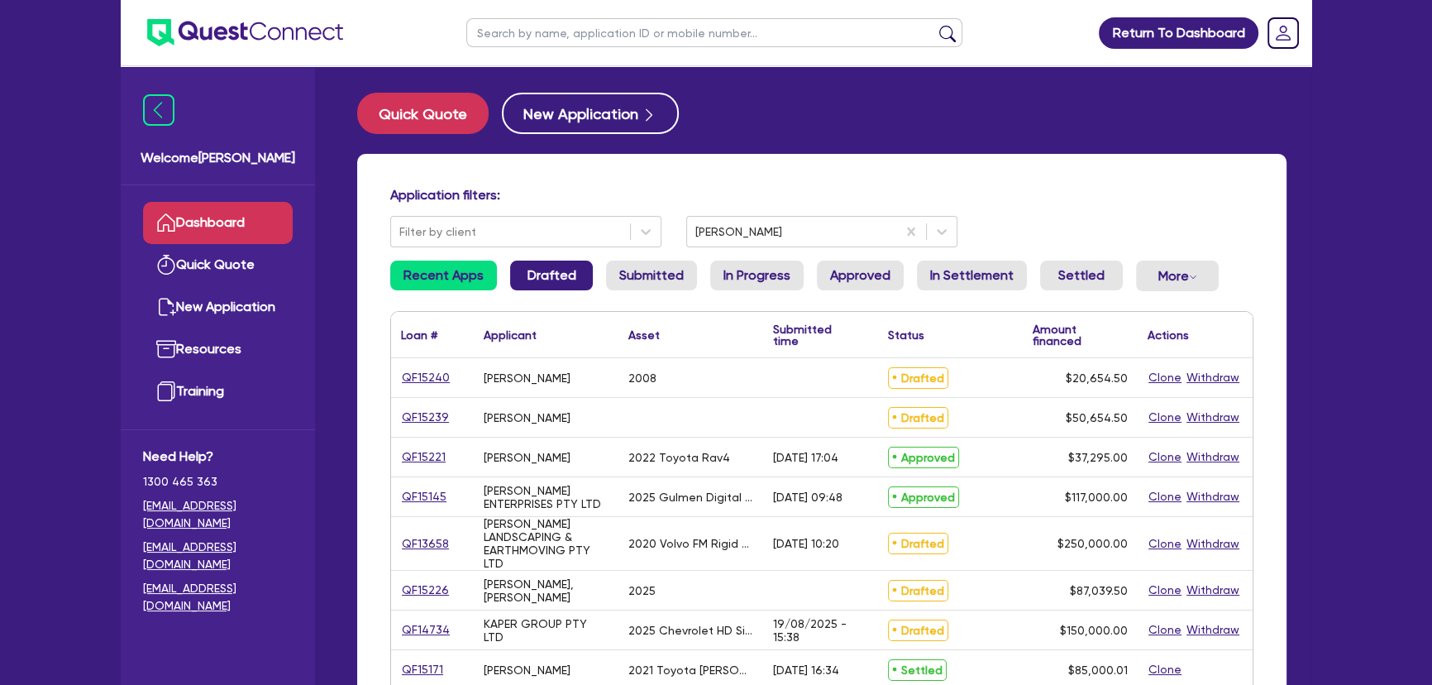
click at [537, 275] on link "Drafted" at bounding box center [551, 275] width 83 height 30
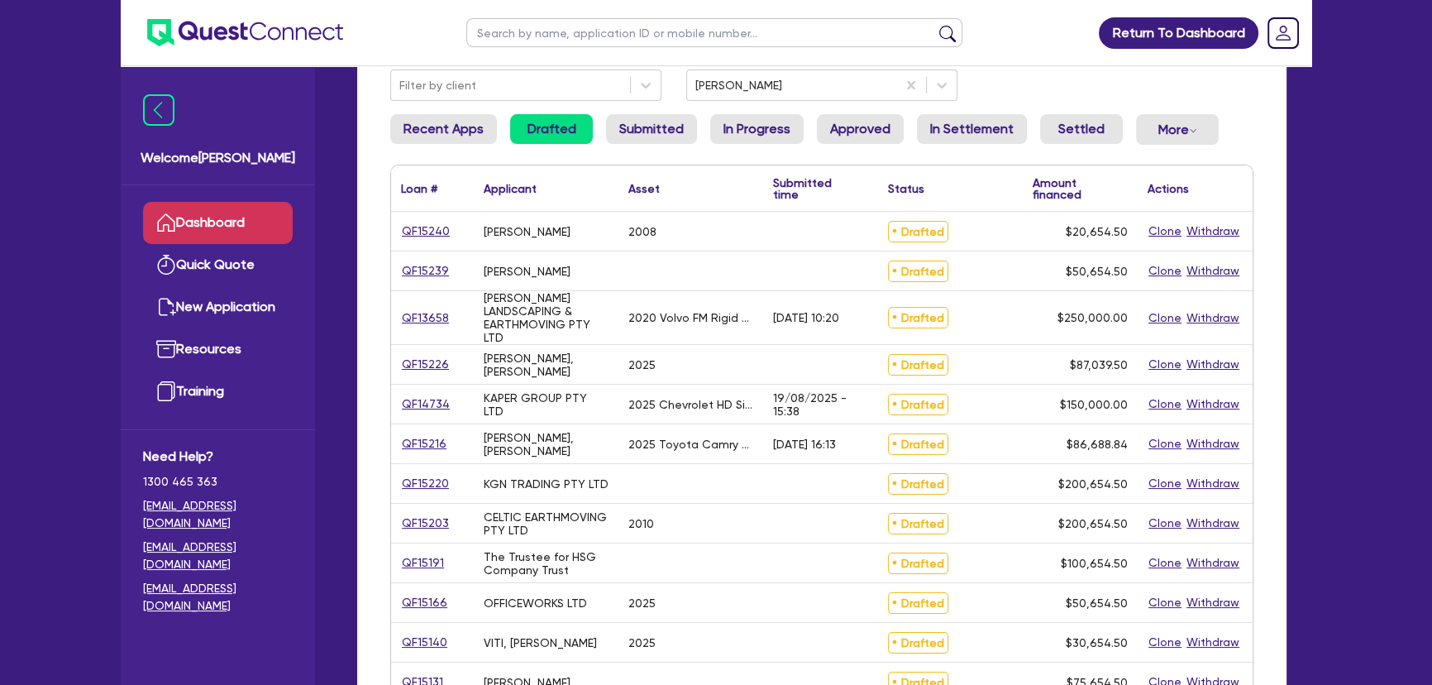
scroll to position [150, 0]
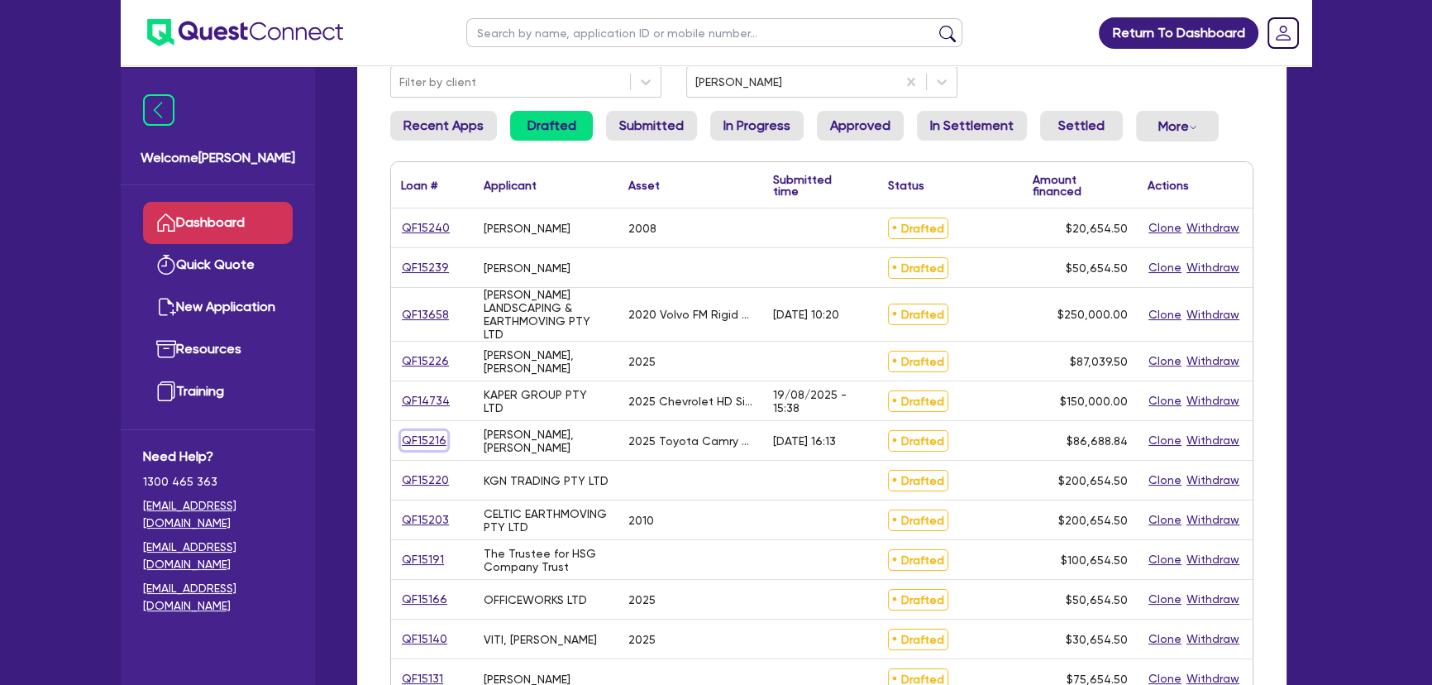
click at [430, 435] on link "QF15216" at bounding box center [424, 440] width 46 height 19
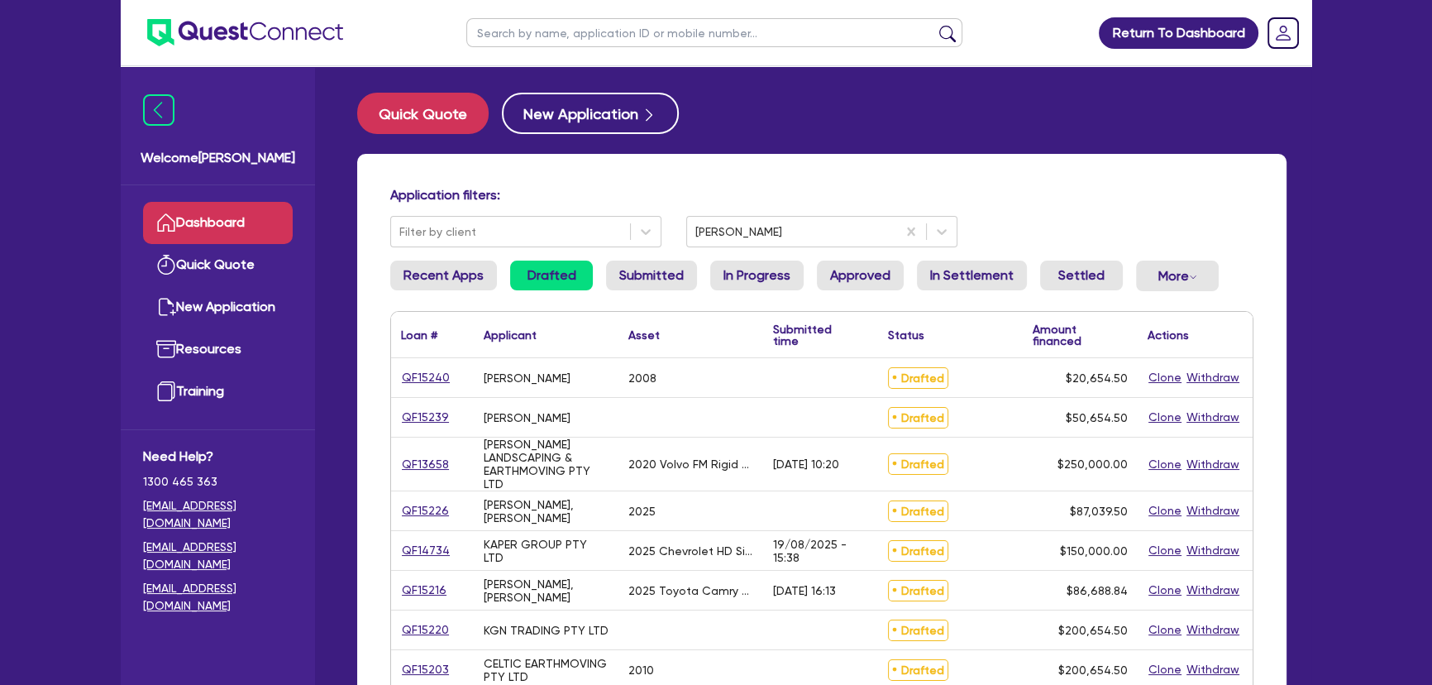
select select "CARS_AND_LIGHT_TRUCKS"
select select "PASSENGER_VEHICLES"
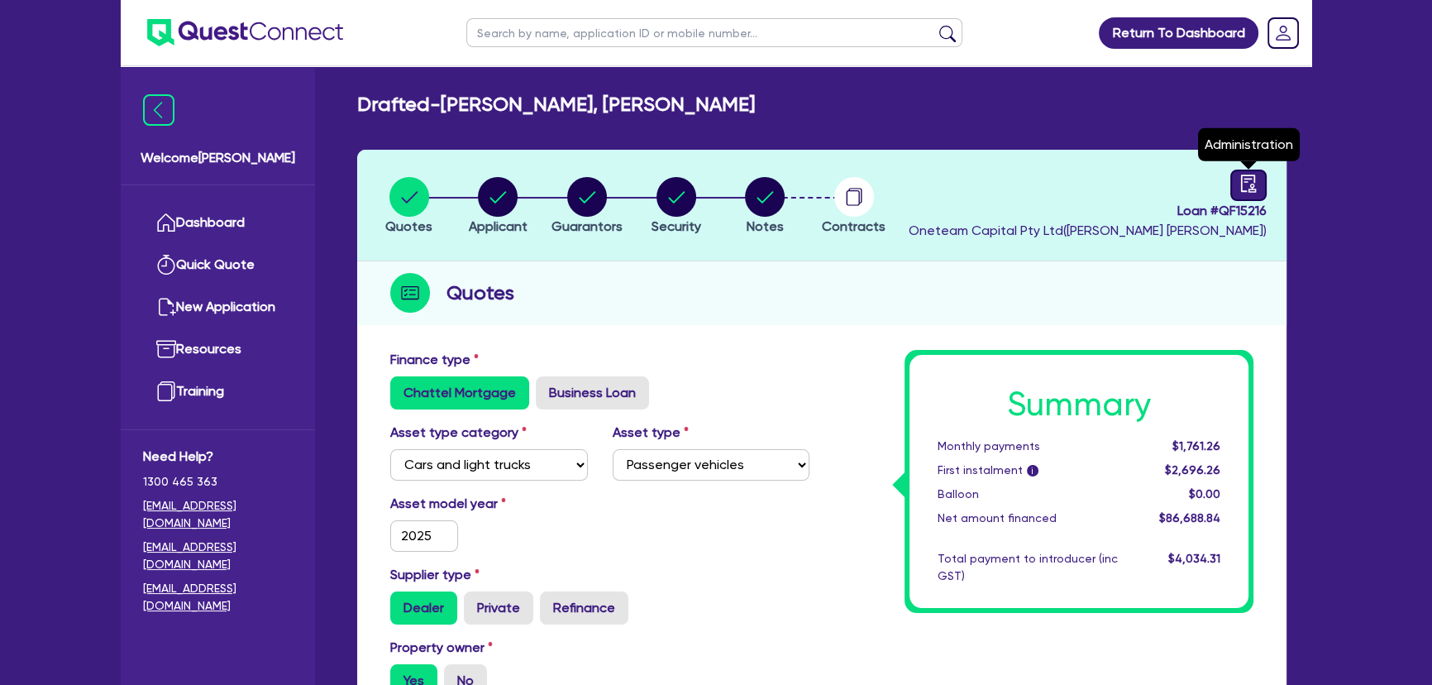
drag, startPoint x: 1234, startPoint y: 184, endPoint x: 1244, endPoint y: 184, distance: 9.9
click at [1244, 184] on div "Loan # QF15216 Oneteam Capital Pty Ltd ( Joel Harding ) Administration" at bounding box center [1088, 204] width 358 height 71
click at [1244, 185] on icon "audit" at bounding box center [1248, 183] width 18 height 18
select select "DRAFTED_AMENDED"
select select "Metro Finance"
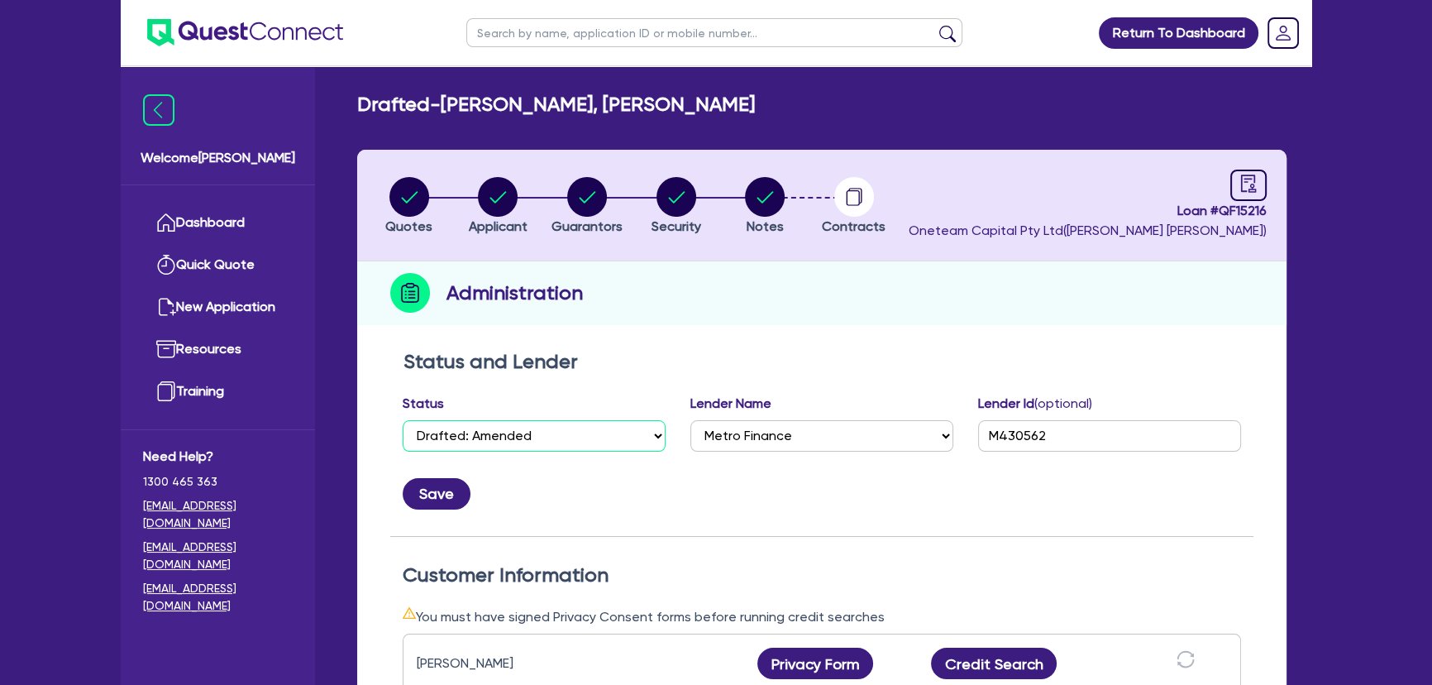
click at [558, 439] on select "Select Quoted Drafted: New Drafted: Amended Submitted: New Submitted: Amended I…" at bounding box center [534, 435] width 263 height 31
select select "APPROVED_WAITING_FOR_MORE_INFO"
click at [403, 420] on select "Select Quoted Drafted: New Drafted: Amended Submitted: New Submitted: Amended I…" at bounding box center [534, 435] width 263 height 31
click at [412, 493] on button "Save" at bounding box center [437, 493] width 68 height 31
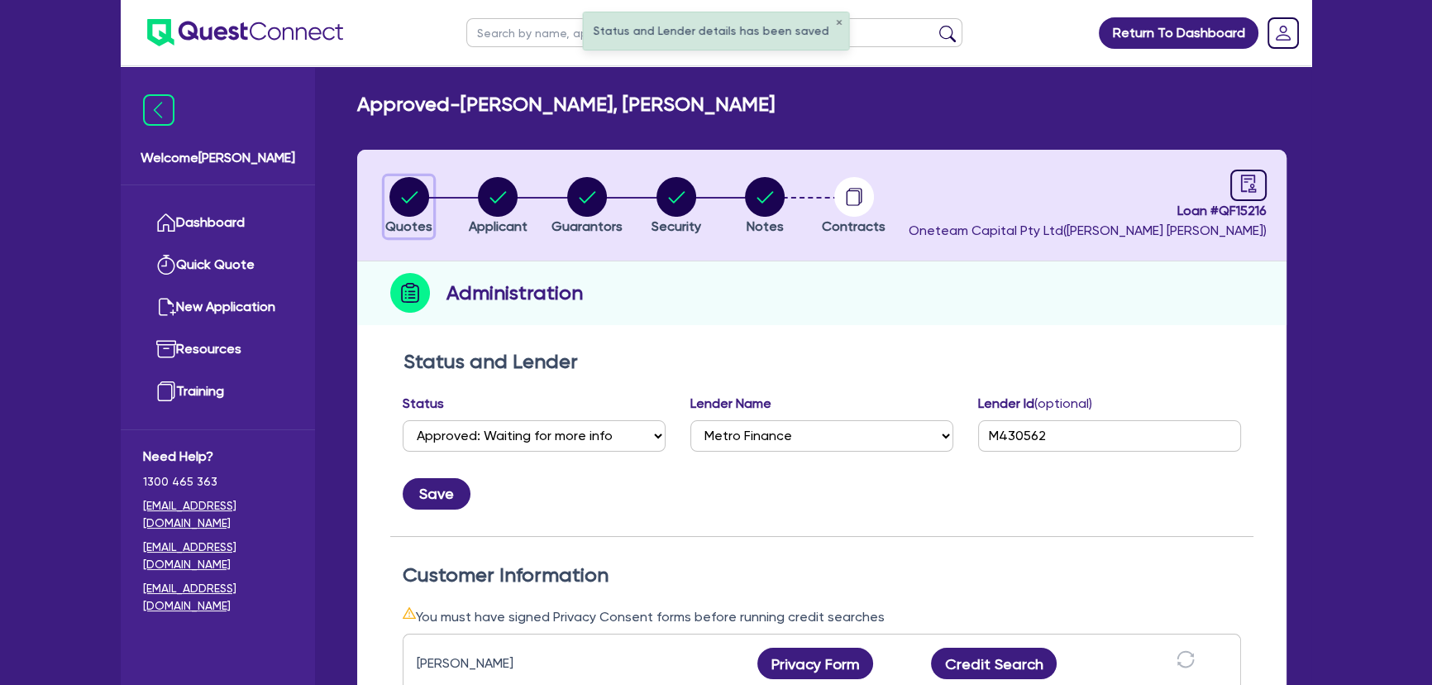
click at [401, 202] on circle "button" at bounding box center [409, 197] width 40 height 40
select select "CARS_AND_LIGHT_TRUCKS"
select select "PASSENGER_VEHICLES"
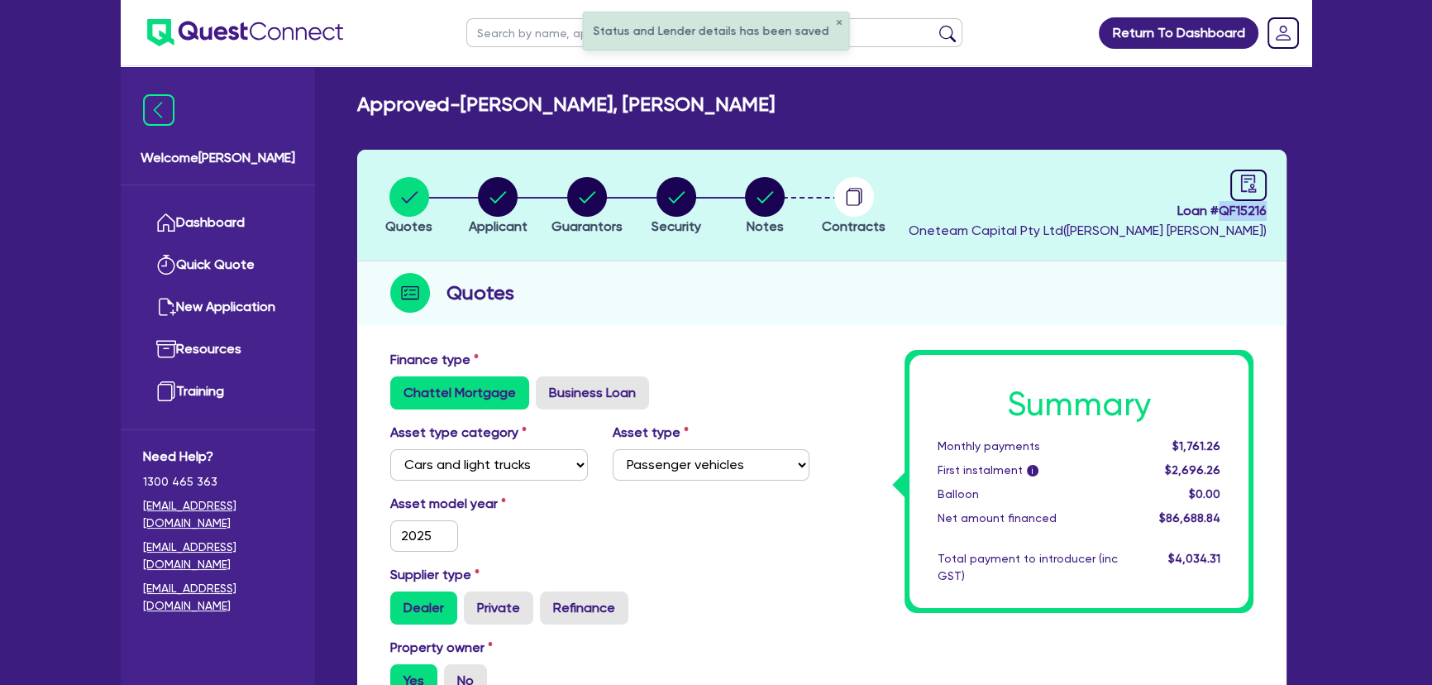
copy span "QF15216"
drag, startPoint x: 1215, startPoint y: 210, endPoint x: 1311, endPoint y: 209, distance: 95.9
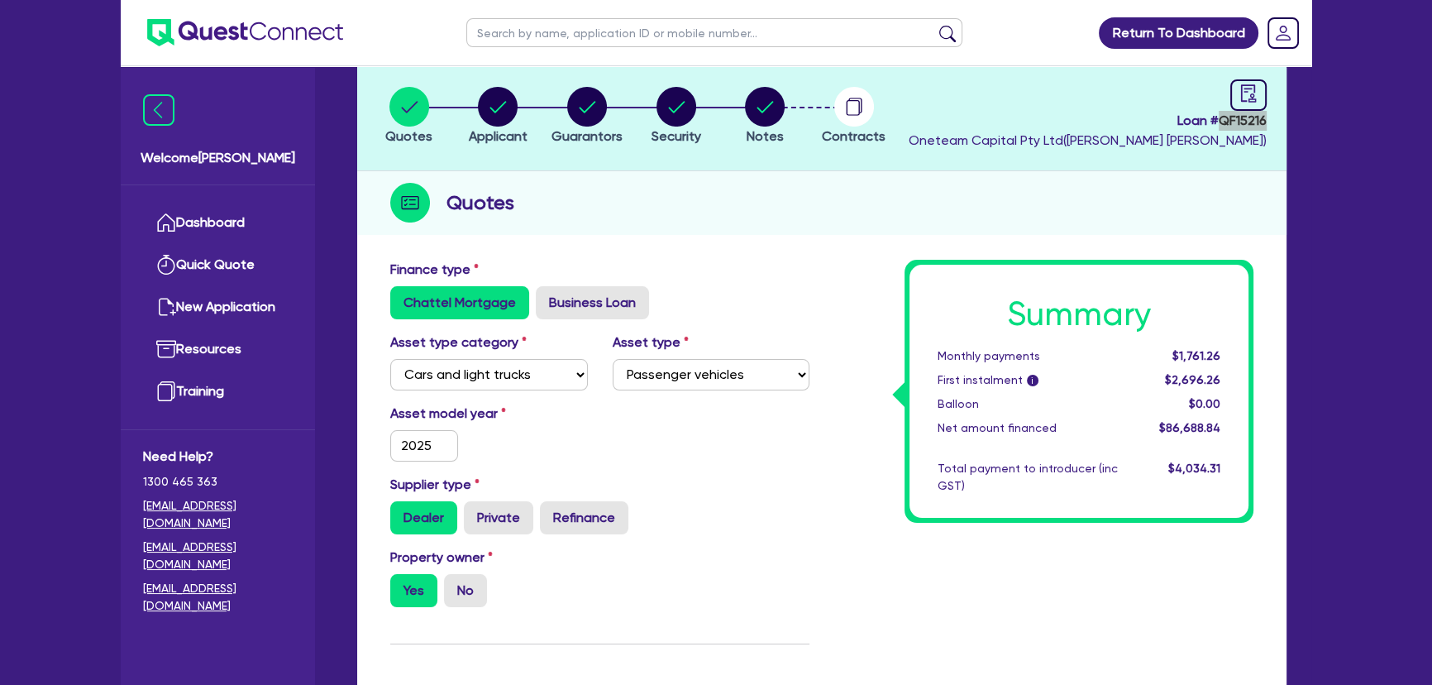
scroll to position [225, 0]
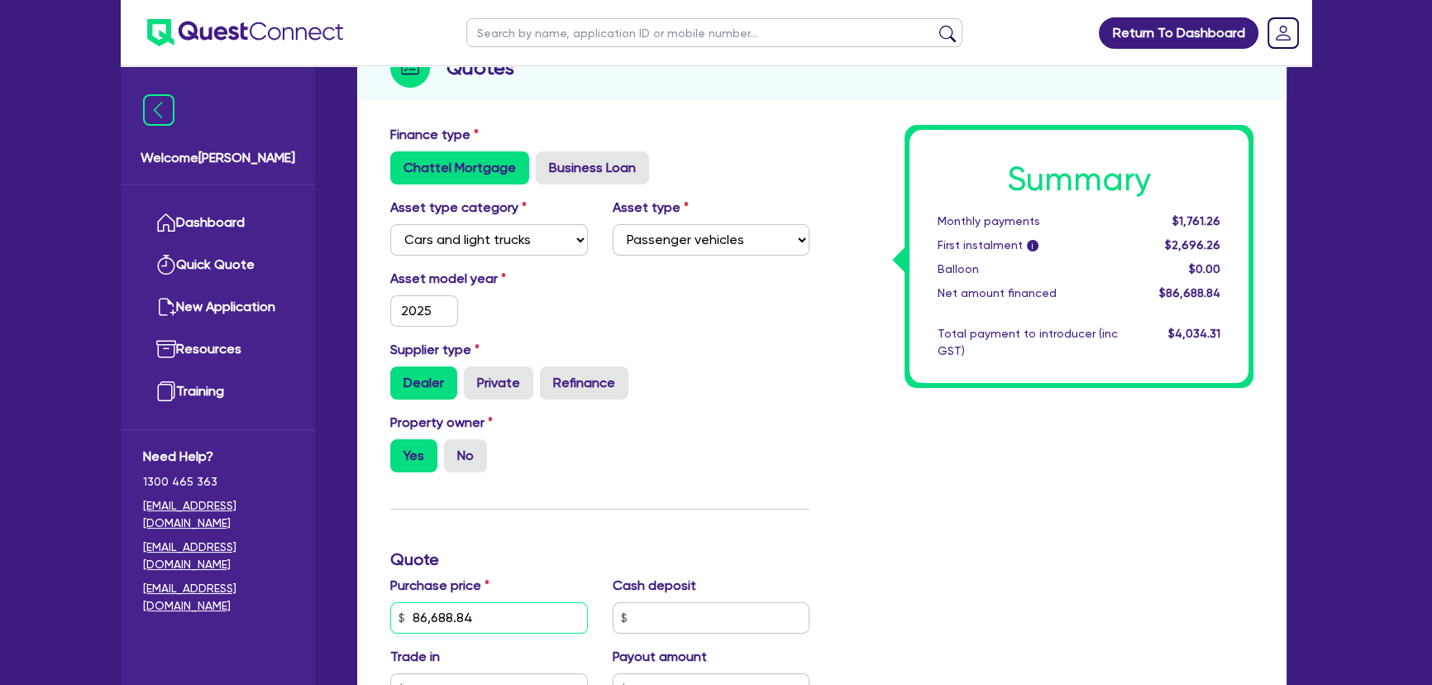
drag, startPoint x: 504, startPoint y: 607, endPoint x: 387, endPoint y: 611, distance: 117.5
click at [387, 611] on div "Purchase price 86,688.84" at bounding box center [489, 604] width 222 height 58
type input "86,688.84"
type input "3,467.55"
type input "86,688.84"
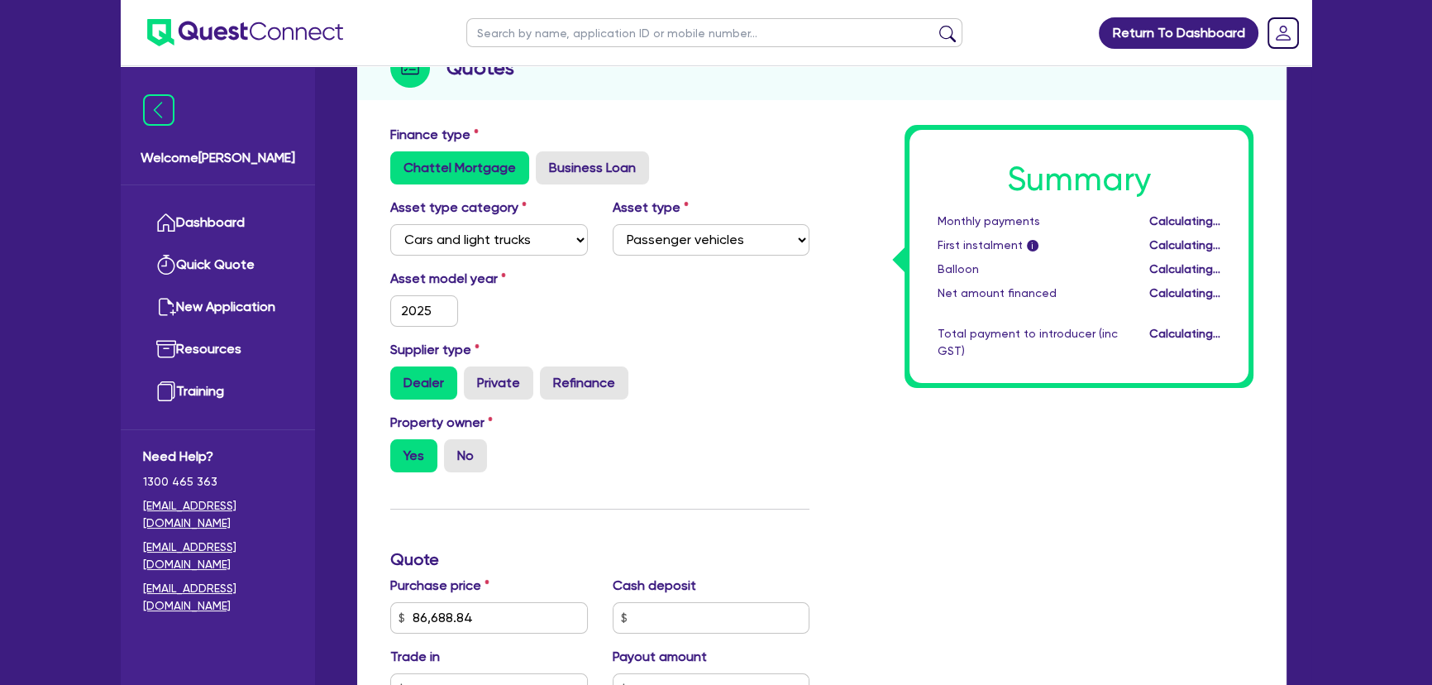
type input "3,467.55"
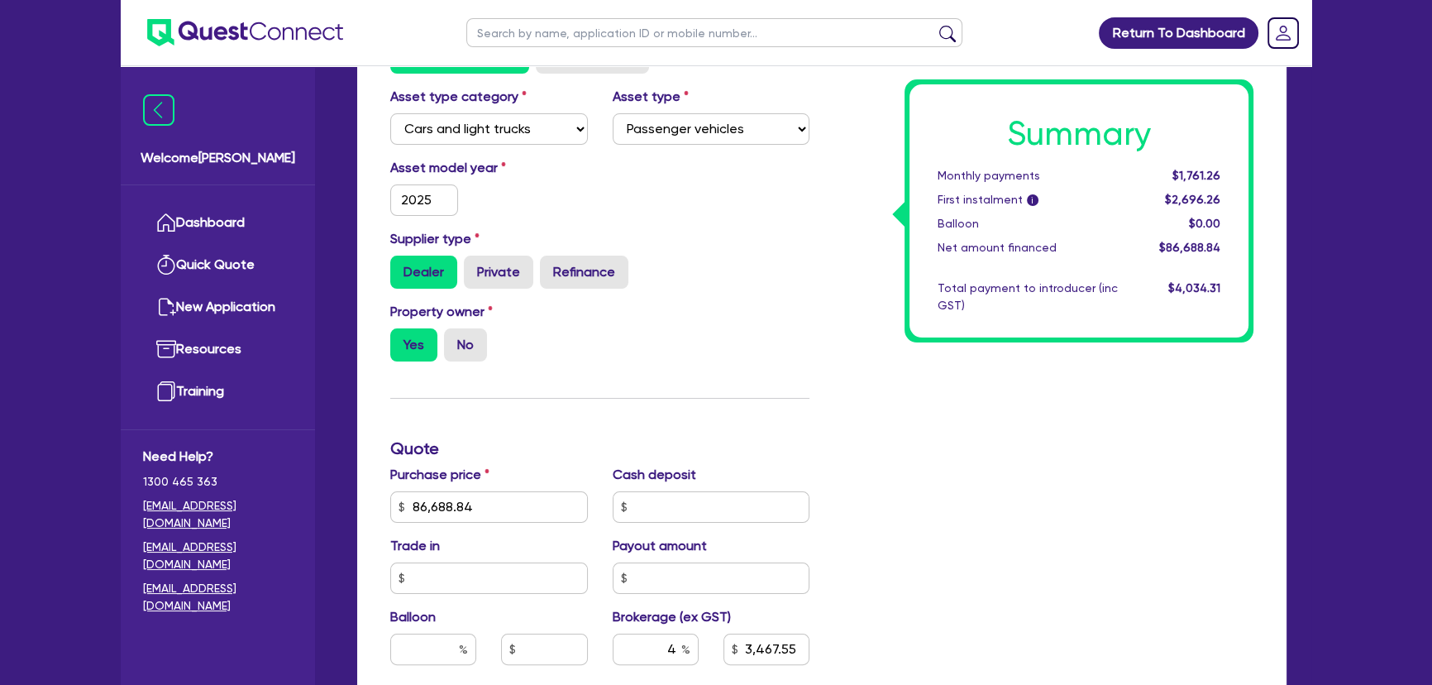
scroll to position [451, 0]
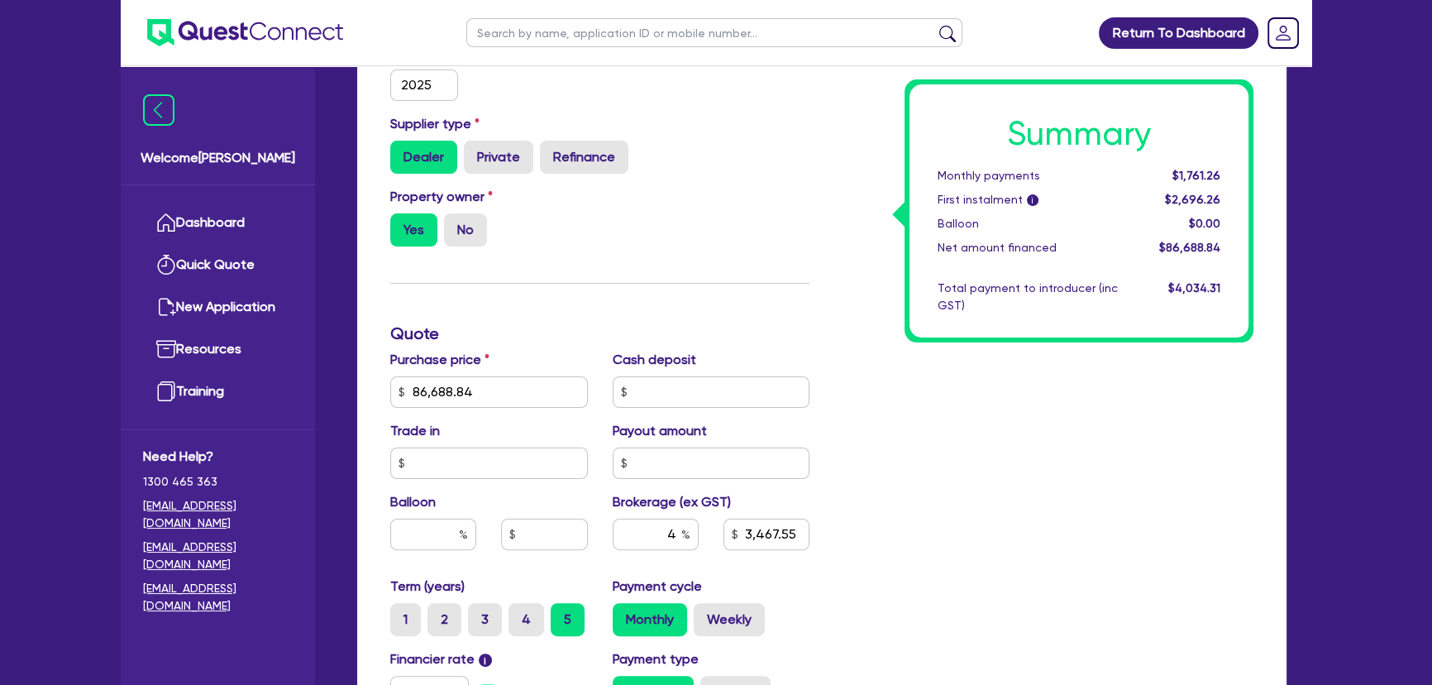
click at [709, 283] on hr at bounding box center [599, 283] width 419 height 1
click at [174, 38] on img at bounding box center [245, 32] width 196 height 27
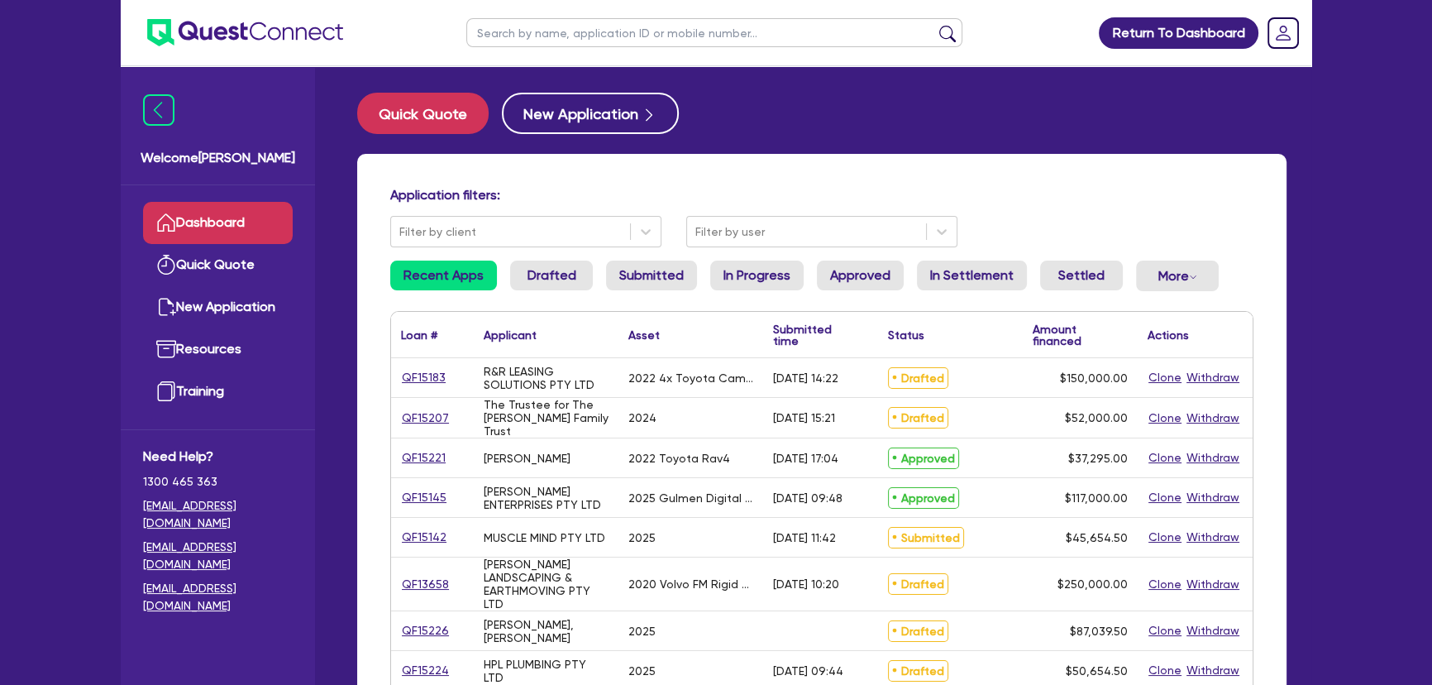
click at [561, 48] on ul at bounding box center [714, 32] width 529 height 65
click at [562, 29] on input "text" at bounding box center [714, 32] width 496 height 29
type input "hi-way"
click at [934, 25] on button "submit" at bounding box center [947, 36] width 26 height 23
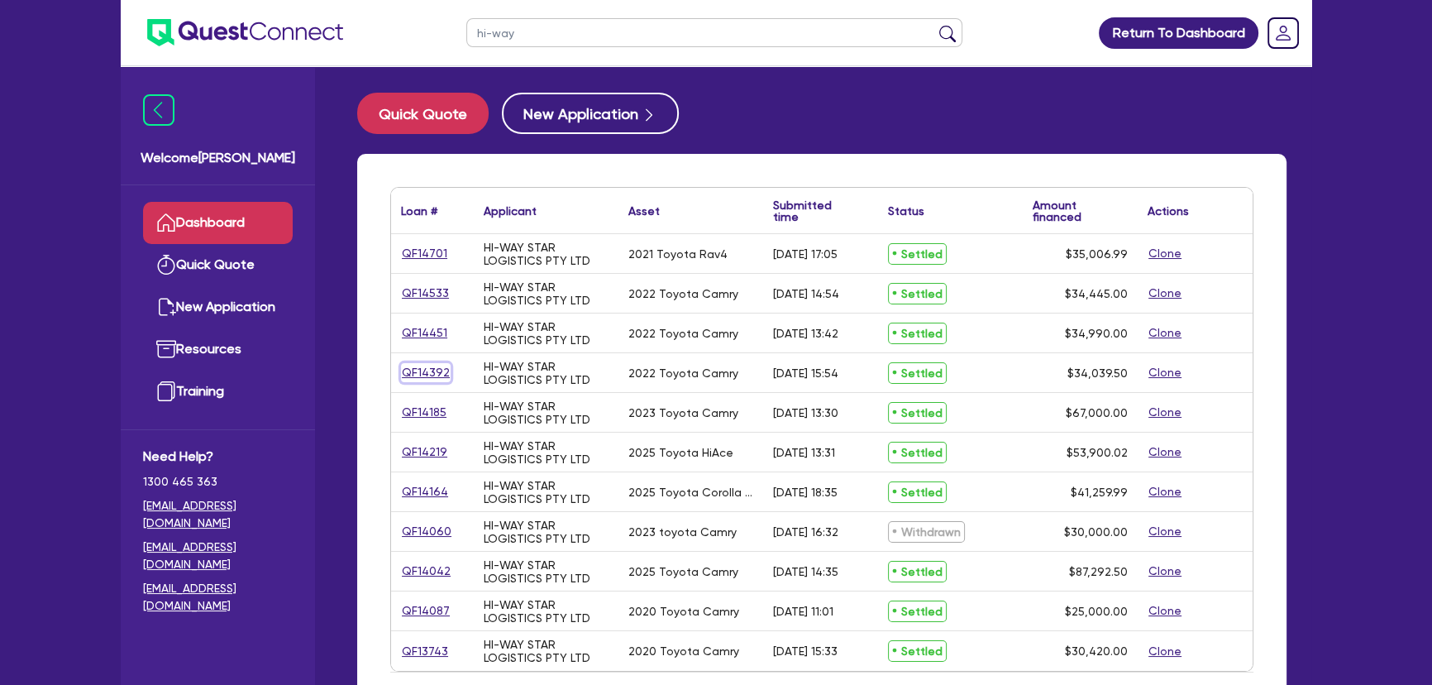
click at [428, 377] on link "QF14392" at bounding box center [426, 372] width 50 height 19
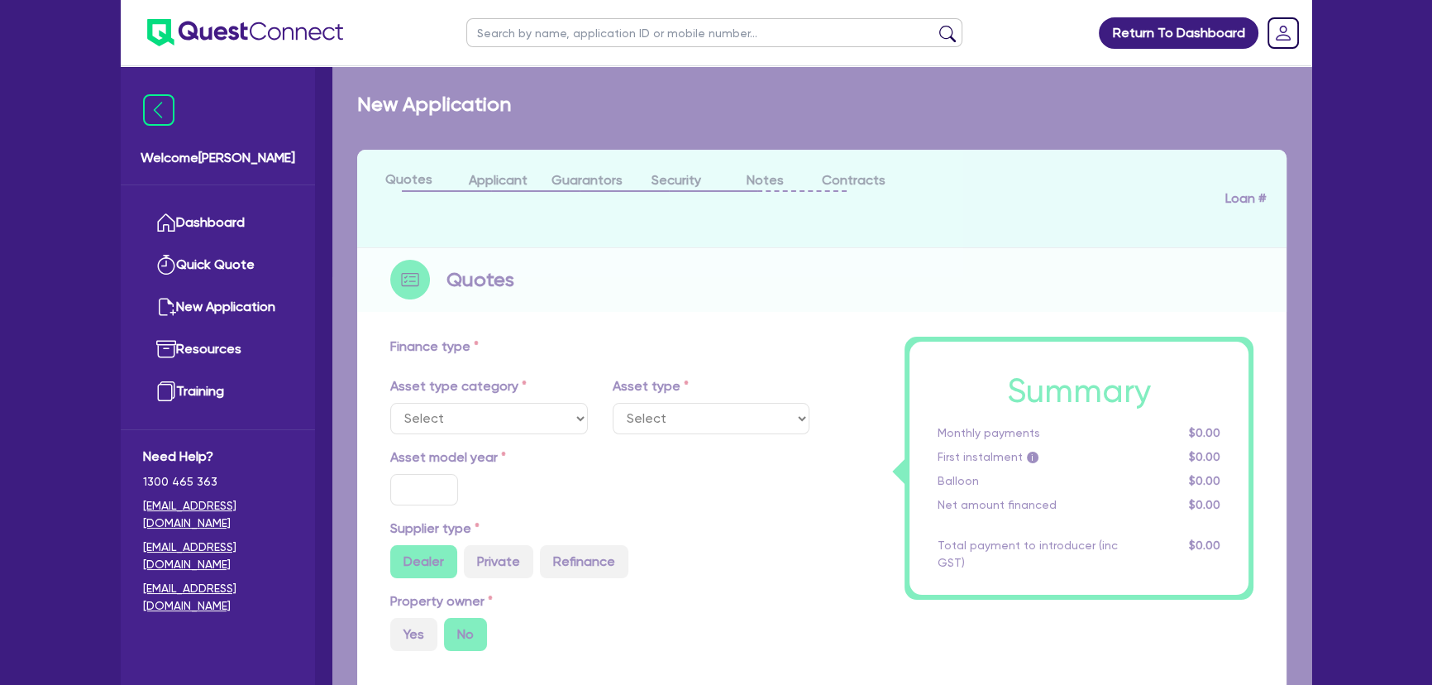
select select "CARS_AND_LIGHT_TRUCKS"
type input "2022"
radio input "true"
type input "33,000"
type input "2.00"
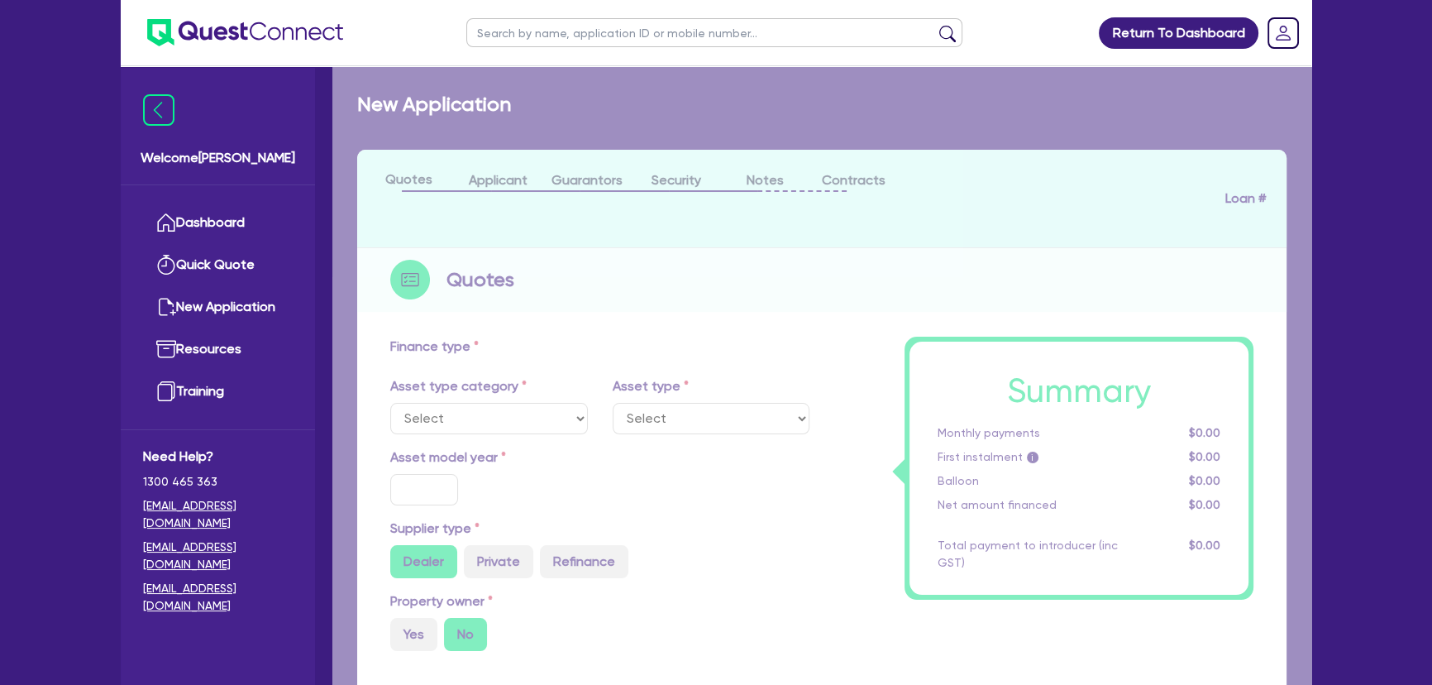
type input "680.05"
type input "6.8"
type input "450"
type input "495"
select select "PASSENGER_VEHICLES"
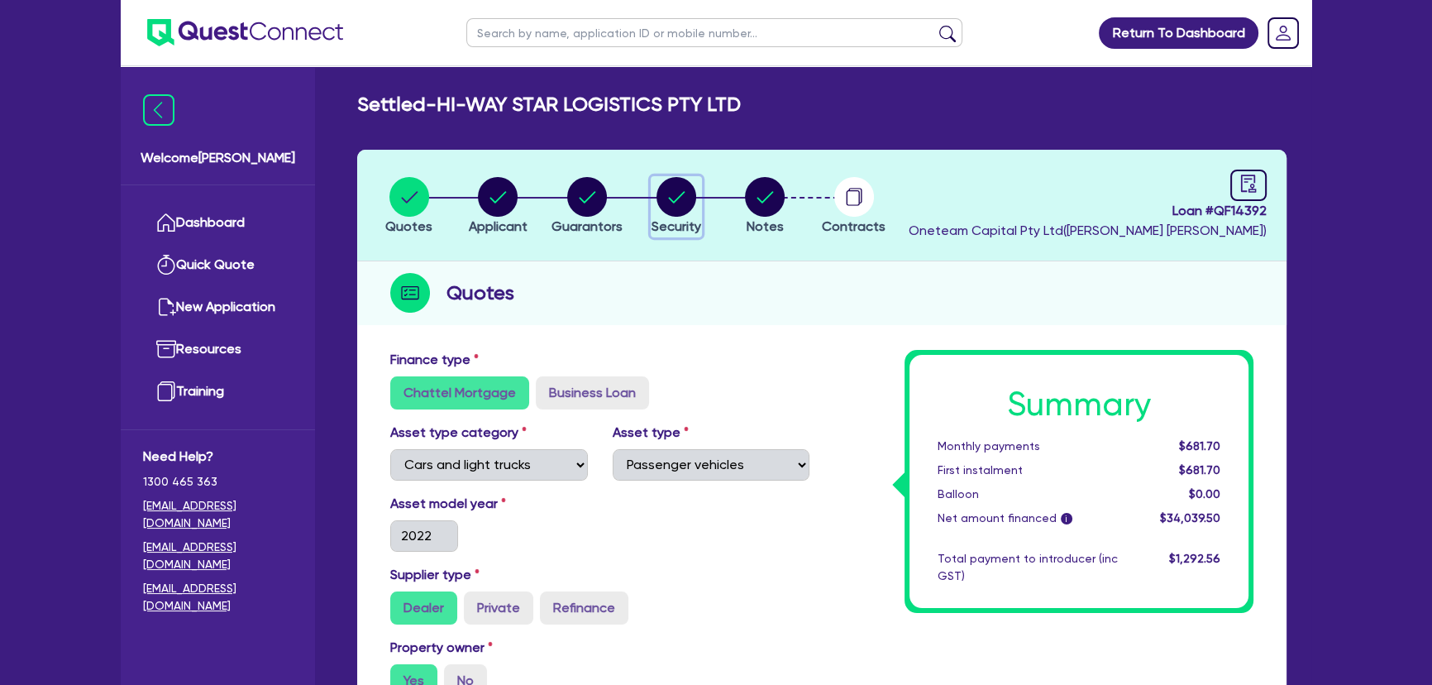
click at [676, 196] on circle "button" at bounding box center [676, 197] width 40 height 40
select select "CARS_AND_LIGHT_TRUCKS"
select select "PASSENGER_VEHICLES"
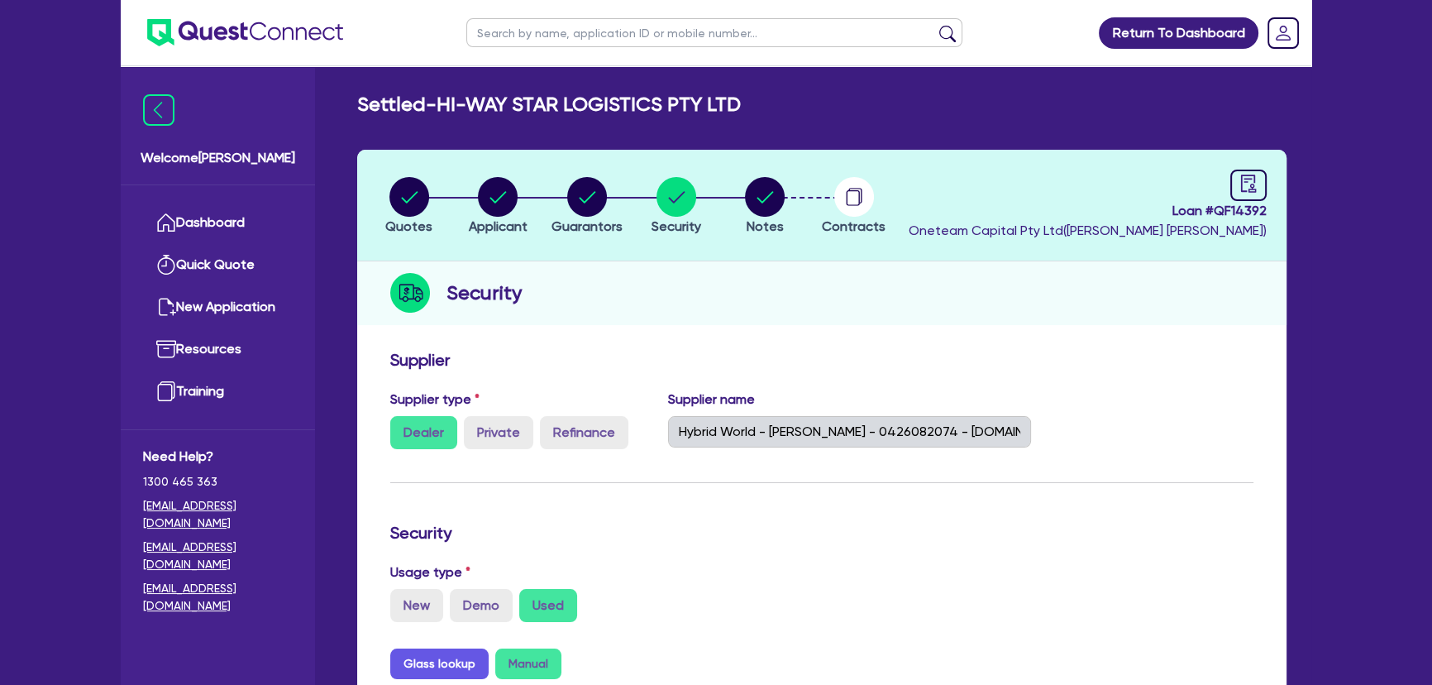
click at [313, 46] on ul at bounding box center [232, 32] width 222 height 65
click at [313, 30] on img at bounding box center [245, 32] width 196 height 27
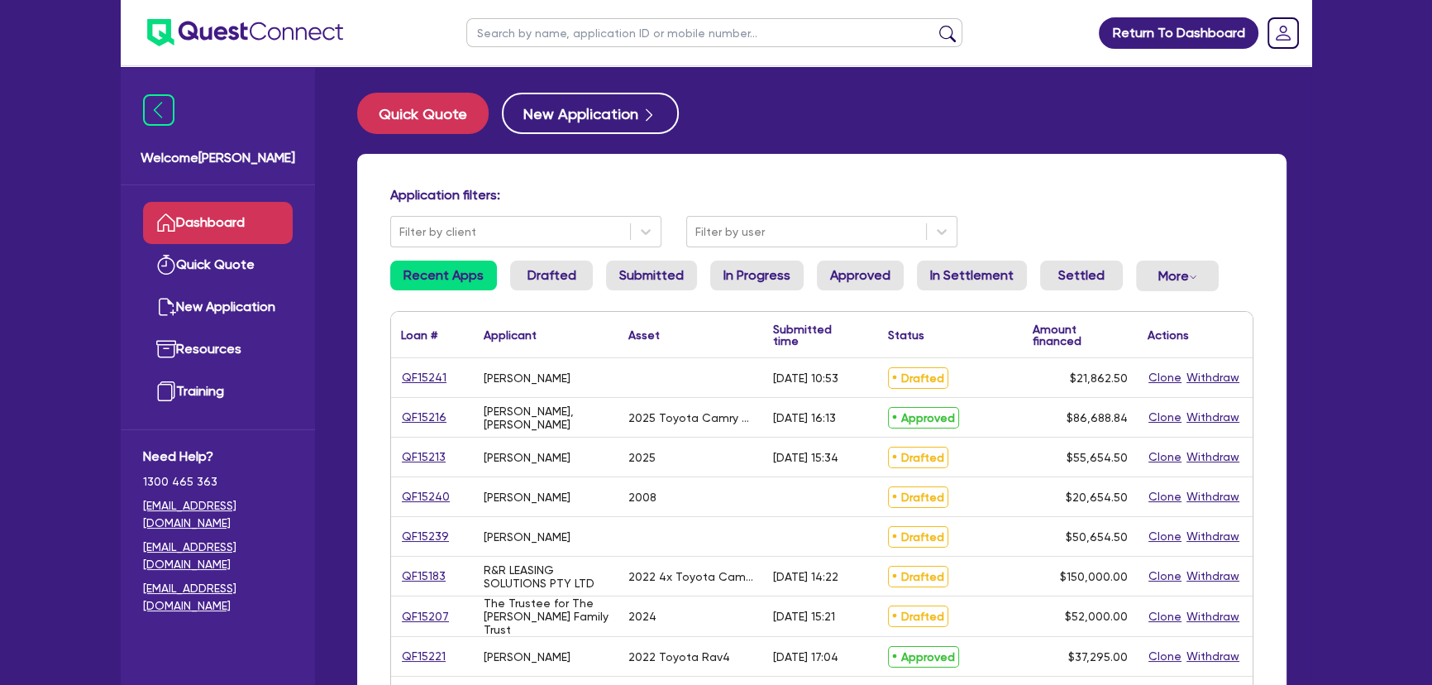
click at [556, 39] on input "text" at bounding box center [714, 32] width 496 height 29
type input "hi-way"
click at [934, 25] on button "submit" at bounding box center [947, 36] width 26 height 23
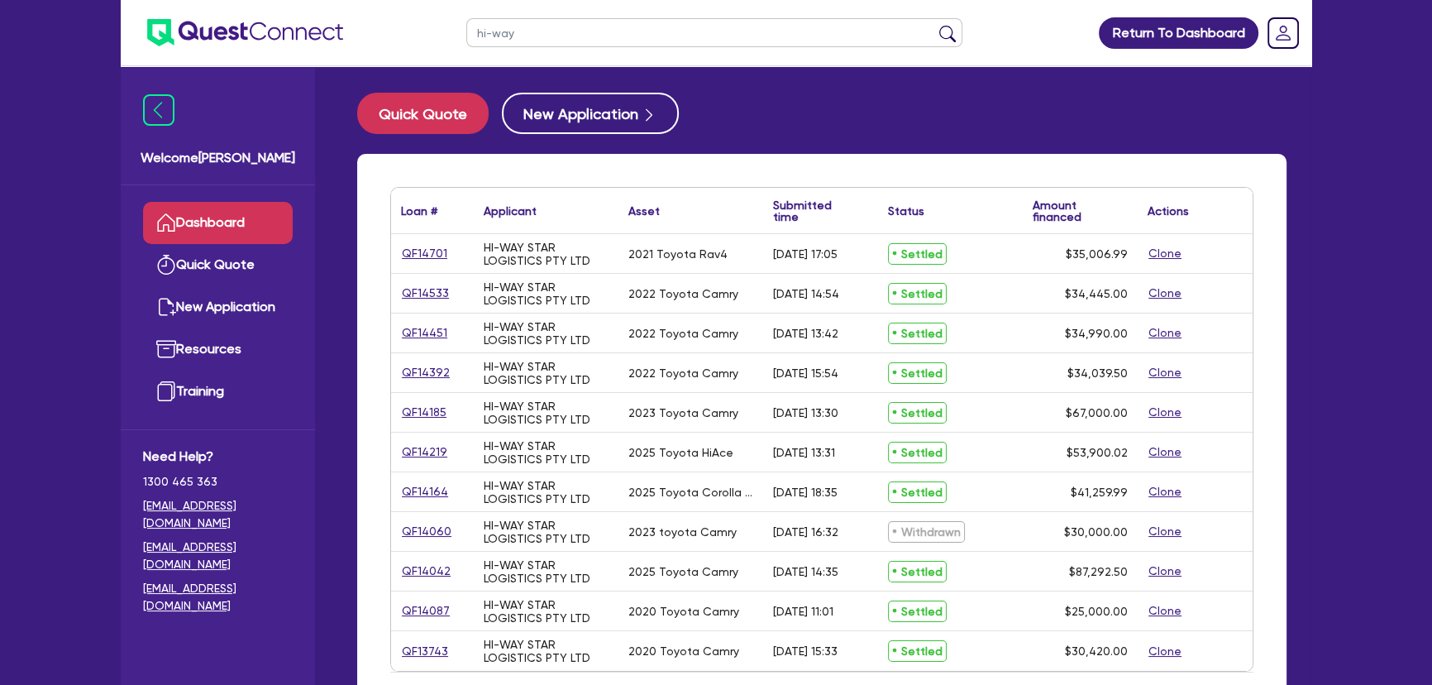
drag, startPoint x: 450, startPoint y: 593, endPoint x: 431, endPoint y: 605, distance: 22.7
click at [445, 595] on div "QF14087" at bounding box center [432, 610] width 83 height 39
click at [431, 606] on link "QF14087" at bounding box center [426, 610] width 50 height 19
select select "CARS_AND_LIGHT_TRUCKS"
select select "PASSENGER_VEHICLES"
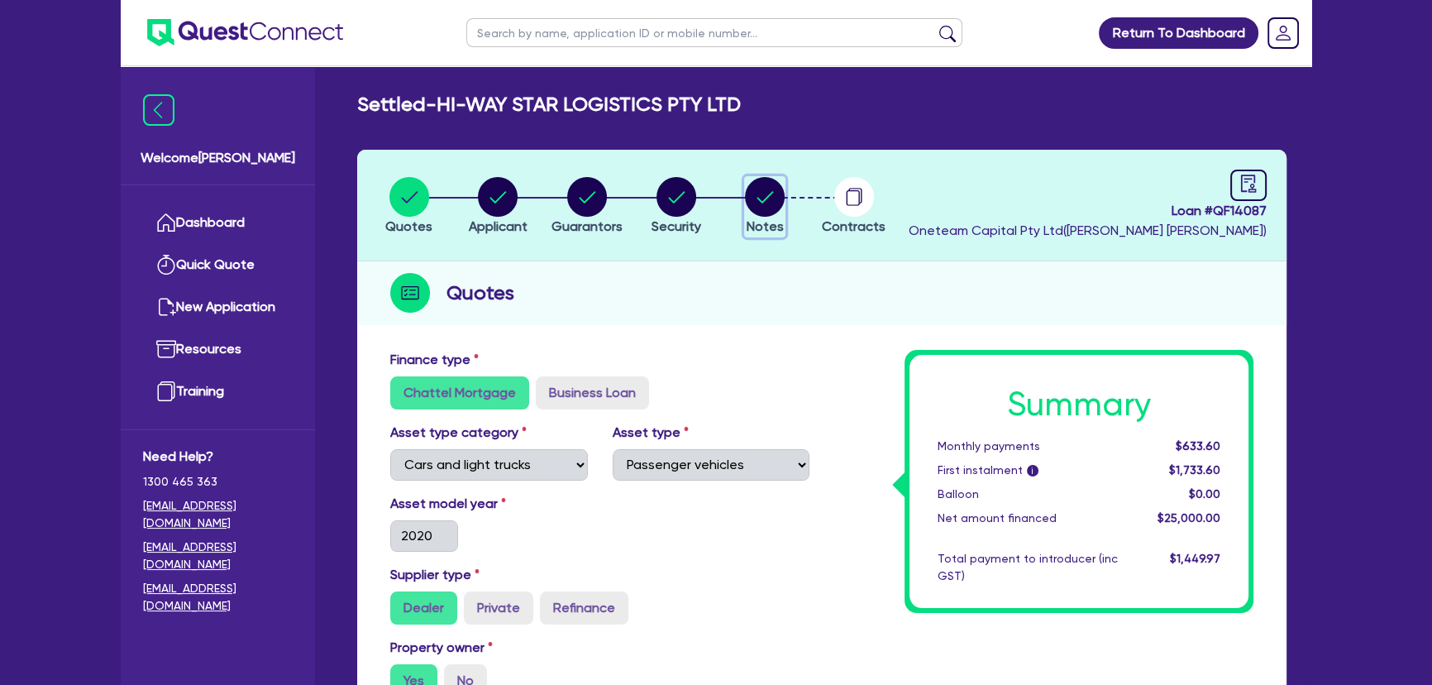
click at [771, 210] on circle "button" at bounding box center [765, 197] width 40 height 40
select select "Other"
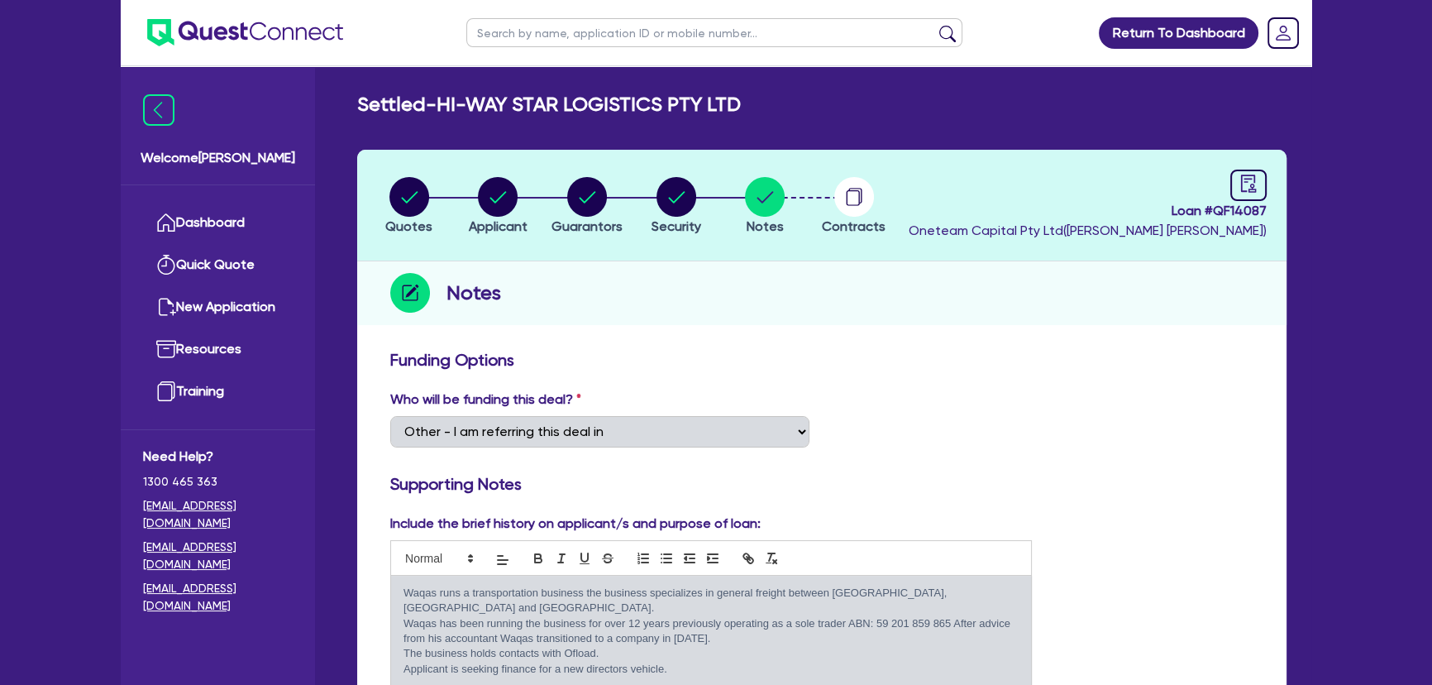
click at [705, 212] on li "Security" at bounding box center [676, 205] width 89 height 58
click at [692, 205] on circle "button" at bounding box center [676, 197] width 40 height 40
select select "CARS_AND_LIGHT_TRUCKS"
select select "PASSENGER_VEHICLES"
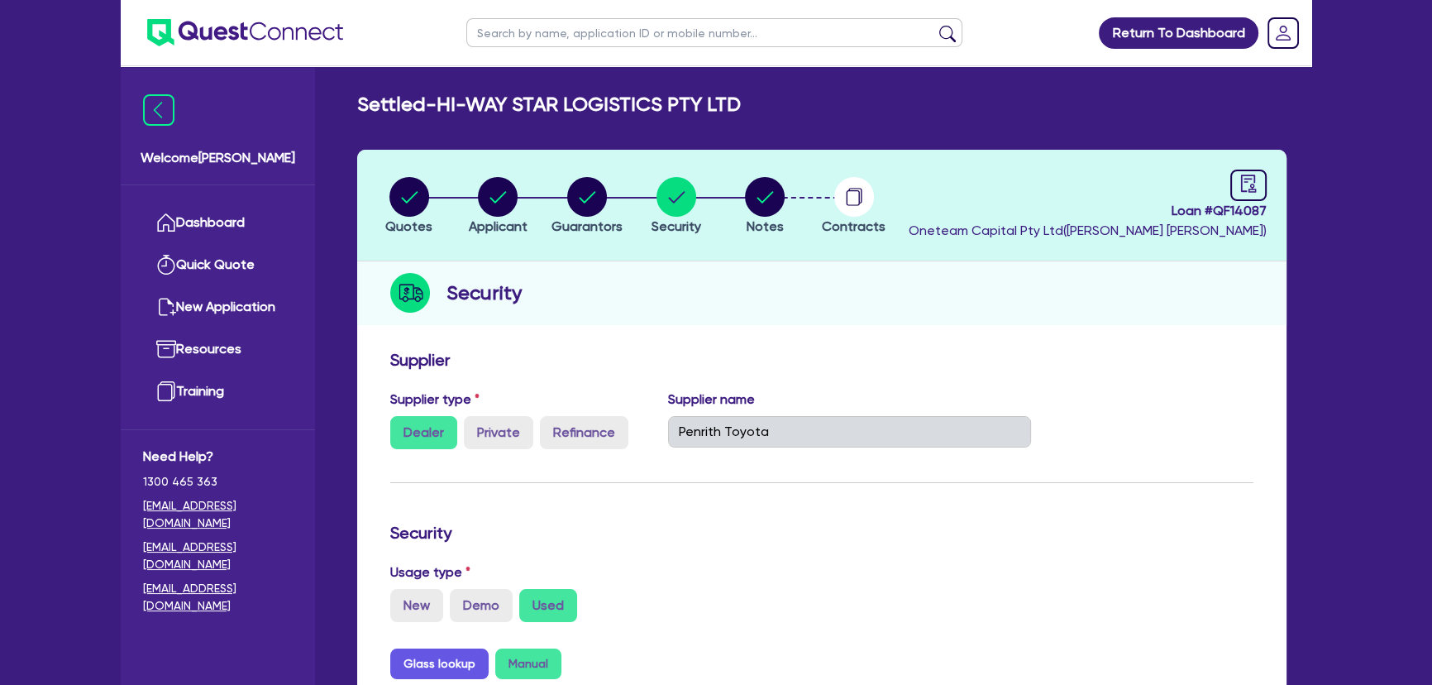
click at [242, 44] on img at bounding box center [245, 32] width 196 height 27
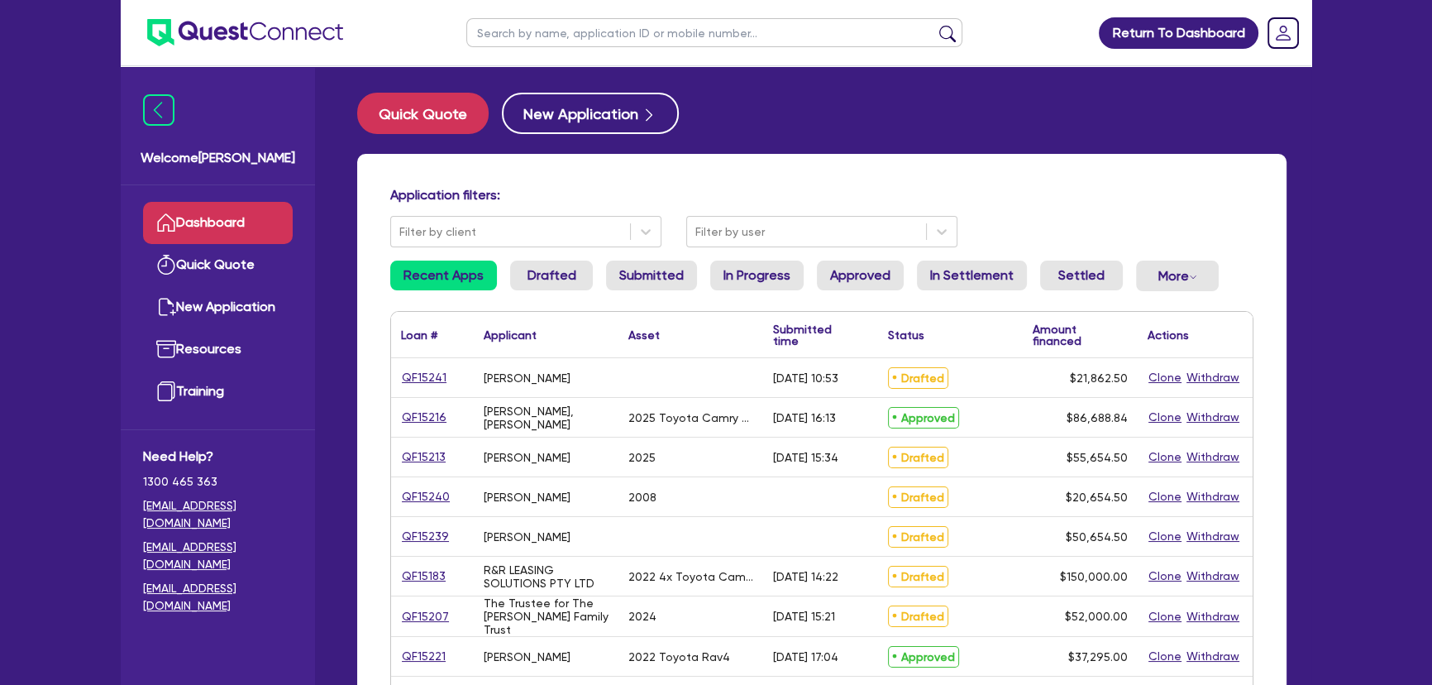
click at [587, 47] on ul at bounding box center [714, 32] width 529 height 65
click at [587, 39] on input "text" at bounding box center [714, 32] width 496 height 29
type input "hi-way"
click at [934, 25] on button "submit" at bounding box center [947, 36] width 26 height 23
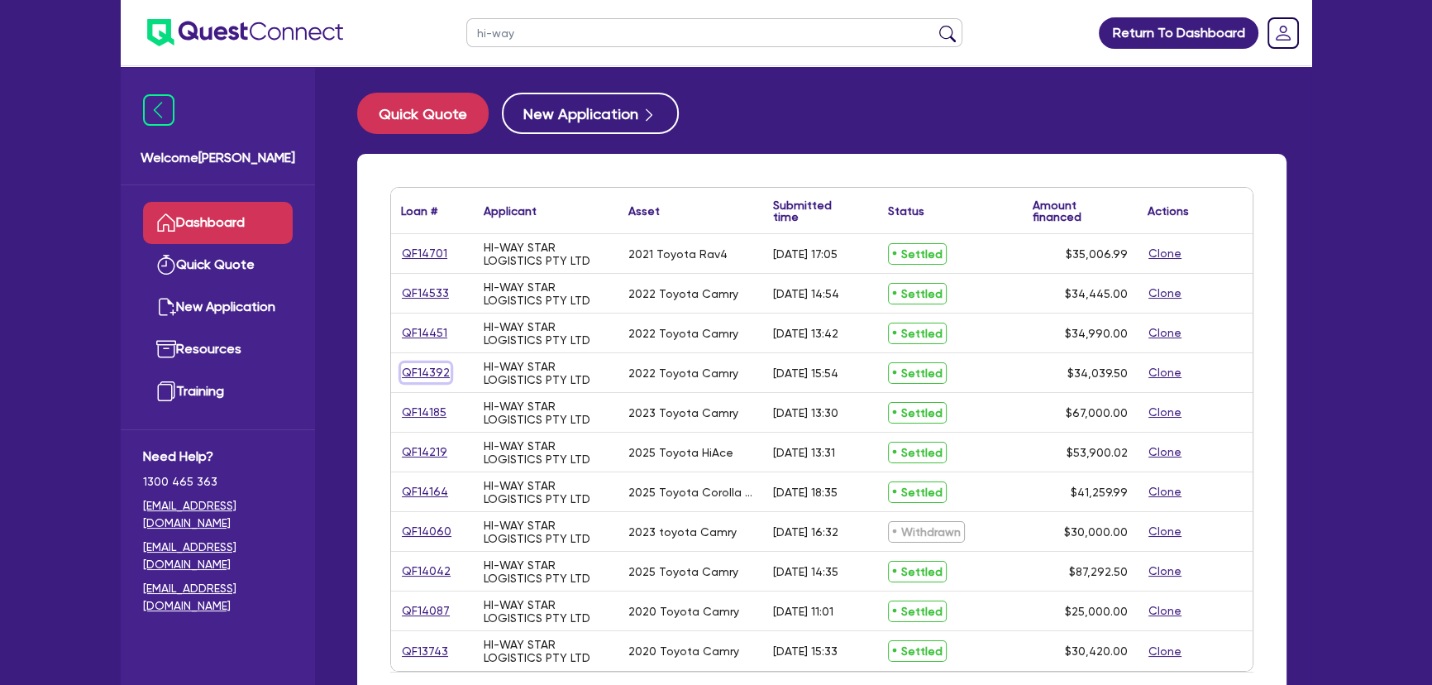
click at [440, 373] on link "QF14392" at bounding box center [426, 372] width 50 height 19
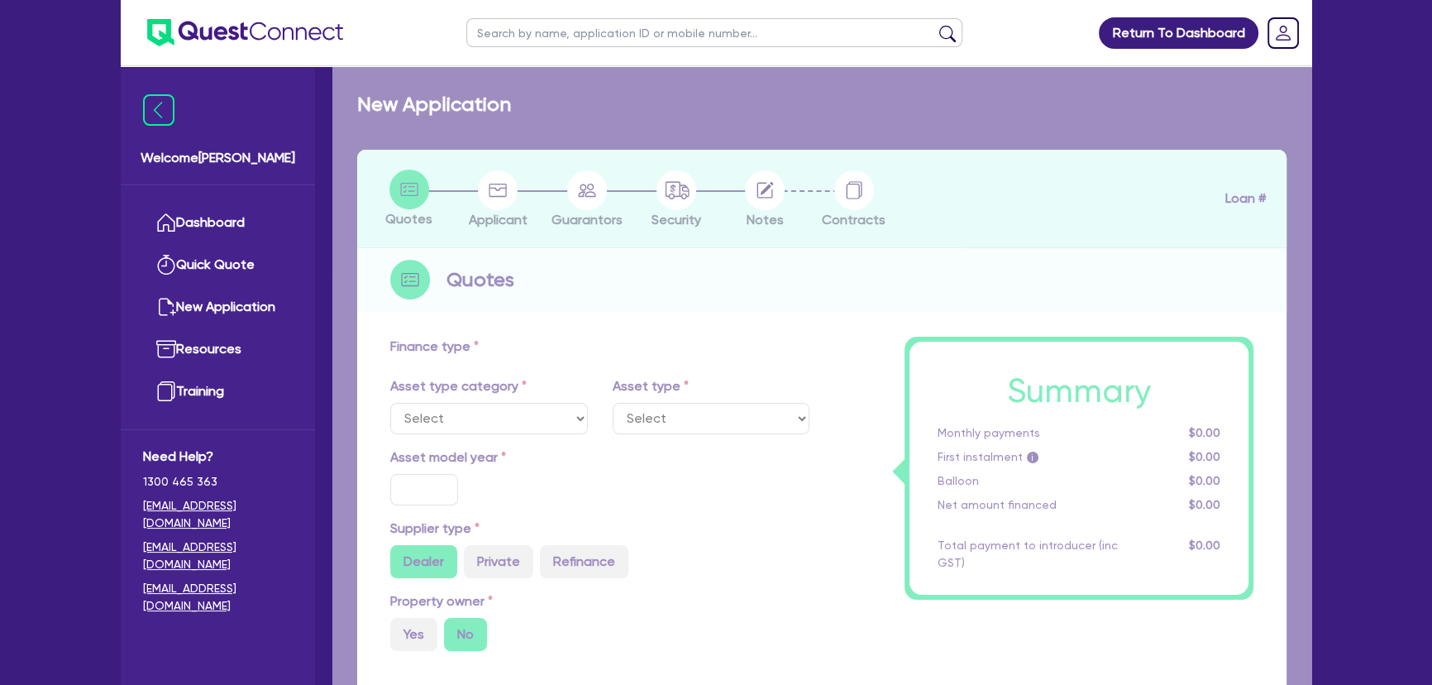
select select "CARS_AND_LIGHT_TRUCKS"
type input "2022"
radio input "true"
type input "33,000"
type input "2.00"
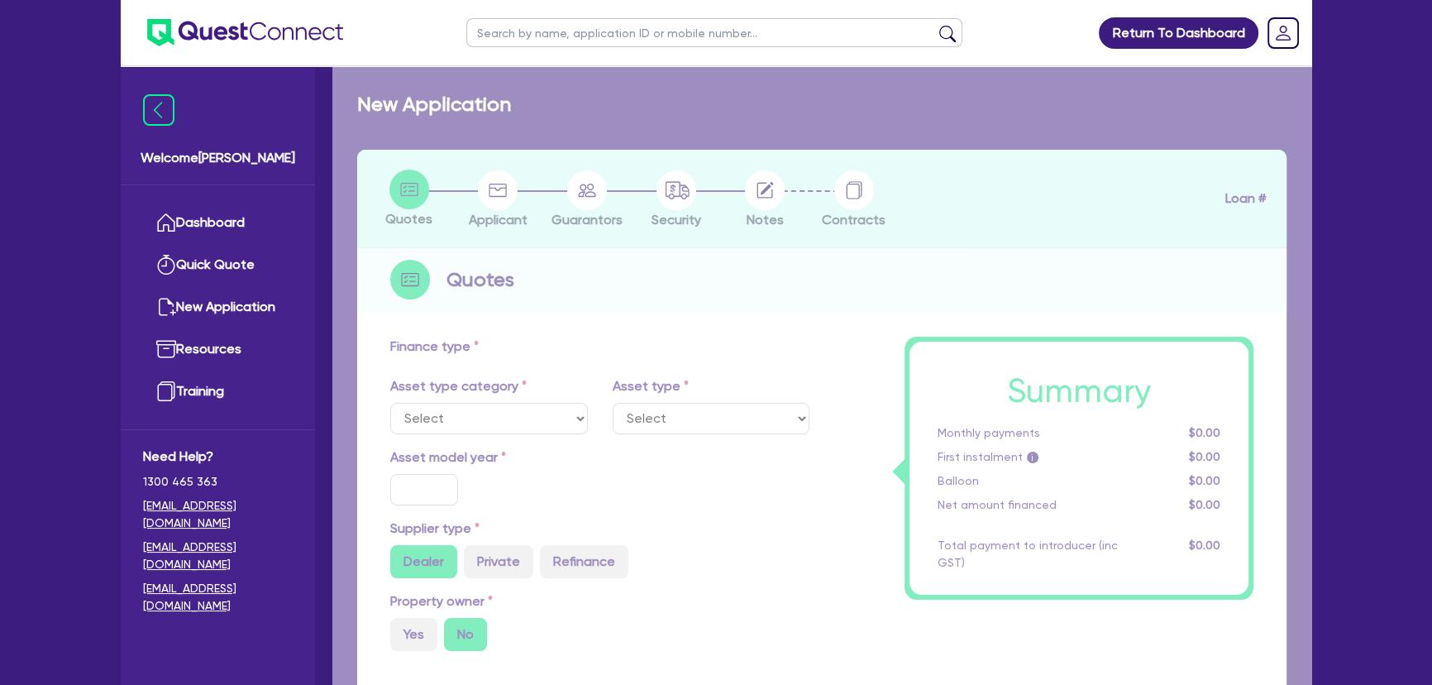
type input "680.05"
type input "6.8"
type input "450"
type input "495"
select select "PASSENGER_VEHICLES"
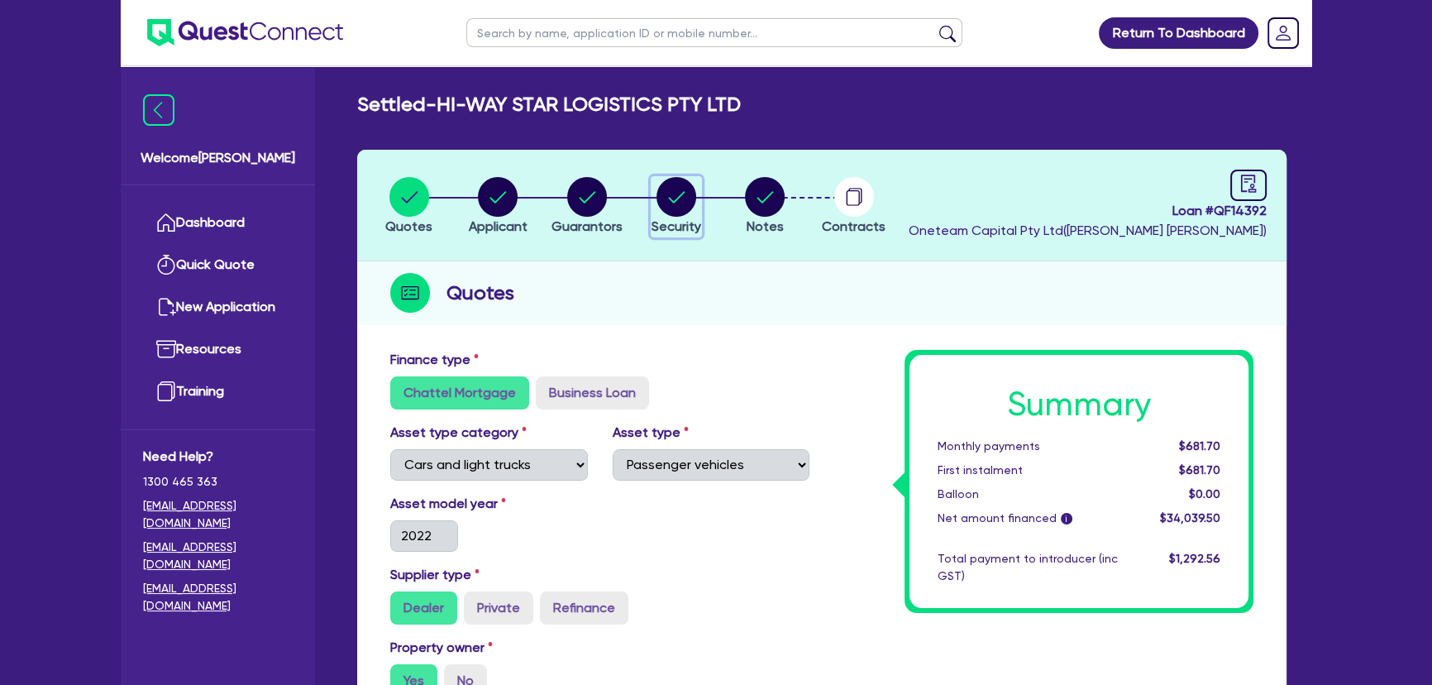
click at [693, 208] on icon "button" at bounding box center [676, 197] width 40 height 40
select select "CARS_AND_LIGHT_TRUCKS"
select select "PASSENGER_VEHICLES"
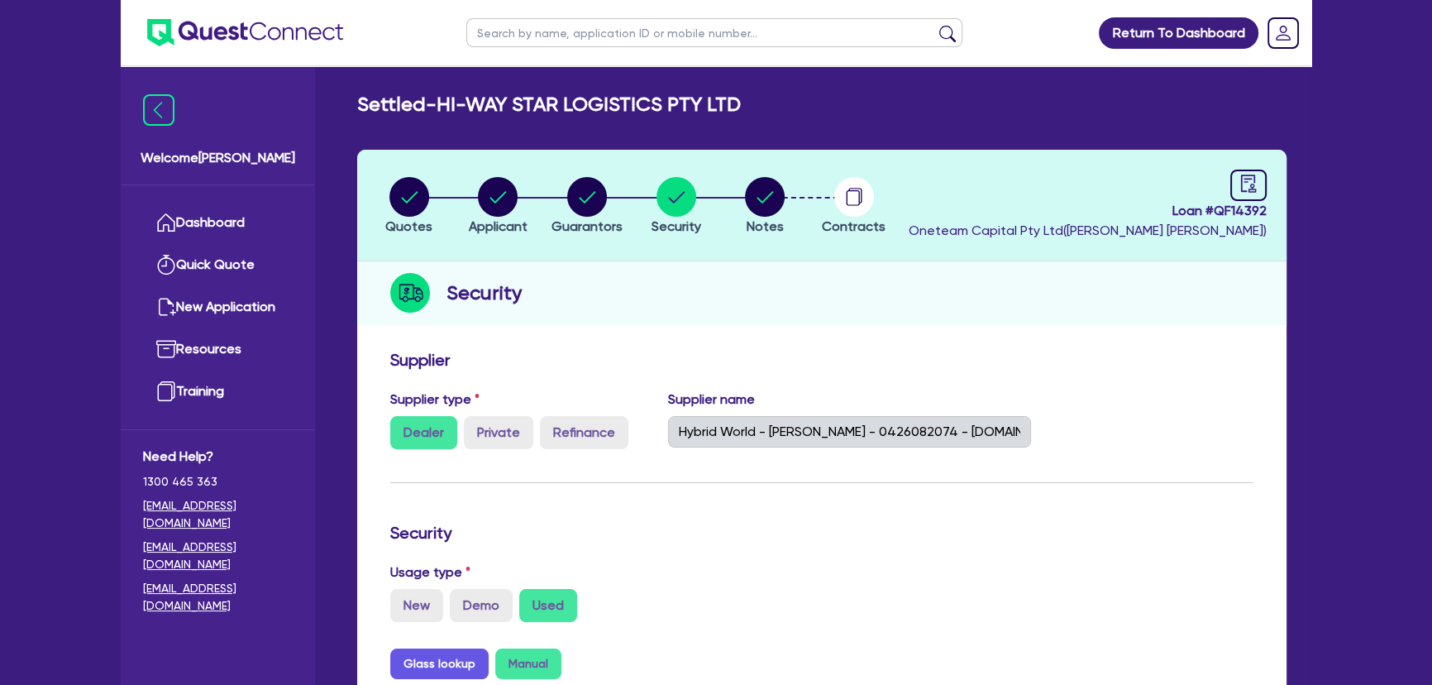
click at [273, 33] on img at bounding box center [245, 32] width 196 height 27
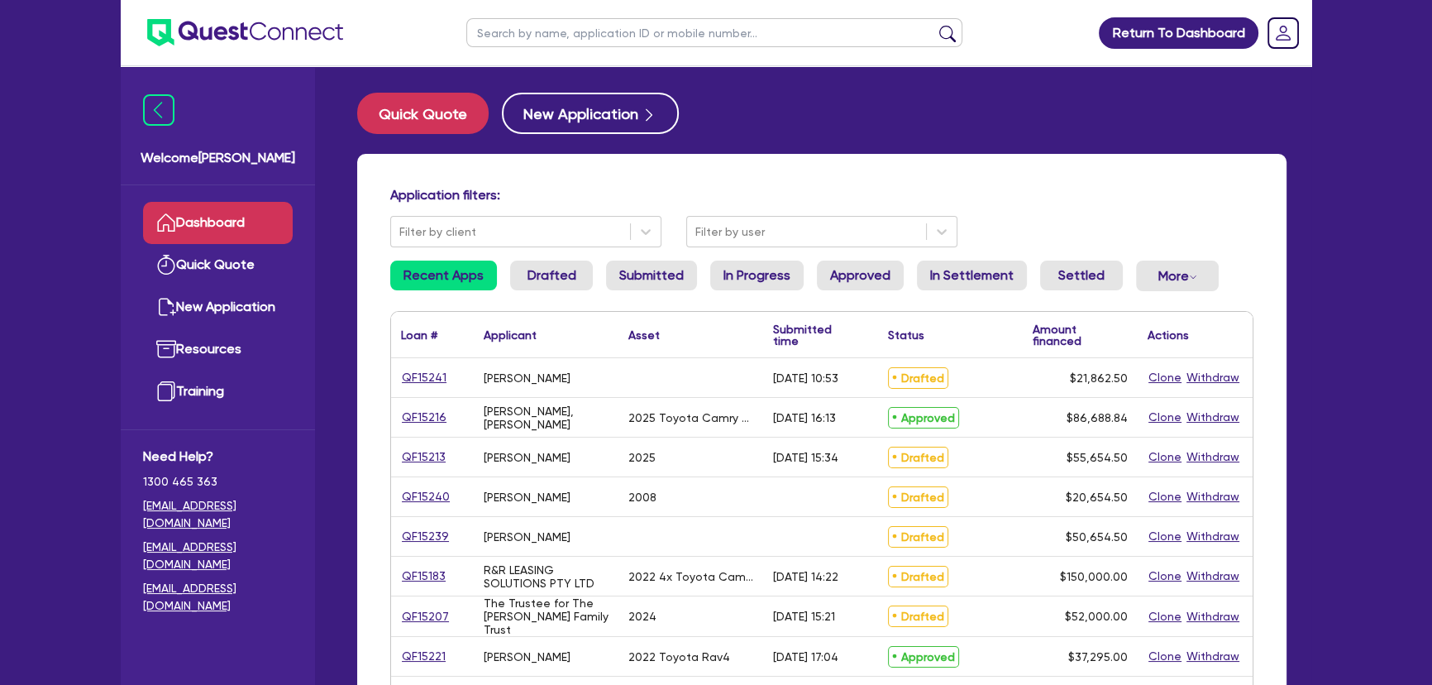
click at [604, 29] on input "text" at bounding box center [714, 32] width 496 height 29
type input "Hi-way"
click at [934, 25] on button "submit" at bounding box center [947, 36] width 26 height 23
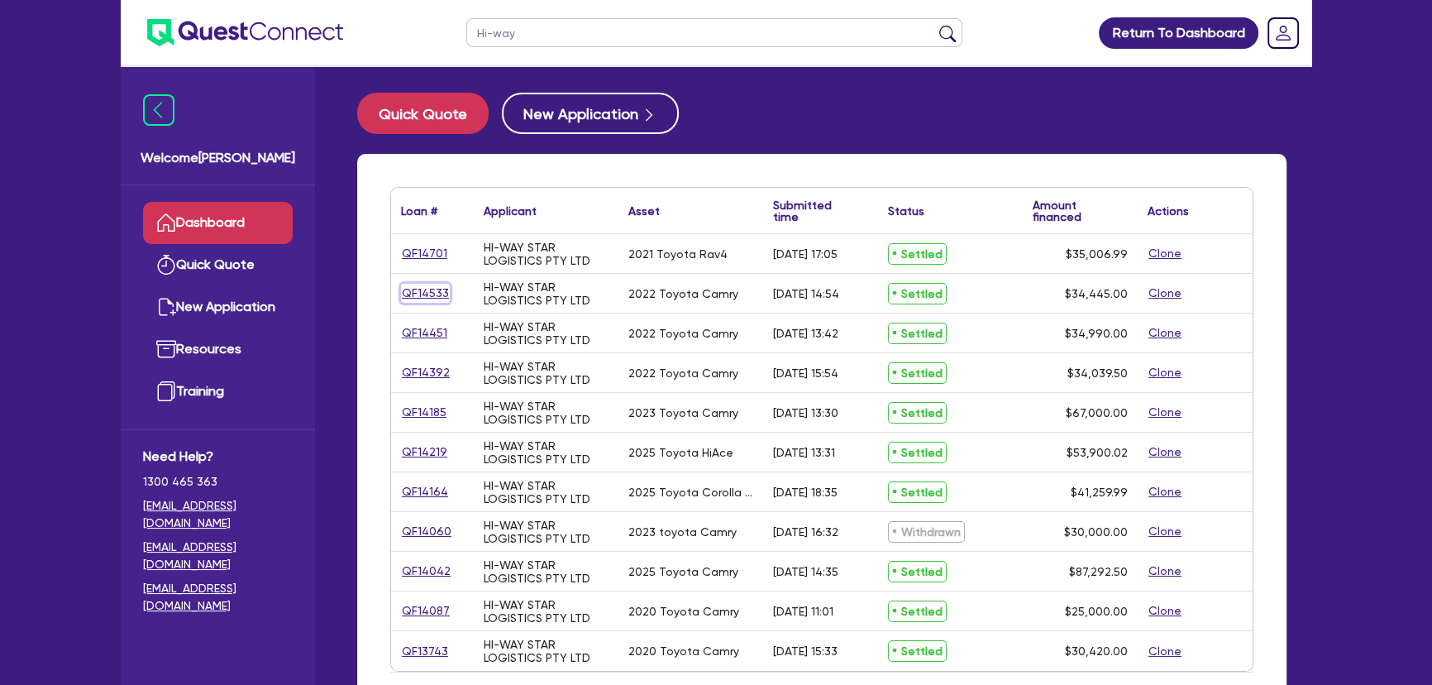
click at [427, 298] on link "QF14533" at bounding box center [425, 293] width 49 height 19
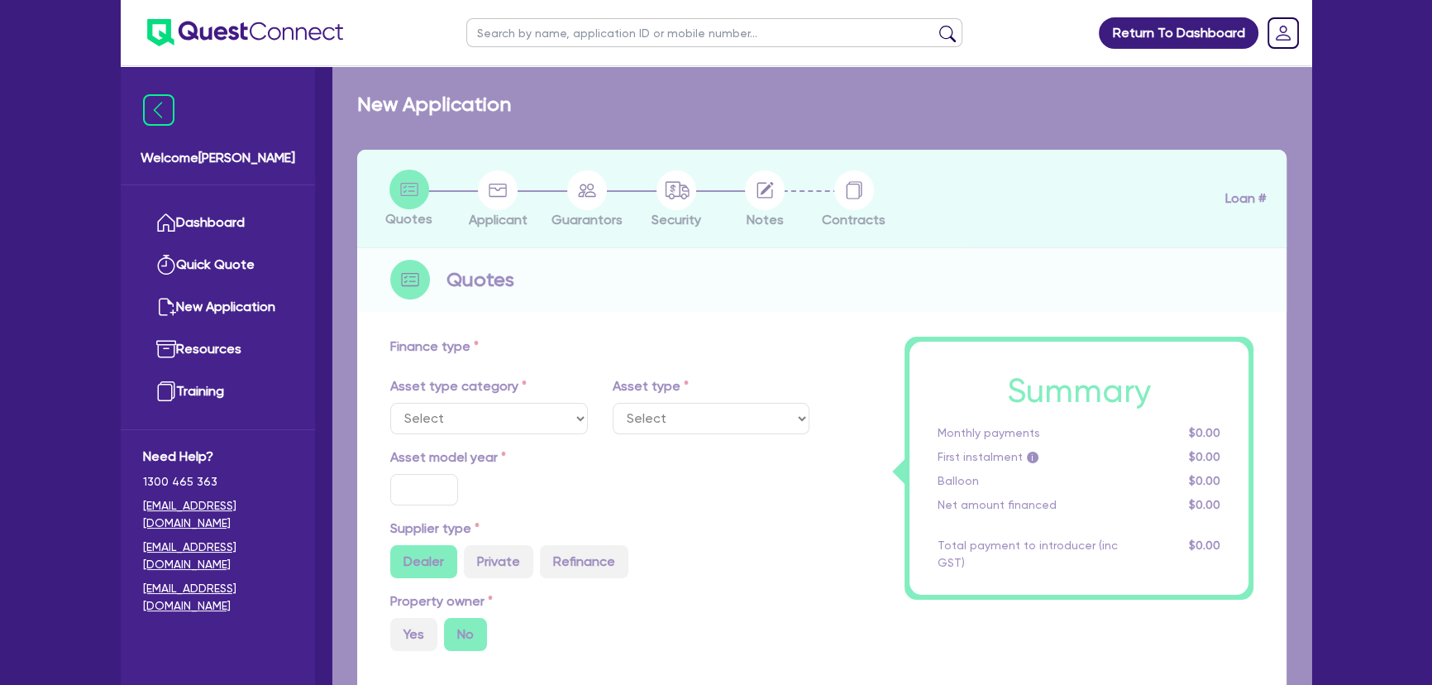
select select "CARS_AND_LIGHT_TRUCKS"
type input "2022"
type input "33,500"
type input "2.00"
type input "688.23"
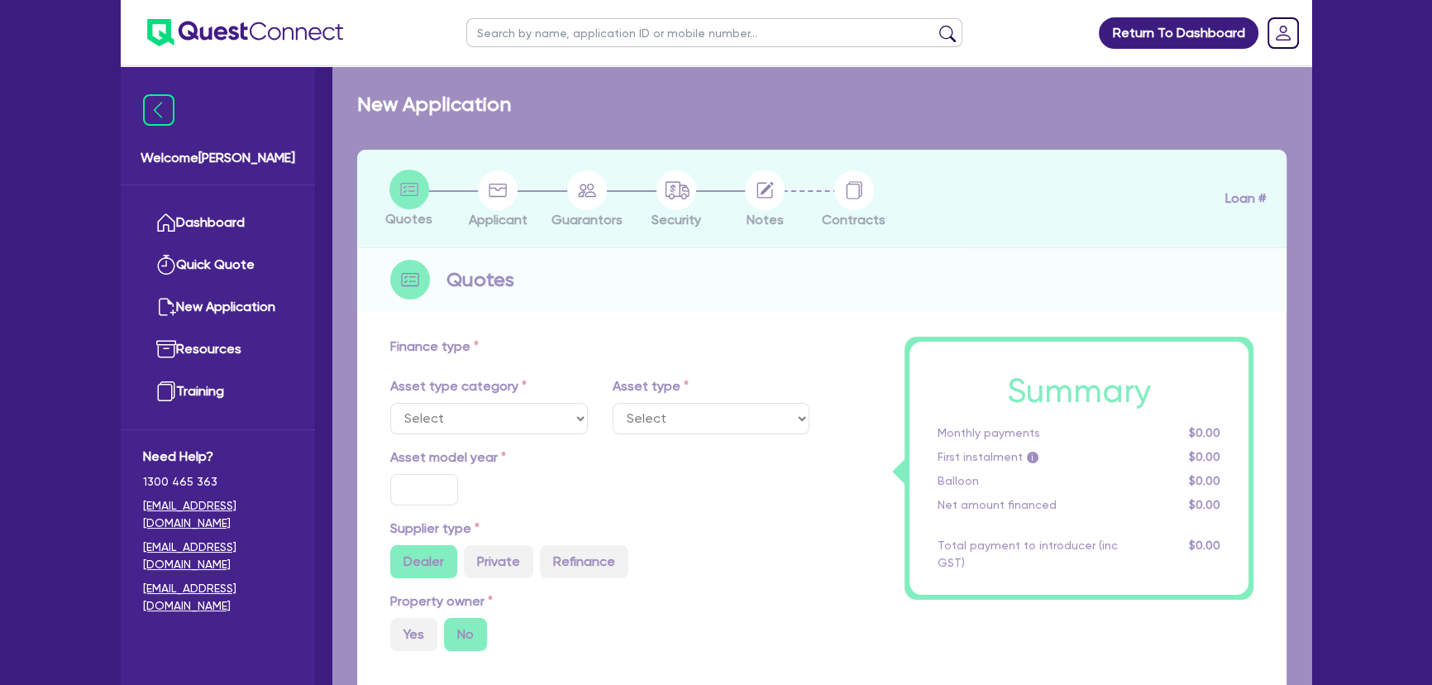
type input "6.8"
type input "409.09"
type input "450"
select select "PASSENGER_VEHICLES"
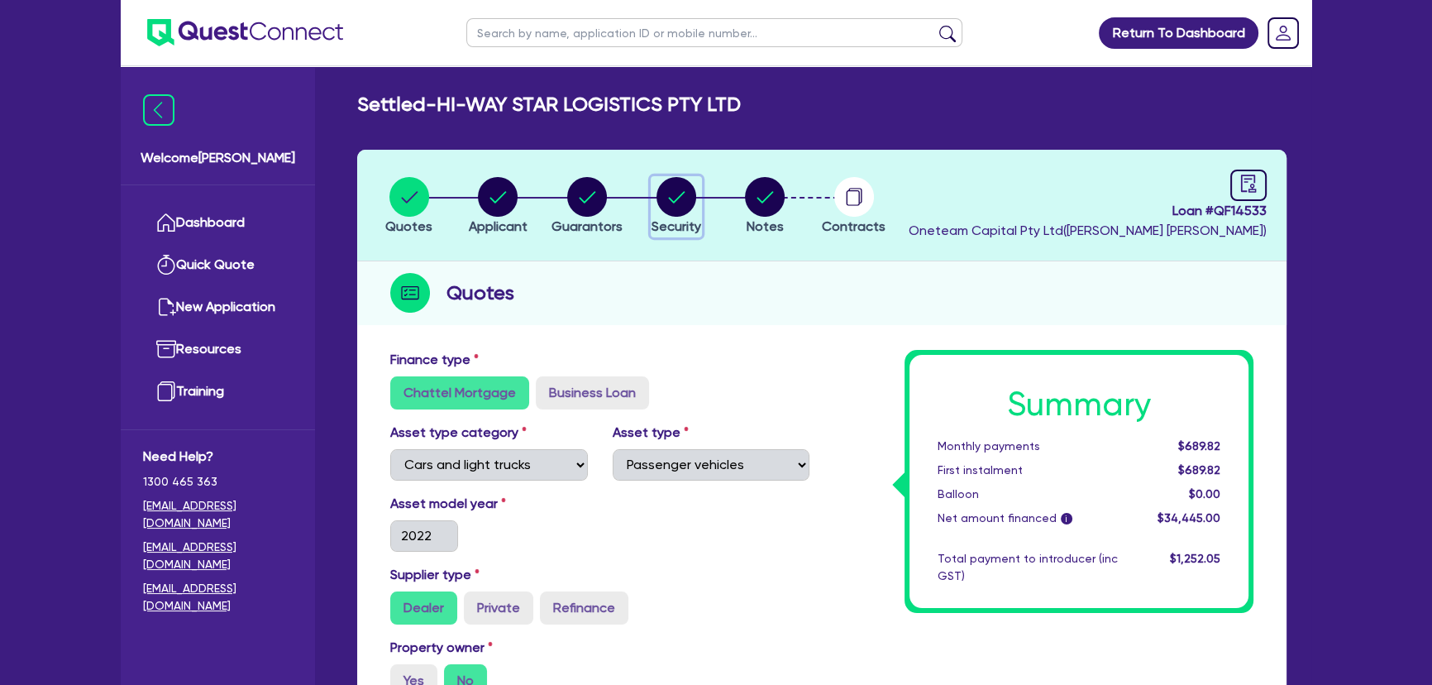
click at [656, 210] on icon "button" at bounding box center [676, 197] width 40 height 40
select select "CARS_AND_LIGHT_TRUCKS"
select select "PASSENGER_VEHICLES"
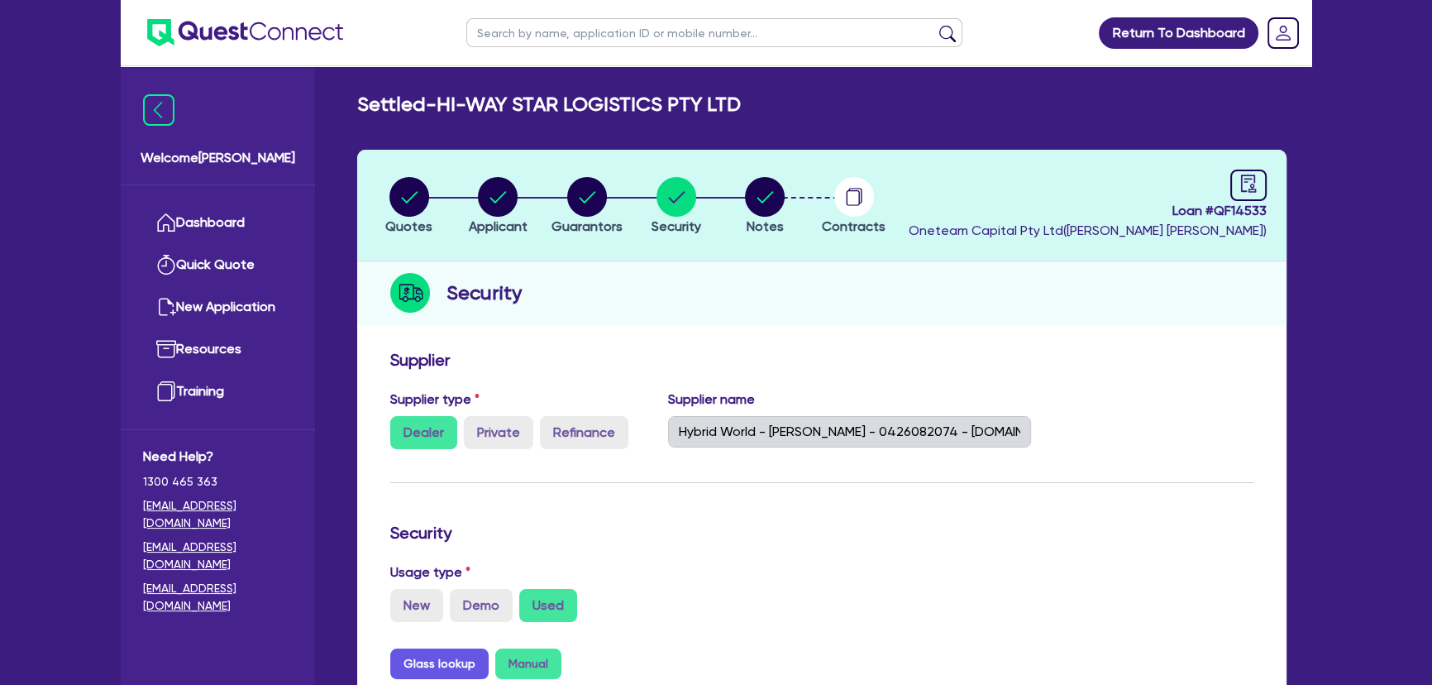
click at [237, 21] on img at bounding box center [245, 32] width 196 height 27
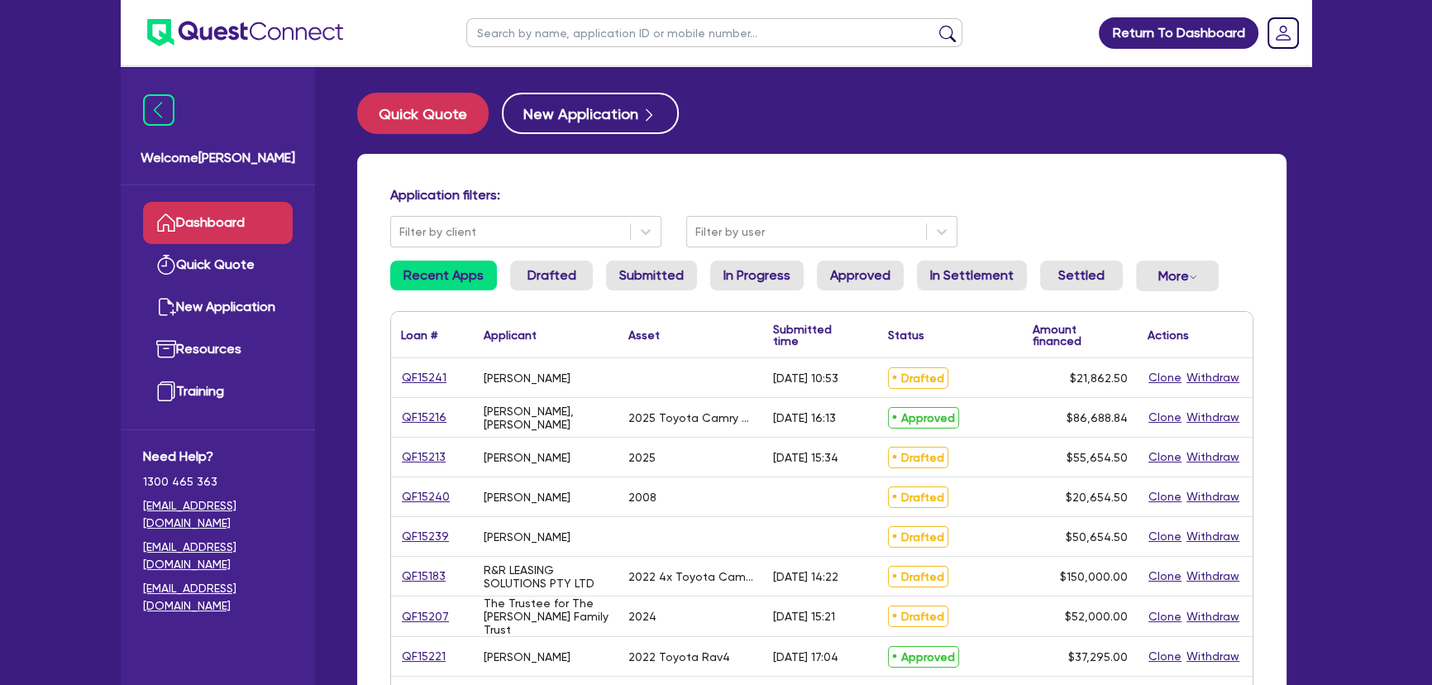
click at [639, 31] on input "text" at bounding box center [714, 32] width 496 height 29
type input "Hi-way"
click at [934, 25] on button "submit" at bounding box center [947, 36] width 26 height 23
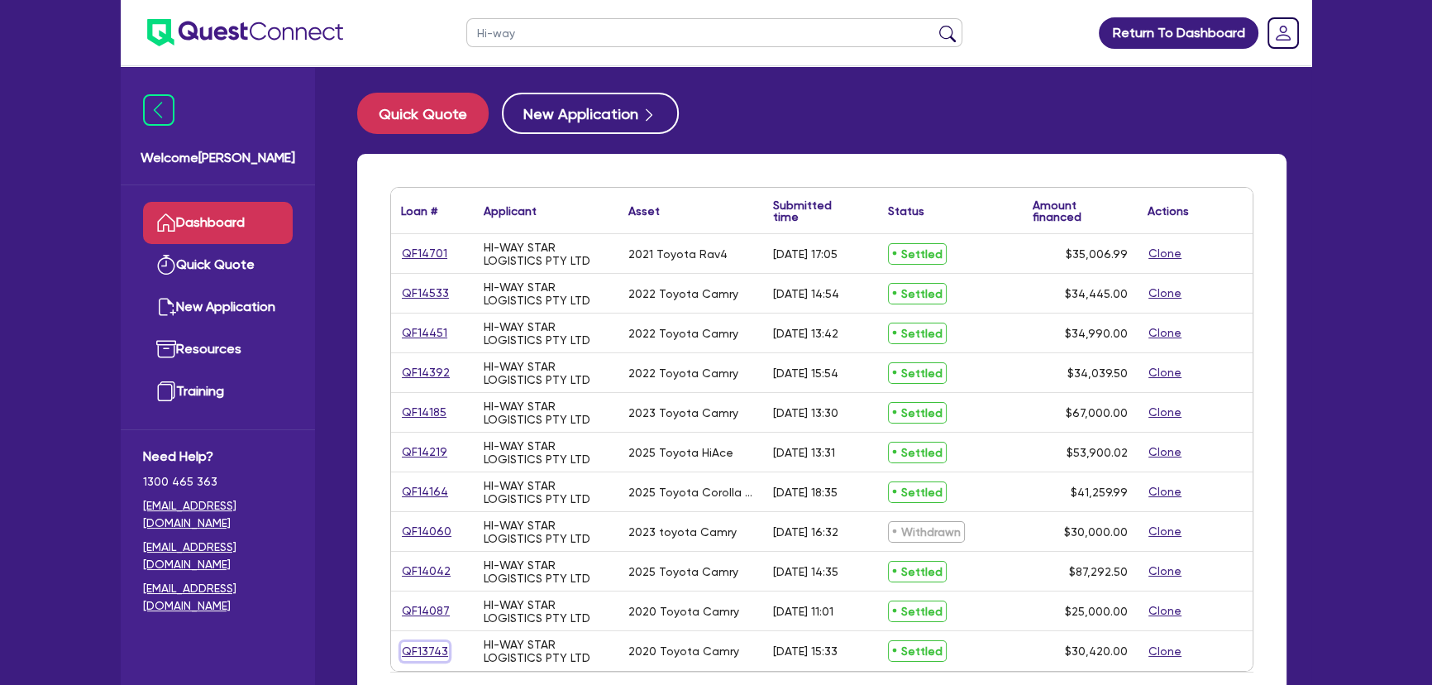
click at [417, 648] on link "QF13743" at bounding box center [425, 651] width 48 height 19
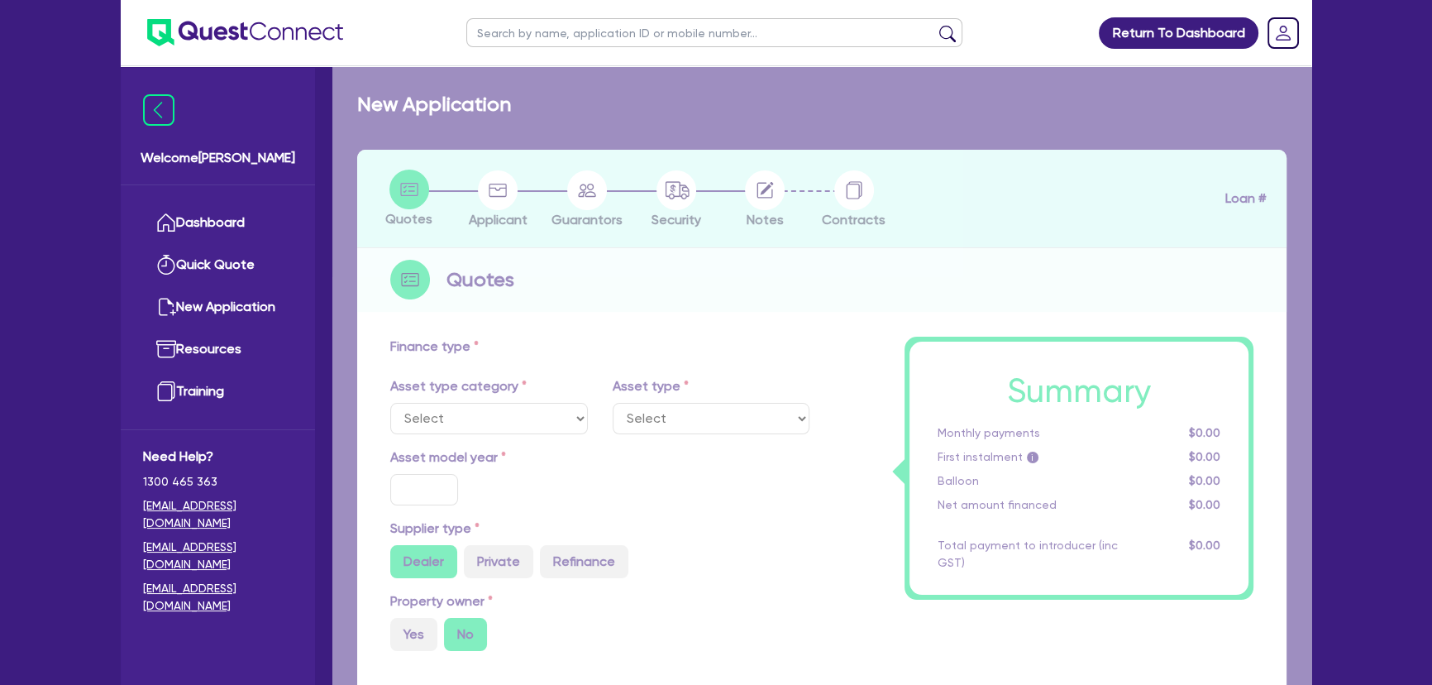
select select "CARS_AND_LIGHT_TRUCKS"
type input "2020"
radio input "true"
type input "29,000"
type input "1.91"
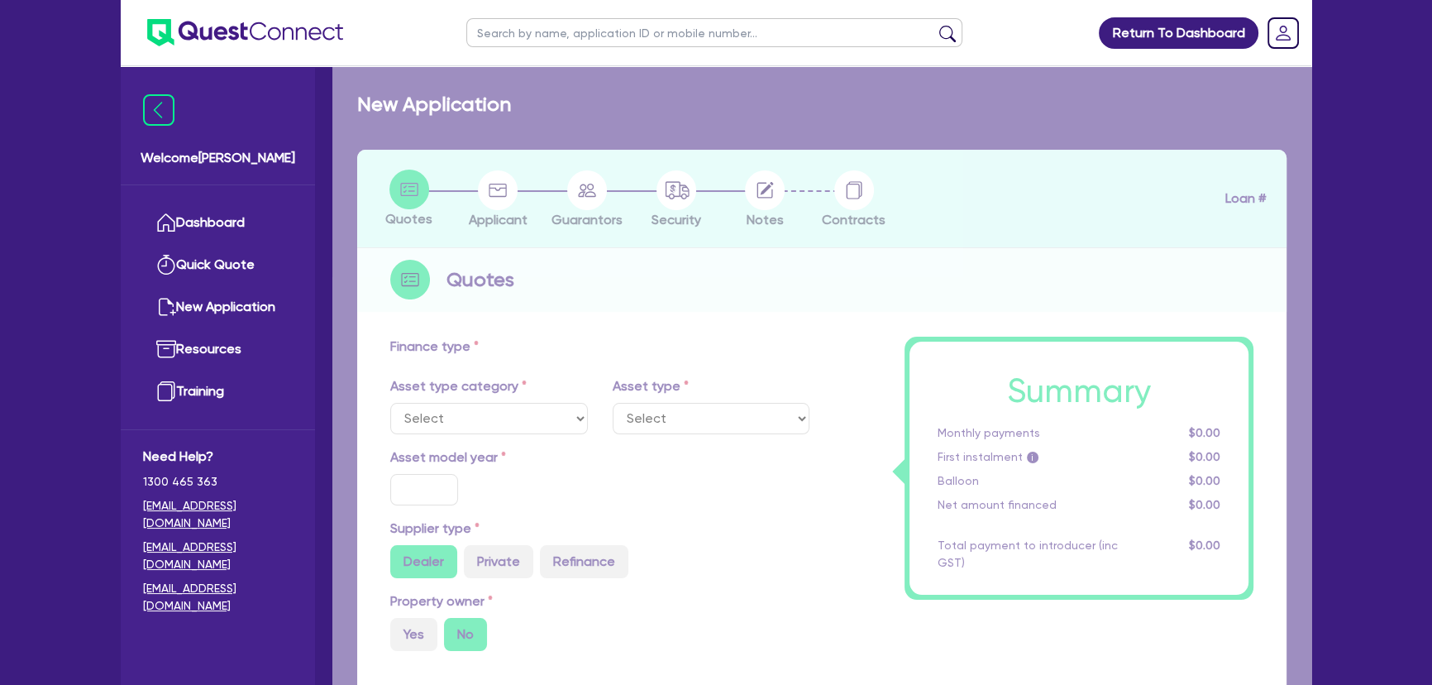
type input "580"
radio input "true"
type input "7.49"
type input "490.91"
type input "800"
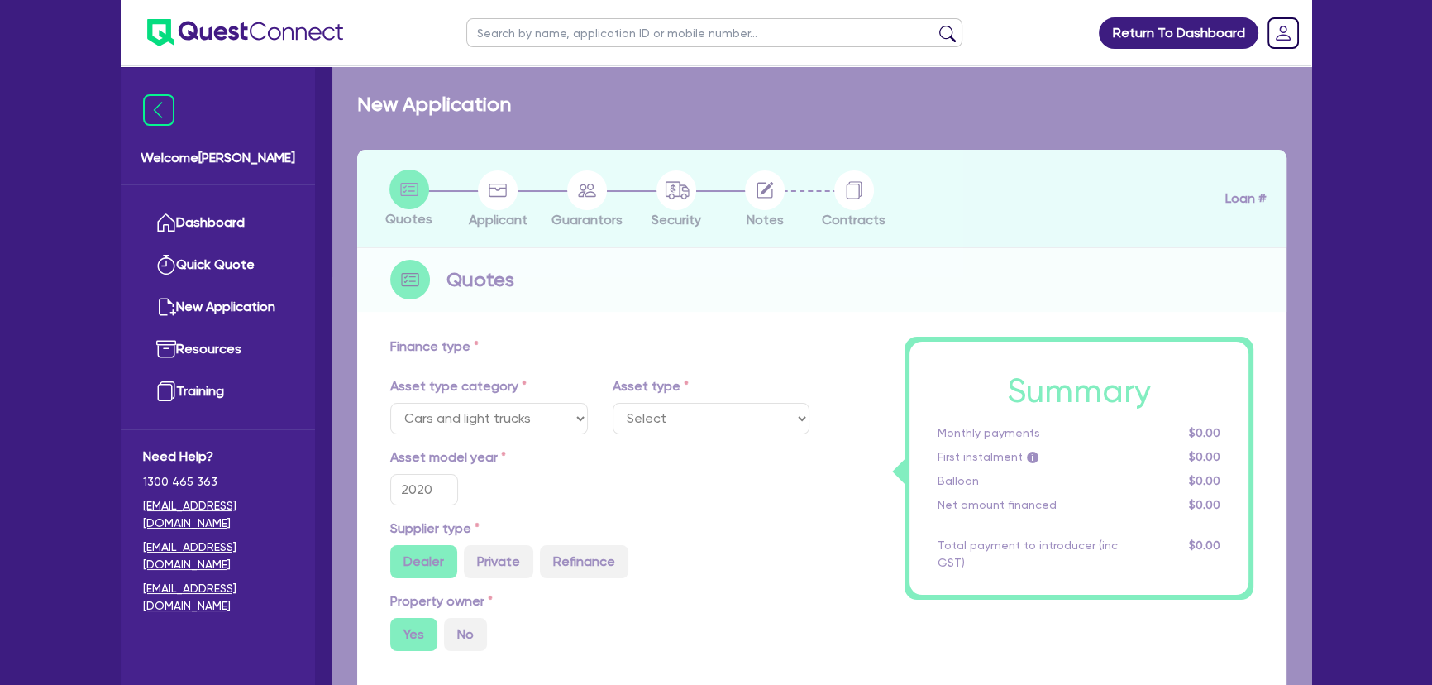
select select "PASSENGER_VEHICLES"
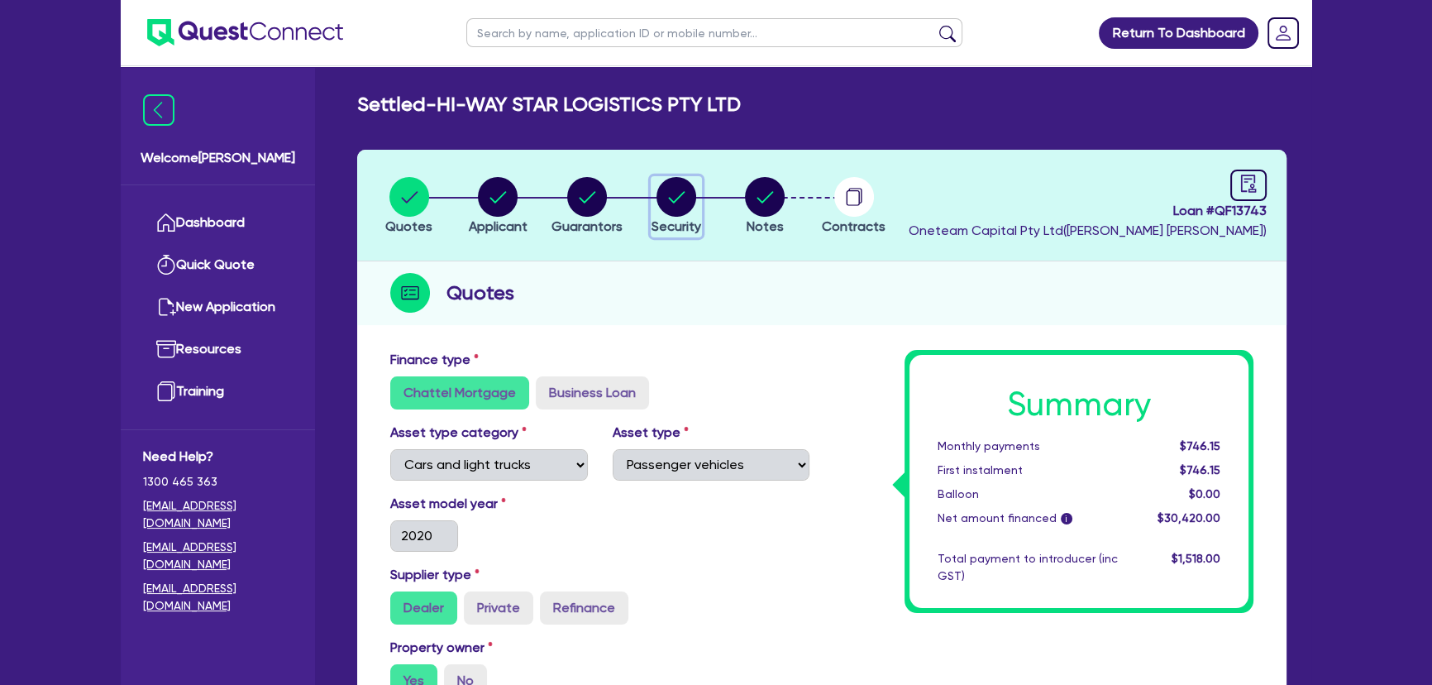
click at [671, 223] on span "Security" at bounding box center [677, 226] width 50 height 16
select select "CARS_AND_LIGHT_TRUCKS"
select select "PASSENGER_VEHICLES"
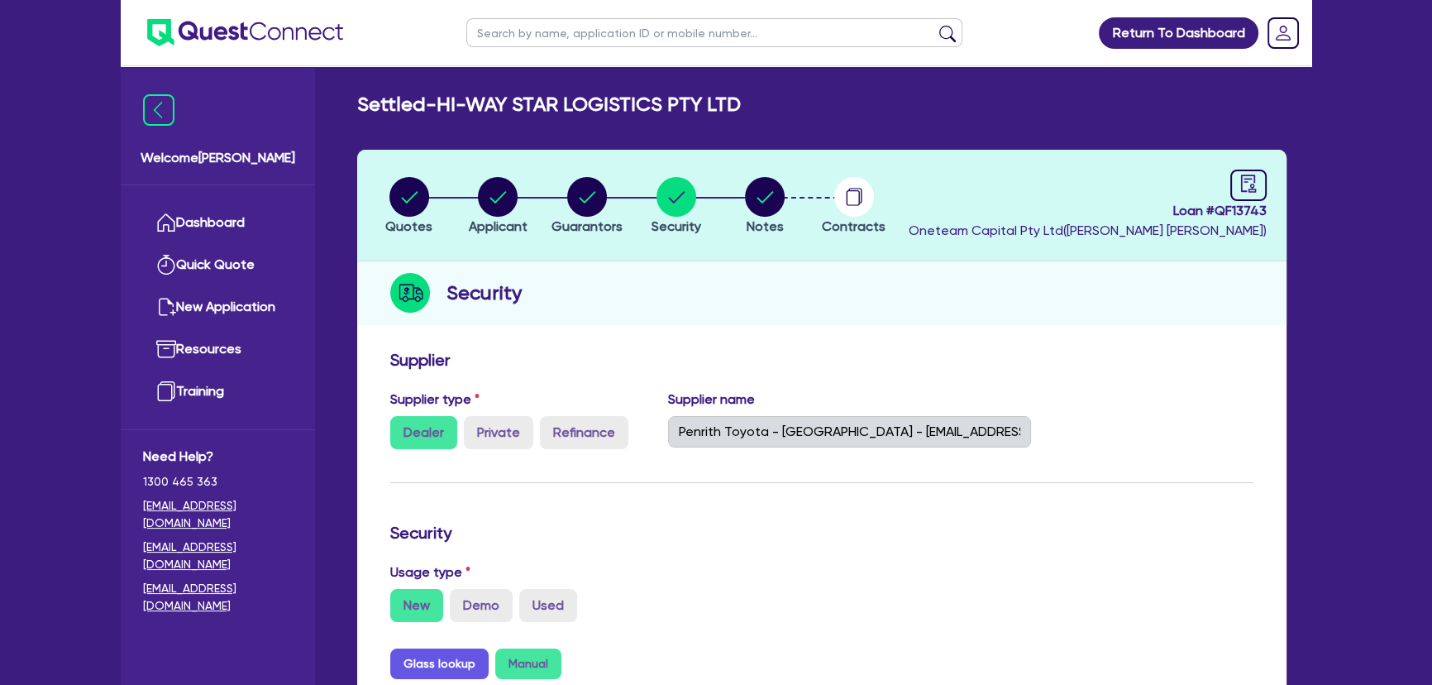
click at [308, 64] on ul at bounding box center [232, 32] width 222 height 65
click at [268, 32] on img at bounding box center [245, 32] width 196 height 27
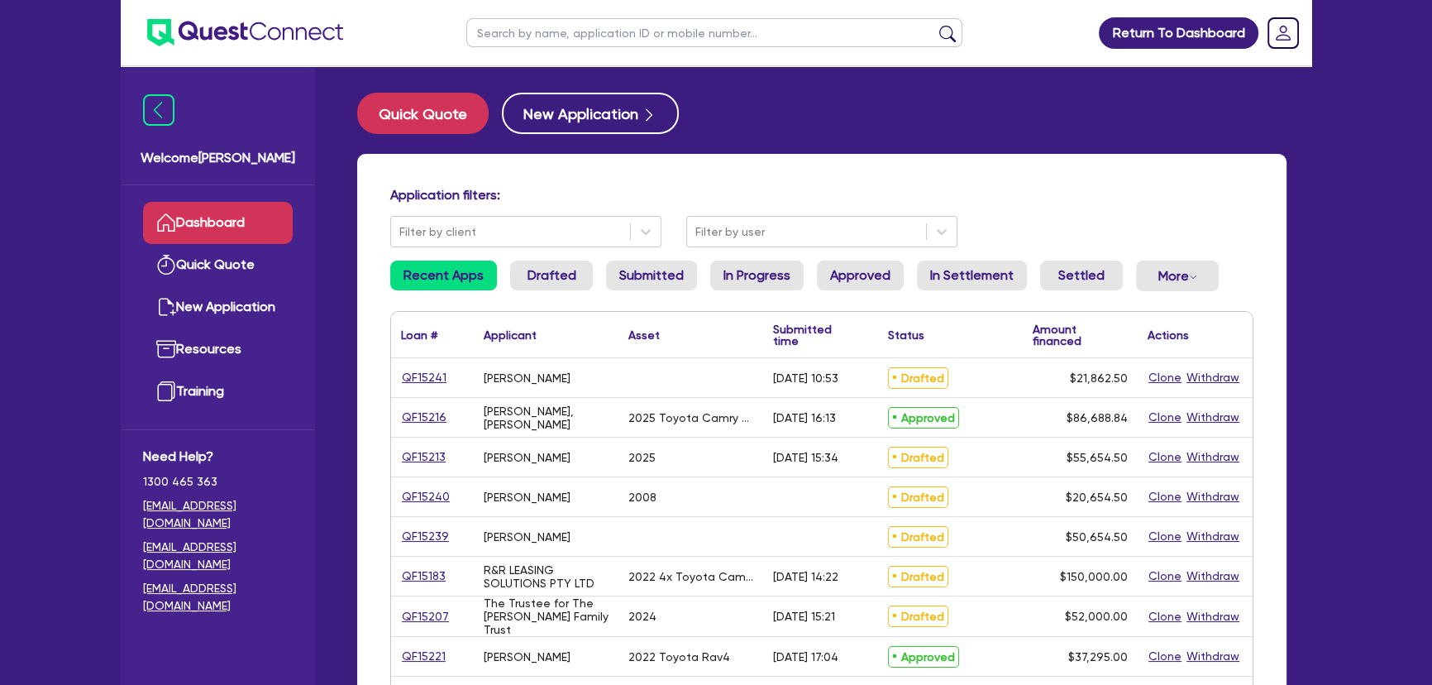
click at [681, 54] on ul at bounding box center [714, 32] width 529 height 65
click at [681, 40] on input "text" at bounding box center [714, 32] width 496 height 29
type input "hi-way"
click at [934, 25] on button "submit" at bounding box center [947, 36] width 26 height 23
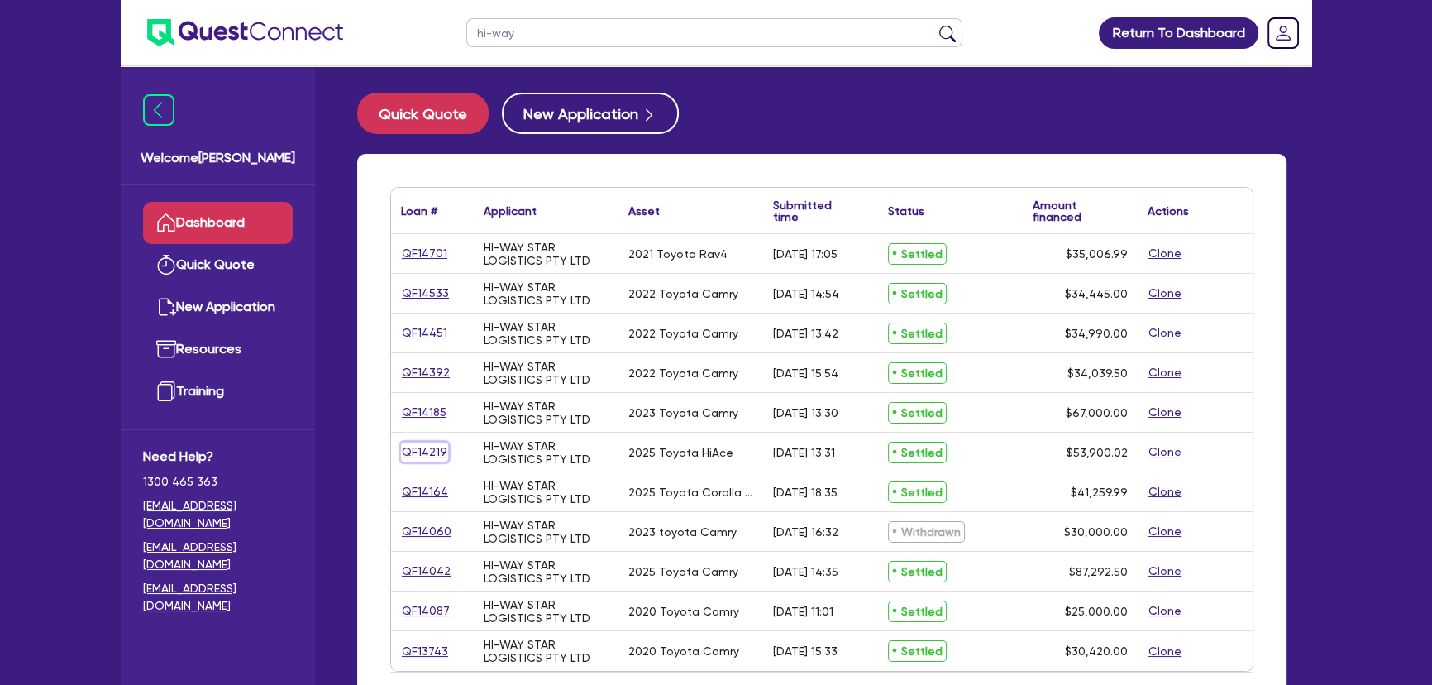
click at [406, 446] on link "QF14219" at bounding box center [424, 451] width 47 height 19
select select "CARS_AND_LIGHT_TRUCKS"
select select "VANS_AND_UTES"
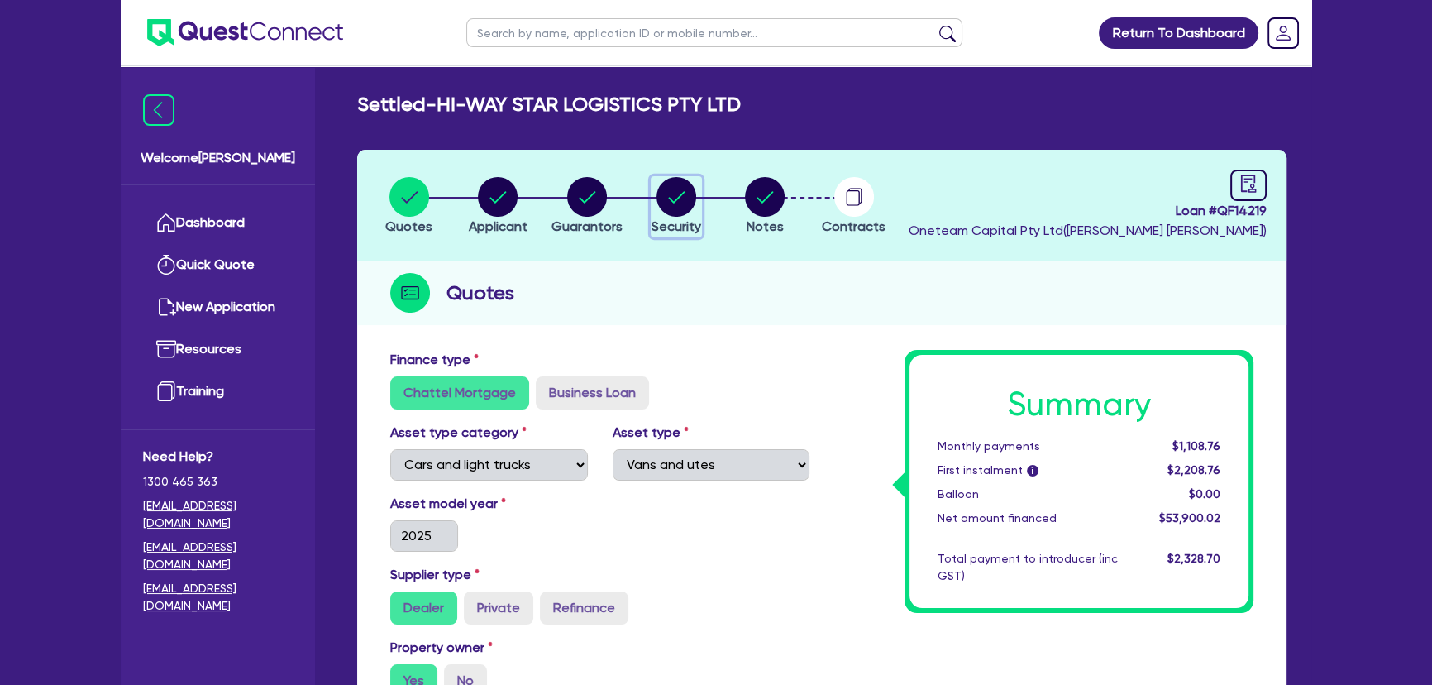
click at [672, 206] on circle "button" at bounding box center [676, 197] width 40 height 40
select select "CARS_AND_LIGHT_TRUCKS"
select select "VANS_AND_UTES"
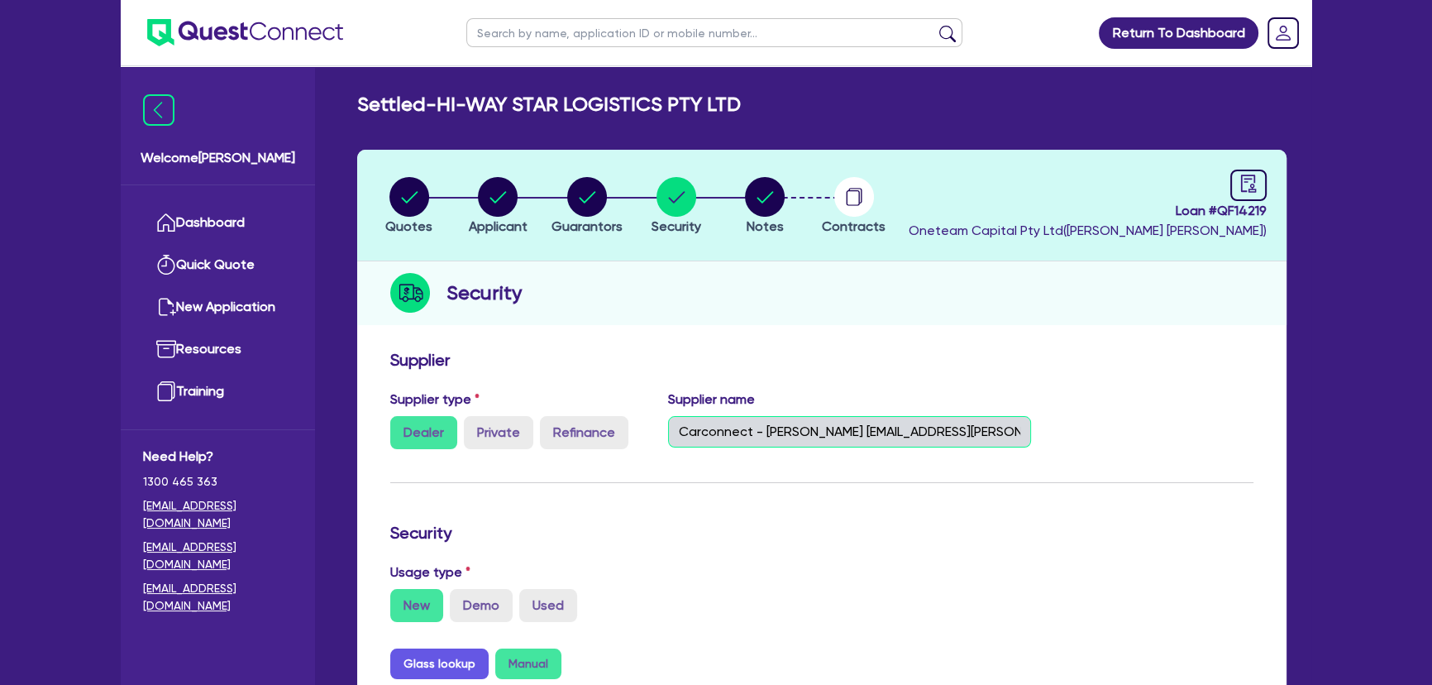
scroll to position [0, 55]
drag, startPoint x: 678, startPoint y: 427, endPoint x: 1172, endPoint y: 460, distance: 494.7
click at [1172, 460] on div "Supplier type Dealer Private Refinance Supplier name Carconnect - [PERSON_NAME]…" at bounding box center [822, 425] width 888 height 73
click at [926, 417] on input "Carconnect - [PERSON_NAME] [EMAIL_ADDRESS][PERSON_NAME][DOMAIN_NAME]" at bounding box center [850, 431] width 364 height 31
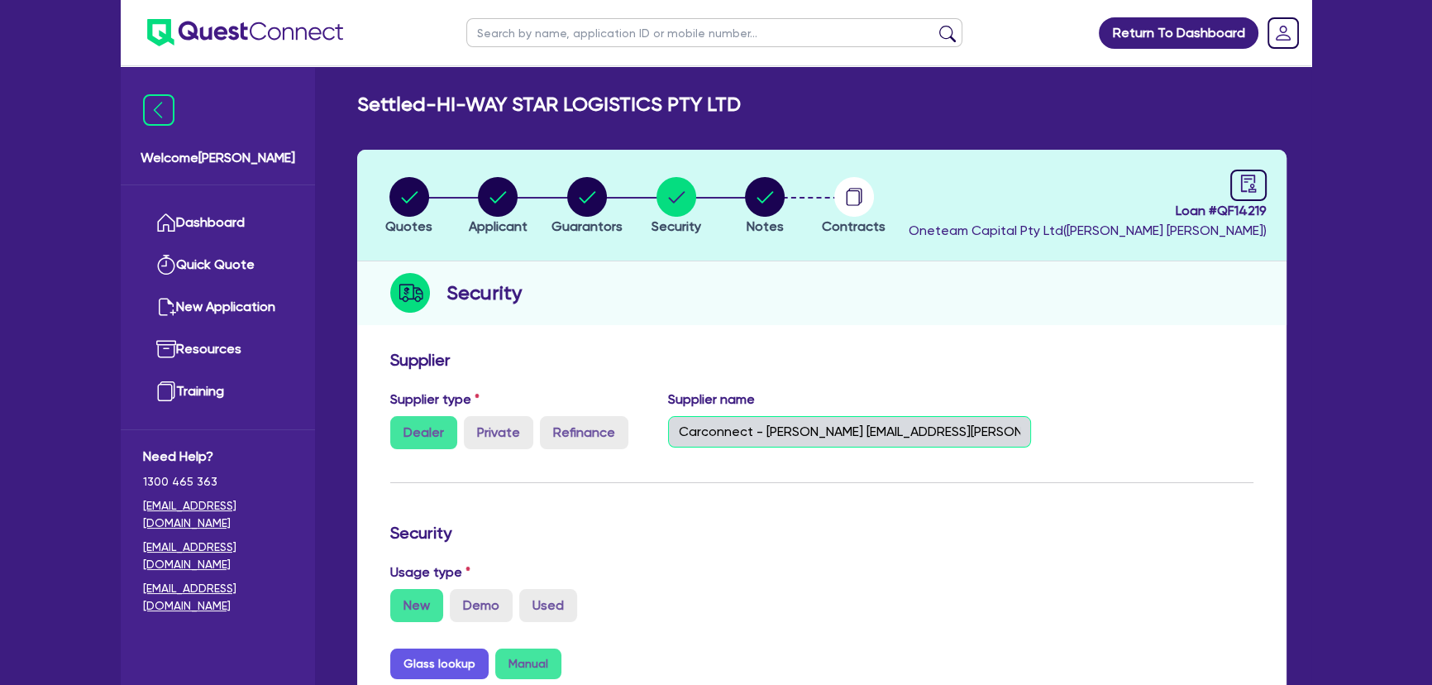
scroll to position [0, 55]
drag, startPoint x: 673, startPoint y: 437, endPoint x: 1152, endPoint y: 442, distance: 478.8
click at [1152, 442] on div "Supplier type Dealer Private Refinance Supplier name Carconnect - [PERSON_NAME]…" at bounding box center [822, 425] width 888 height 73
